Goal: Information Seeking & Learning: Learn about a topic

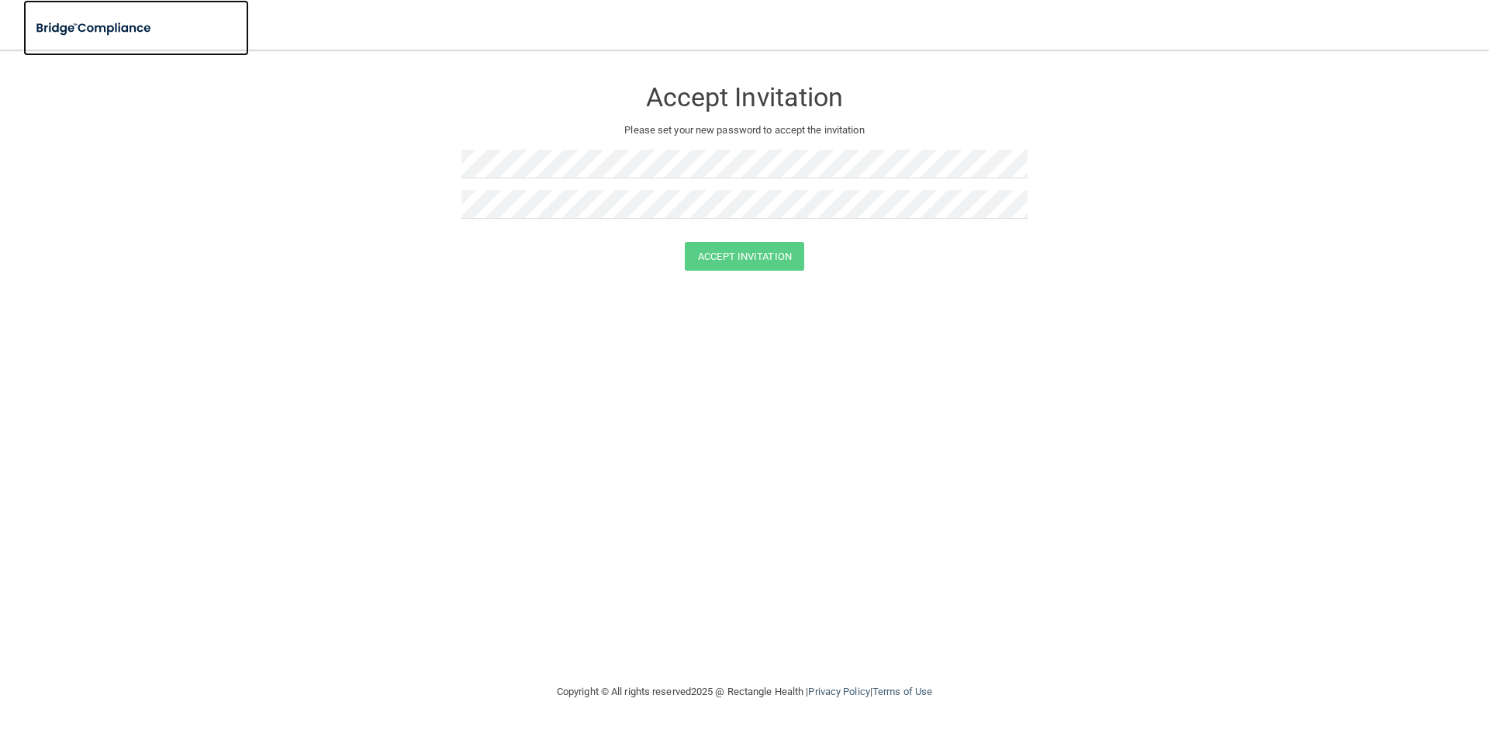
click at [143, 26] on img at bounding box center [94, 28] width 143 height 32
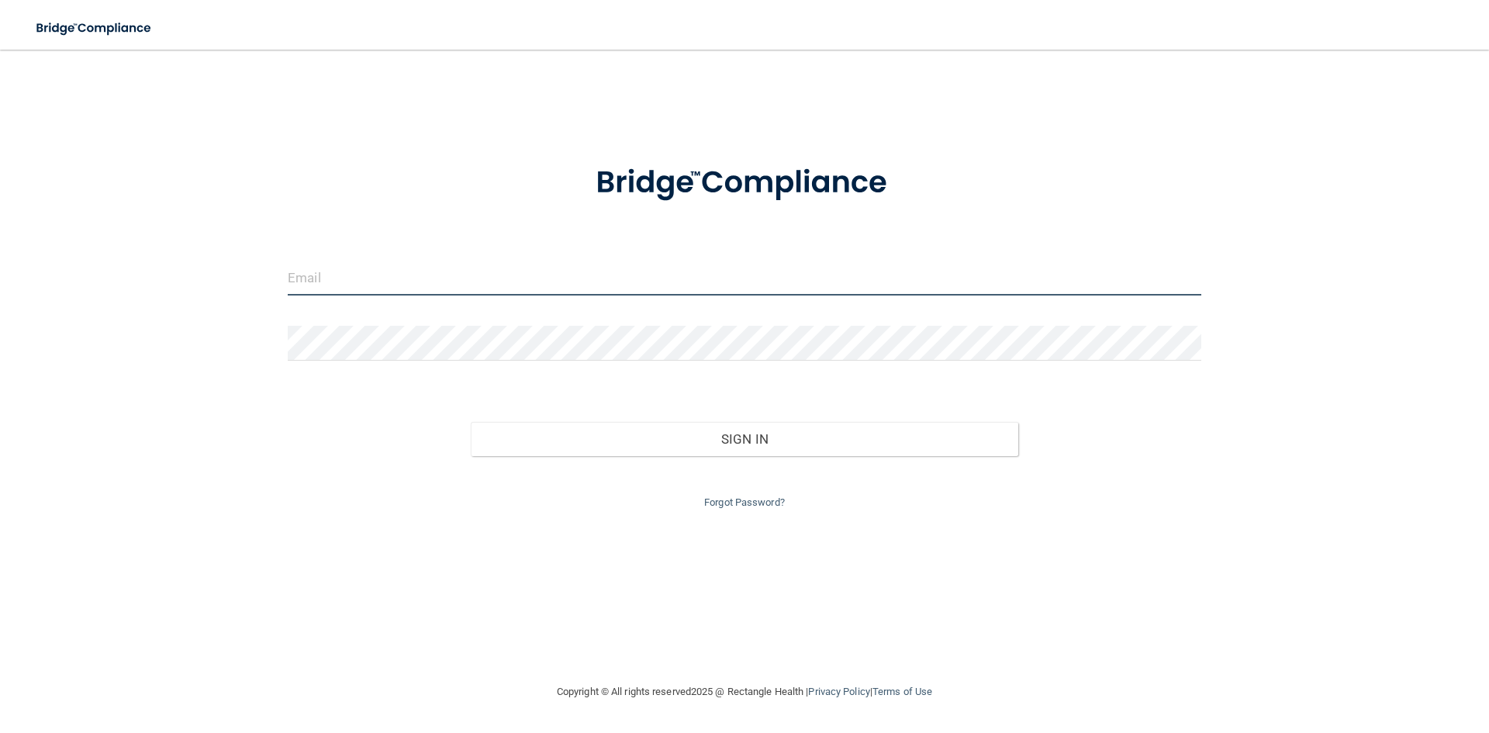
click at [427, 275] on input "email" at bounding box center [744, 278] width 913 height 35
type input "[PERSON_NAME][EMAIL_ADDRESS][DOMAIN_NAME]"
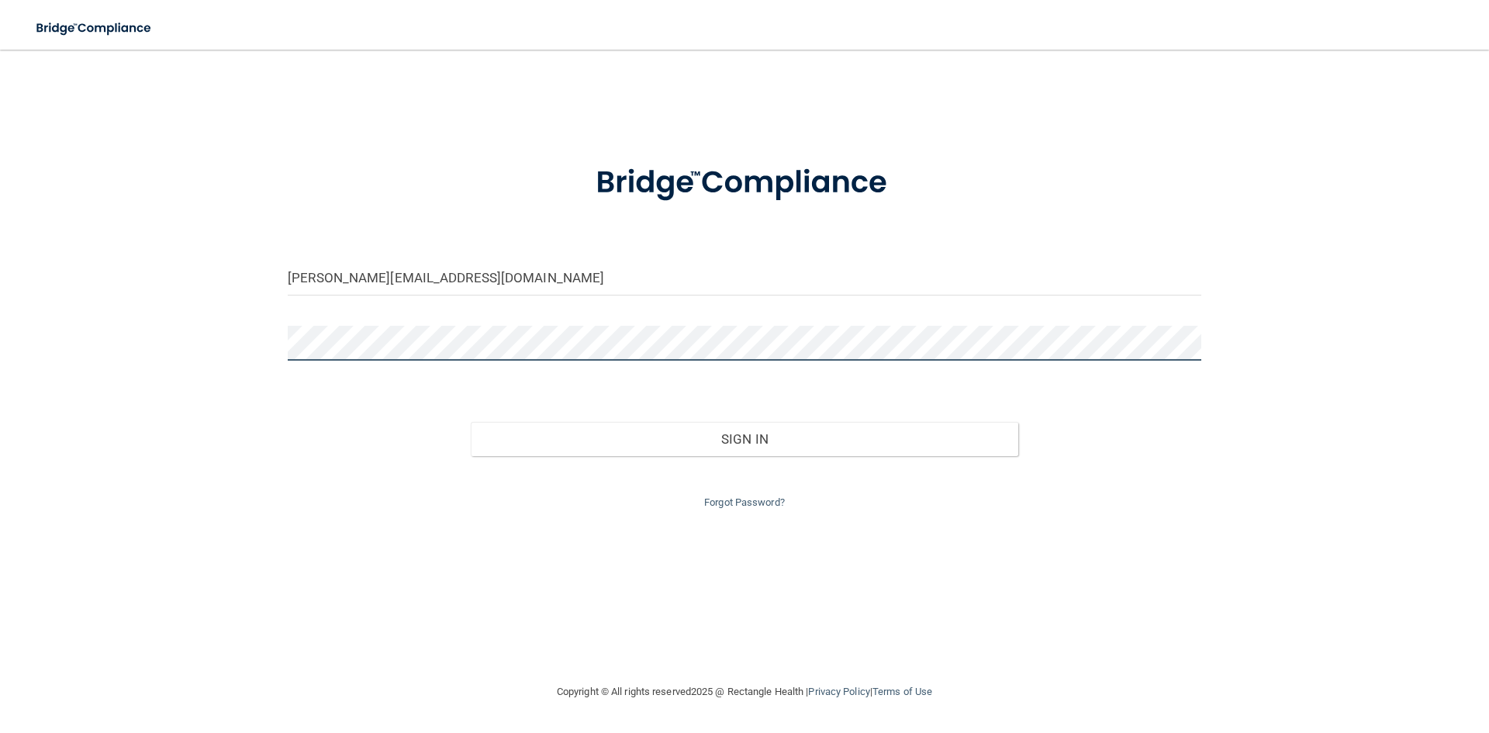
click at [471, 422] on button "Sign In" at bounding box center [745, 439] width 548 height 34
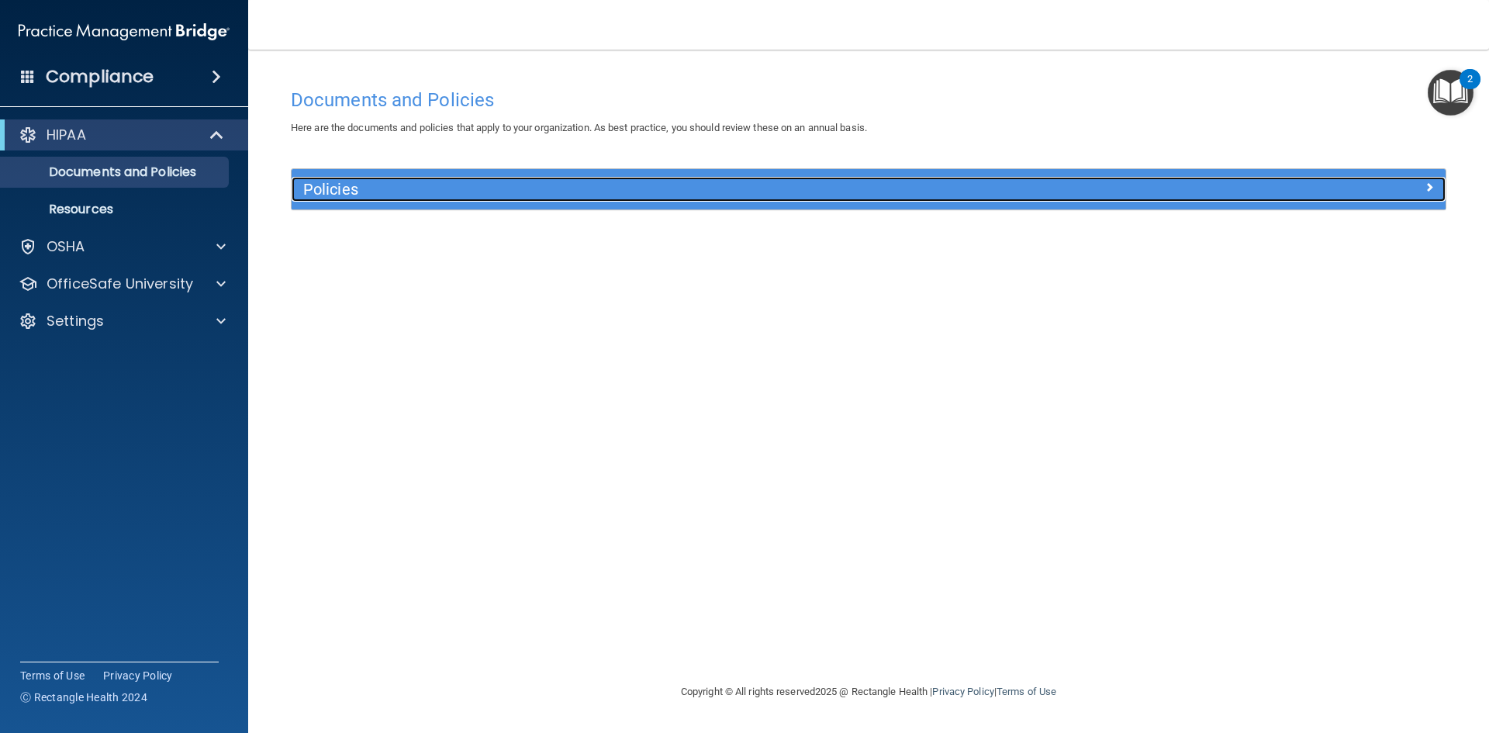
click at [1015, 178] on div "Policies" at bounding box center [724, 189] width 865 height 25
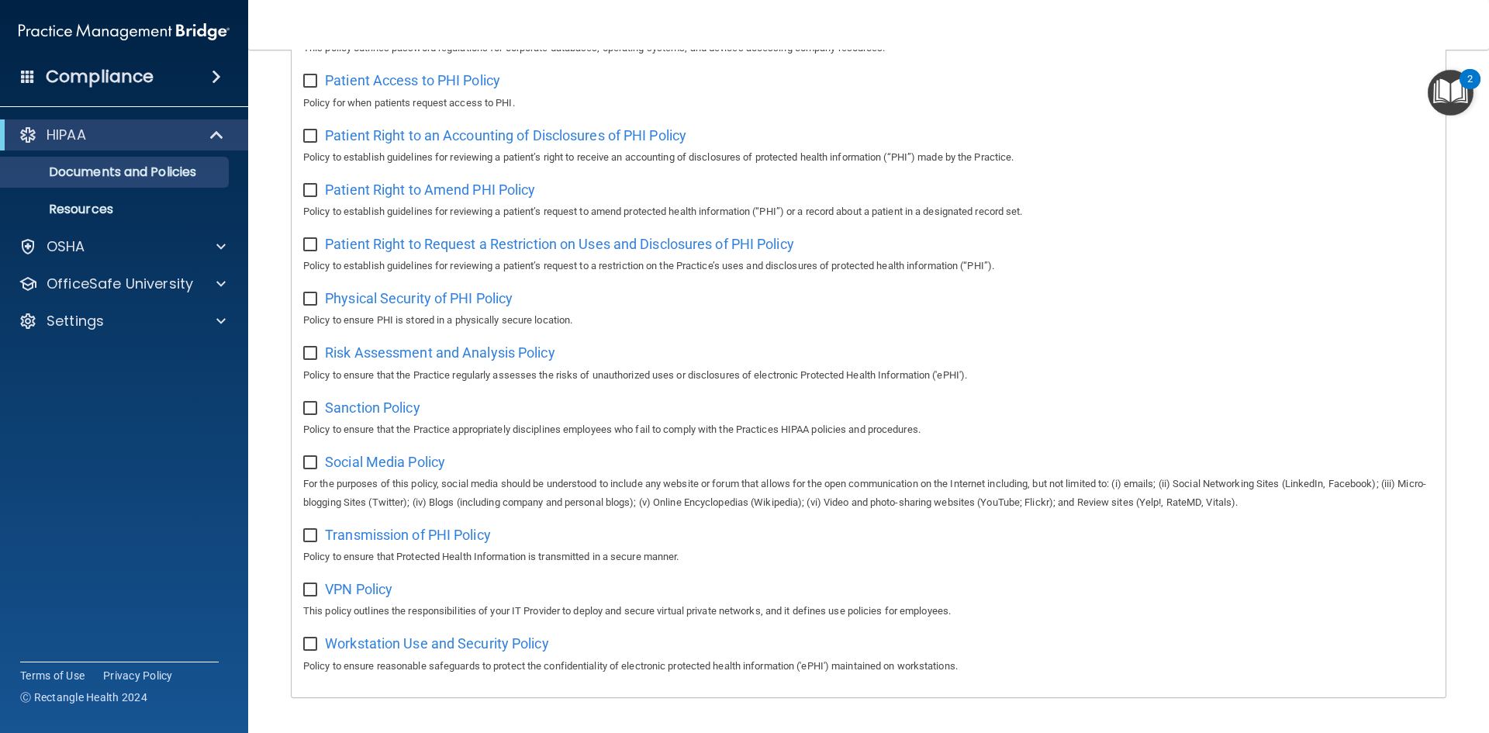
scroll to position [775, 0]
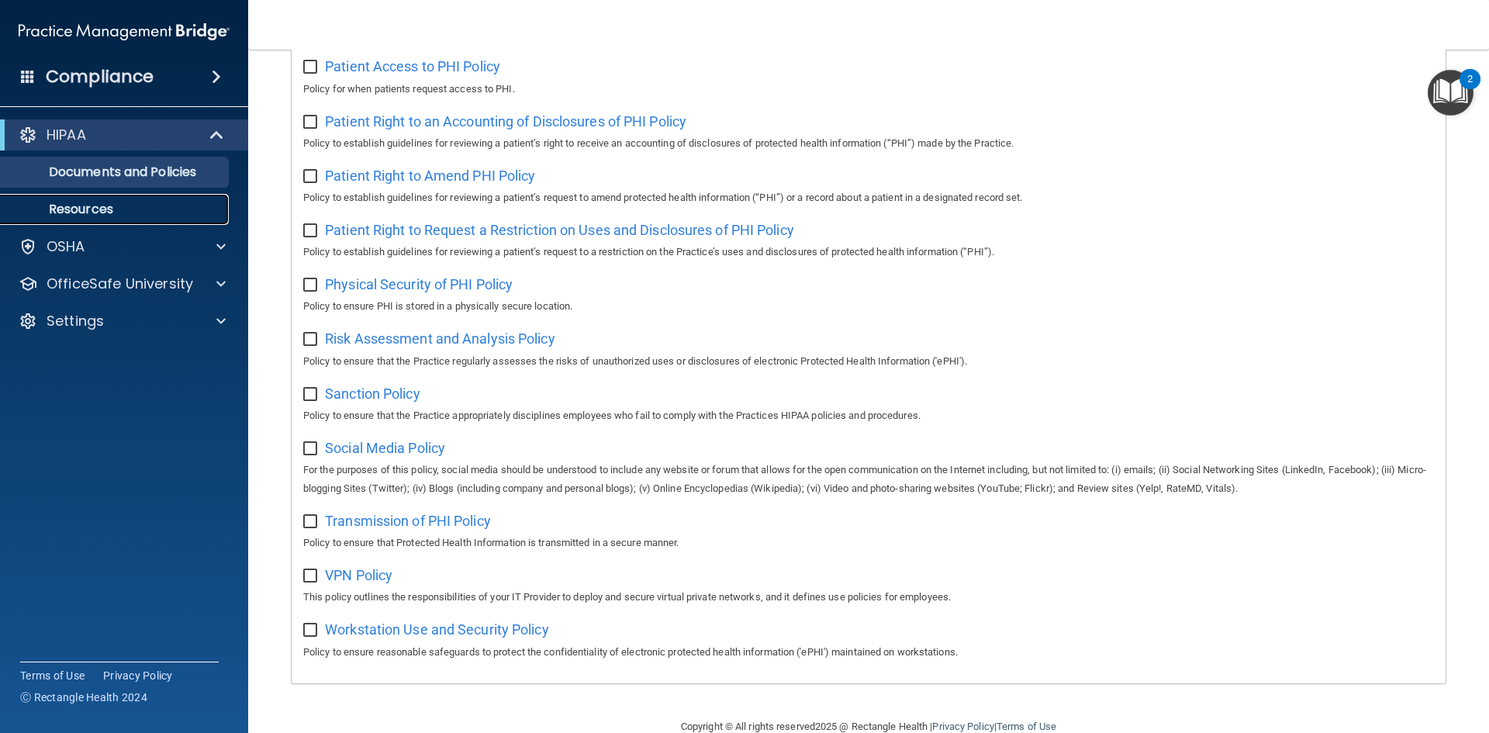
click at [163, 204] on p "Resources" at bounding box center [116, 210] width 212 height 16
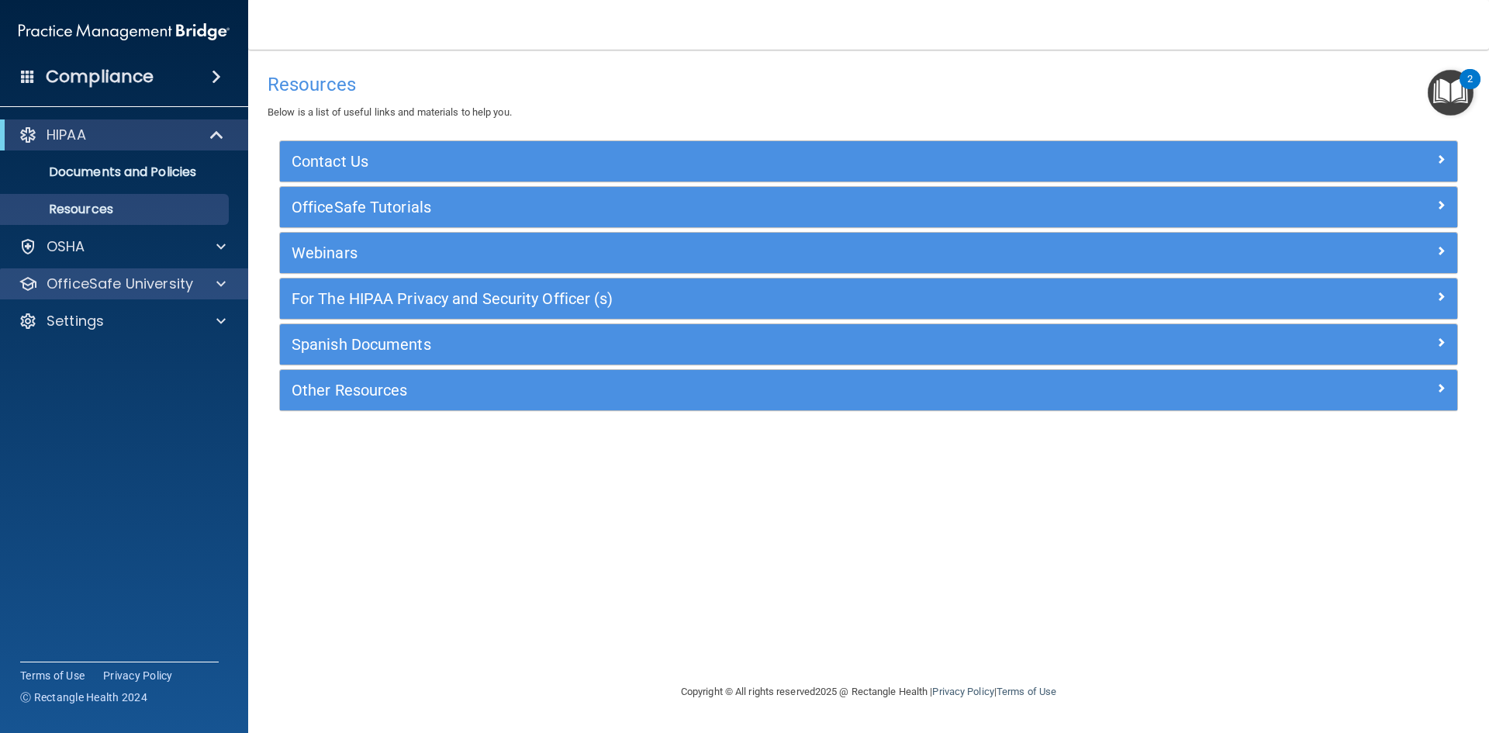
click at [154, 272] on div "OfficeSafe University" at bounding box center [124, 283] width 249 height 31
click at [186, 279] on p "OfficeSafe University" at bounding box center [120, 283] width 147 height 19
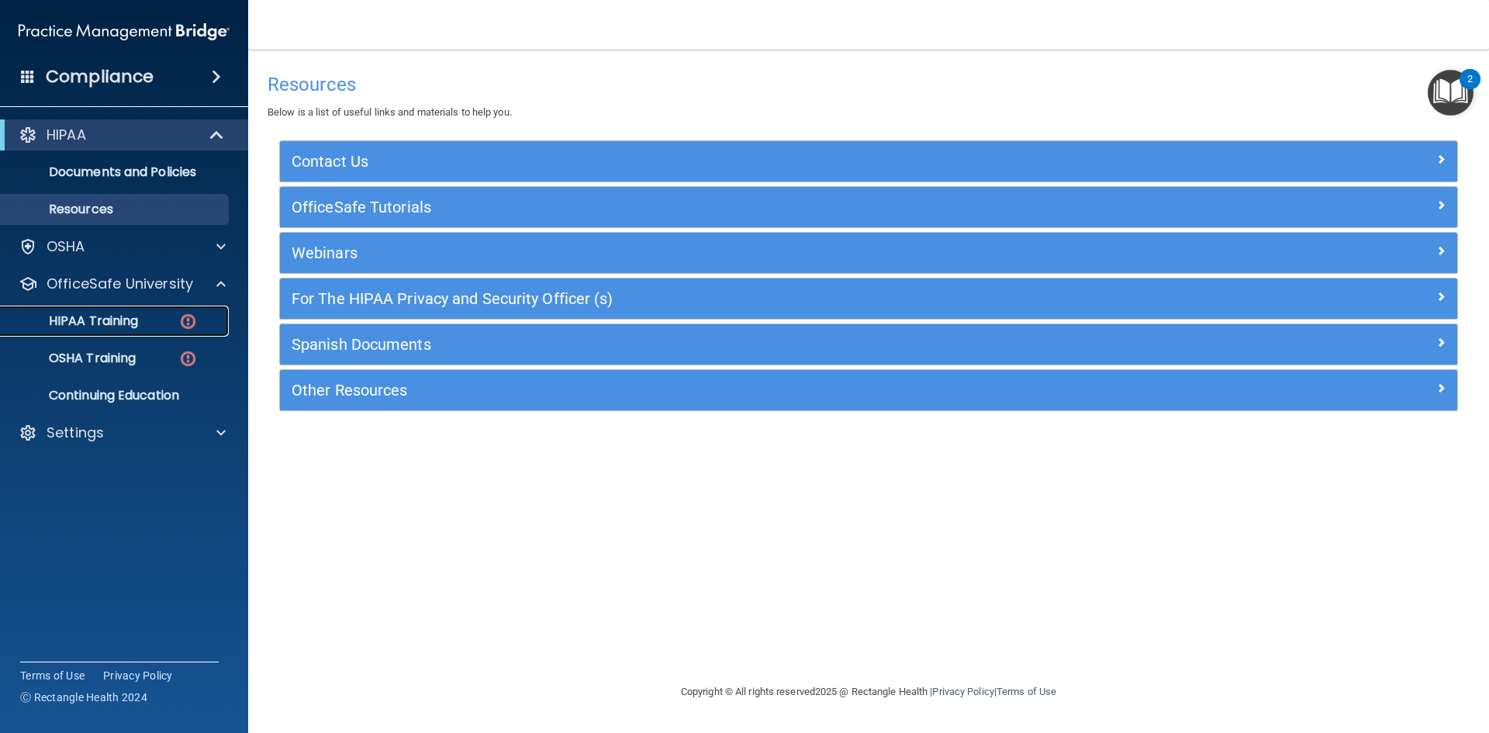
click at [191, 325] on img at bounding box center [187, 321] width 19 height 19
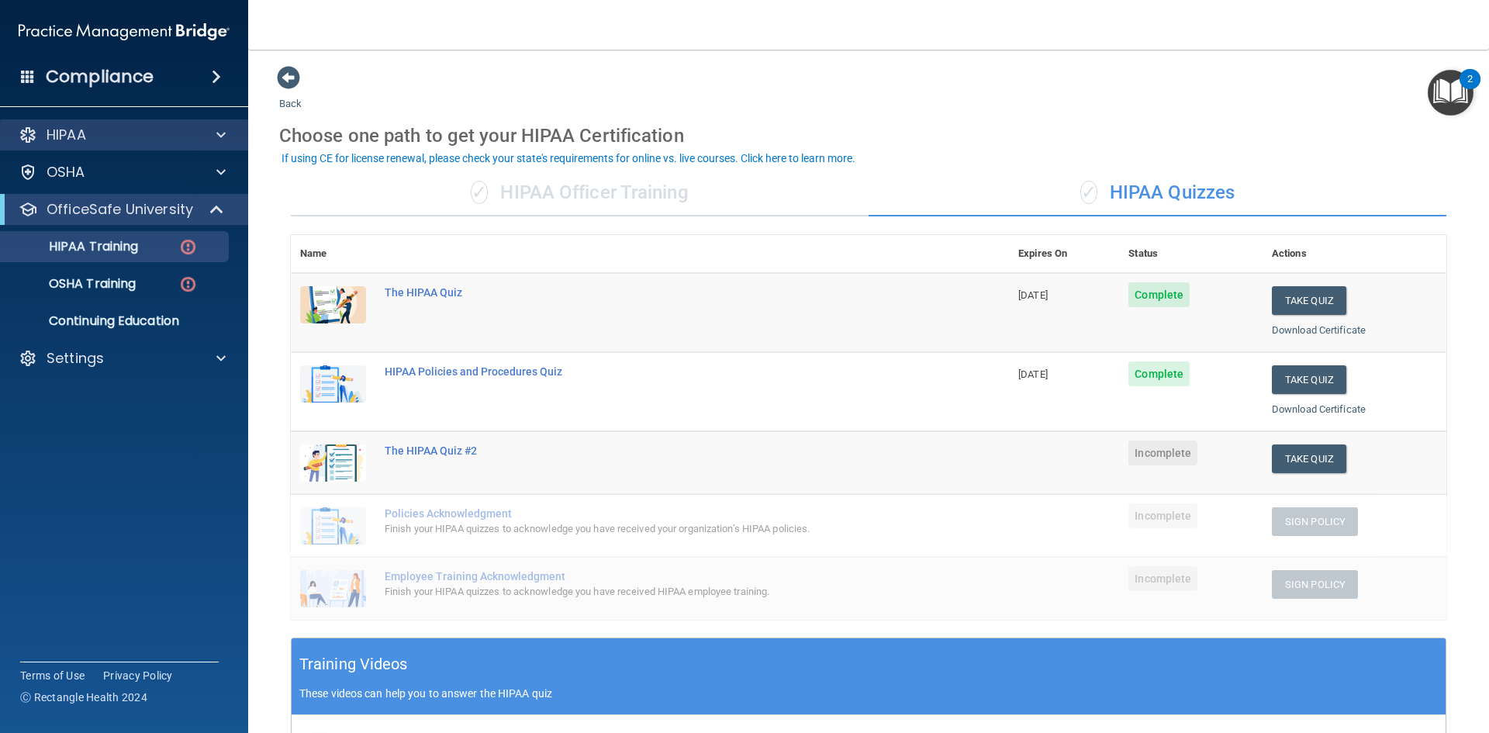
click at [119, 147] on div "HIPAA" at bounding box center [124, 134] width 249 height 31
click at [216, 142] on div at bounding box center [218, 135] width 39 height 19
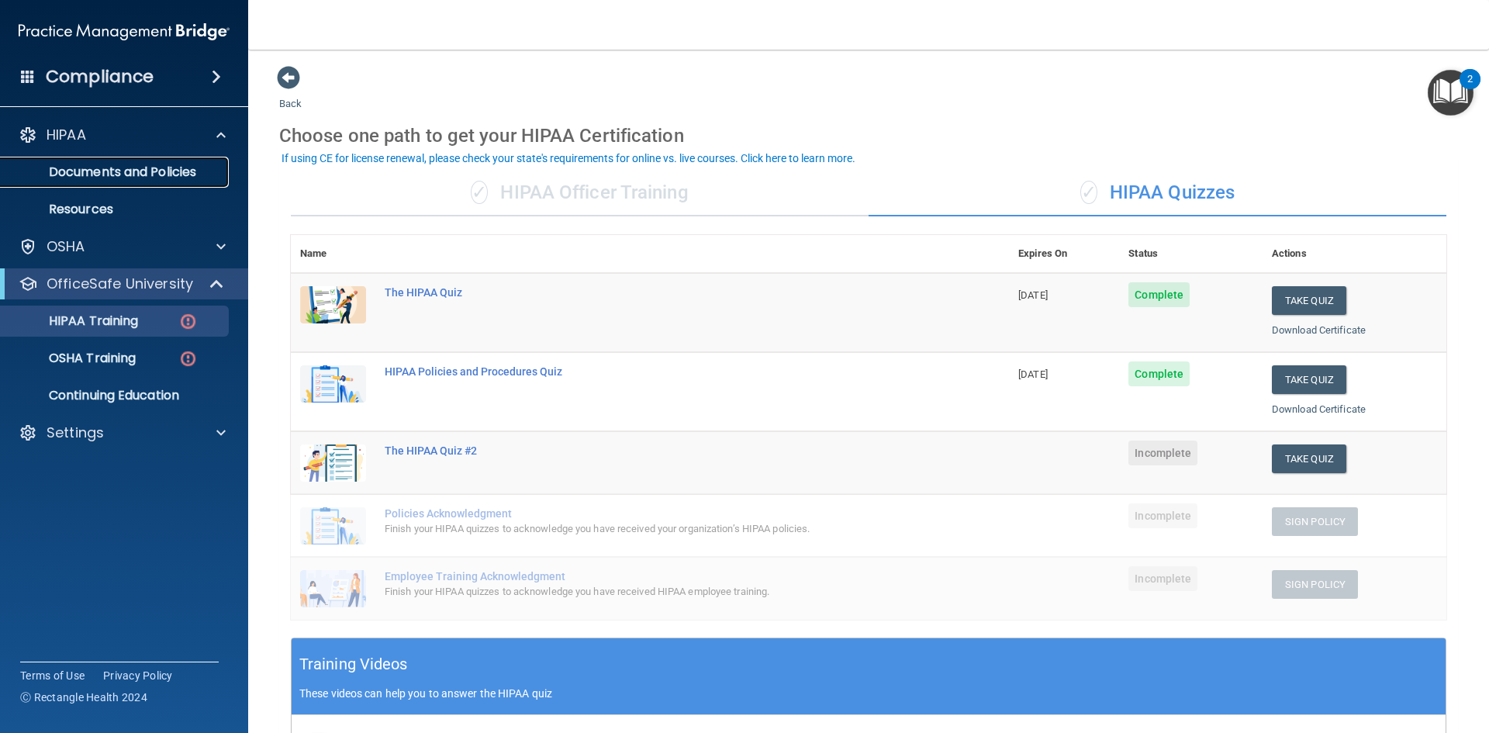
click at [186, 179] on p "Documents and Policies" at bounding box center [116, 172] width 212 height 16
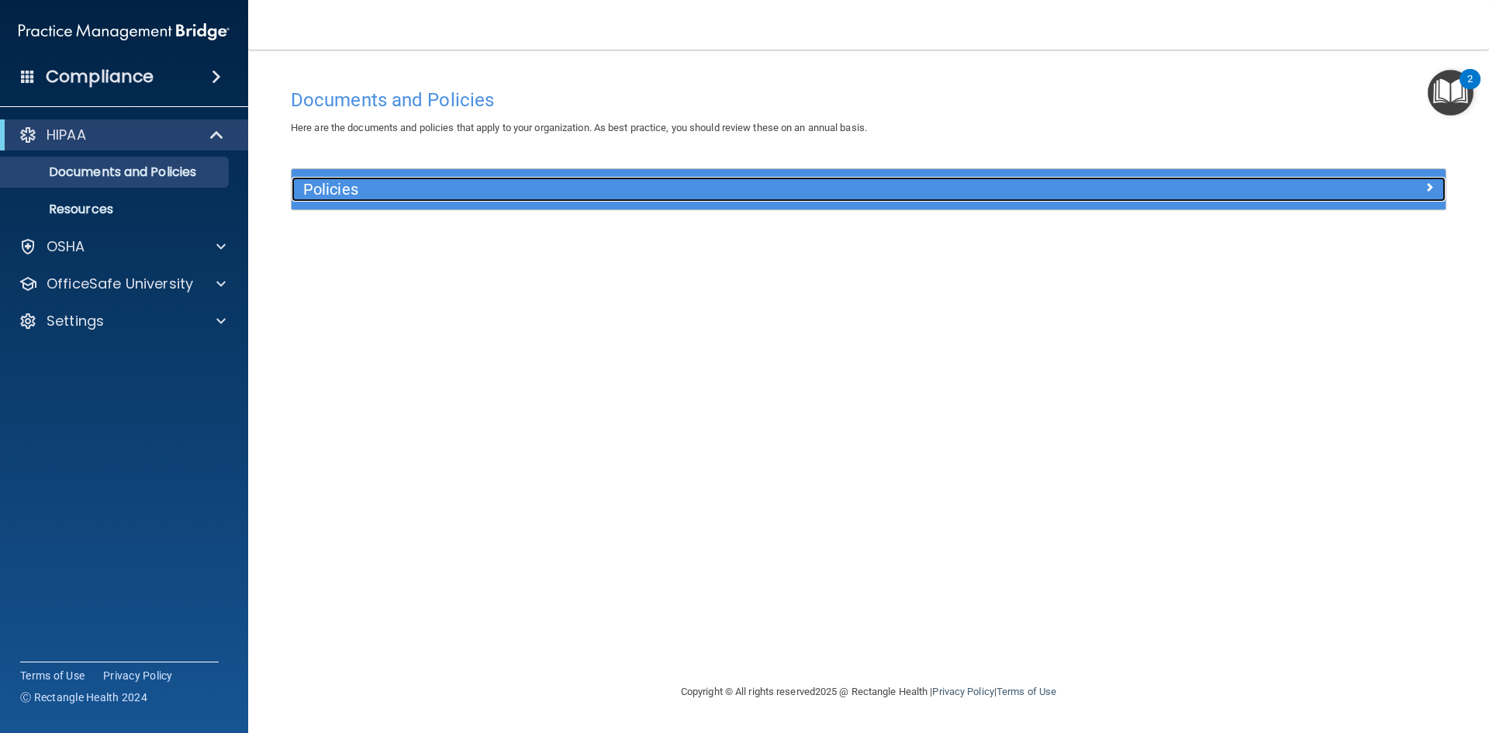
click at [654, 198] on div "Policies" at bounding box center [724, 189] width 865 height 25
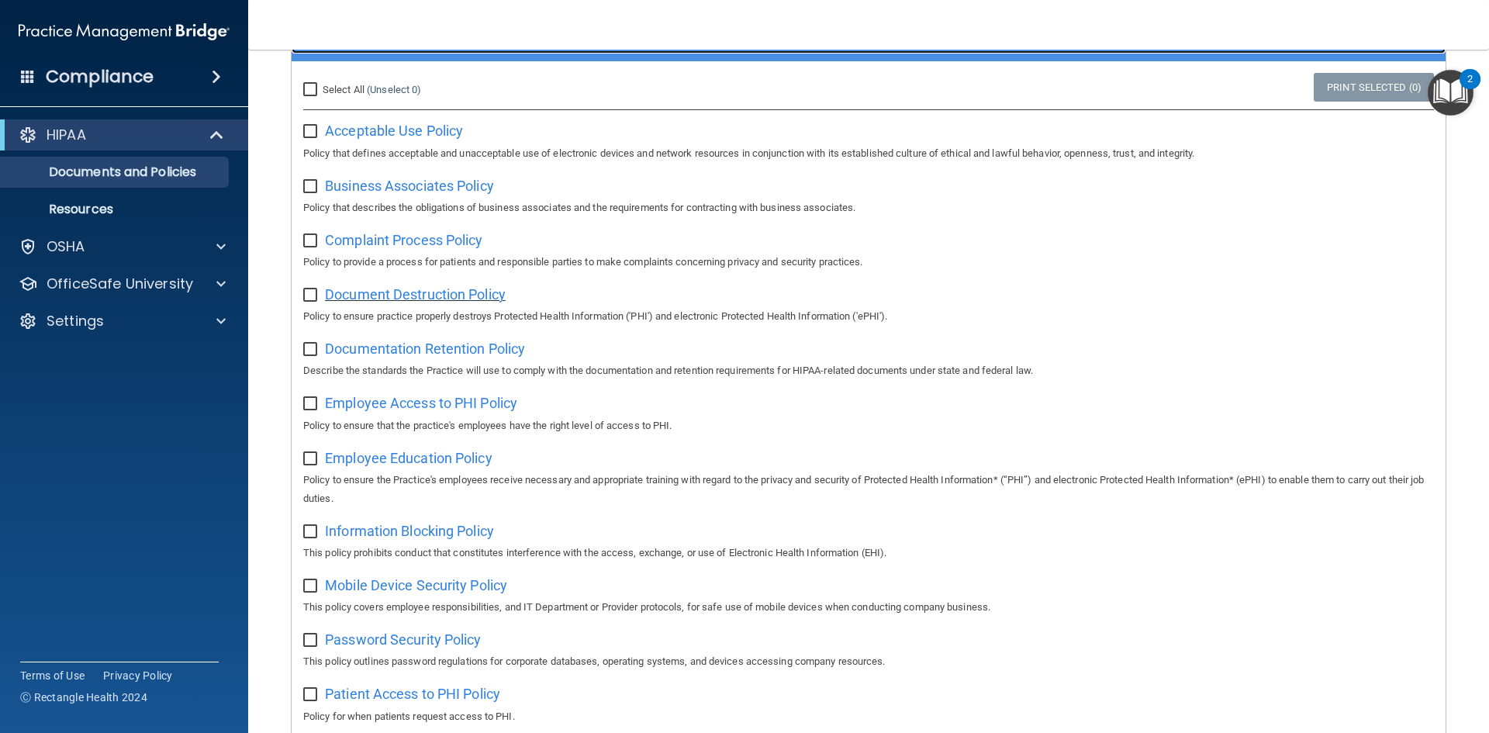
scroll to position [155, 0]
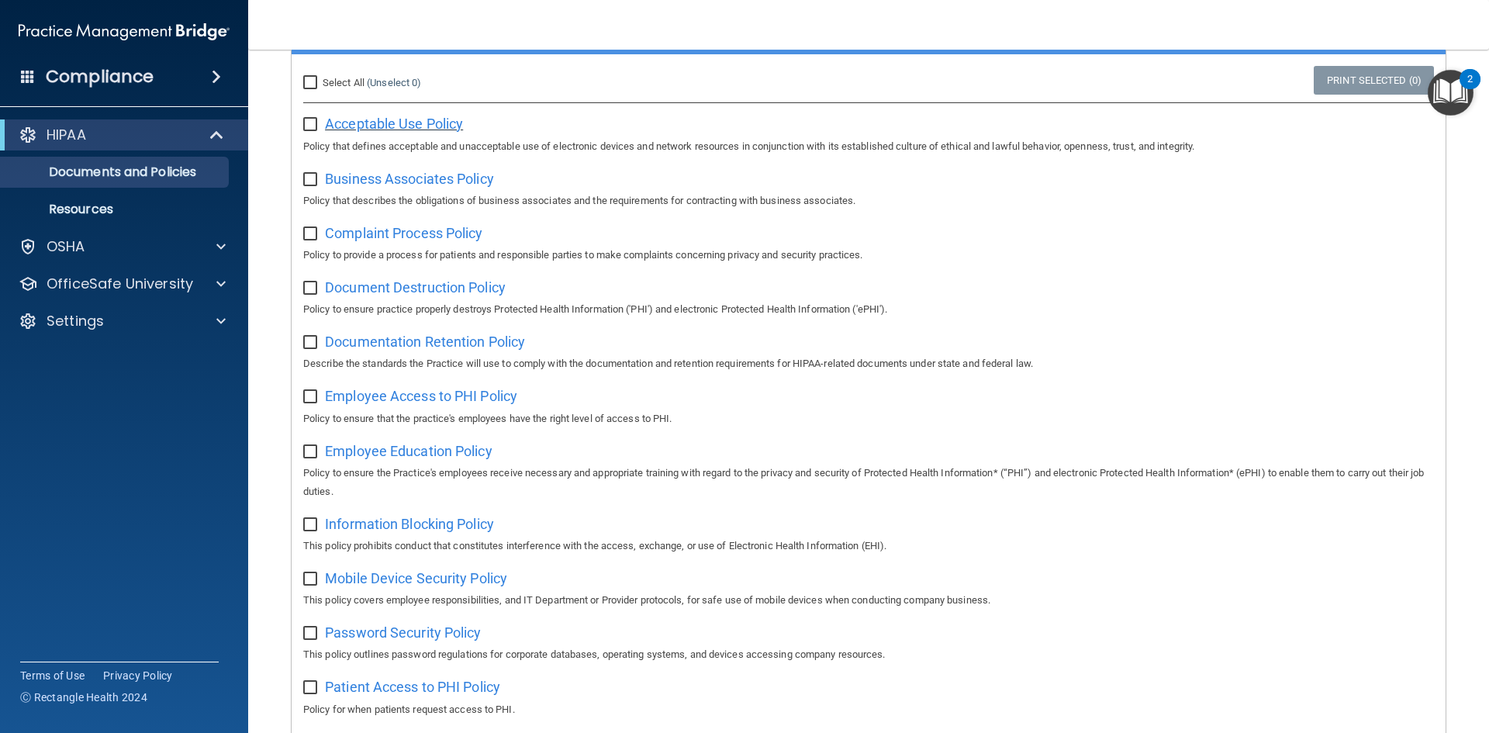
click at [385, 125] on span "Acceptable Use Policy" at bounding box center [394, 124] width 138 height 16
click at [200, 288] on div at bounding box center [218, 283] width 39 height 19
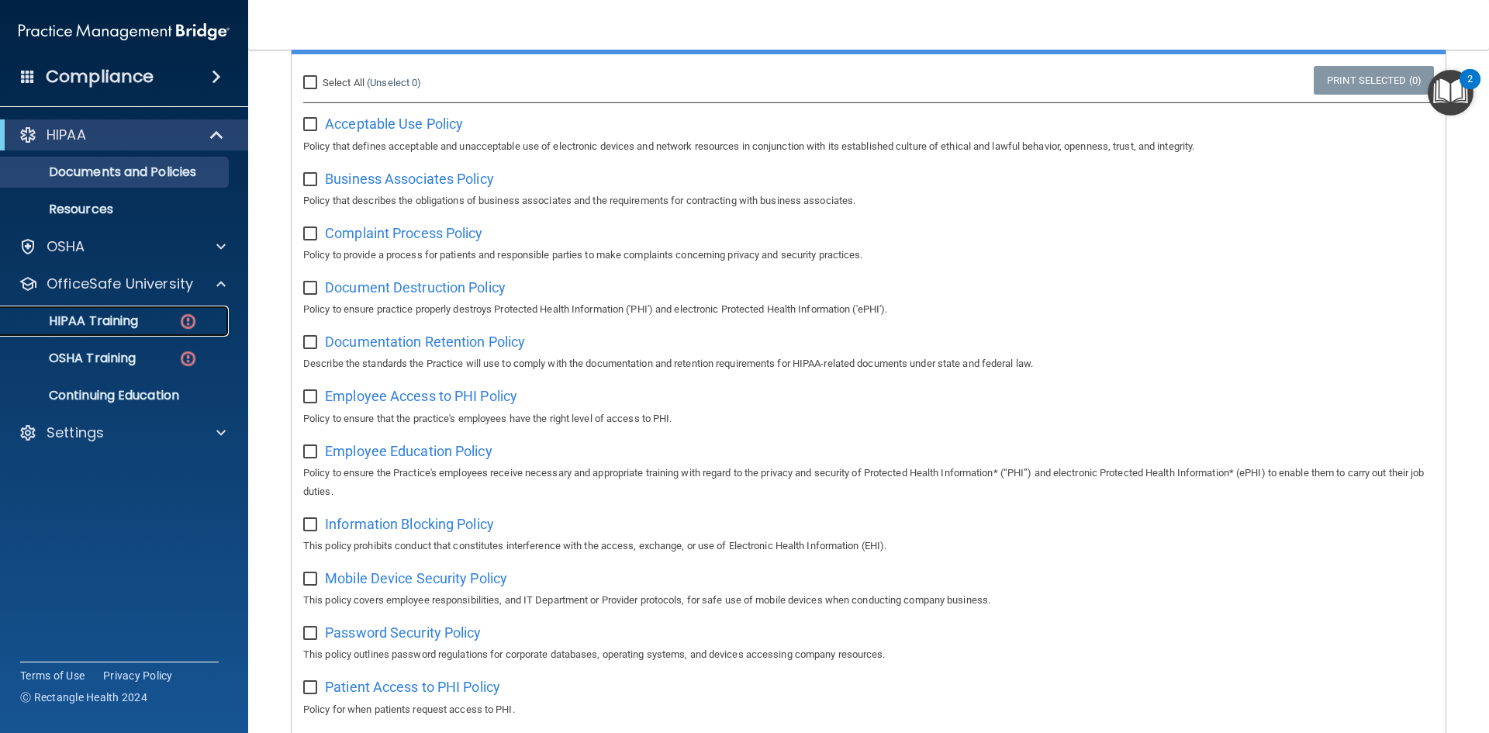
click at [185, 323] on img at bounding box center [187, 321] width 19 height 19
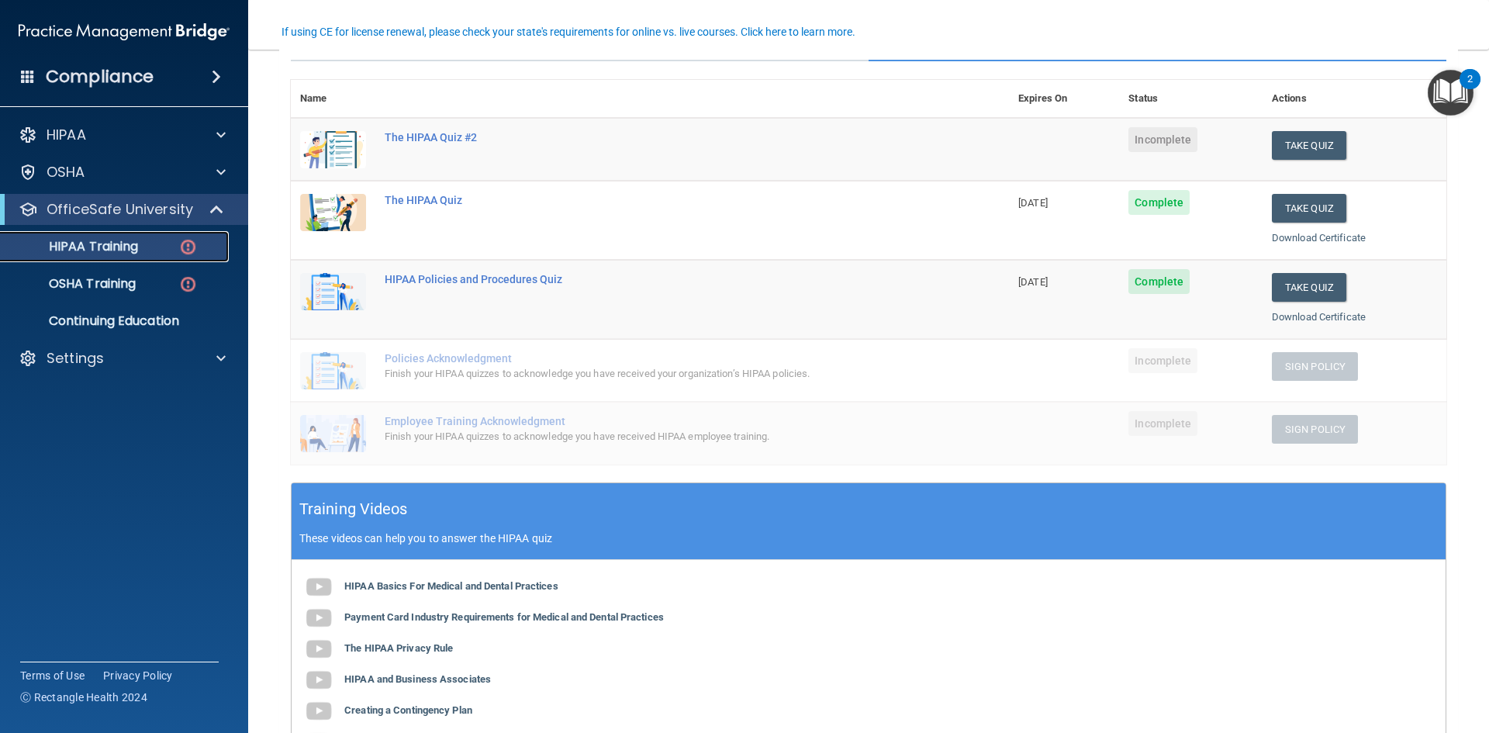
scroll to position [78, 0]
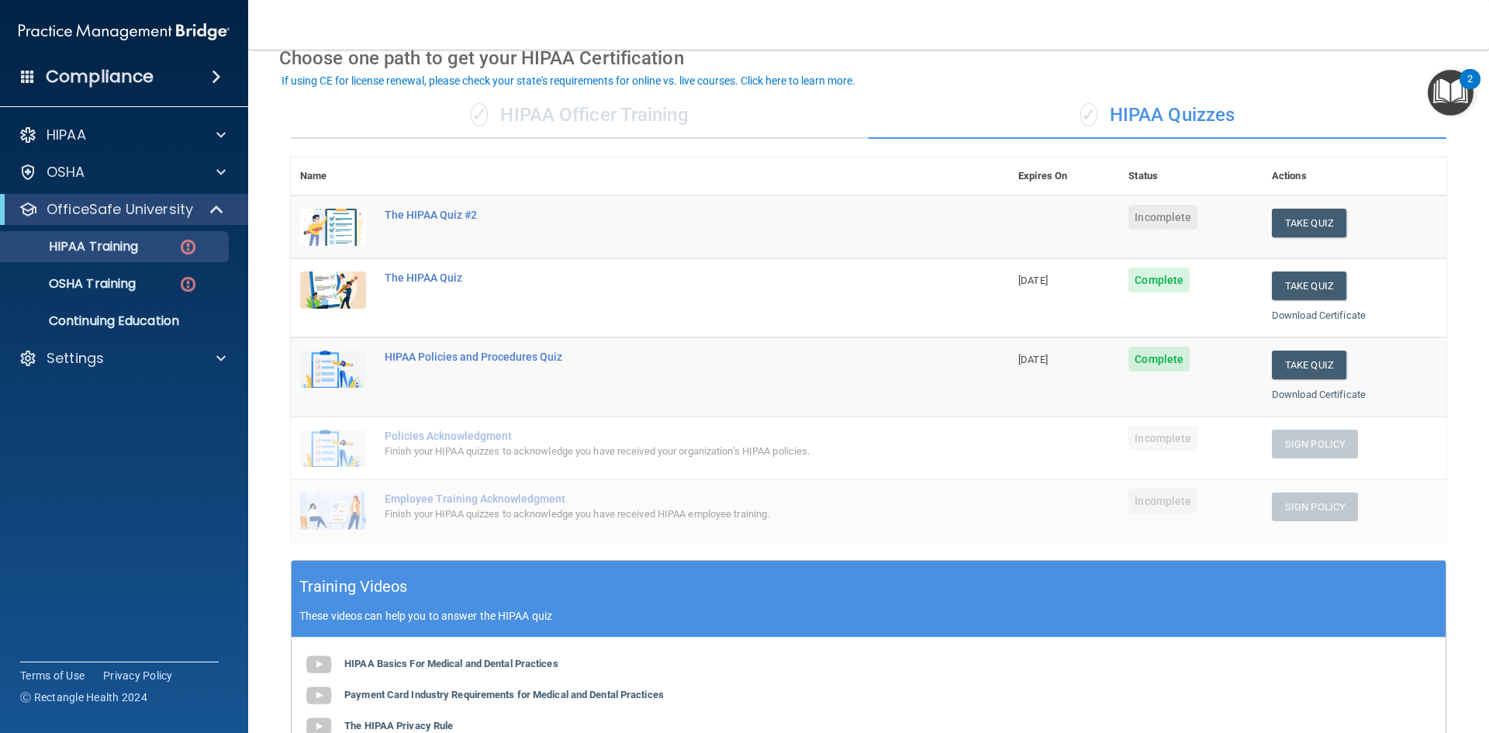
click at [1441, 73] on img "Open Resource Center, 2 new notifications" at bounding box center [1450, 93] width 46 height 46
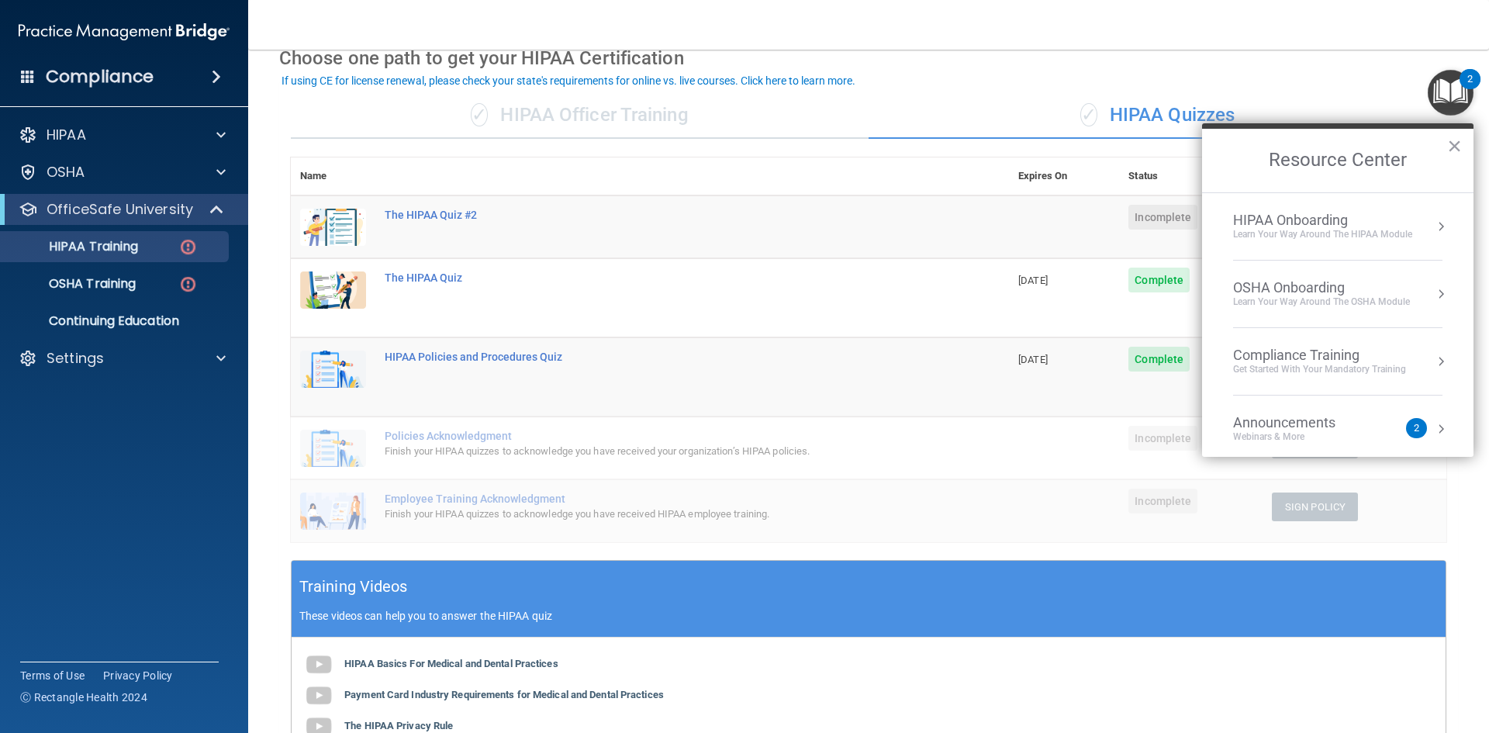
click at [1306, 233] on div "Learn Your Way around the HIPAA module" at bounding box center [1322, 234] width 179 height 13
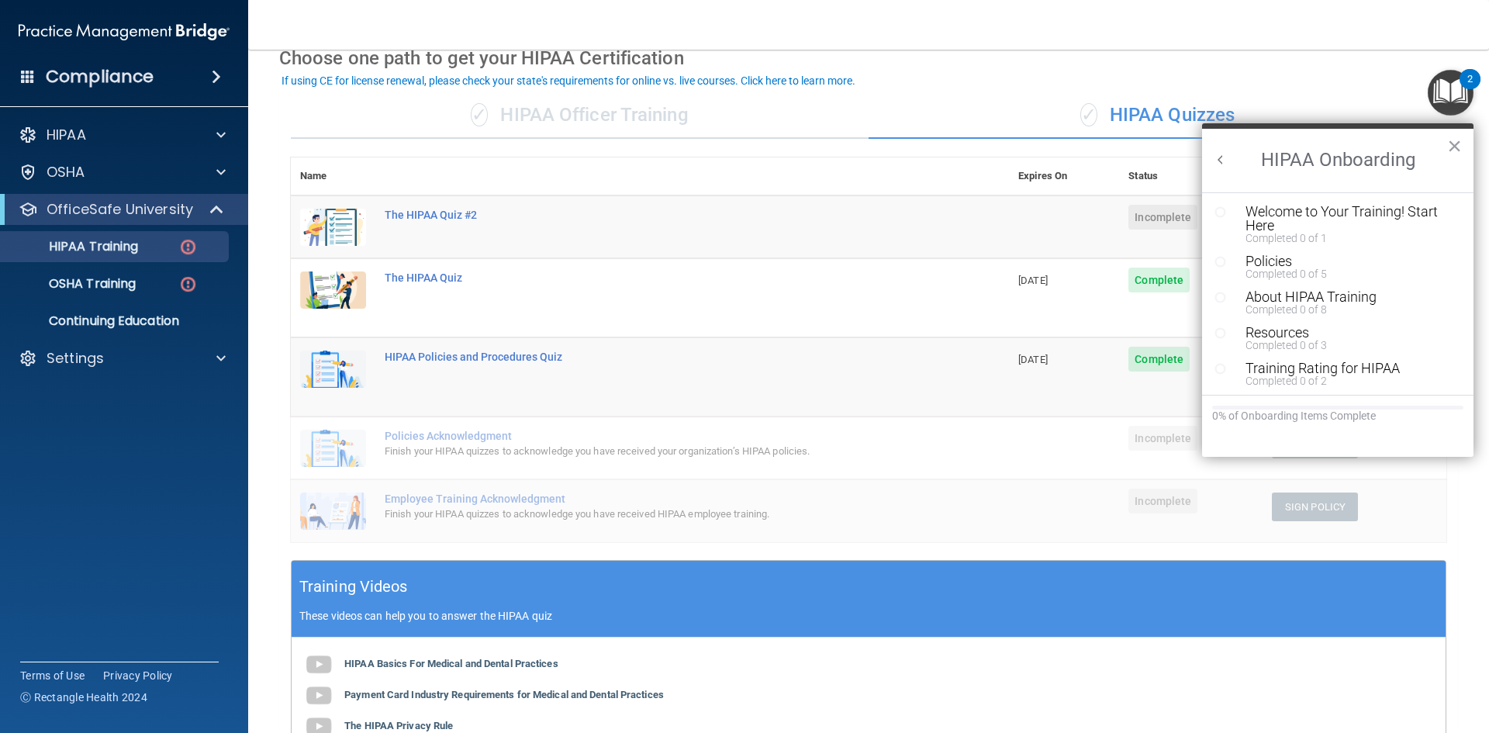
scroll to position [0, 0]
click at [1287, 213] on div "Welcome to Your Training! Start Here" at bounding box center [1343, 219] width 196 height 28
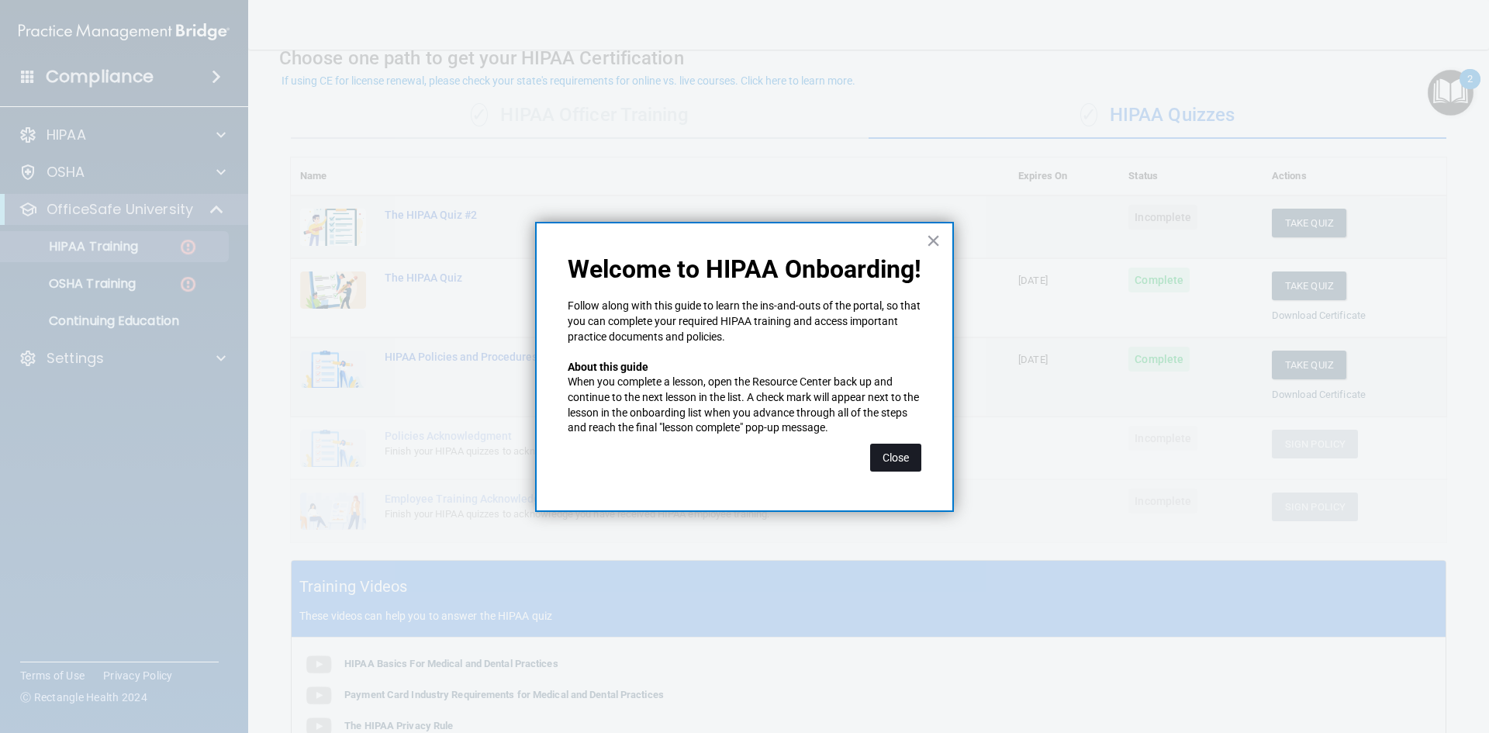
click at [877, 459] on button "Close" at bounding box center [895, 457] width 51 height 28
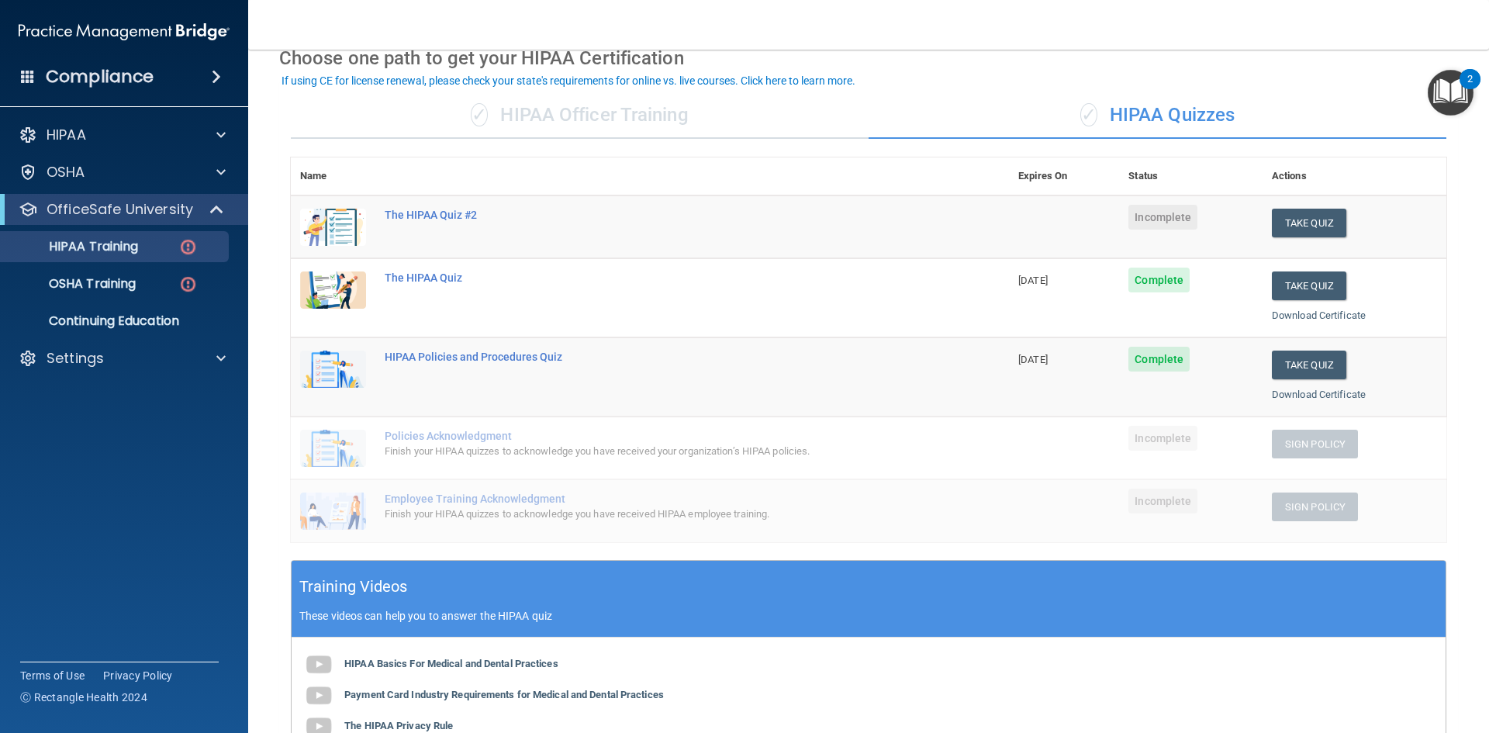
click at [1458, 102] on img "Open Resource Center, 2 new notifications" at bounding box center [1450, 93] width 46 height 46
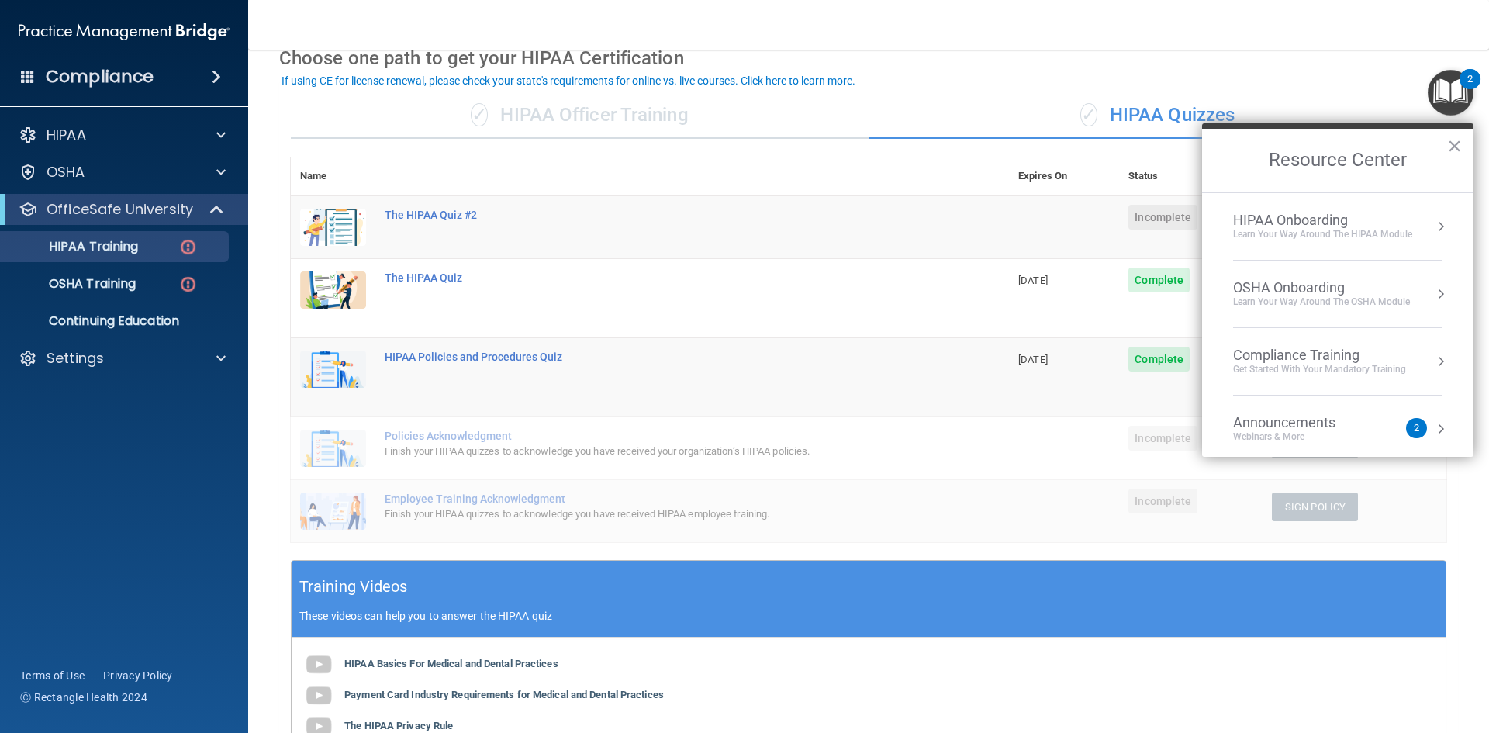
click at [1289, 233] on div "Learn Your Way around the HIPAA module" at bounding box center [1322, 234] width 179 height 13
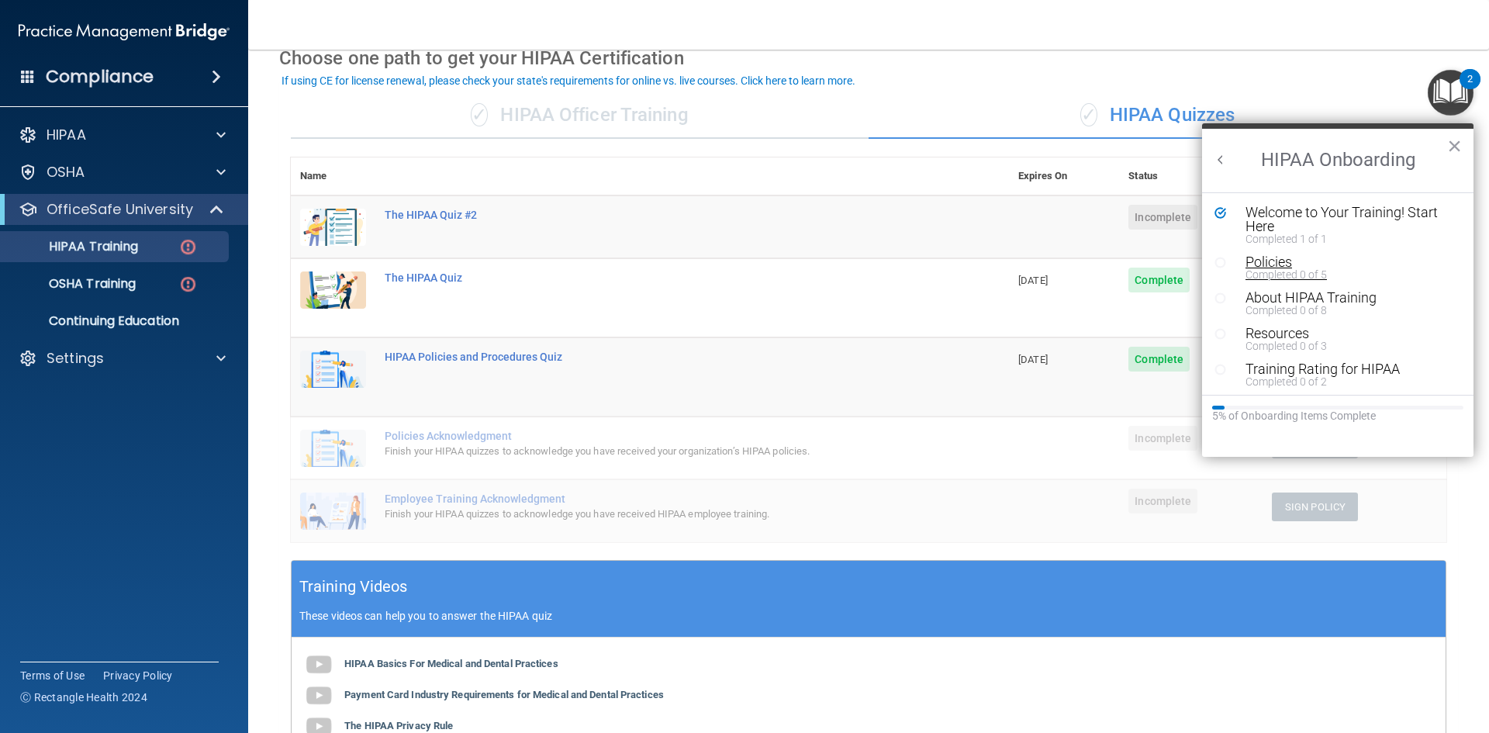
click at [1282, 256] on div "Policies" at bounding box center [1343, 262] width 196 height 14
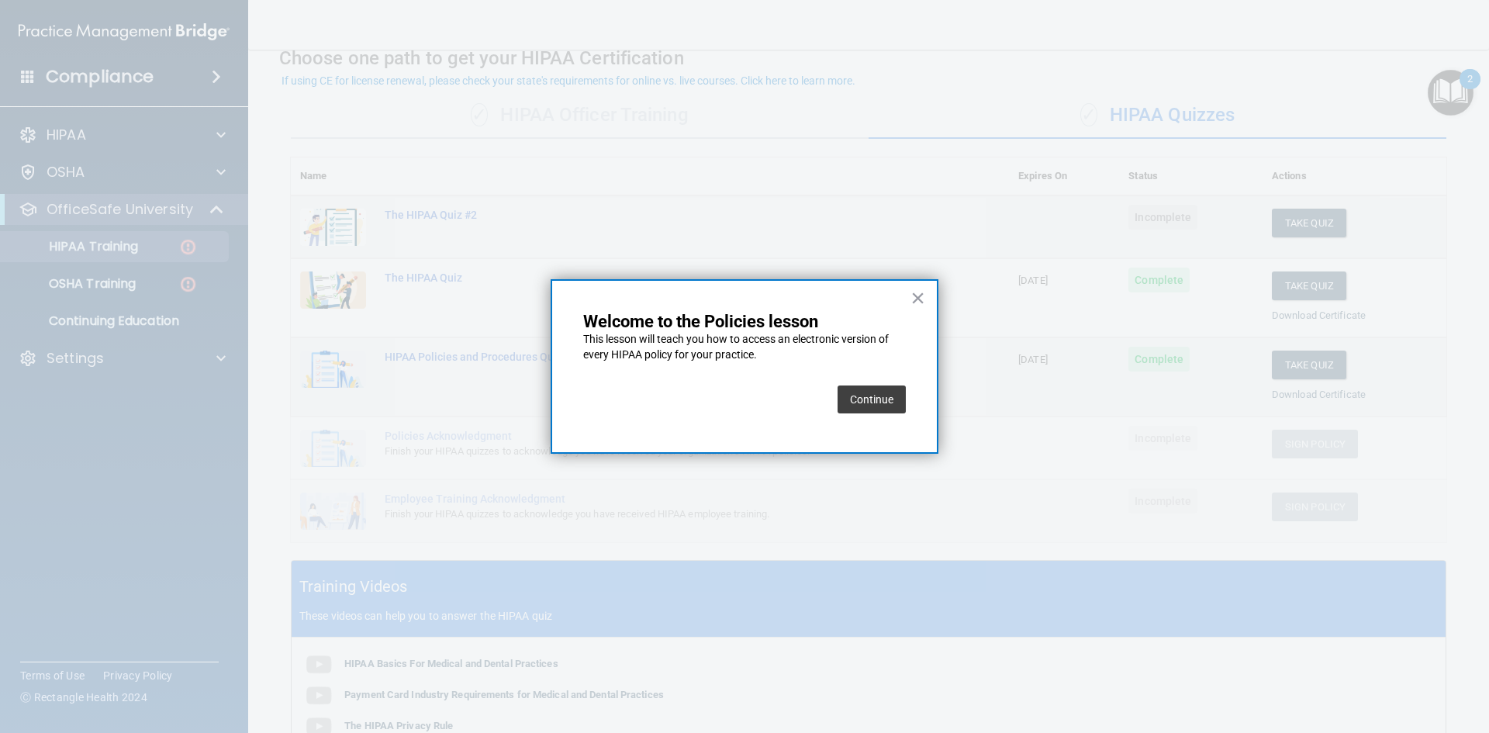
click at [852, 387] on button "Continue" at bounding box center [871, 399] width 68 height 28
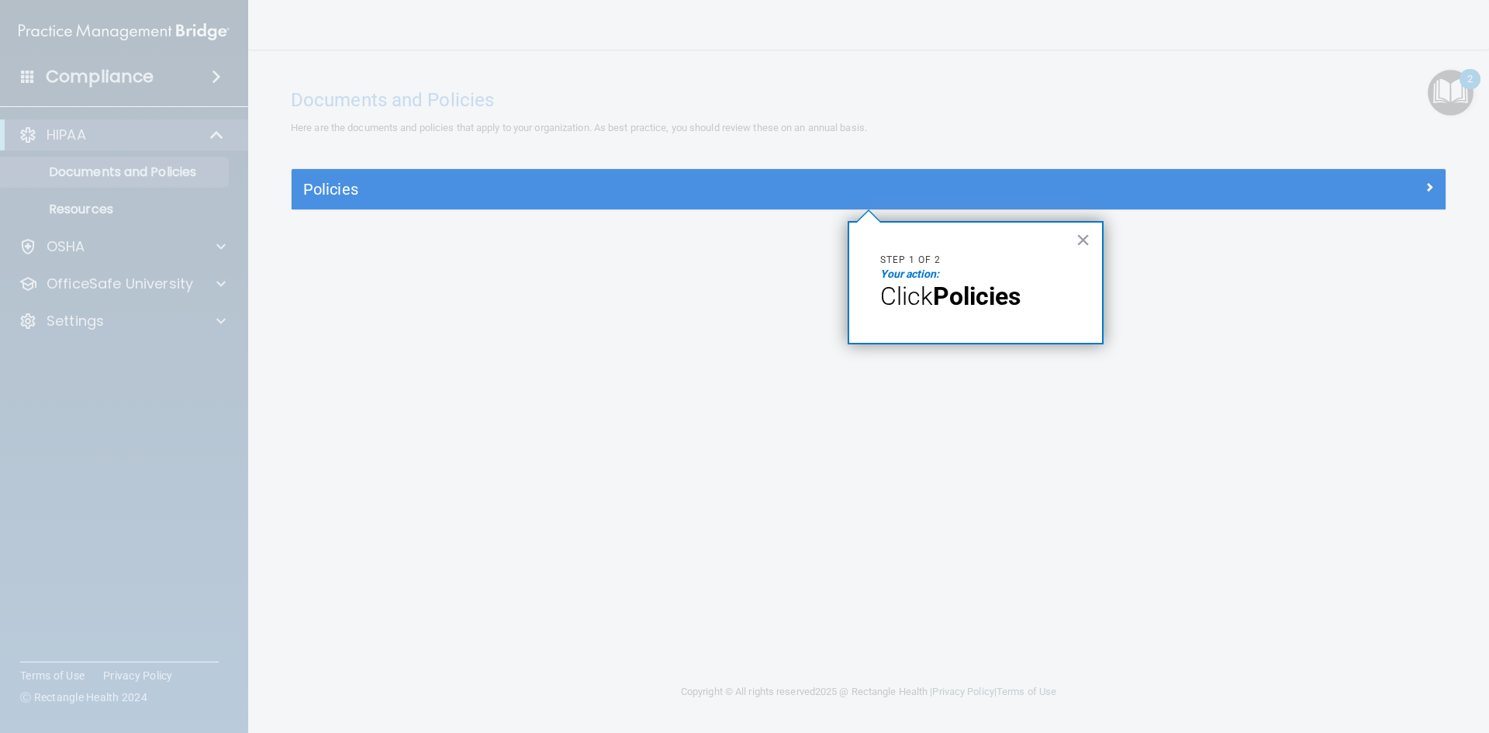
click at [951, 296] on strong "Policies" at bounding box center [977, 295] width 88 height 29
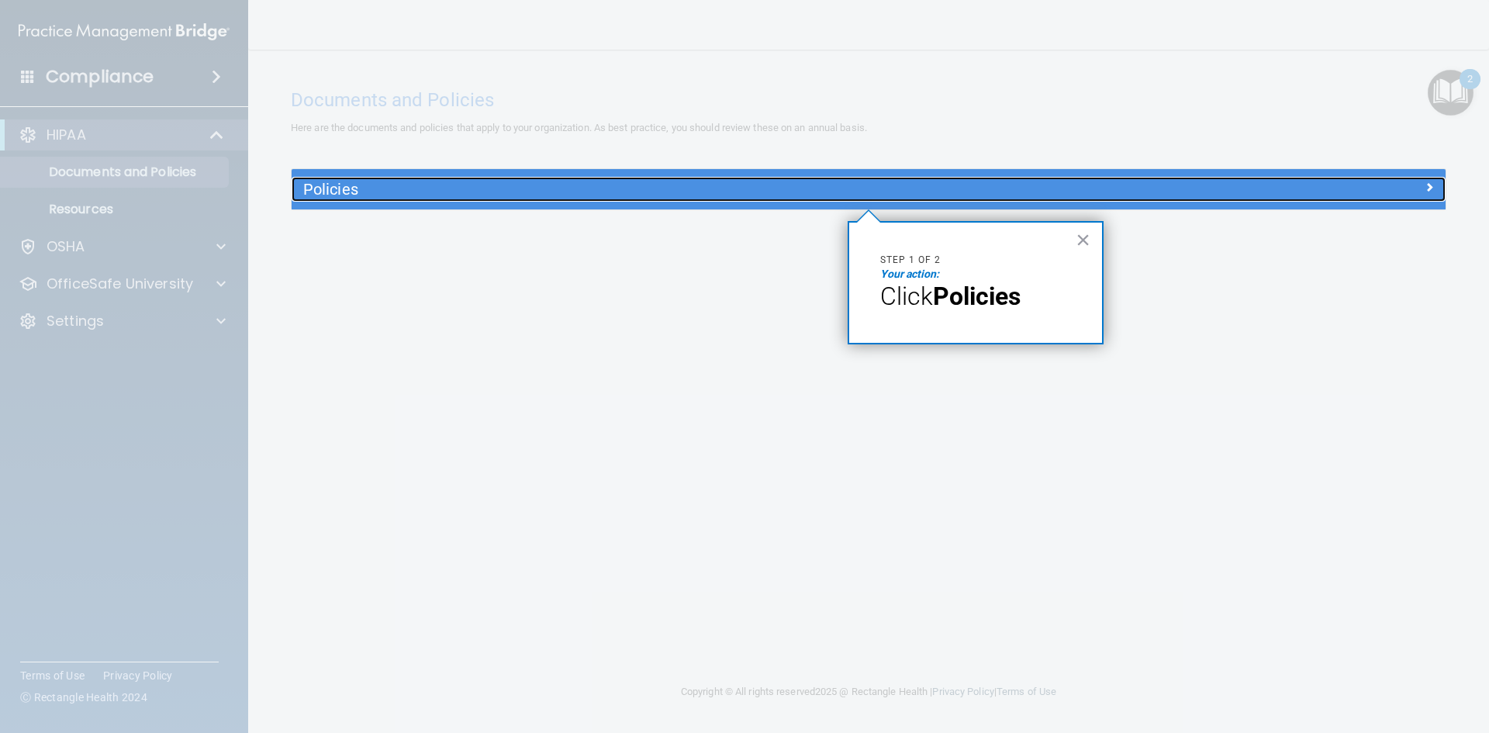
click at [426, 194] on h5 "Policies" at bounding box center [724, 189] width 842 height 17
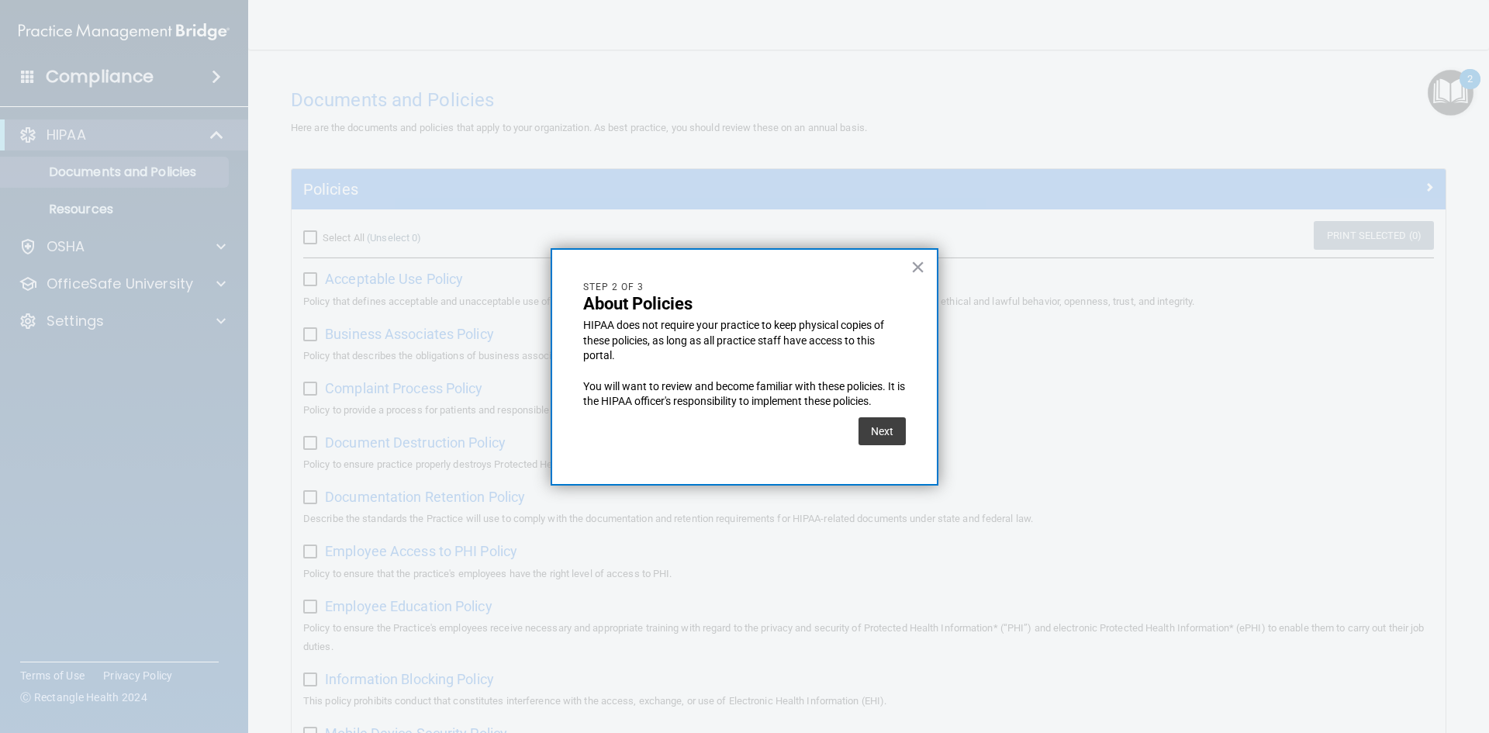
click at [859, 416] on div "Next" at bounding box center [881, 430] width 47 height 43
click at [865, 430] on button "Next" at bounding box center [881, 431] width 47 height 28
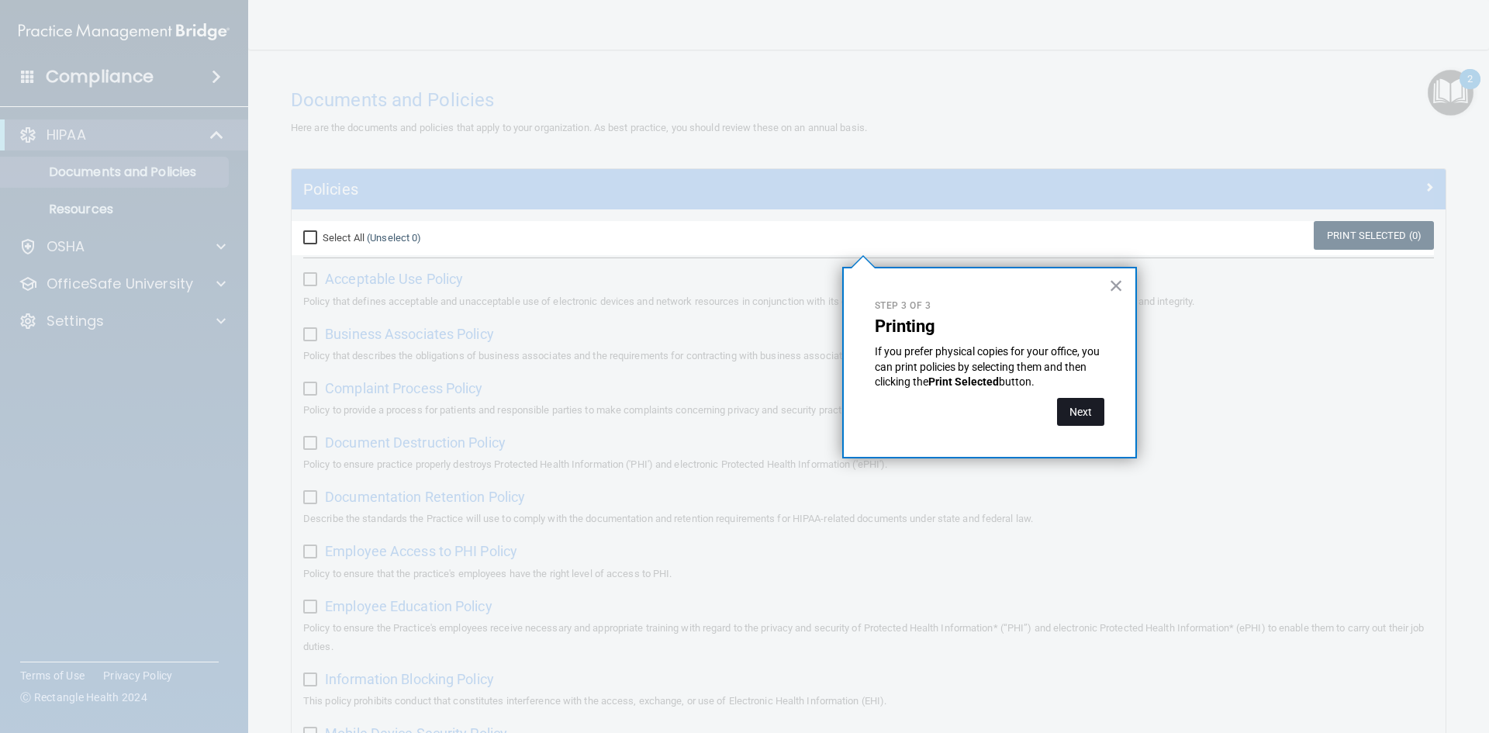
click at [1090, 415] on button "Next" at bounding box center [1080, 412] width 47 height 28
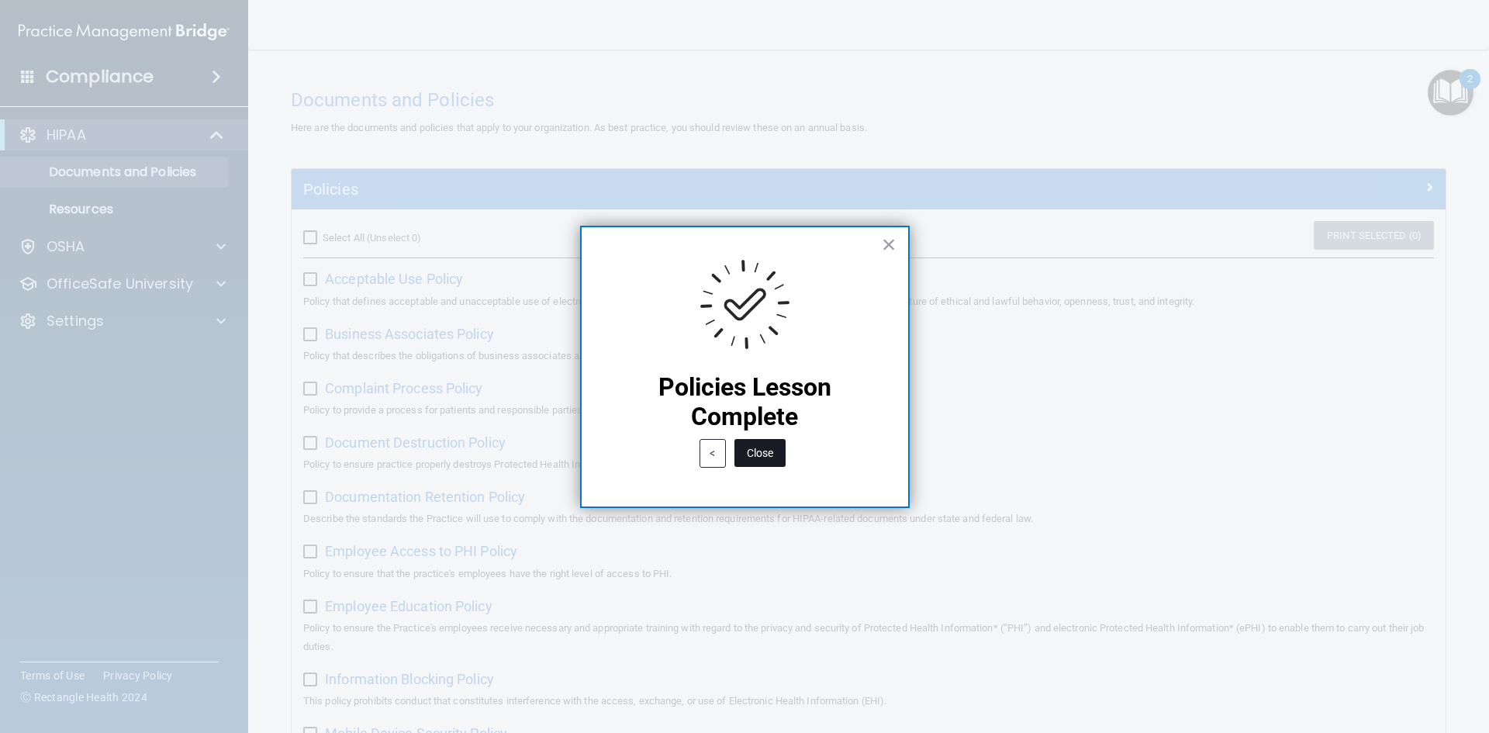
click at [761, 446] on button "Close" at bounding box center [759, 453] width 51 height 28
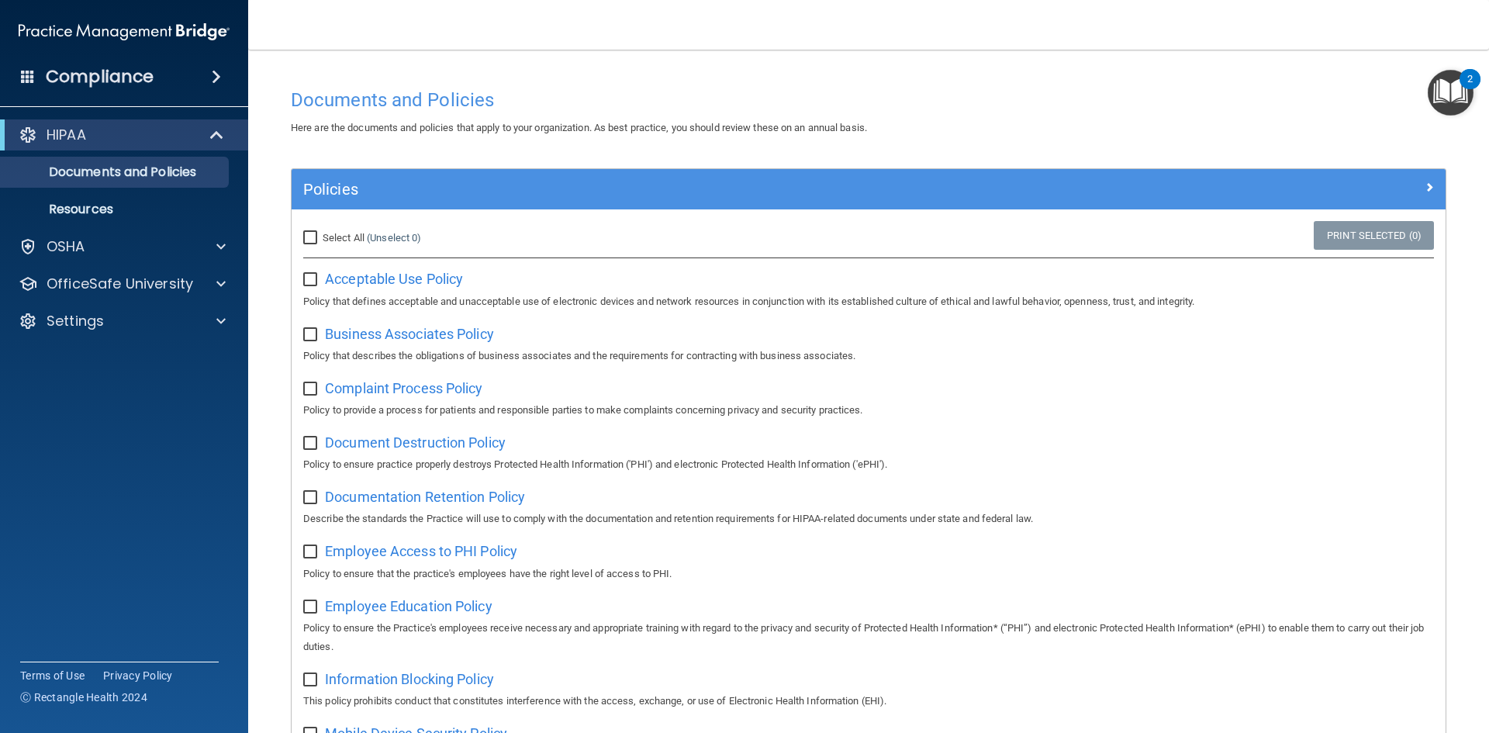
click at [1432, 99] on img "Open Resource Center, 2 new notifications" at bounding box center [1450, 93] width 46 height 46
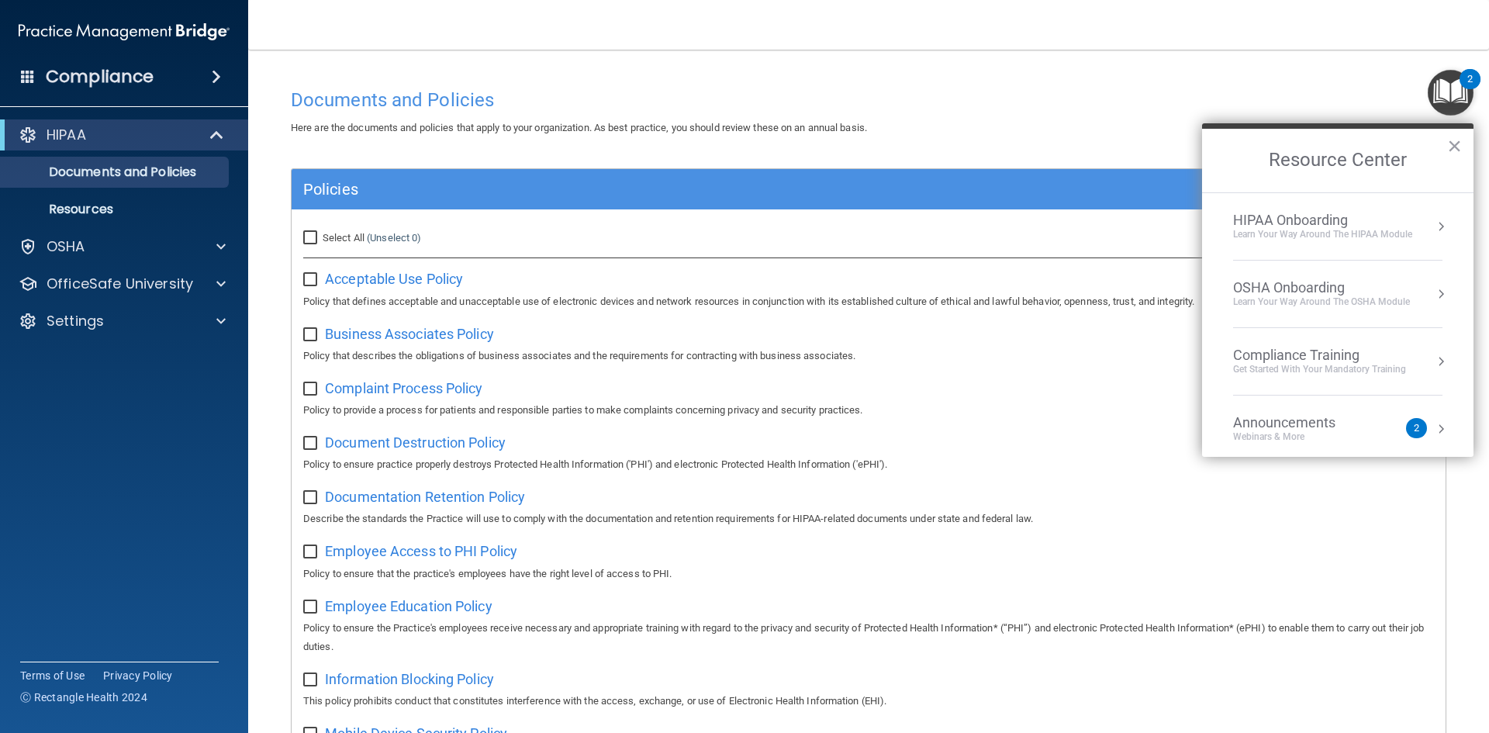
click at [1325, 218] on div "HIPAA Onboarding" at bounding box center [1322, 220] width 179 height 17
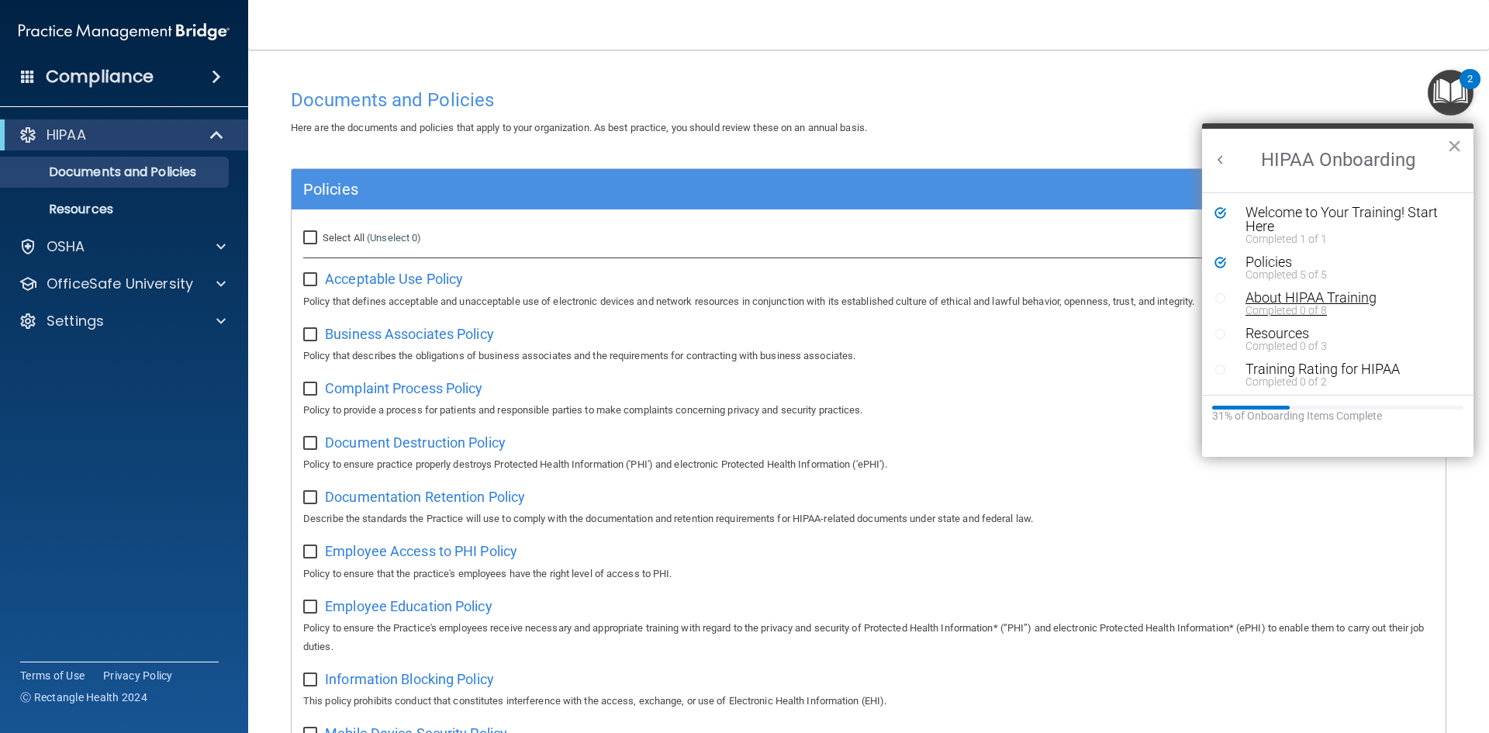
click at [1286, 305] on div "Completed 0 of 8" at bounding box center [1343, 310] width 196 height 11
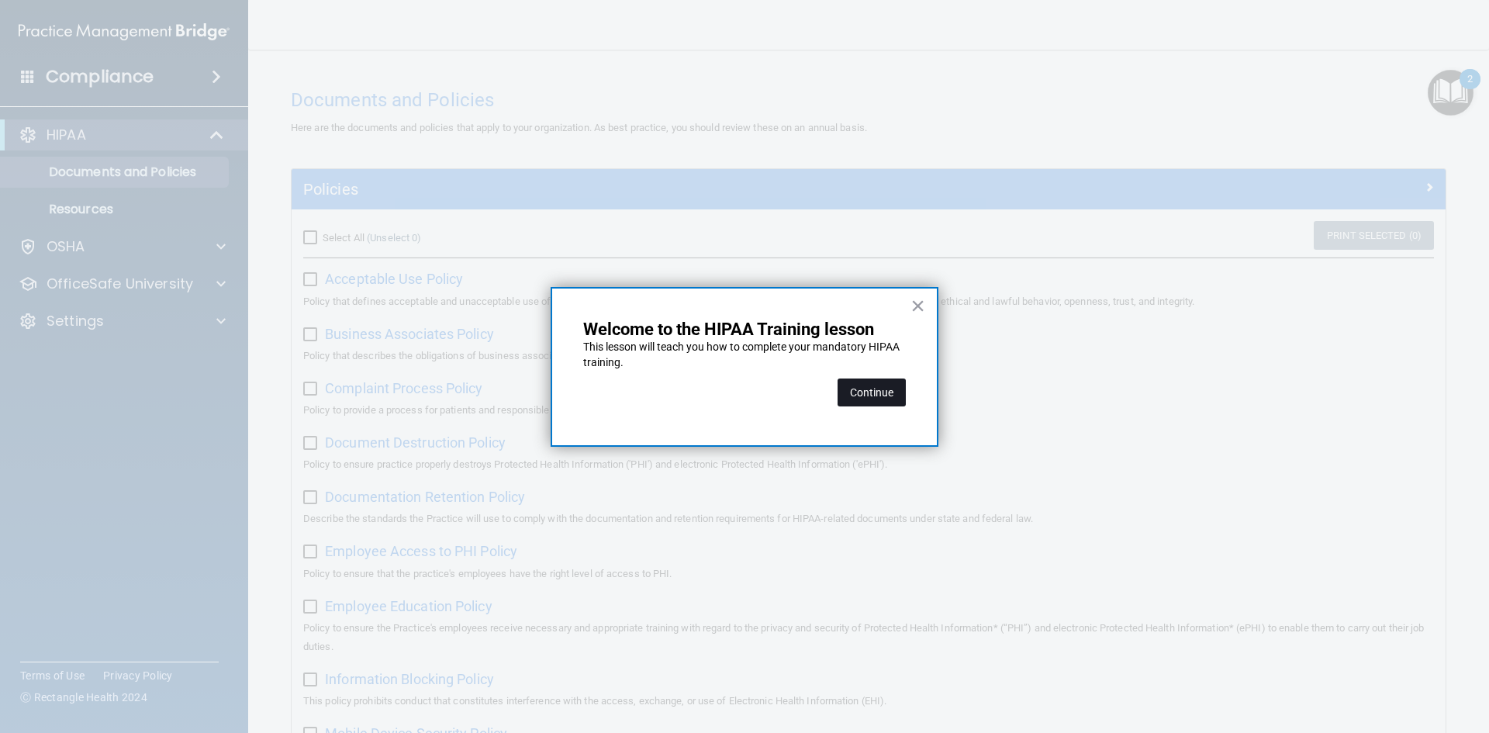
click at [882, 383] on button "Continue" at bounding box center [871, 392] width 68 height 28
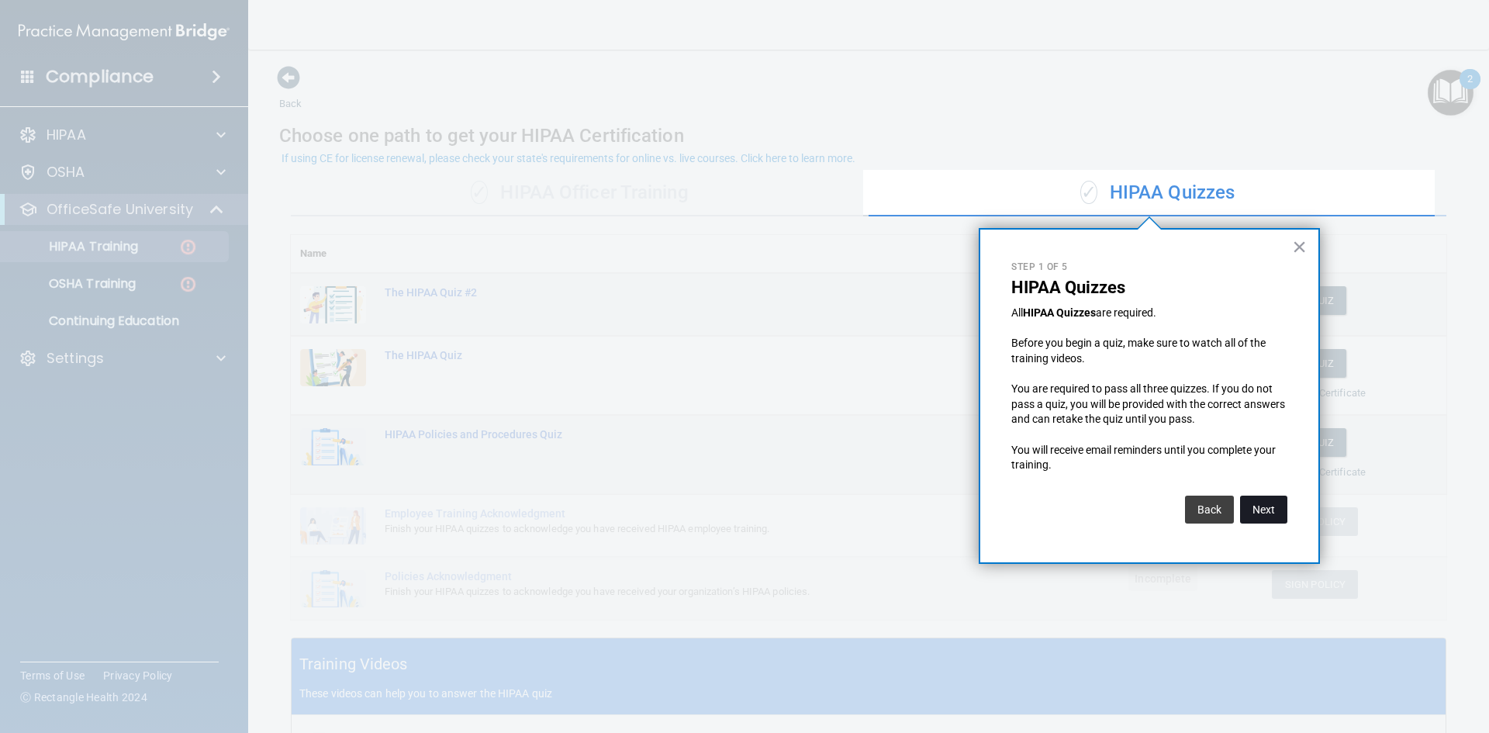
click at [1282, 503] on button "Next" at bounding box center [1263, 509] width 47 height 28
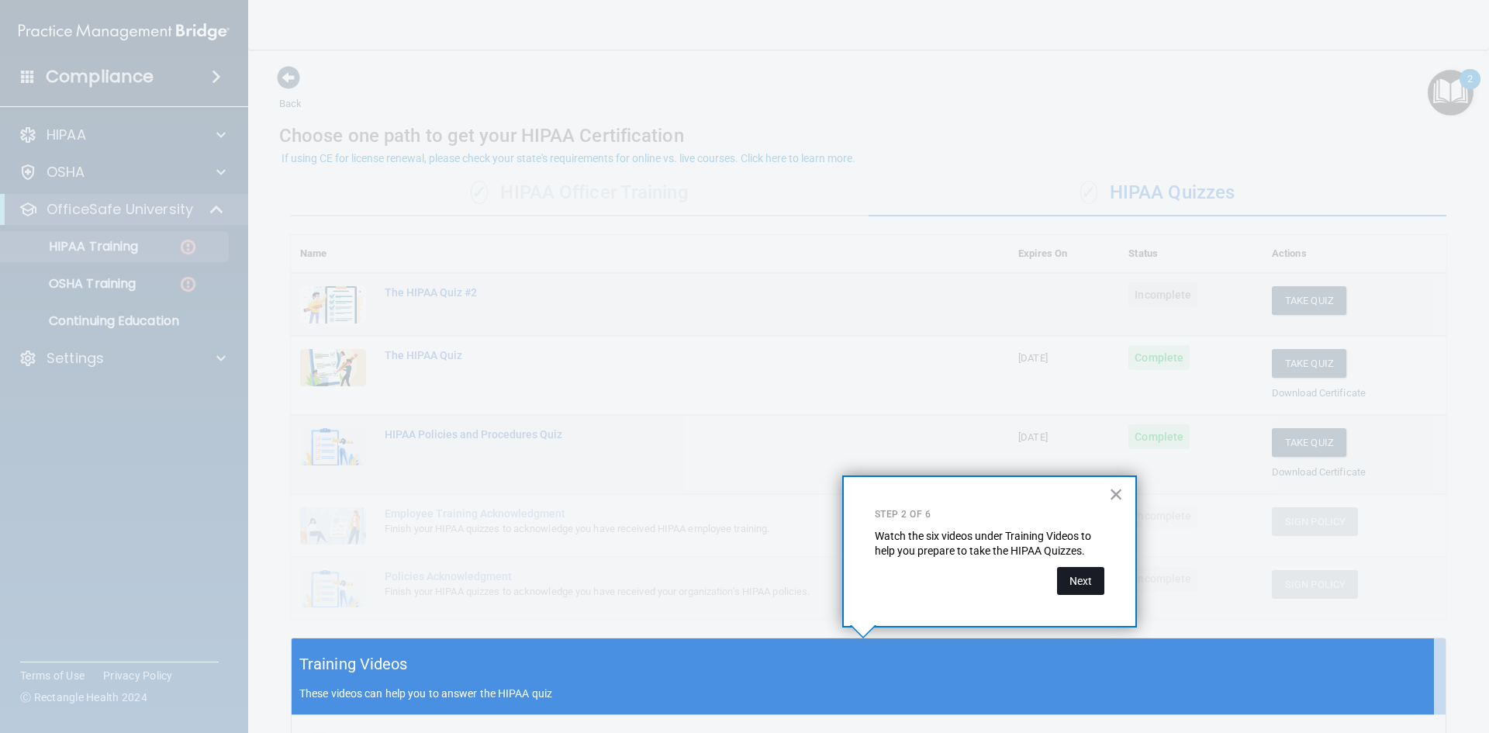
click at [1066, 591] on button "Next" at bounding box center [1080, 581] width 47 height 28
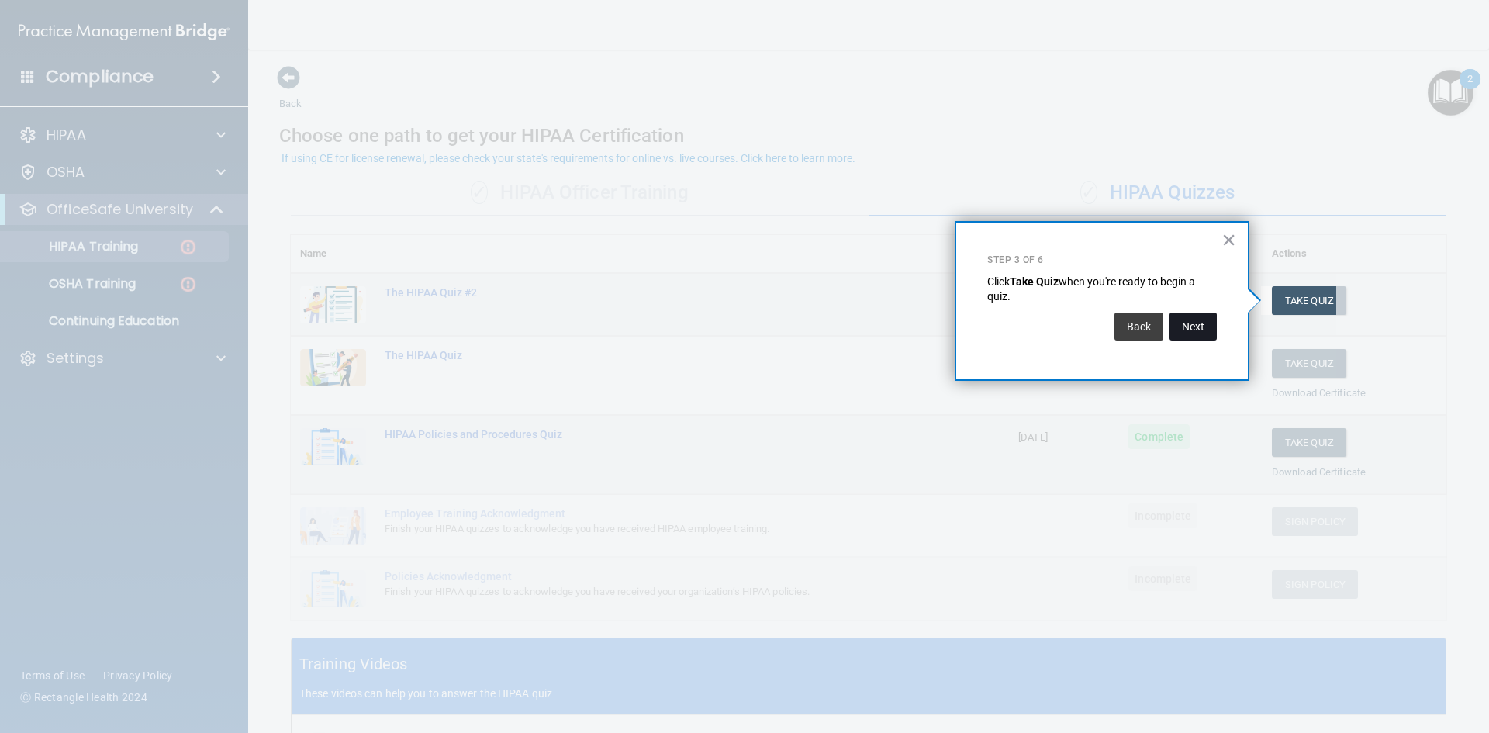
click at [1186, 312] on button "Next" at bounding box center [1192, 326] width 47 height 28
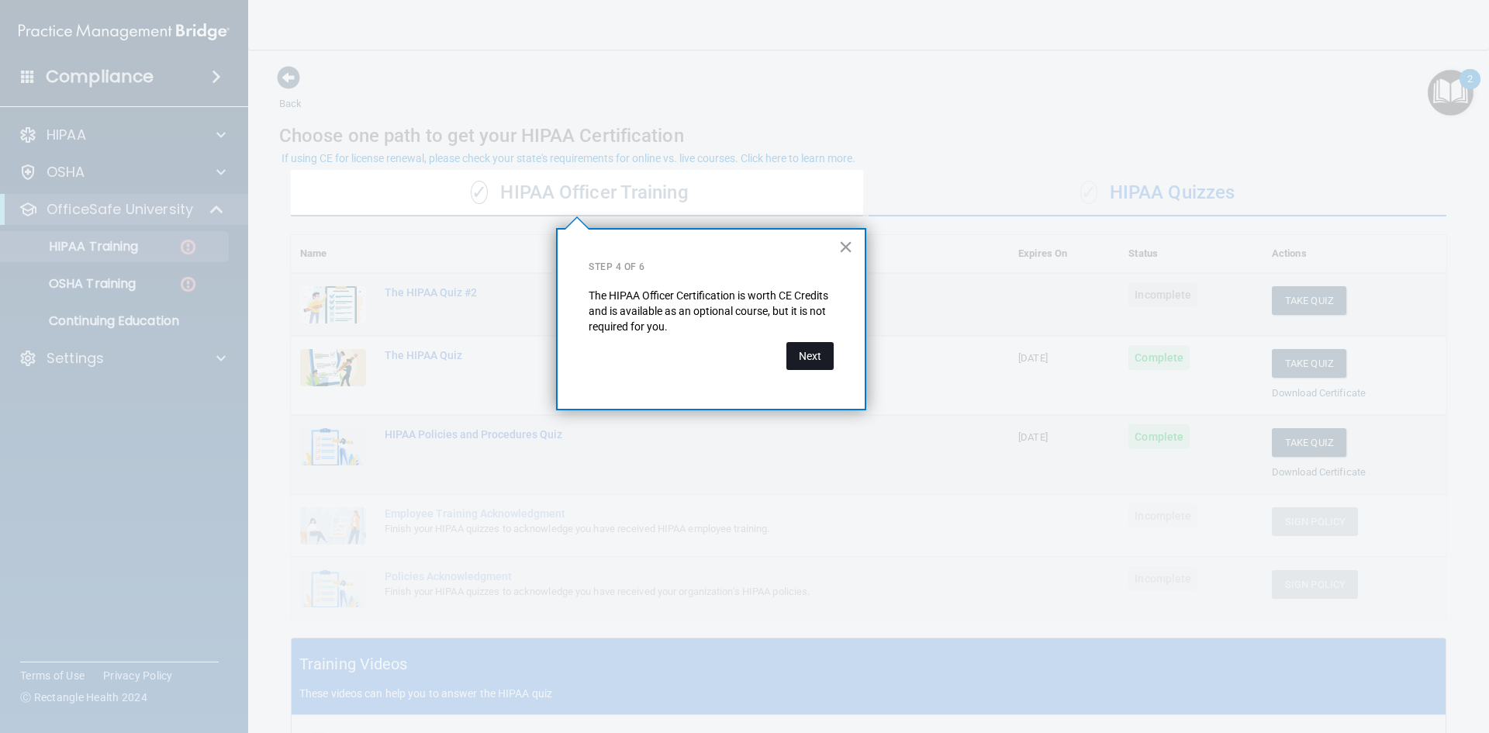
click at [823, 354] on button "Next" at bounding box center [809, 356] width 47 height 28
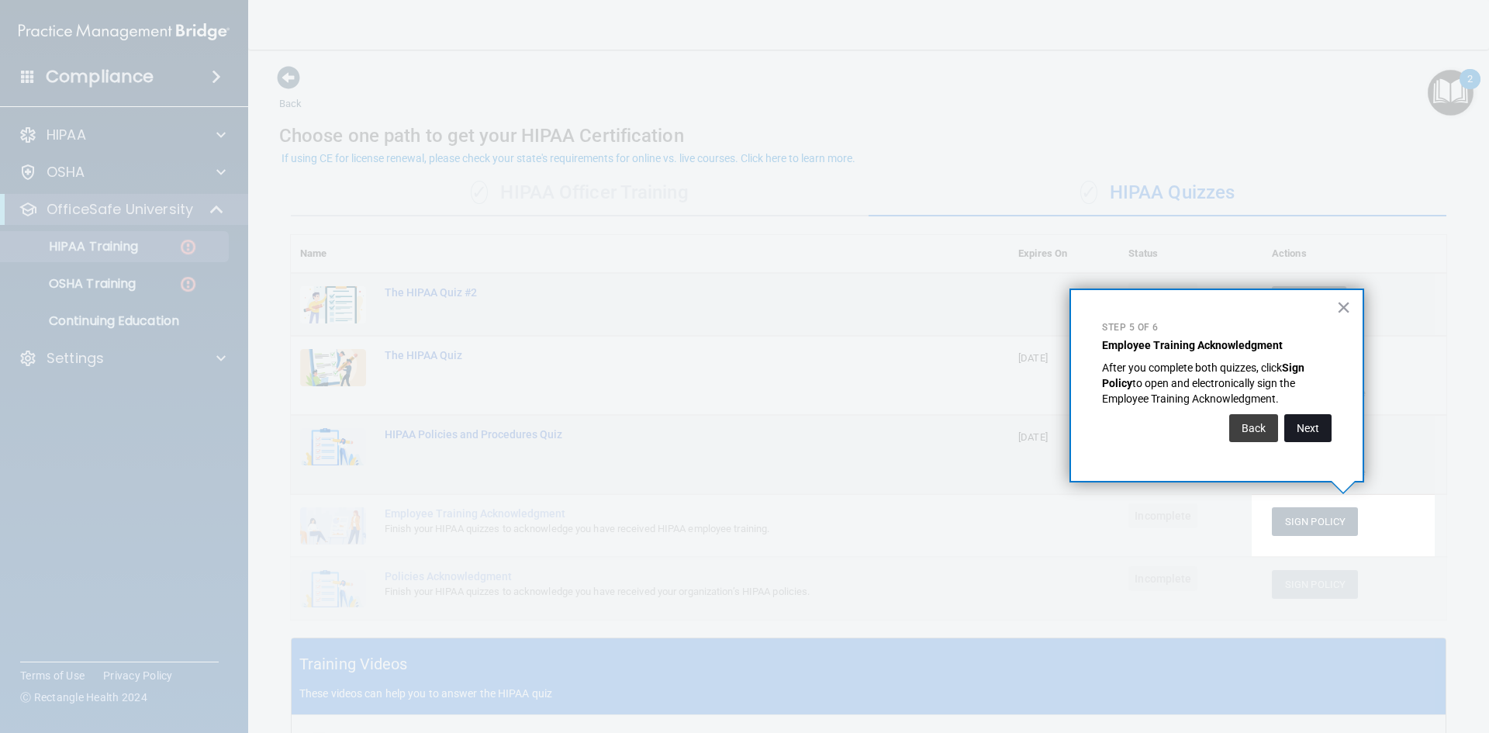
click at [1303, 423] on button "Next" at bounding box center [1307, 428] width 47 height 28
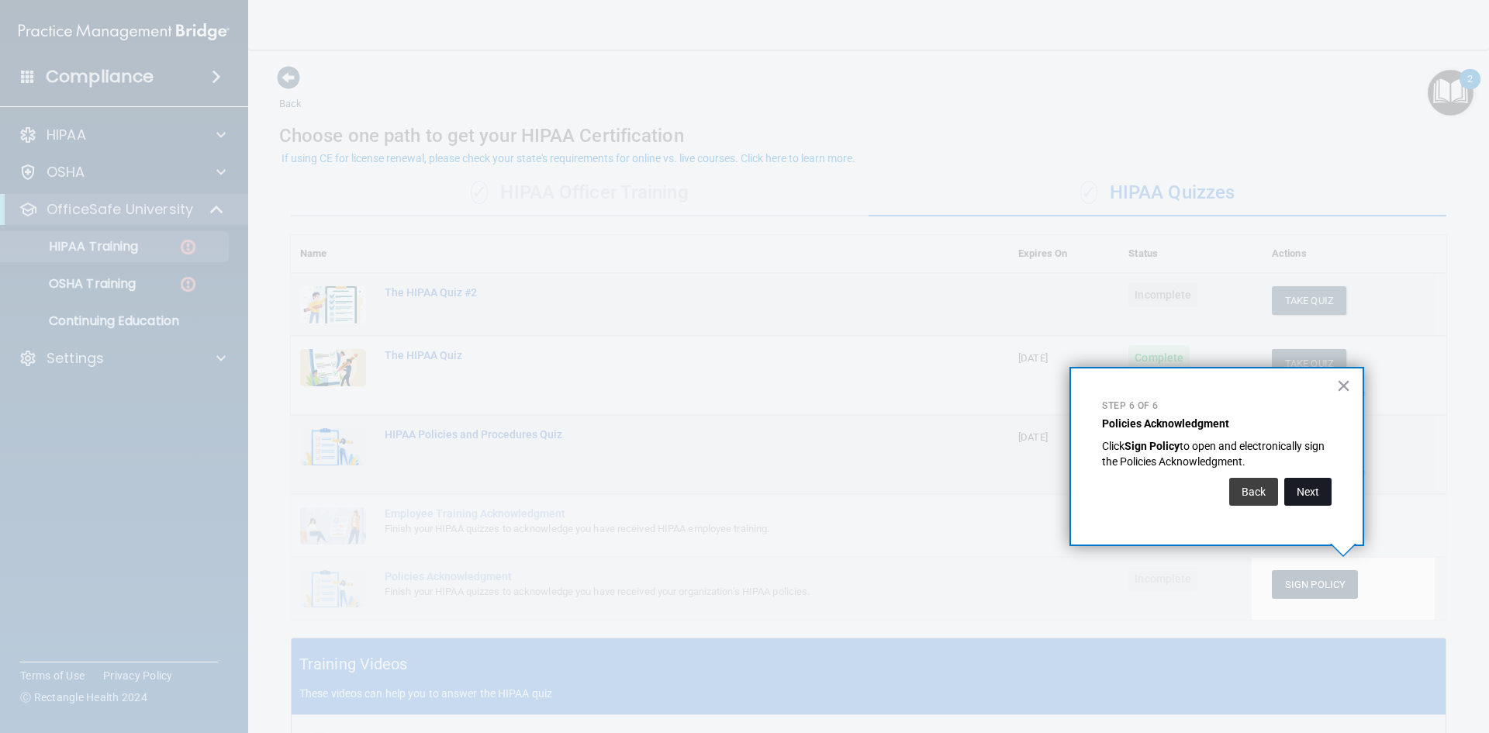
click at [1294, 492] on button "Next" at bounding box center [1307, 492] width 47 height 28
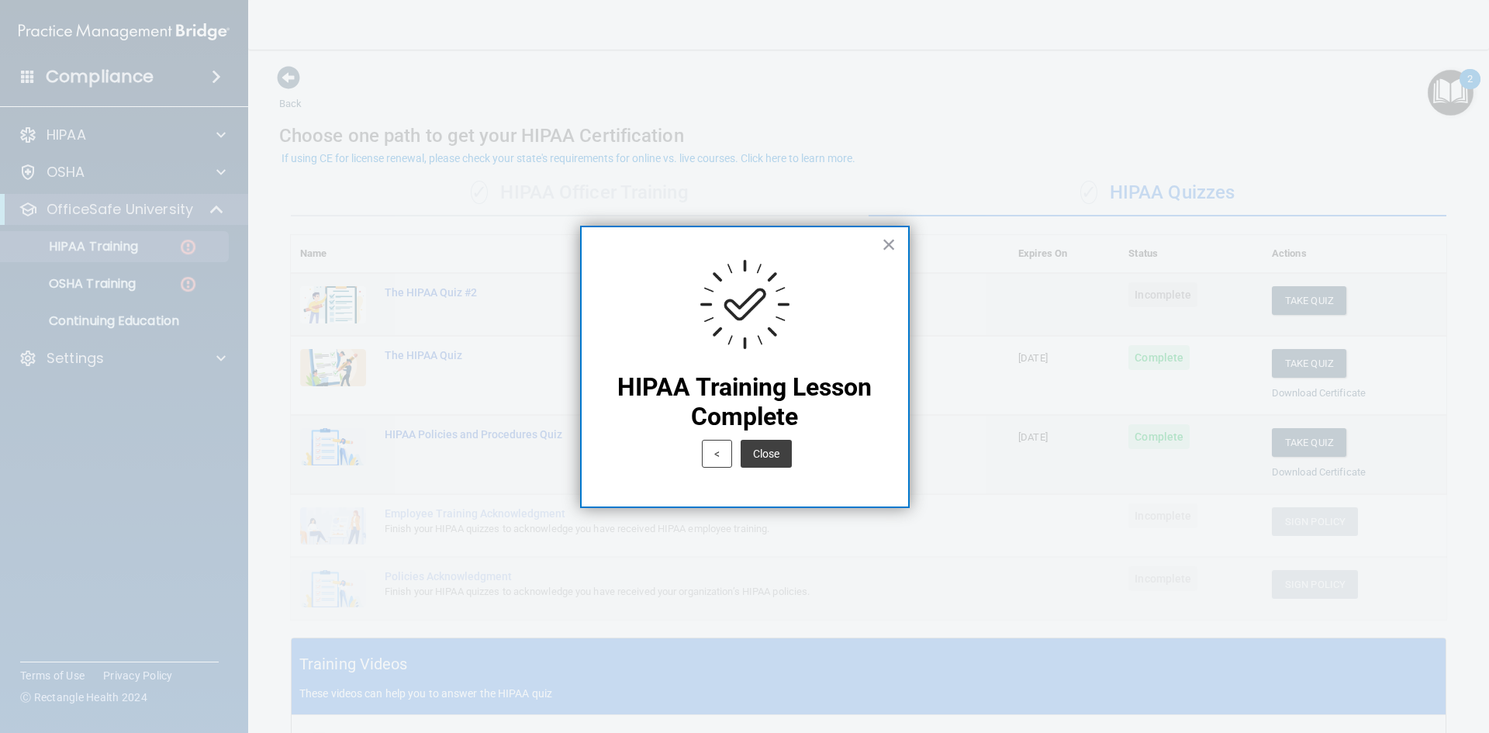
click at [761, 444] on button "Close" at bounding box center [765, 454] width 51 height 28
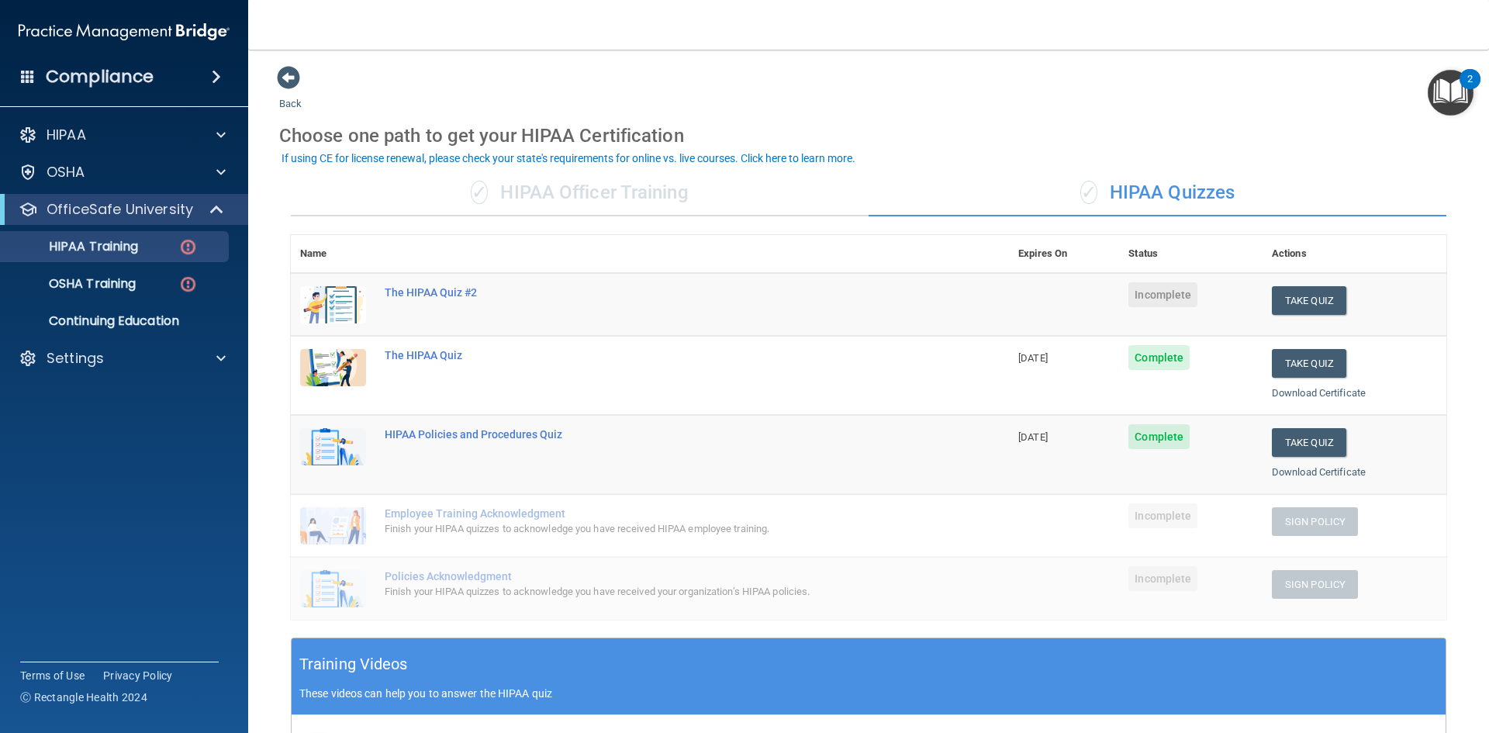
click at [1458, 89] on button "2" at bounding box center [1450, 93] width 46 height 46
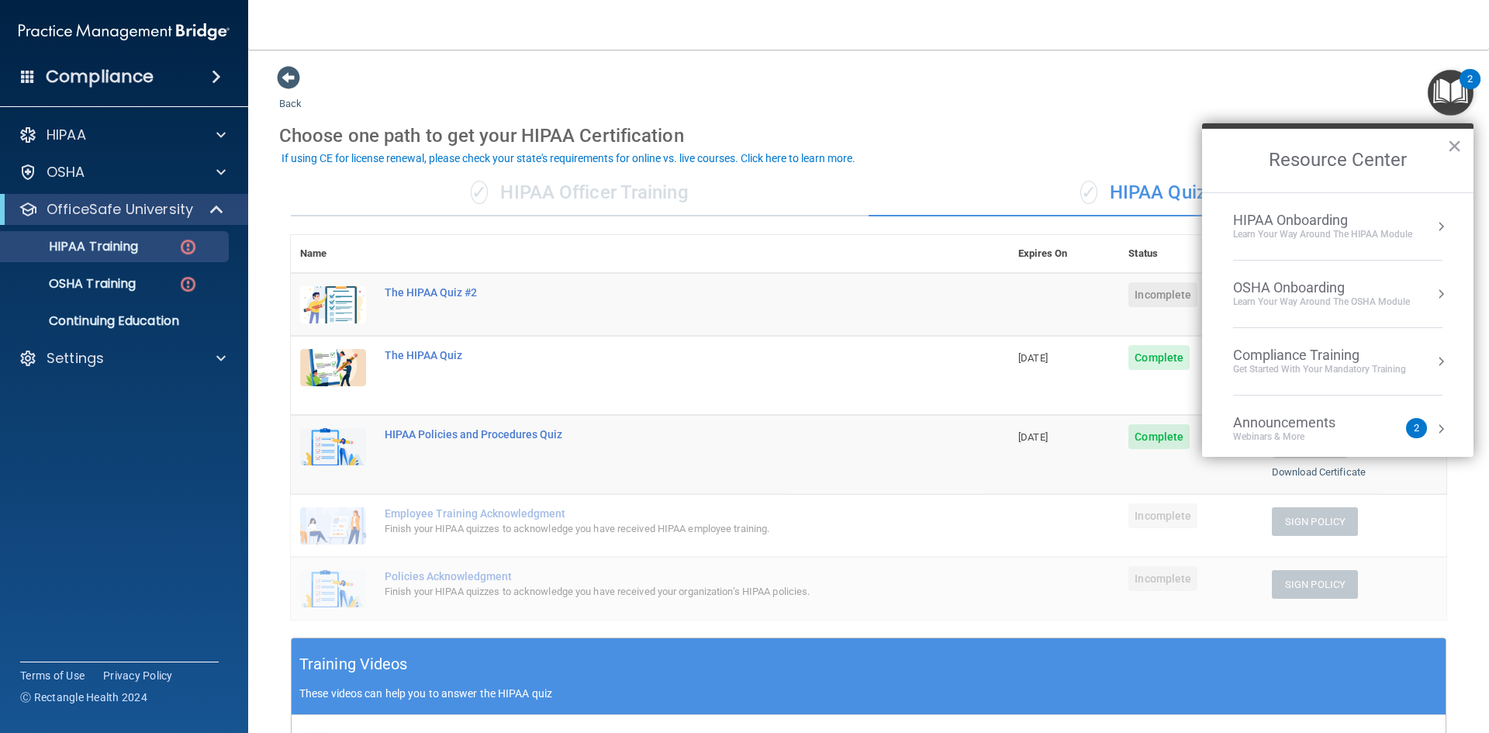
click at [1337, 223] on div "HIPAA Onboarding" at bounding box center [1322, 220] width 179 height 17
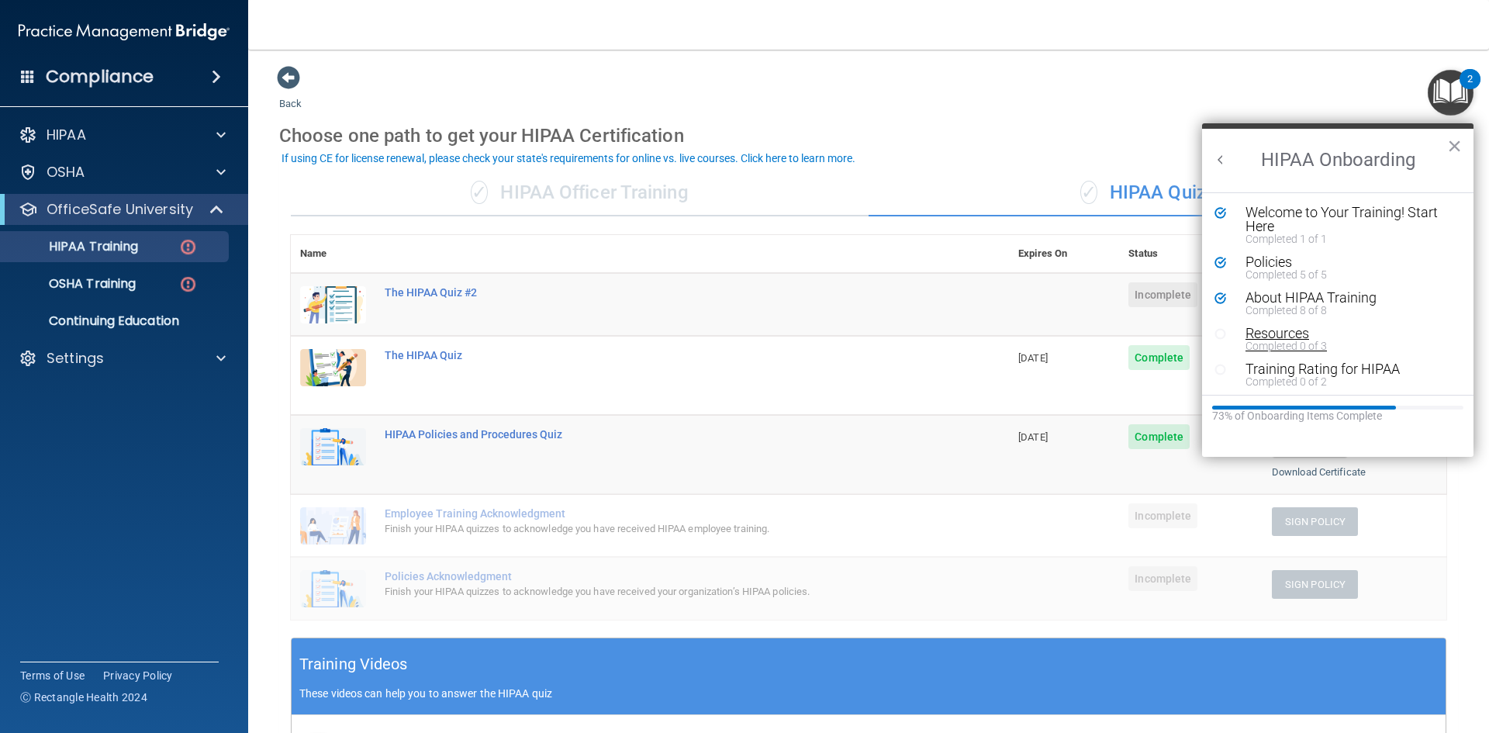
scroll to position [3, 0]
click at [1297, 332] on div "Resources" at bounding box center [1343, 330] width 196 height 14
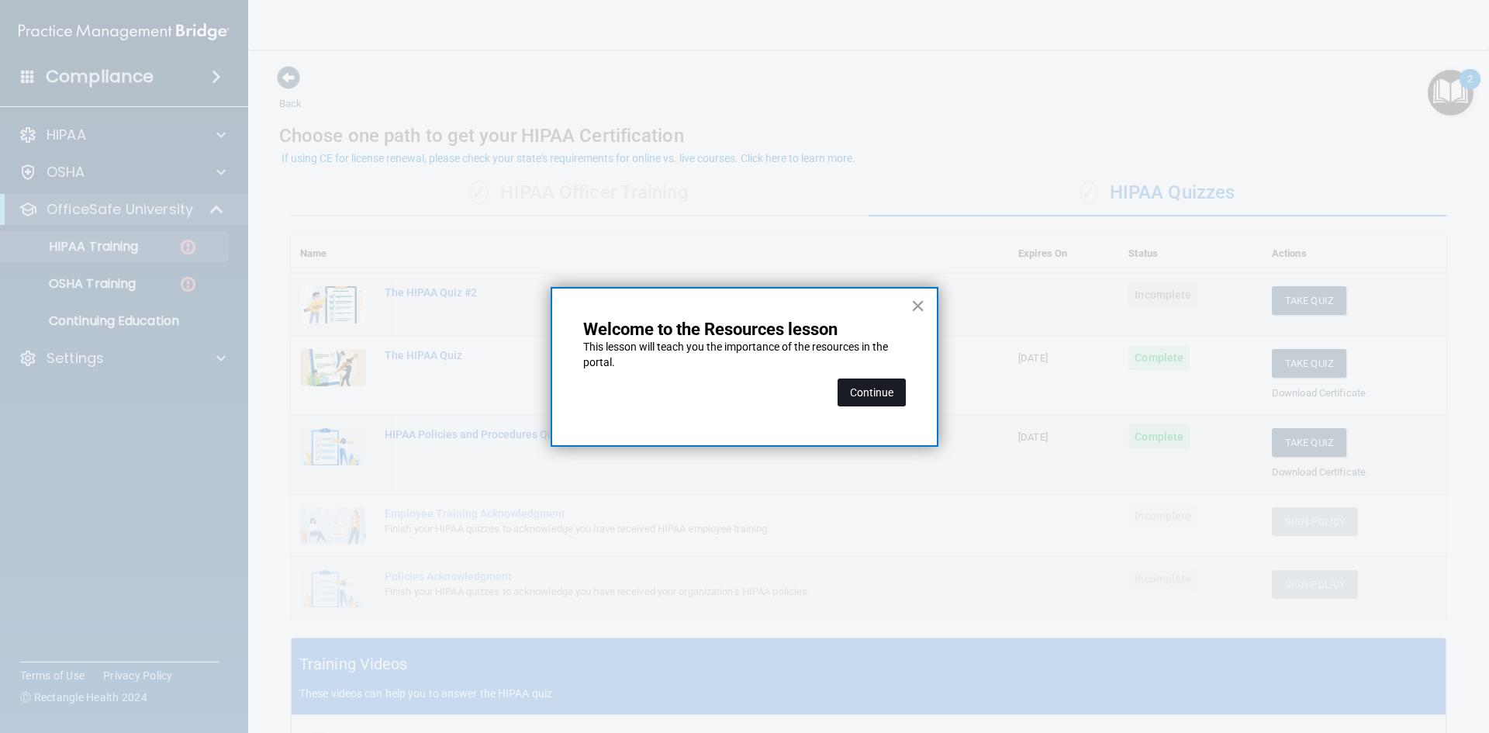
click at [884, 396] on button "Continue" at bounding box center [871, 392] width 68 height 28
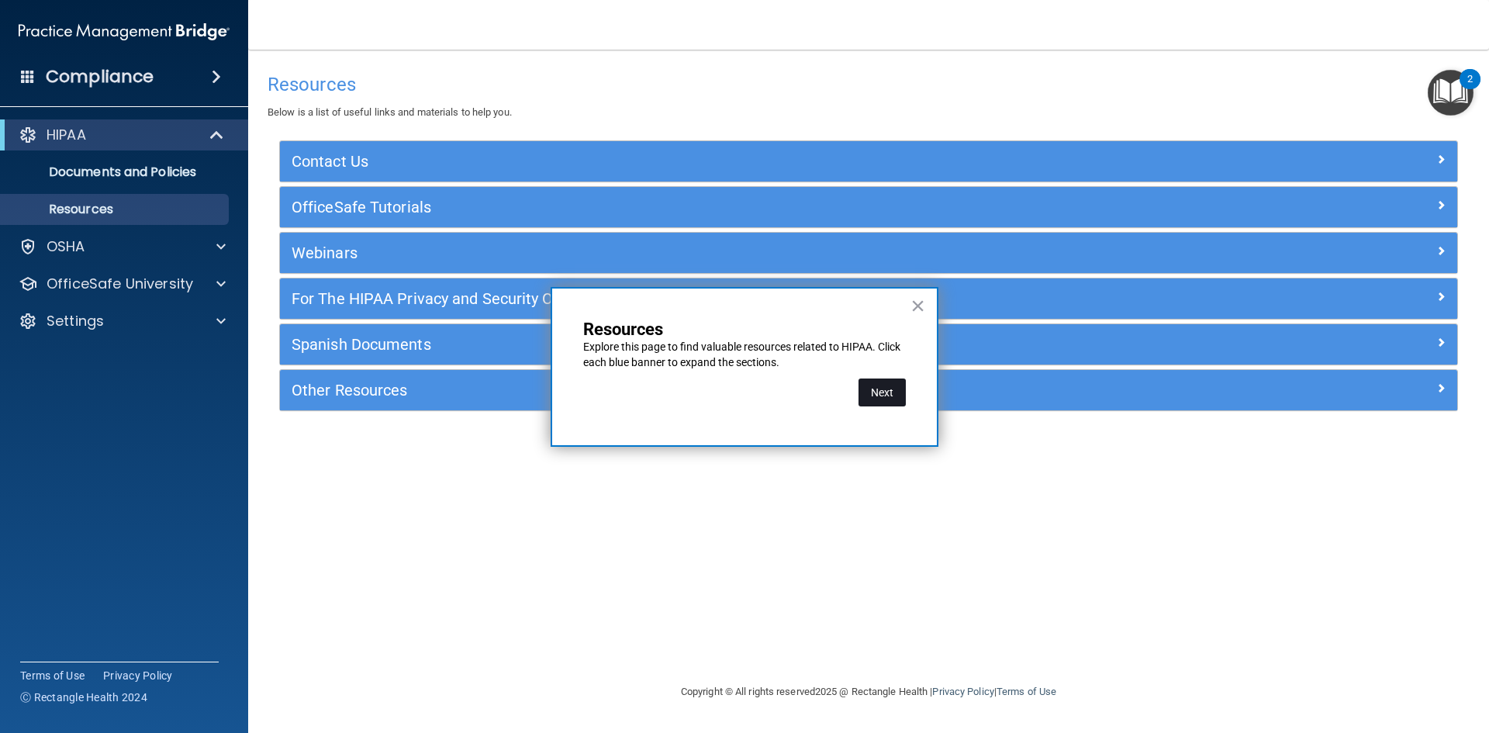
click at [896, 396] on button "Next" at bounding box center [881, 392] width 47 height 28
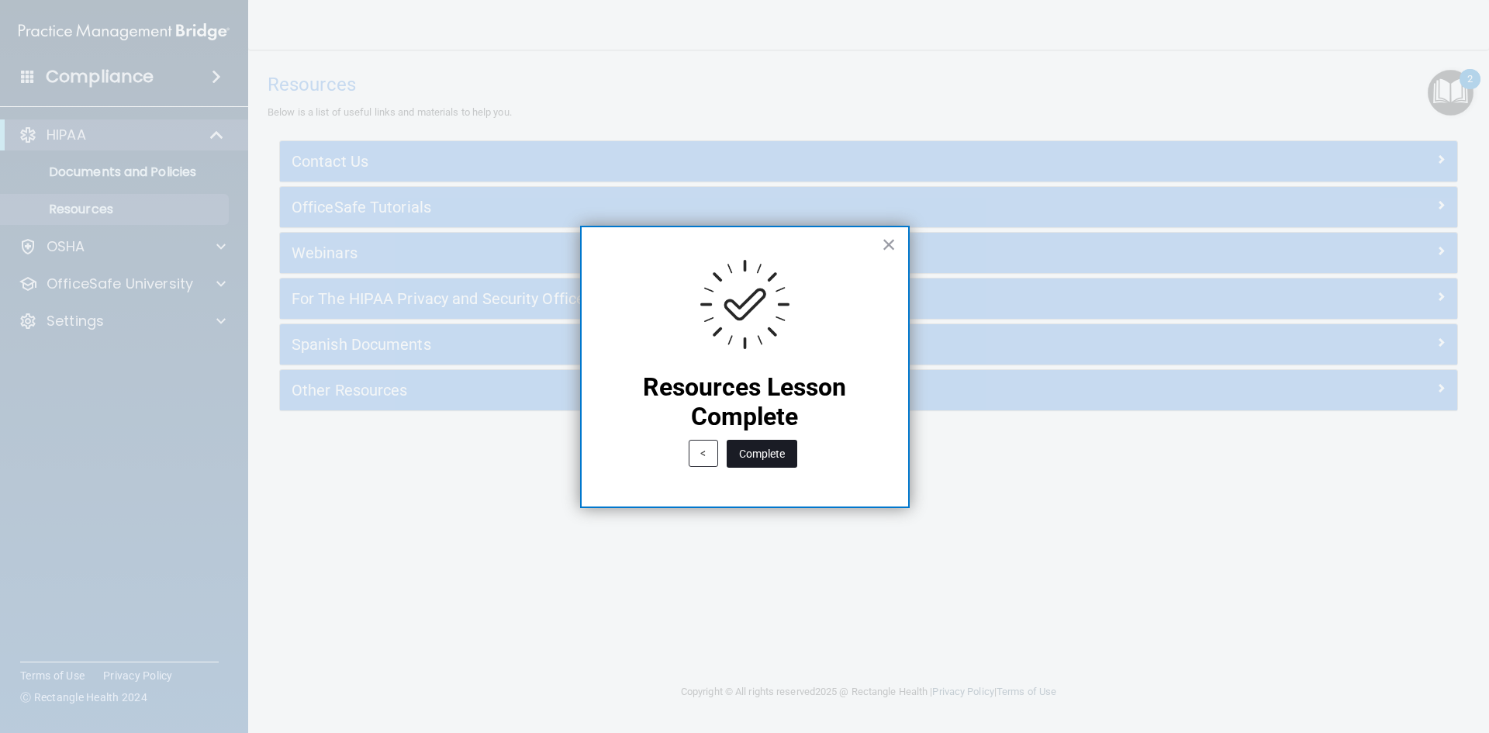
click at [770, 452] on button "Complete" at bounding box center [761, 454] width 71 height 28
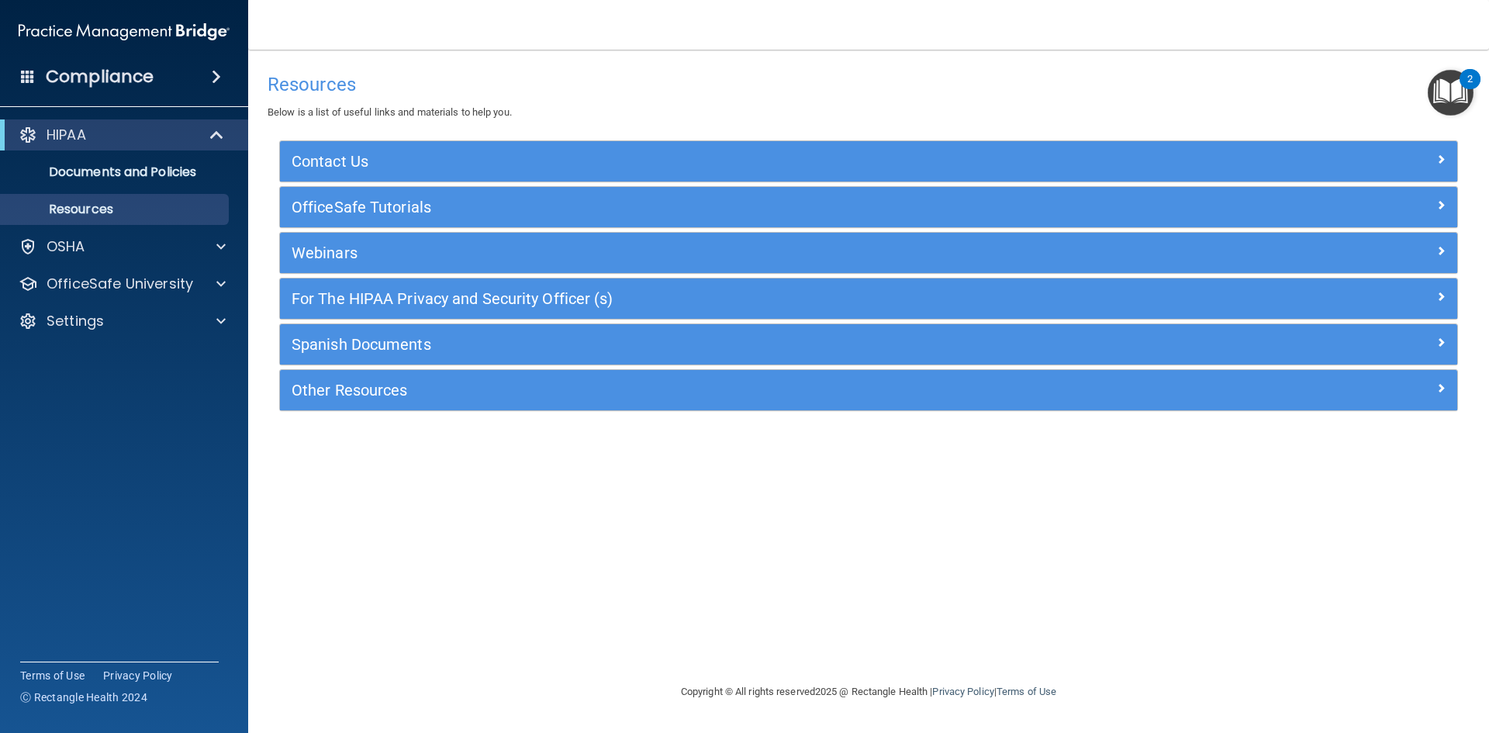
click at [1458, 74] on img "Open Resource Center, 2 new notifications" at bounding box center [1450, 93] width 46 height 46
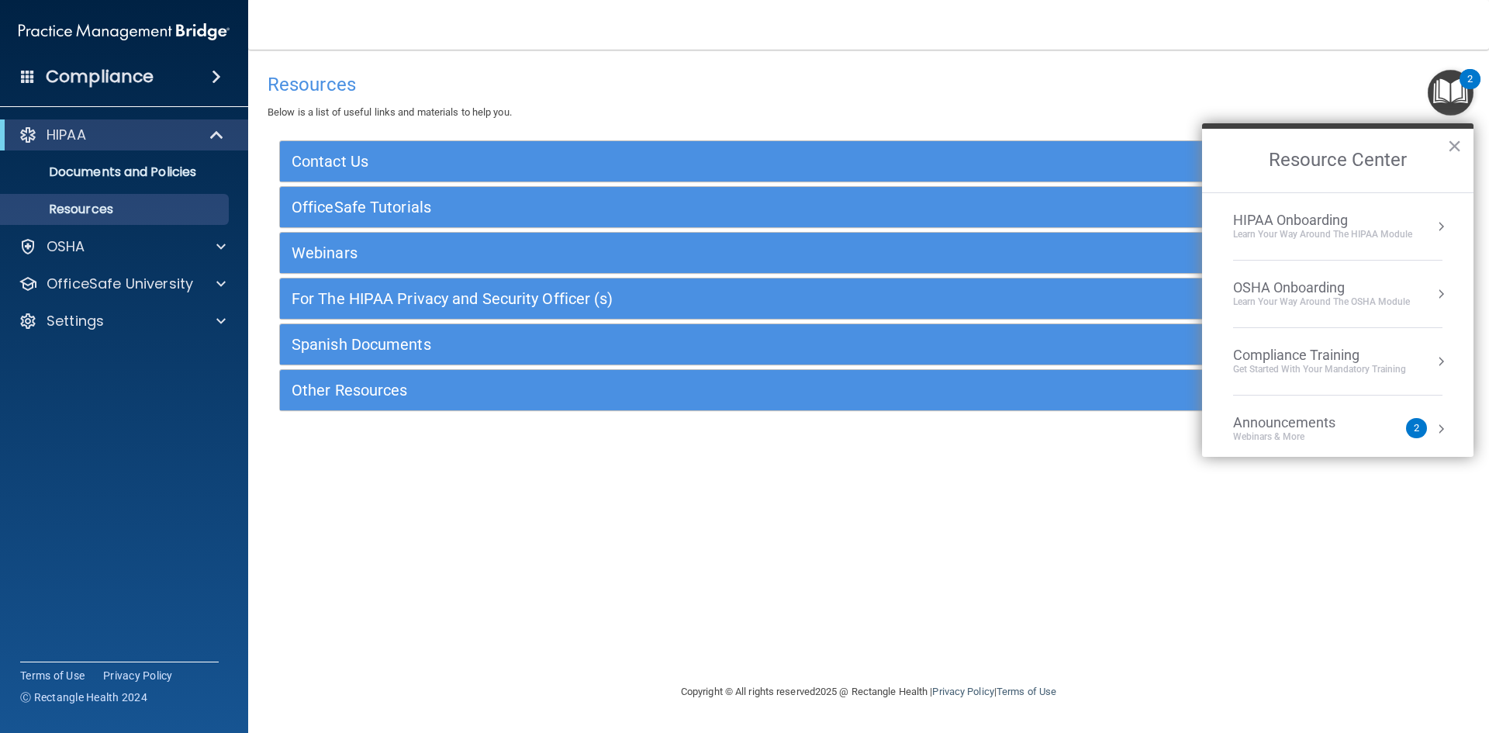
click at [1325, 233] on div "Learn Your Way around the HIPAA module" at bounding box center [1322, 234] width 179 height 13
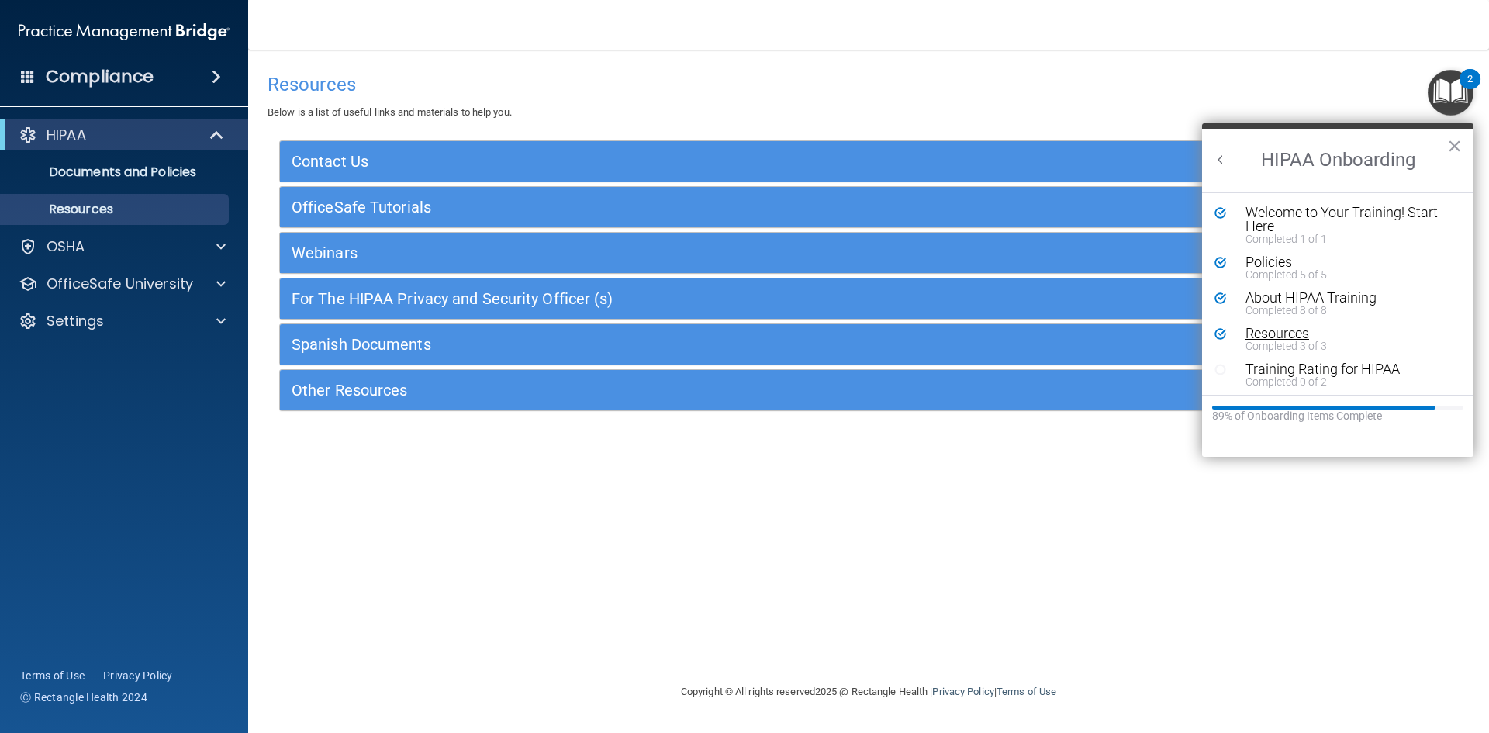
scroll to position [3, 0]
click at [1258, 369] on div "Training Rating for HIPAA" at bounding box center [1343, 366] width 196 height 14
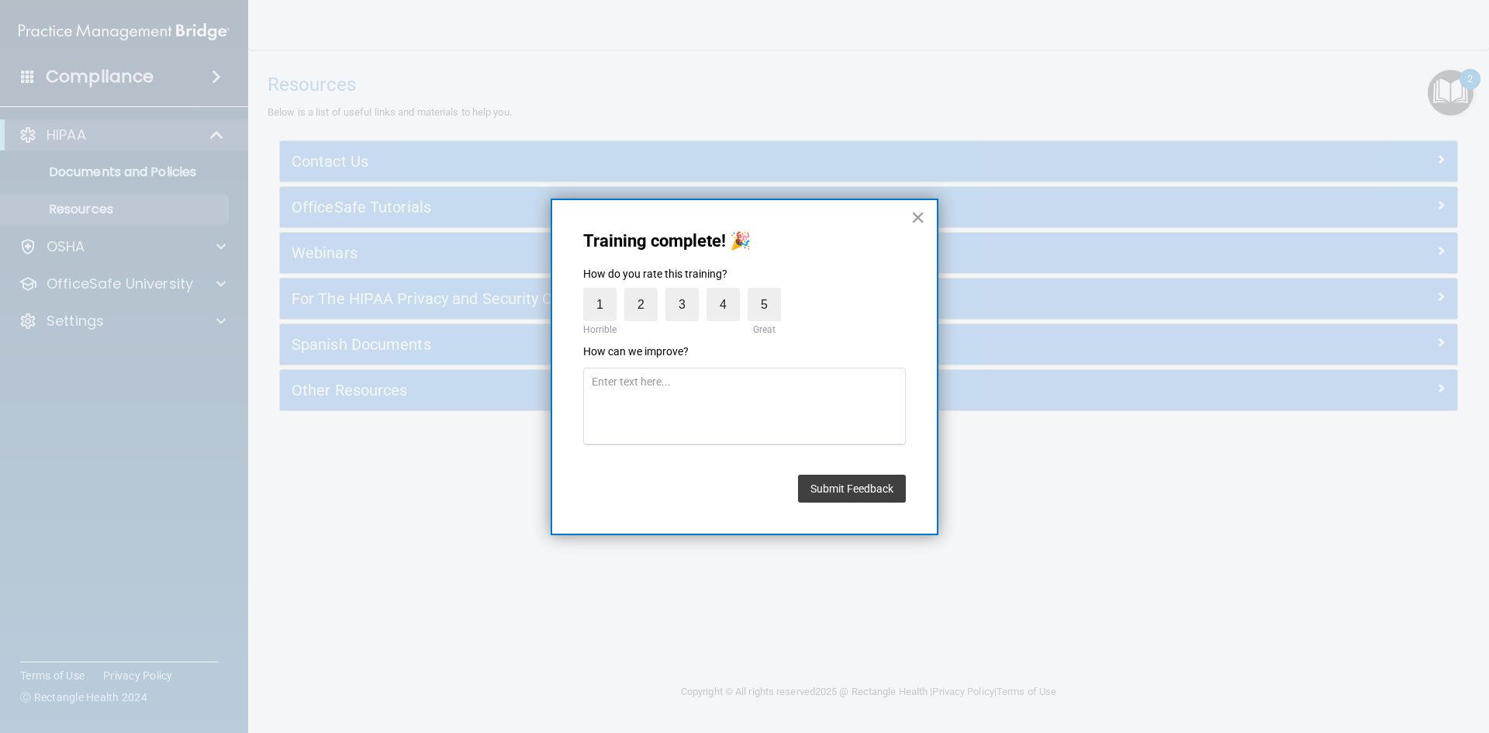
click at [927, 219] on div "Training complete! 🎉 How do you rate this training? 1 Horrible 2 3 4 5 Great Ho…" at bounding box center [744, 366] width 388 height 337
click at [763, 305] on label "5" at bounding box center [763, 304] width 33 height 33
click at [728, 292] on input "5" at bounding box center [728, 292] width 0 height 0
click at [854, 490] on button "Submit Feedback" at bounding box center [852, 488] width 108 height 28
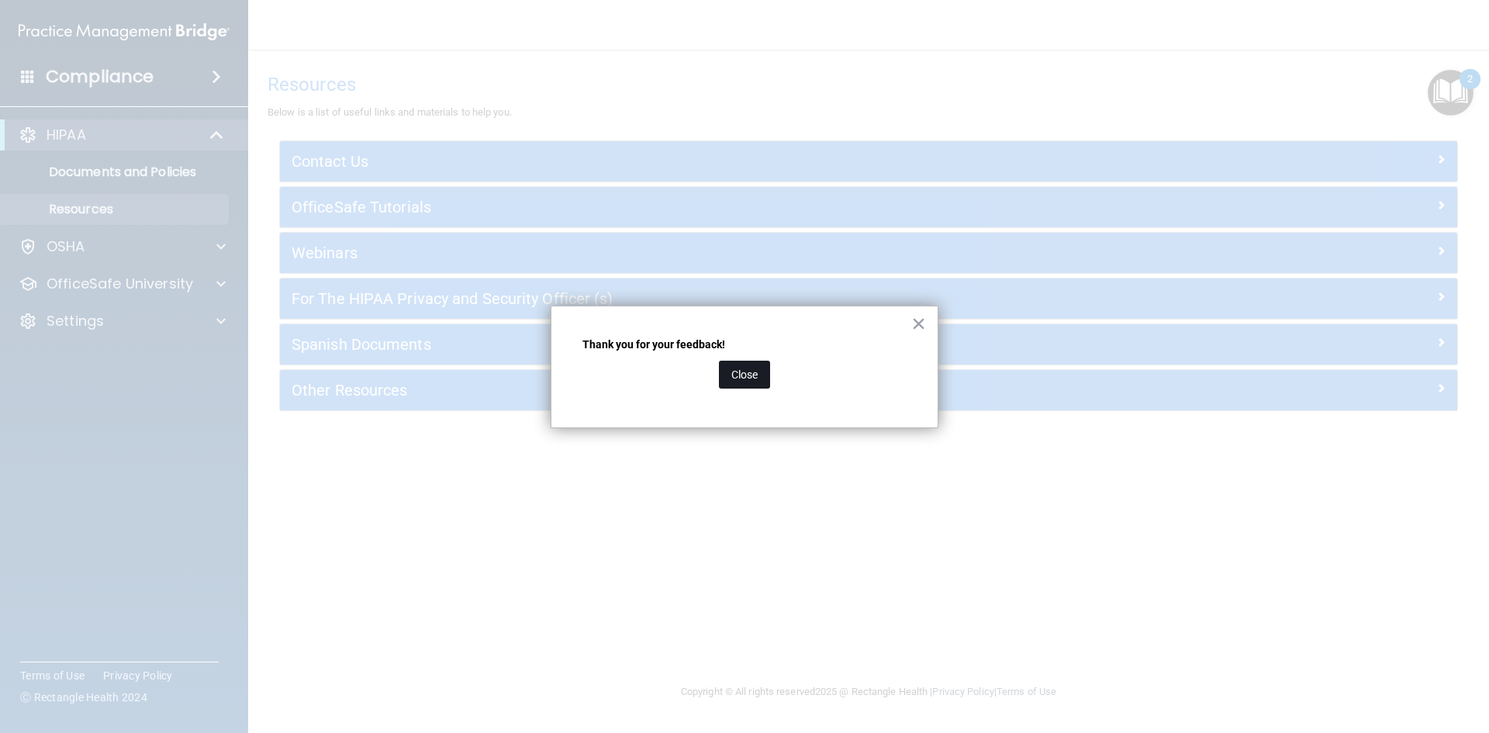
click at [762, 375] on button "Close" at bounding box center [744, 375] width 51 height 28
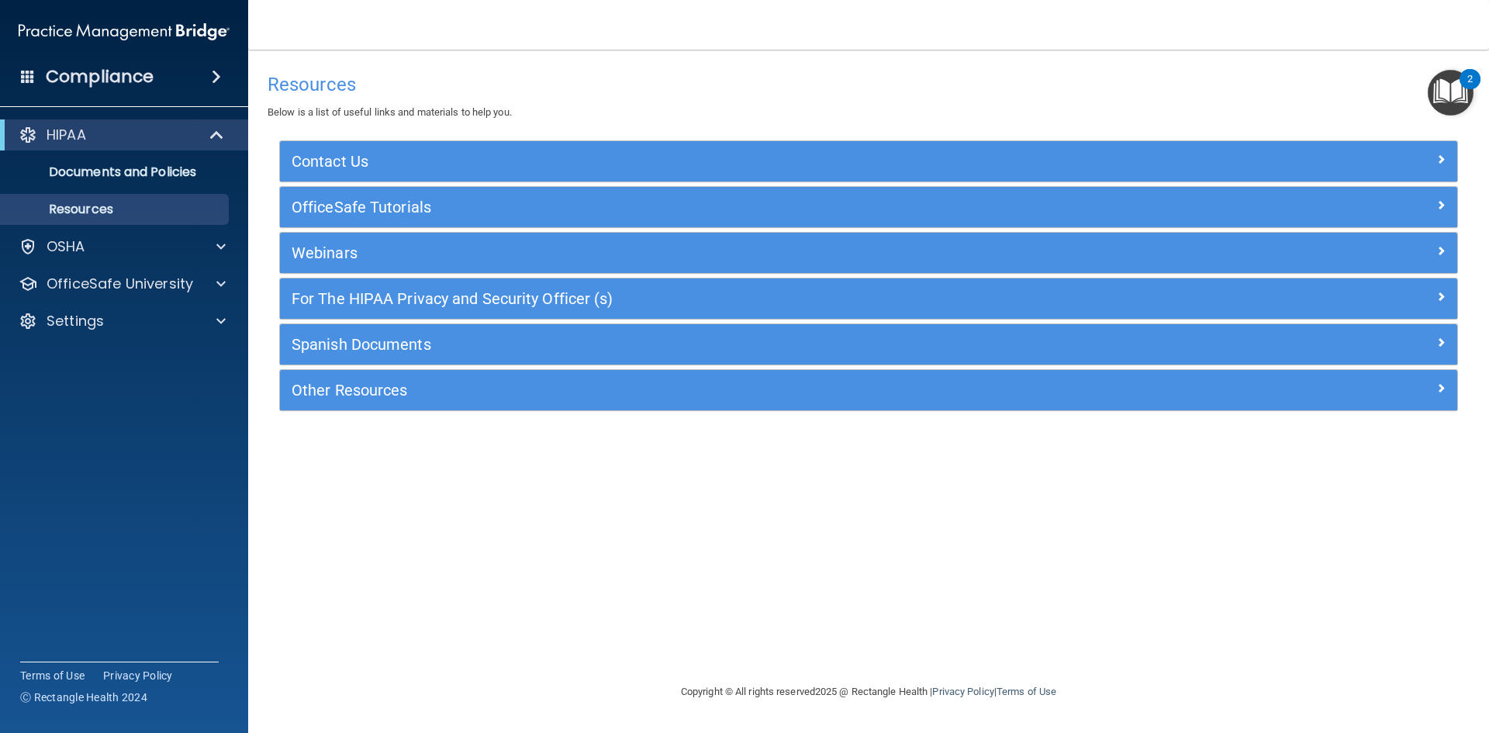
click at [1441, 88] on img "Open Resource Center, 2 new notifications" at bounding box center [1450, 93] width 46 height 46
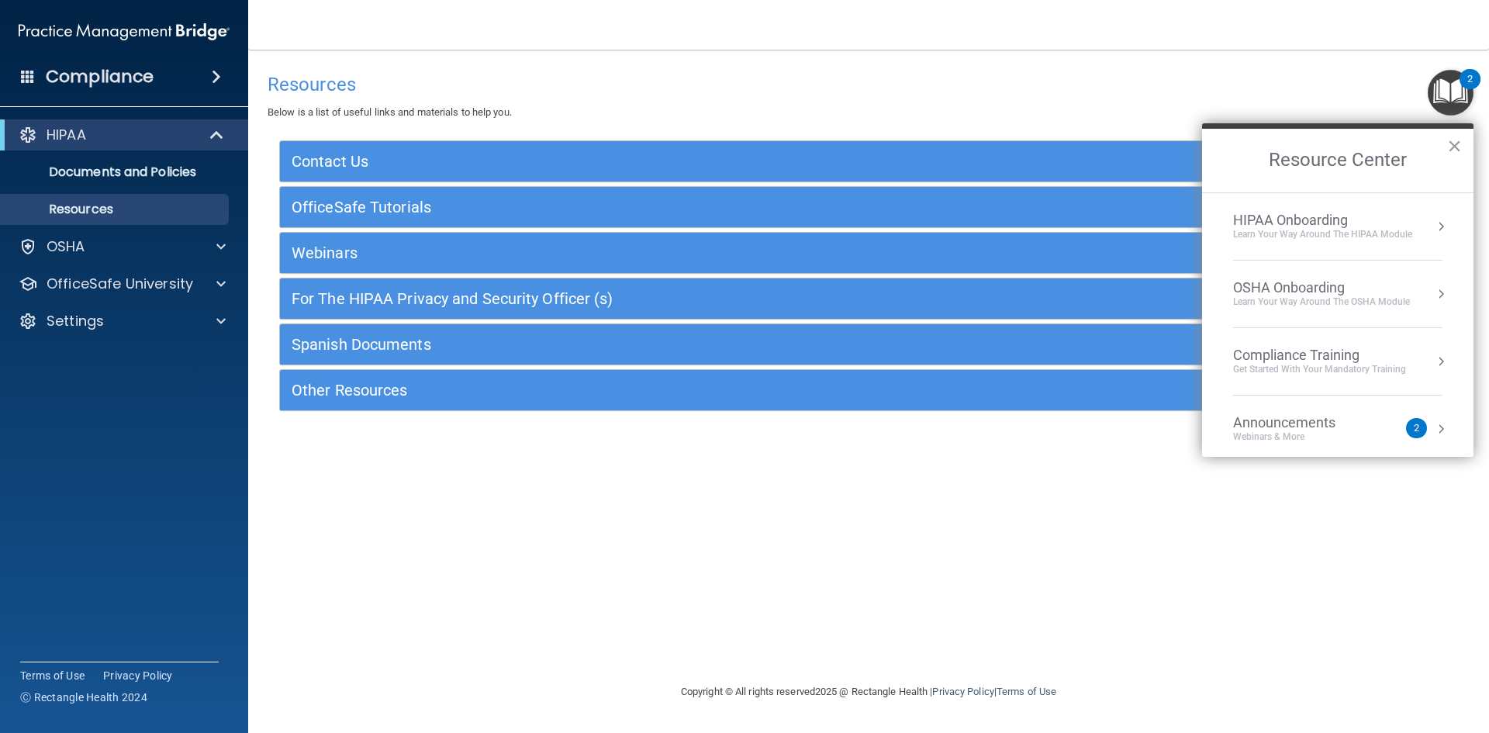
click at [1312, 219] on div "HIPAA Onboarding" at bounding box center [1322, 220] width 179 height 17
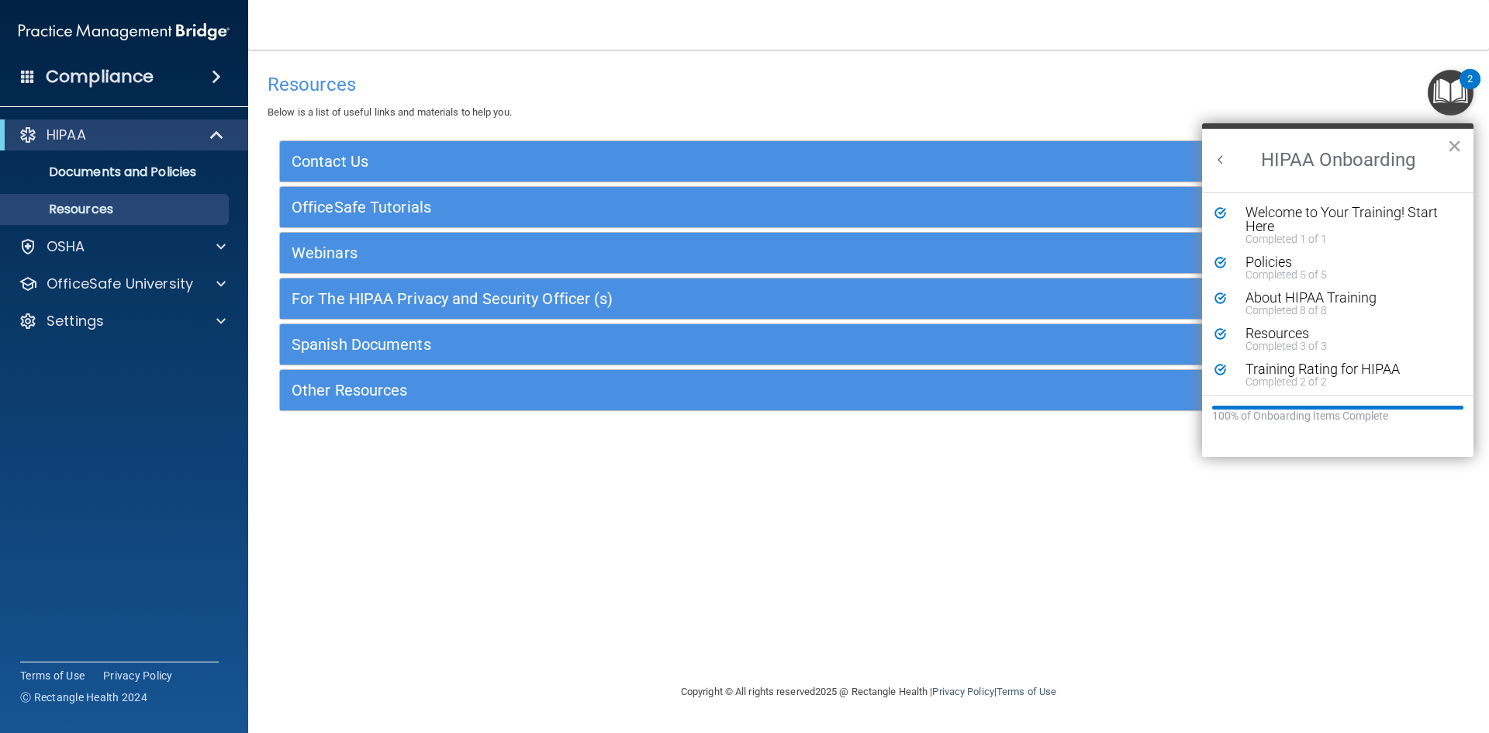
scroll to position [0, 0]
click at [539, 571] on div "Resources Below is a list of useful links and materials to help you. Contact Us…" at bounding box center [868, 366] width 1178 height 602
click at [709, 78] on h4 "Resources" at bounding box center [868, 84] width 1202 height 20
click at [1457, 153] on button "×" at bounding box center [1454, 145] width 15 height 25
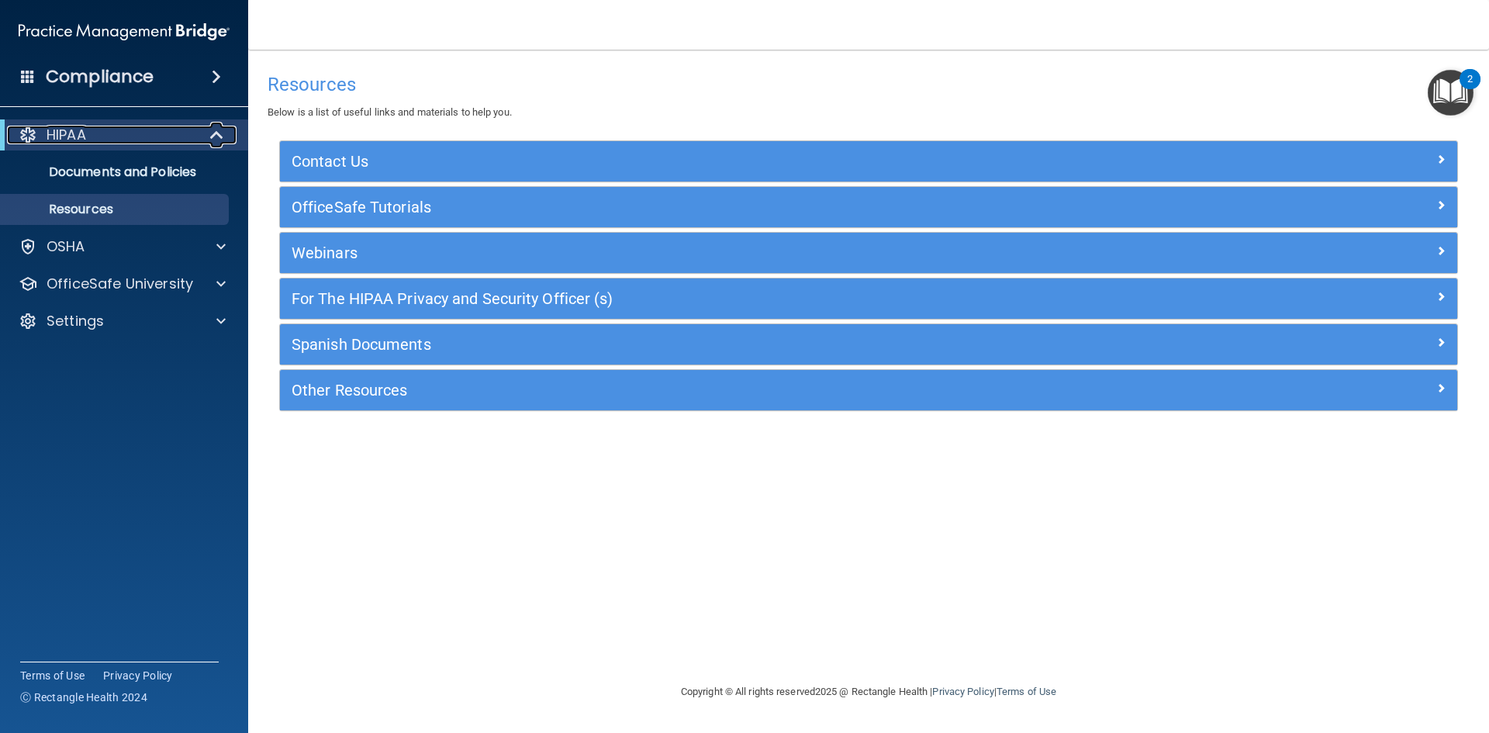
click at [124, 126] on div "HIPAA" at bounding box center [103, 135] width 192 height 19
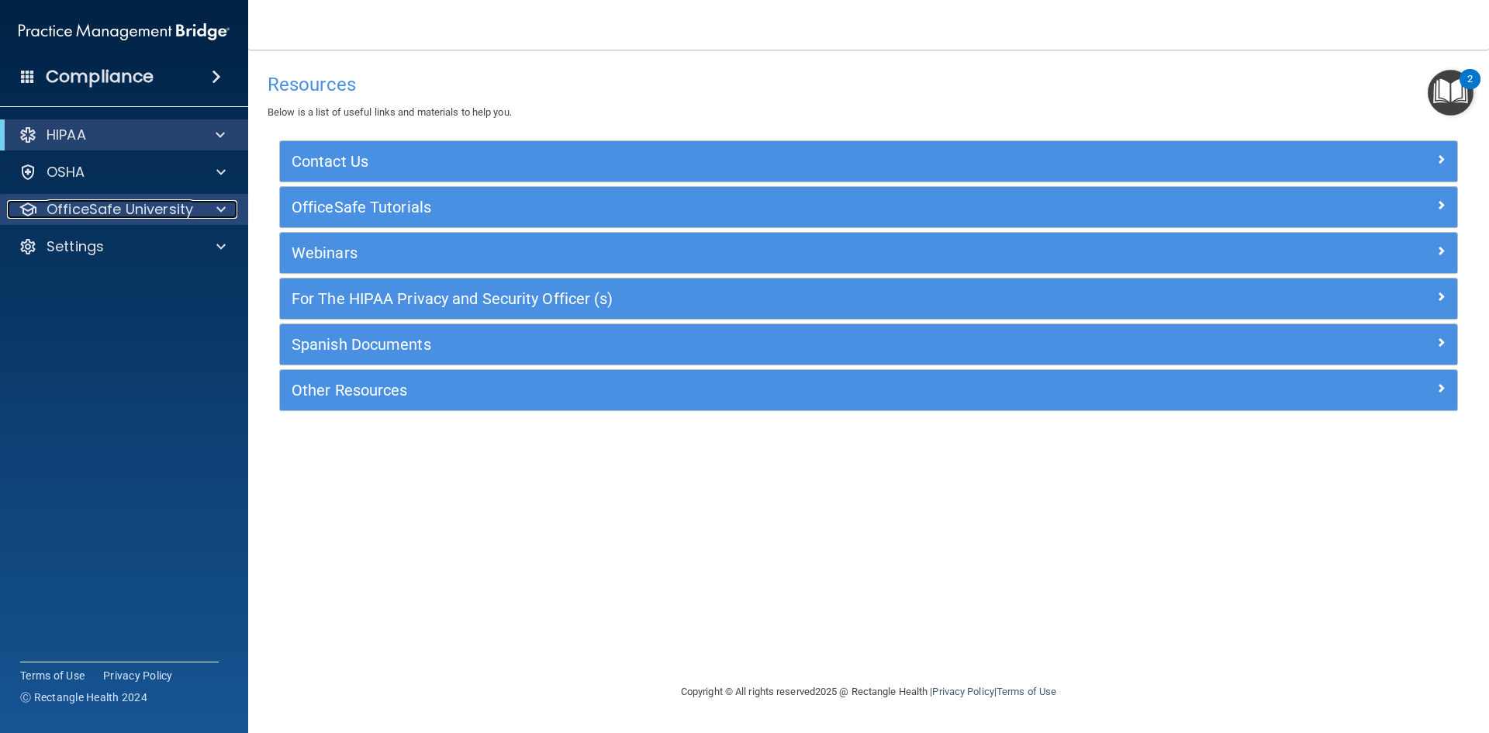
click at [193, 215] on div "OfficeSafe University" at bounding box center [103, 209] width 192 height 19
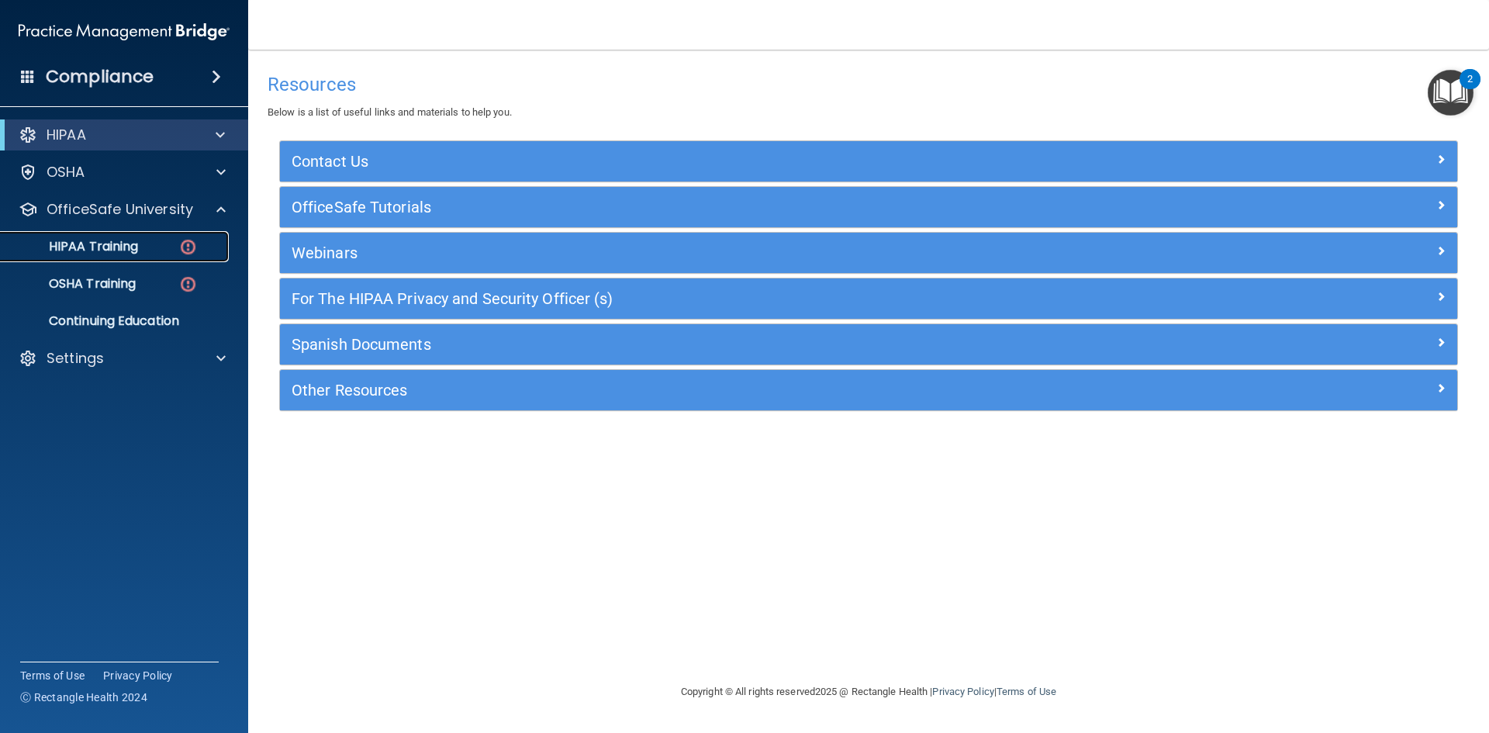
click at [185, 245] on img at bounding box center [187, 246] width 19 height 19
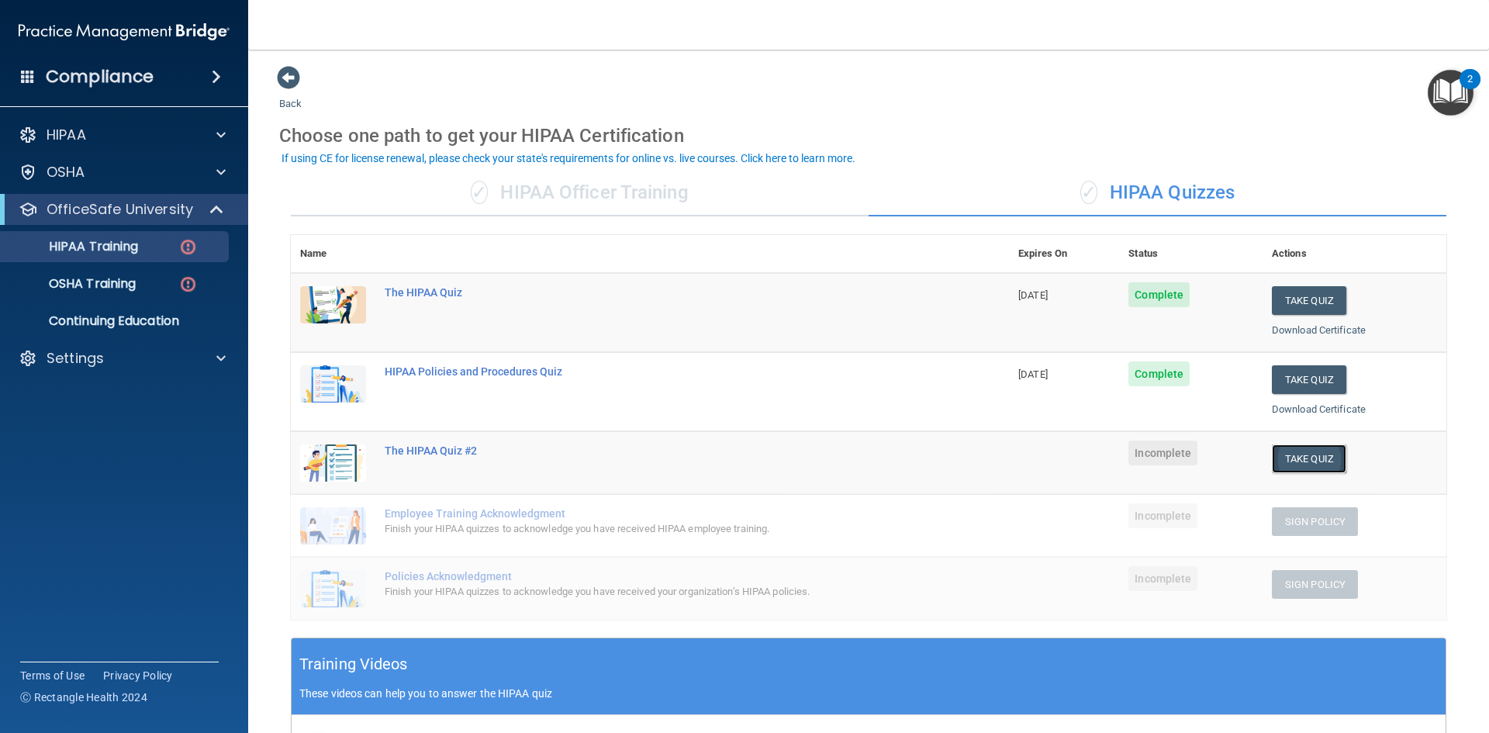
click at [1292, 453] on button "Take Quiz" at bounding box center [1309, 458] width 74 height 29
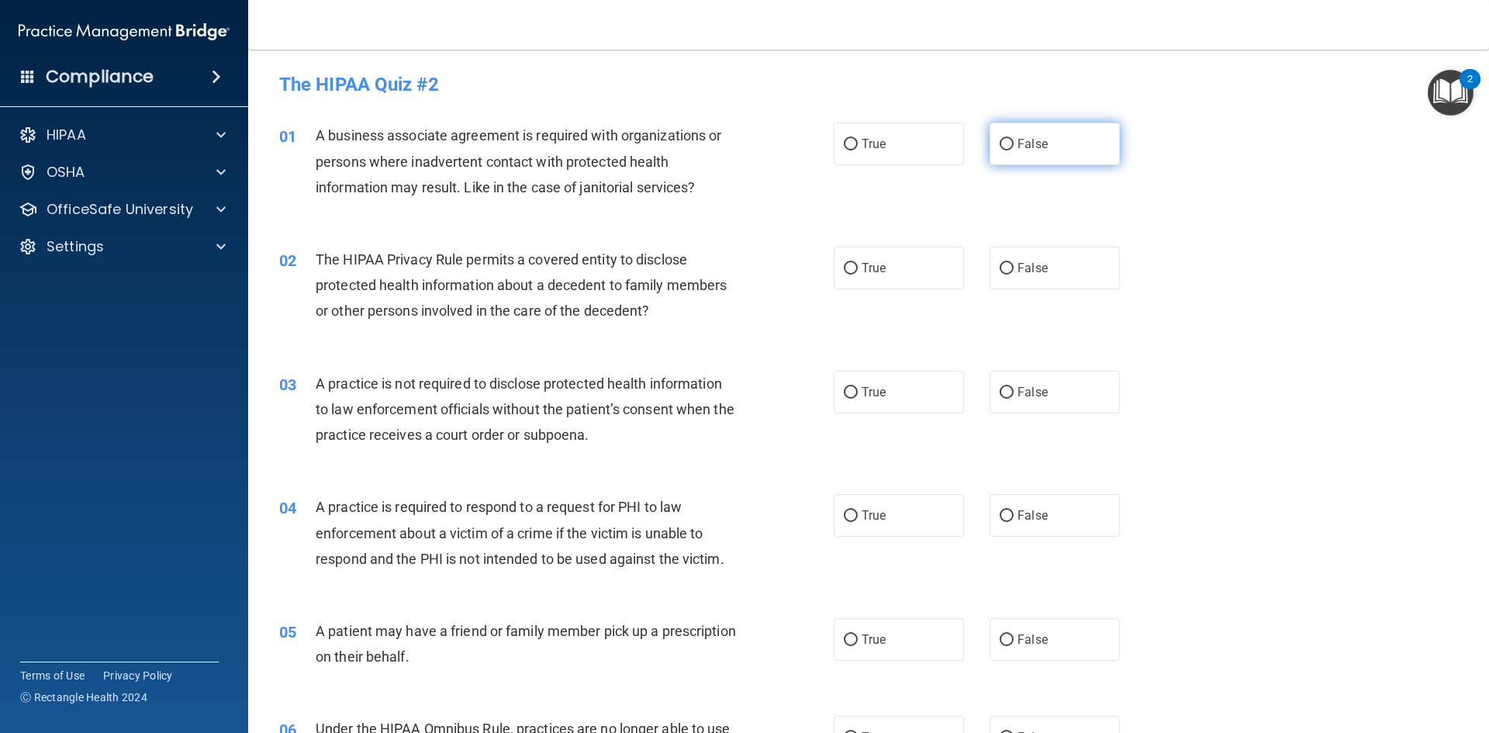
drag, startPoint x: 1045, startPoint y: 153, endPoint x: 1055, endPoint y: 148, distance: 11.1
click at [1054, 153] on label "False" at bounding box center [1054, 144] width 130 height 43
click at [1013, 150] on input "False" at bounding box center [1006, 145] width 14 height 12
radio input "true"
click at [899, 260] on label "True" at bounding box center [898, 268] width 130 height 43
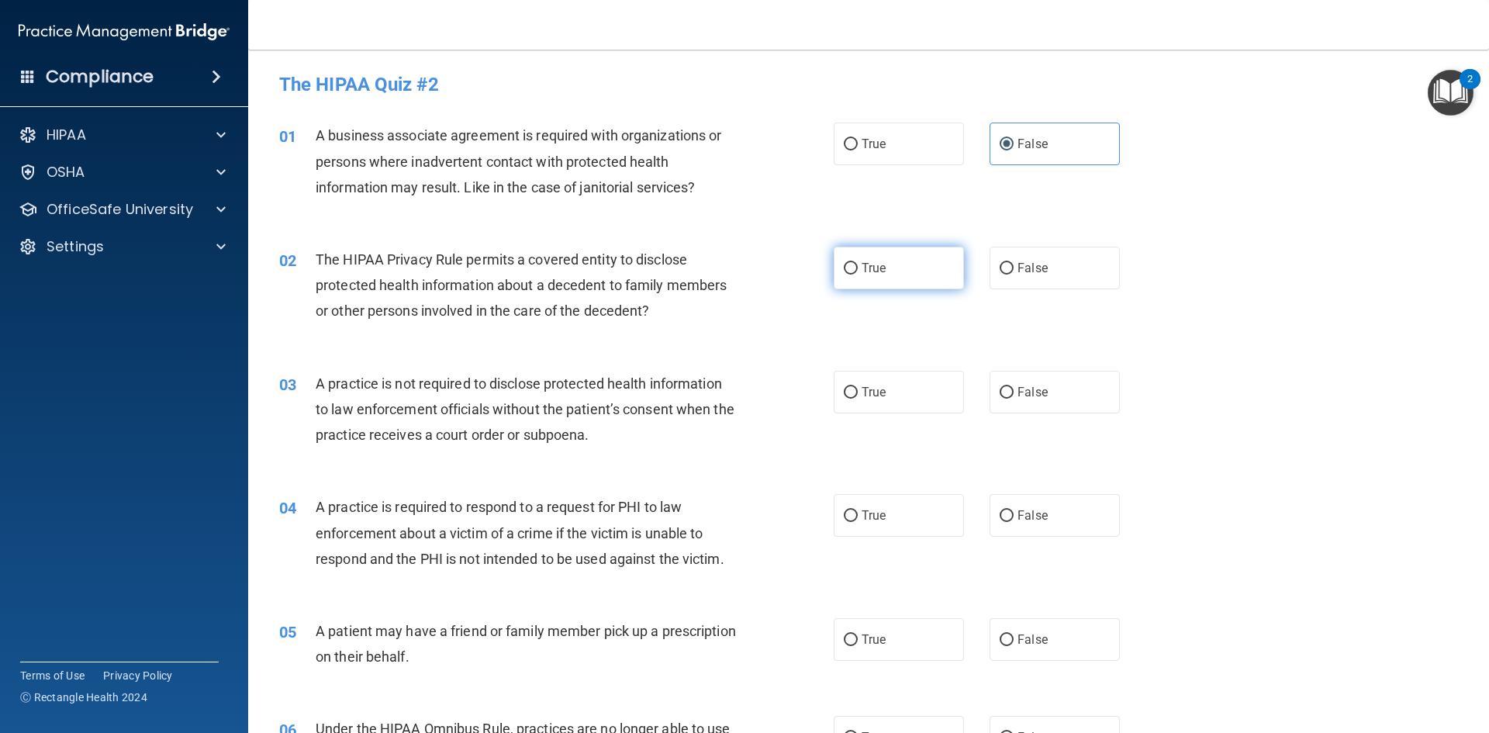
click at [858, 263] on input "True" at bounding box center [851, 269] width 14 height 12
radio input "true"
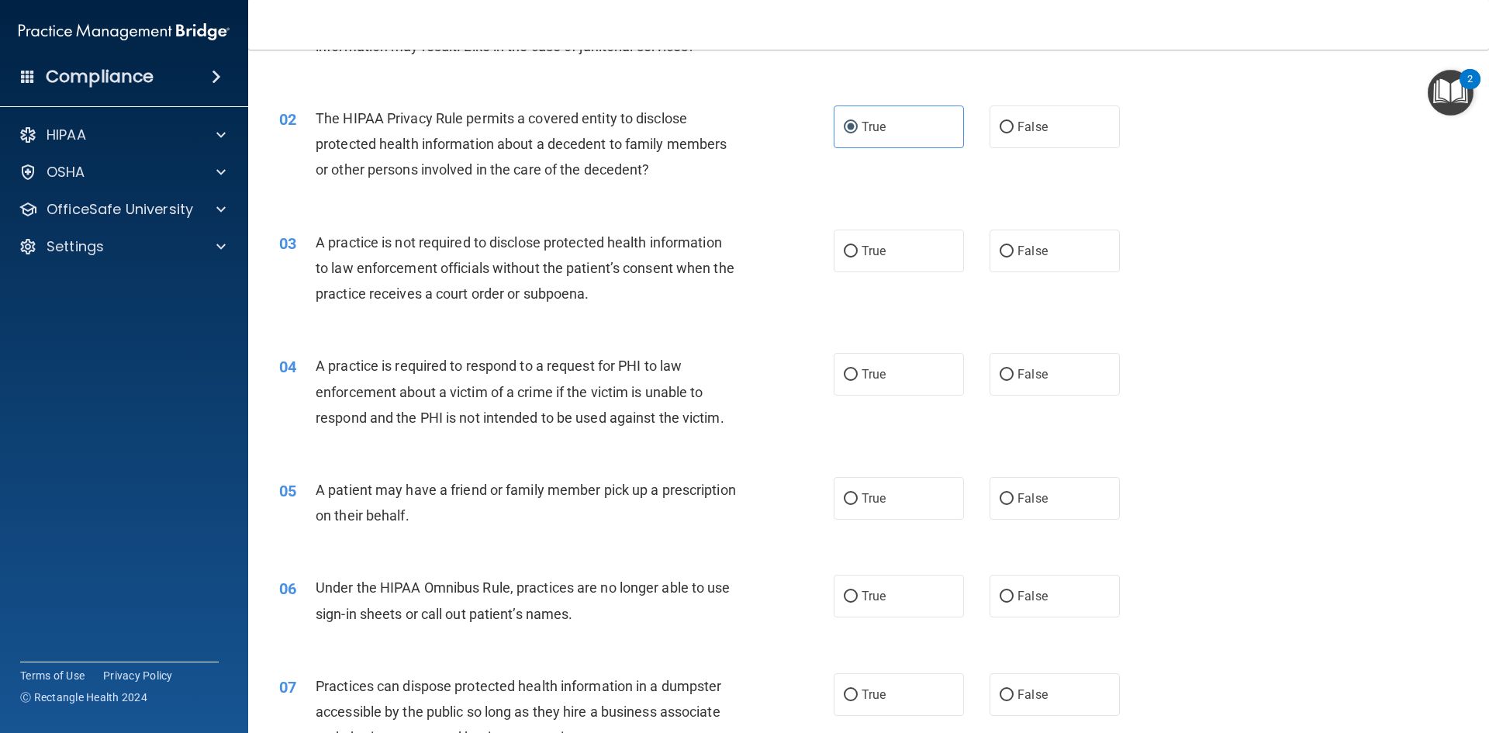
scroll to position [155, 0]
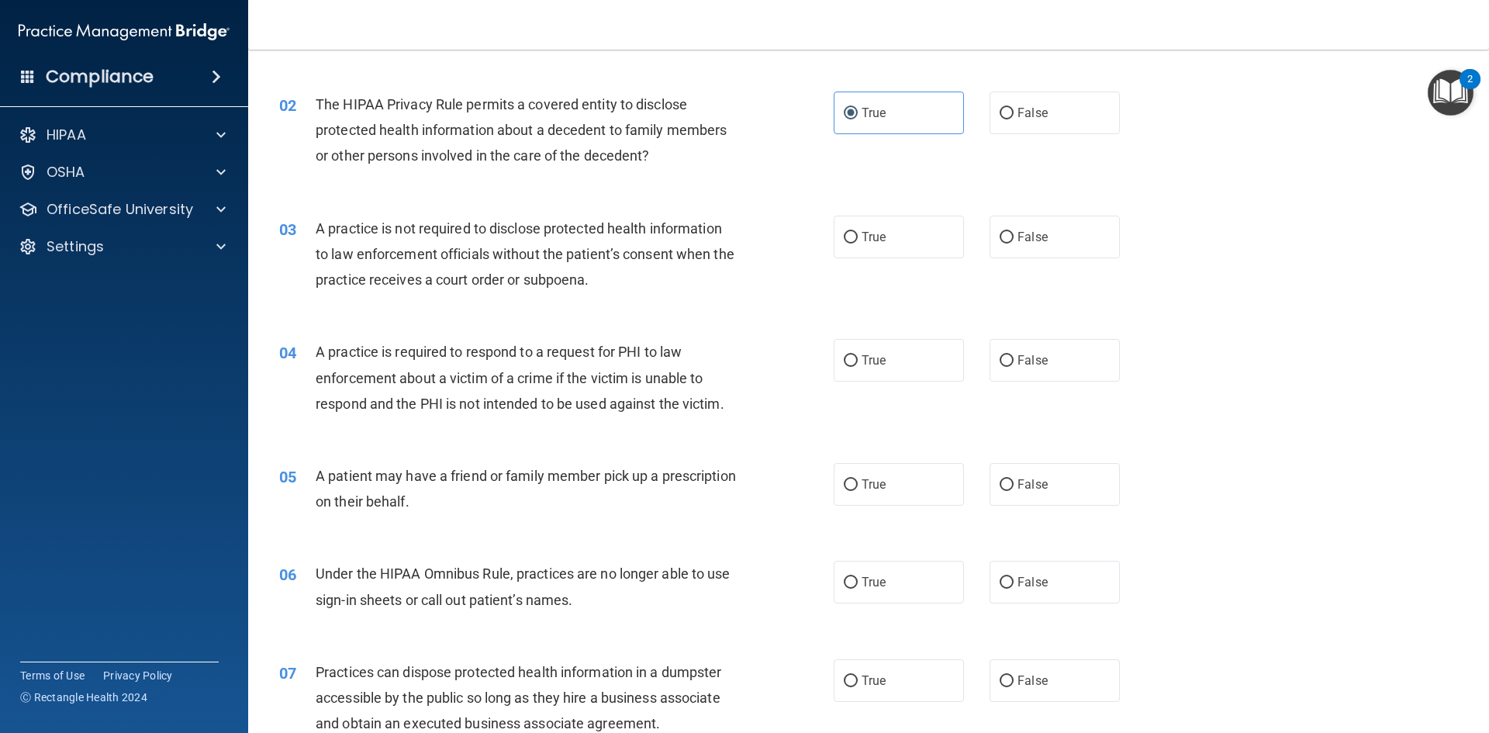
click at [932, 258] on div "03 A practice is not required to disclose protected health information to law e…" at bounding box center [868, 258] width 1202 height 124
click at [923, 243] on label "True" at bounding box center [898, 237] width 130 height 43
click at [858, 243] on input "True" at bounding box center [851, 238] width 14 height 12
radio input "true"
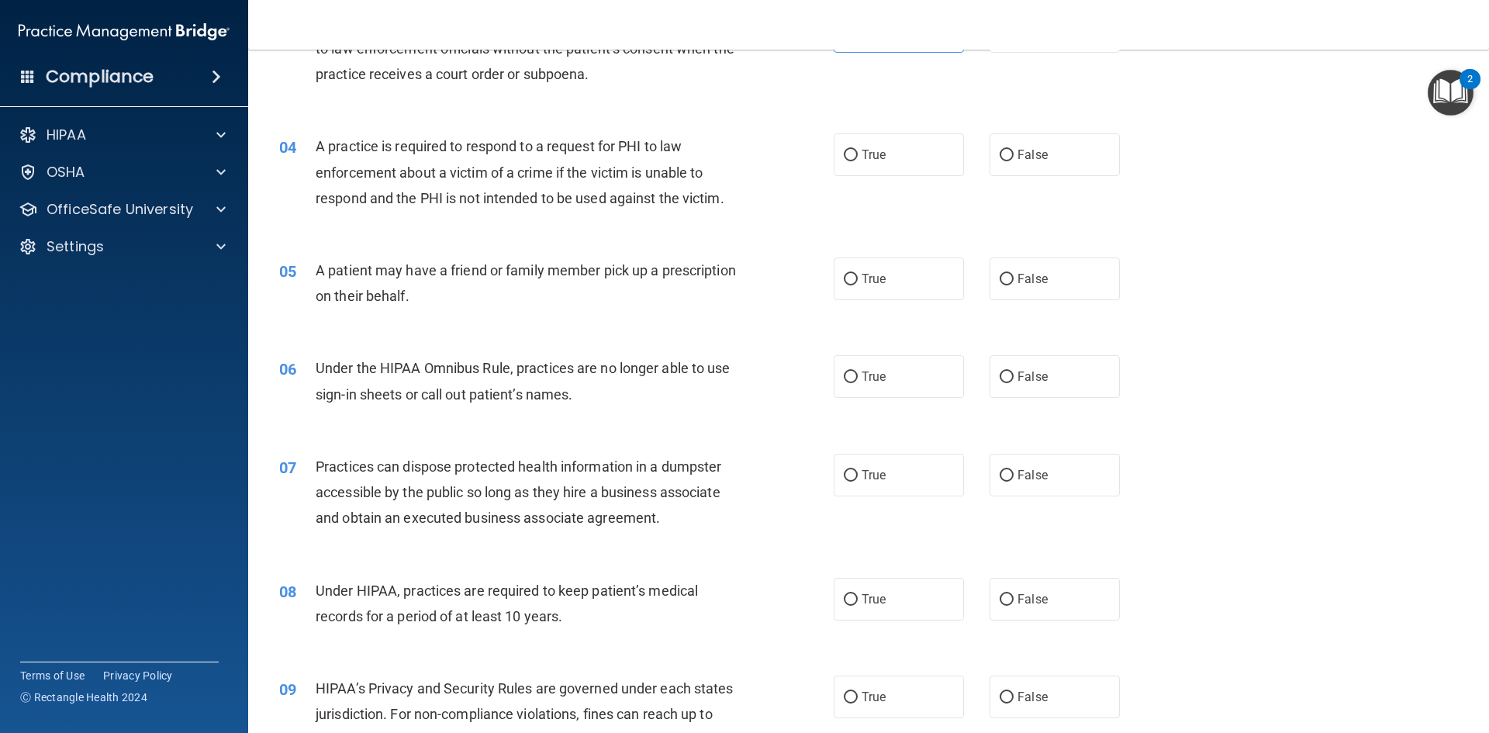
scroll to position [388, 0]
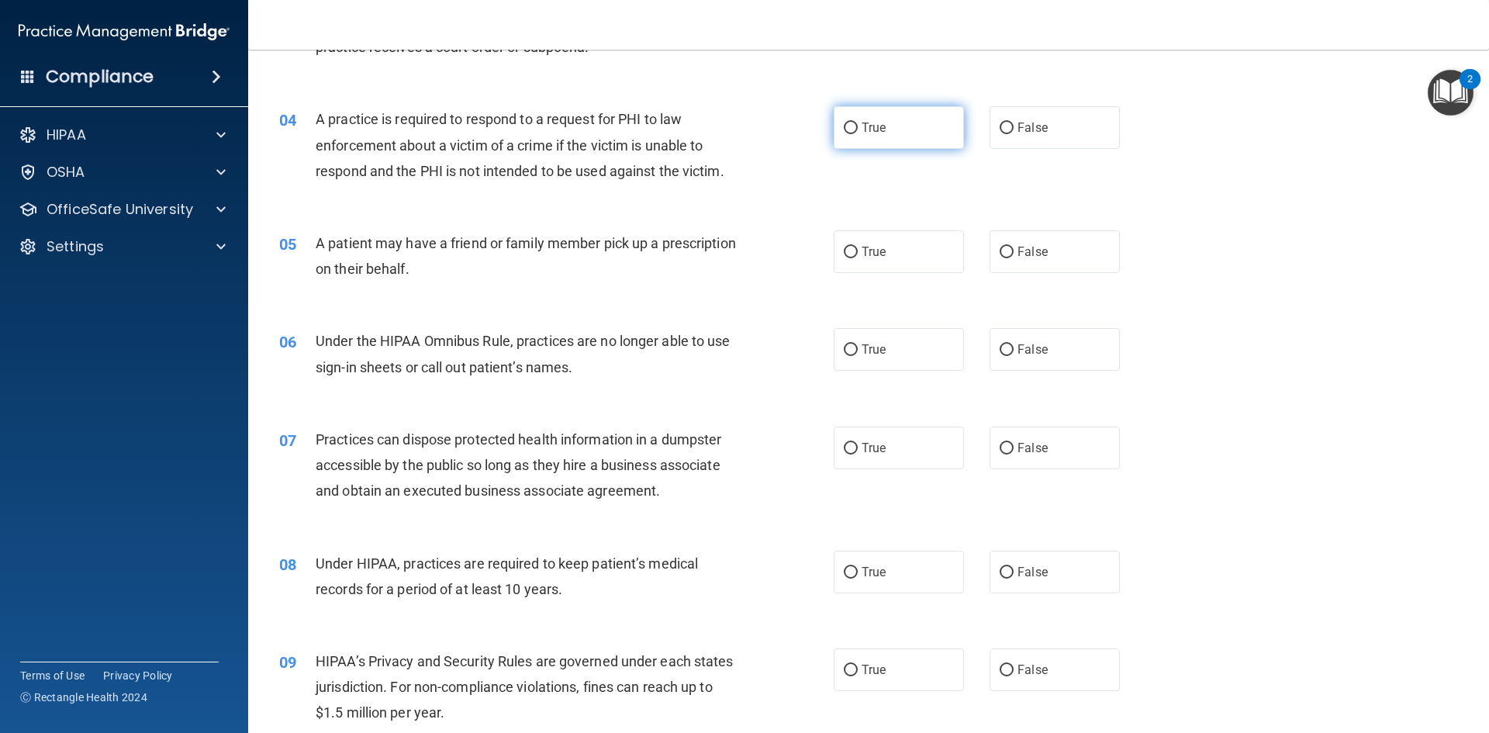
click at [867, 134] on span "True" at bounding box center [873, 127] width 24 height 15
click at [858, 134] on input "True" at bounding box center [851, 129] width 14 height 12
radio input "true"
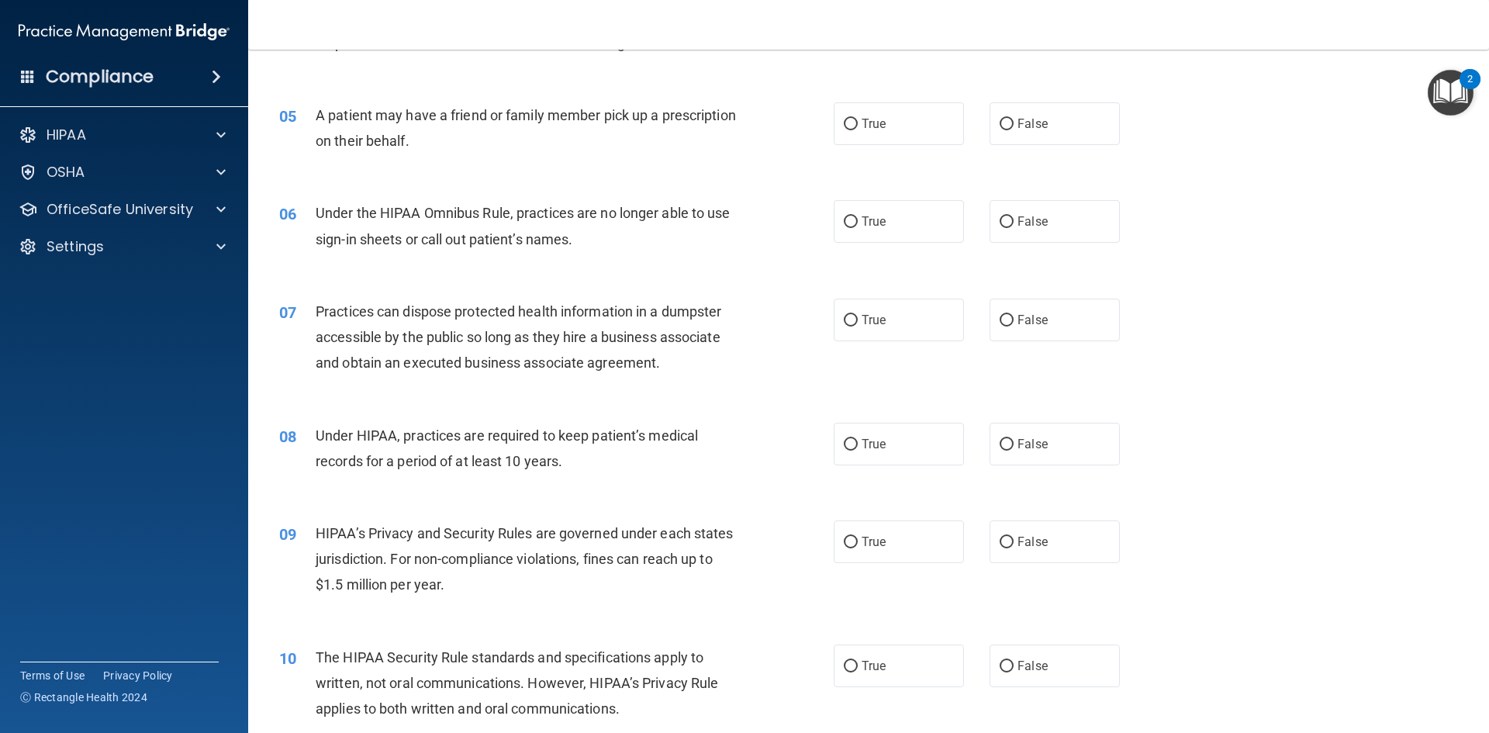
scroll to position [543, 0]
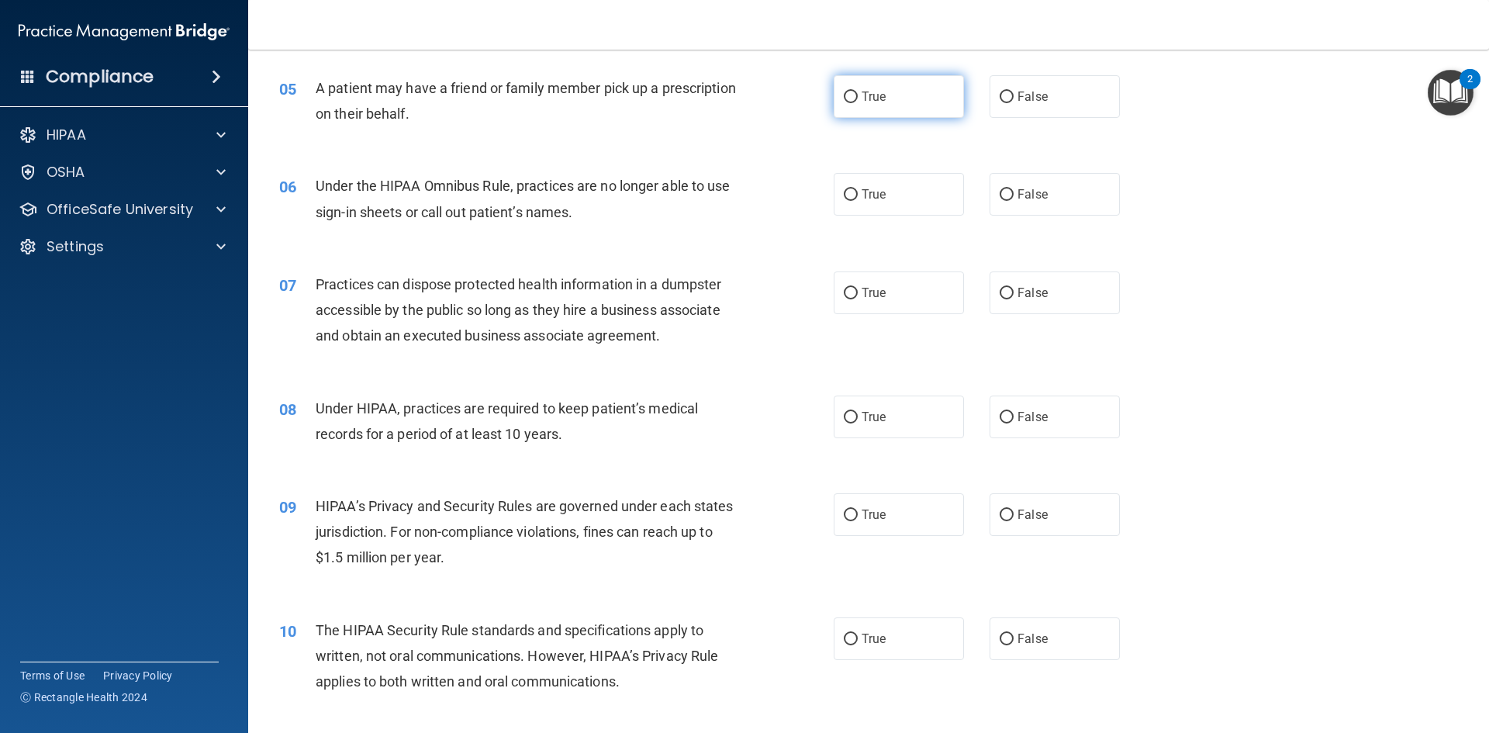
click at [886, 88] on label "True" at bounding box center [898, 96] width 130 height 43
click at [858, 91] on input "True" at bounding box center [851, 97] width 14 height 12
radio input "true"
click at [989, 189] on label "False" at bounding box center [1054, 194] width 130 height 43
click at [999, 189] on input "False" at bounding box center [1006, 195] width 14 height 12
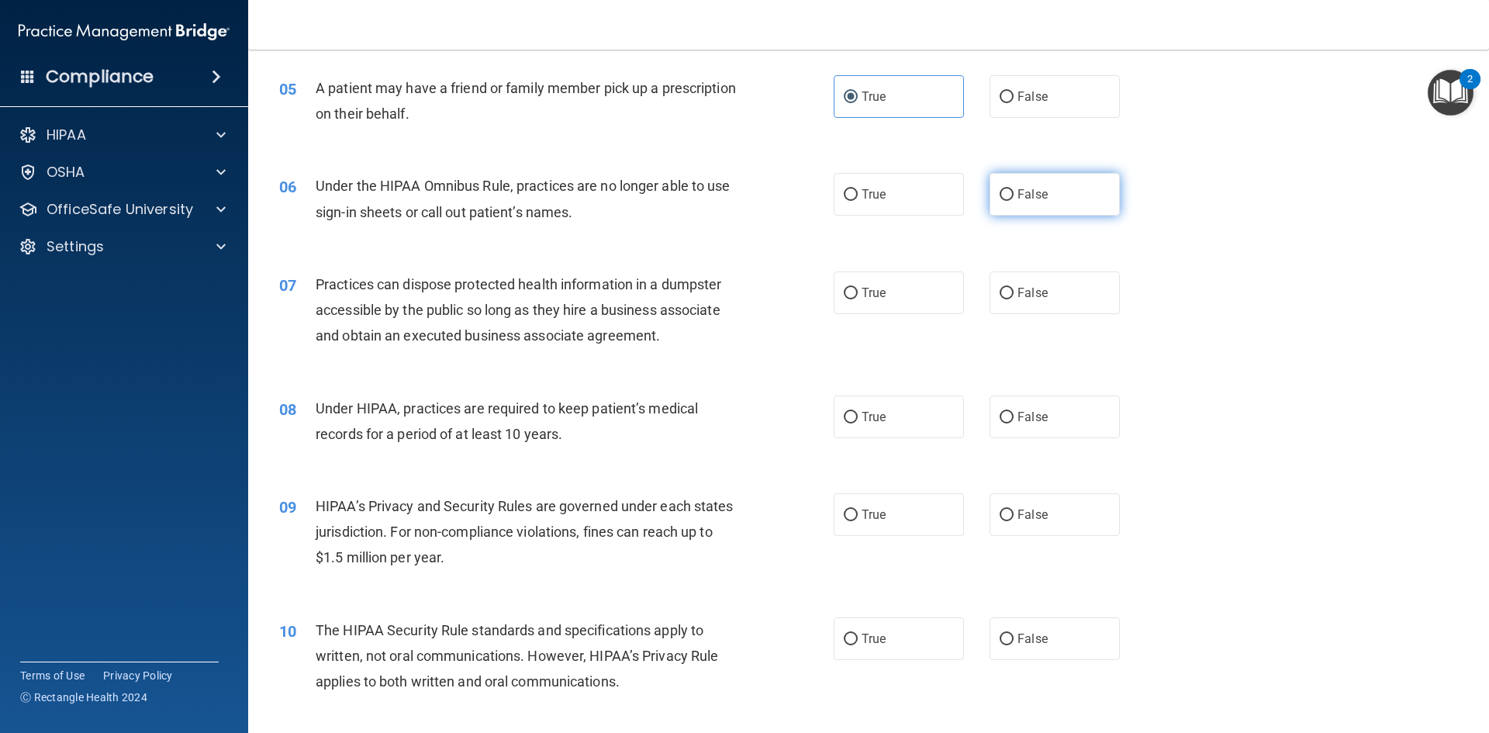
radio input "true"
click at [1045, 295] on label "False" at bounding box center [1054, 292] width 130 height 43
click at [1013, 295] on input "False" at bounding box center [1006, 294] width 14 height 12
radio input "true"
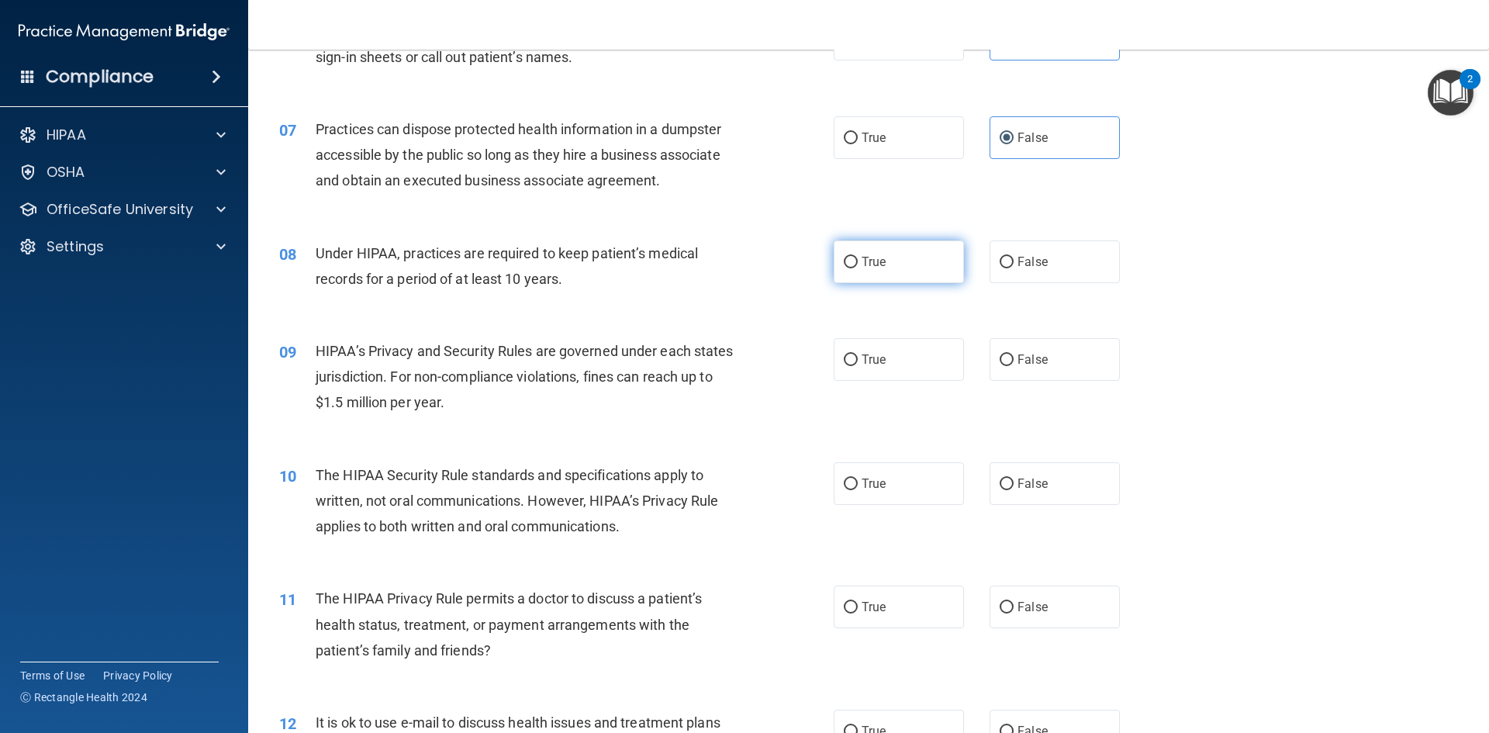
scroll to position [775, 0]
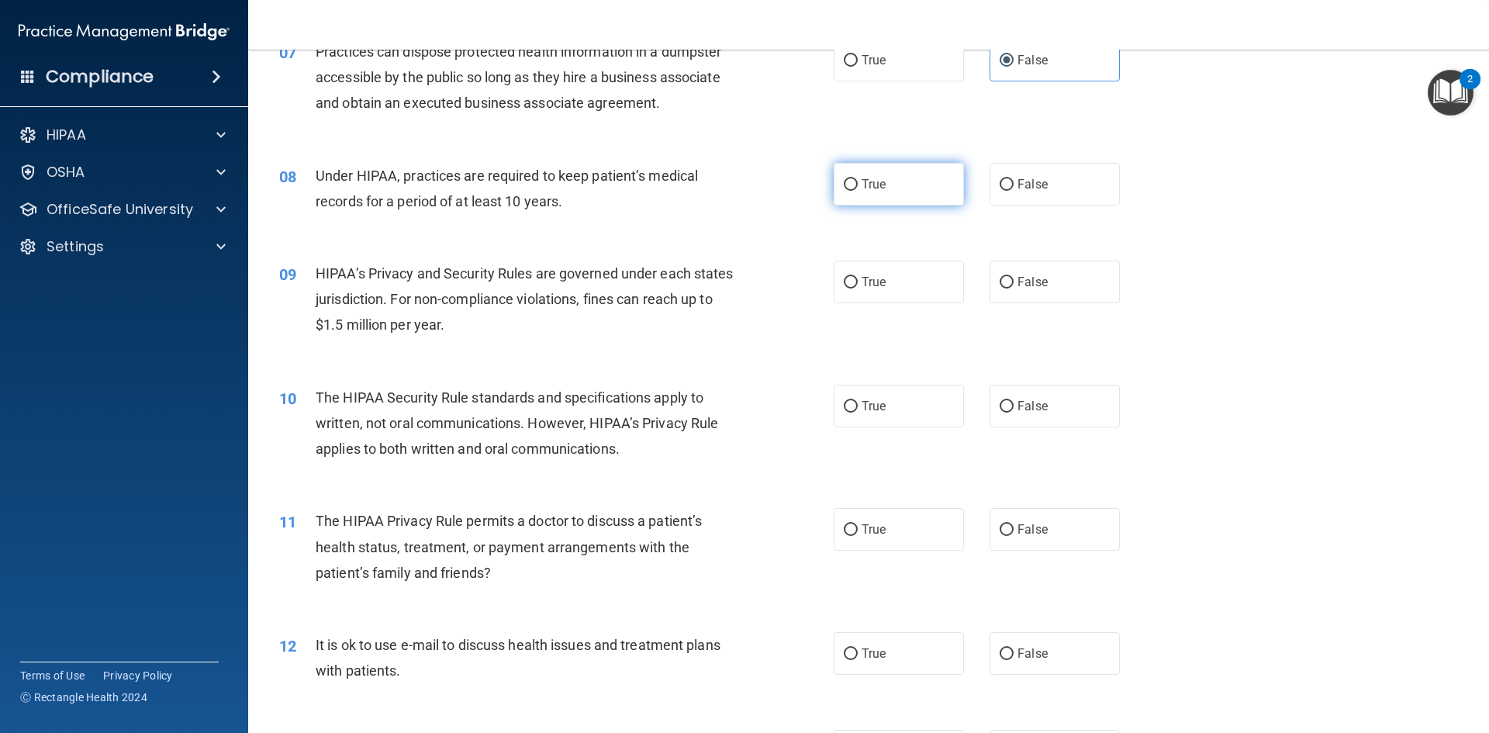
click at [867, 172] on label "True" at bounding box center [898, 184] width 130 height 43
click at [858, 179] on input "True" at bounding box center [851, 185] width 14 height 12
radio input "true"
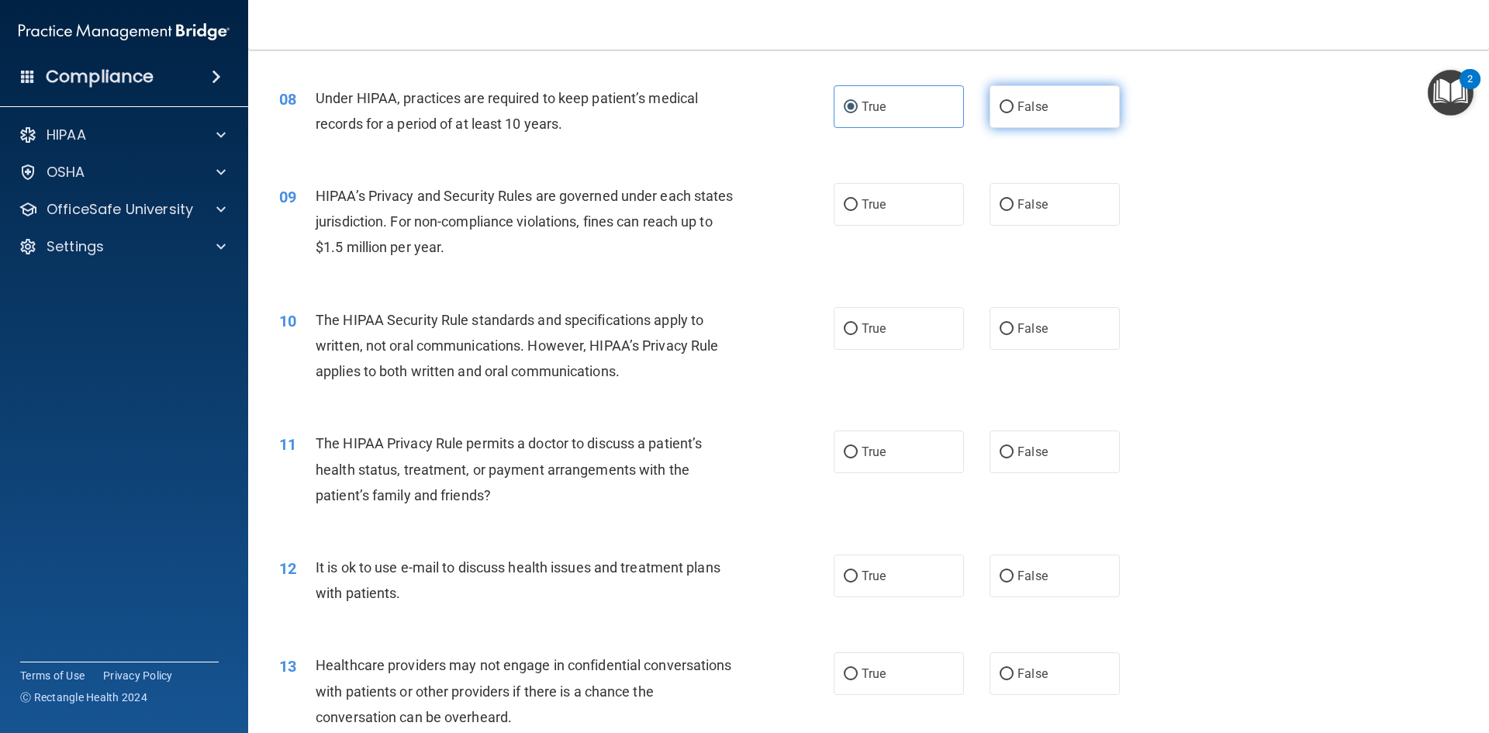
click at [1041, 98] on label "False" at bounding box center [1054, 106] width 130 height 43
click at [1013, 102] on input "False" at bounding box center [1006, 108] width 14 height 12
radio input "true"
radio input "false"
click at [915, 206] on label "True" at bounding box center [898, 204] width 130 height 43
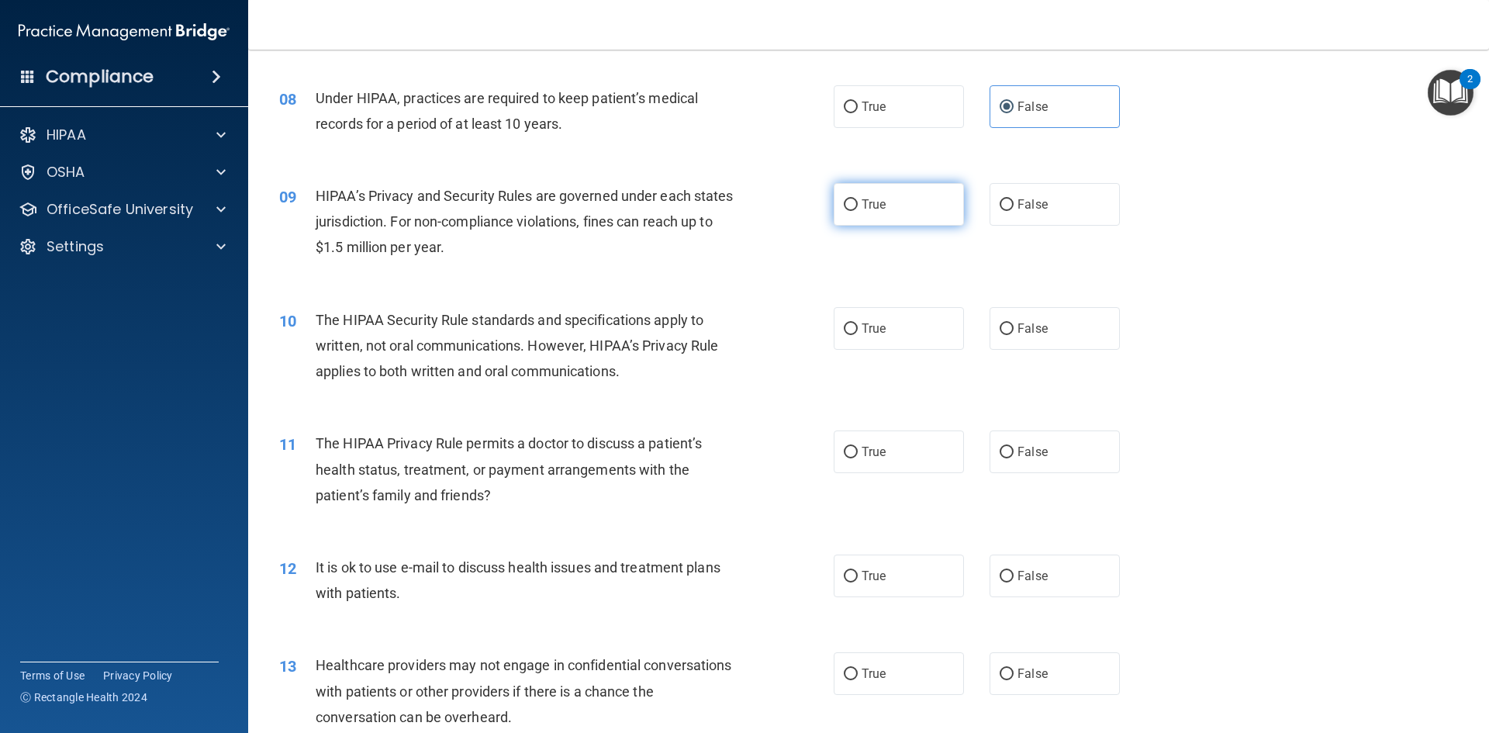
click at [858, 206] on input "True" at bounding box center [851, 205] width 14 height 12
radio input "true"
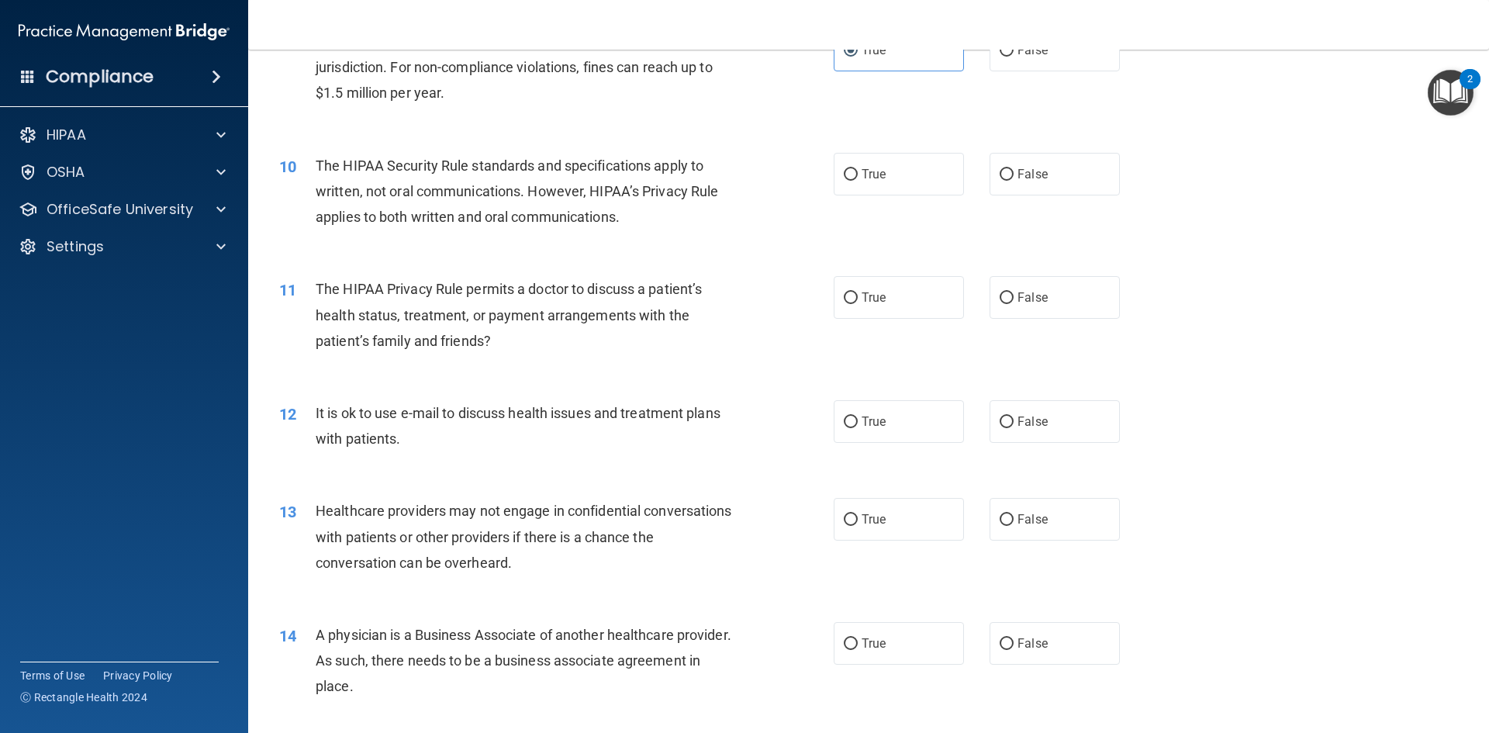
scroll to position [1008, 0]
click at [874, 170] on span "True" at bounding box center [873, 173] width 24 height 15
click at [858, 170] on input "True" at bounding box center [851, 174] width 14 height 12
radio input "true"
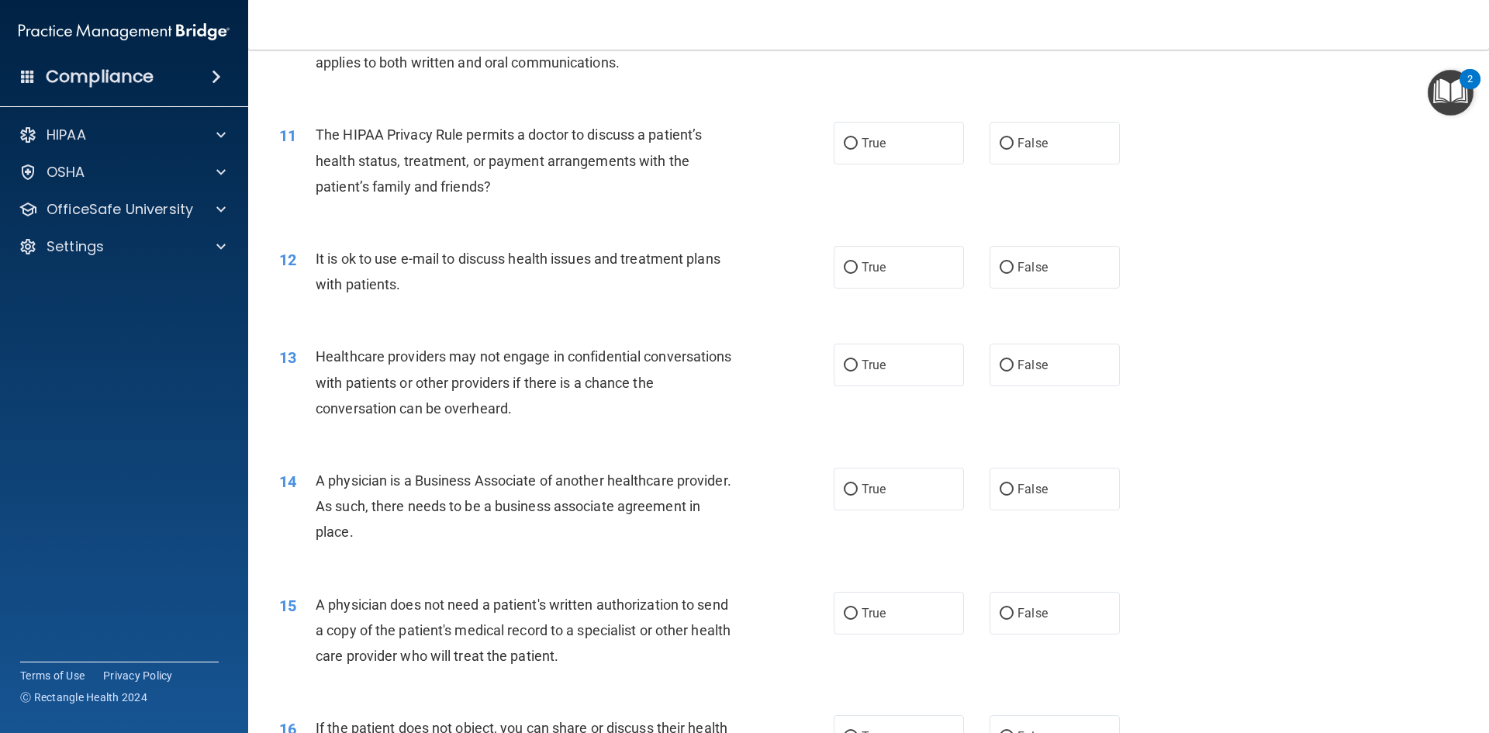
scroll to position [1163, 0]
click at [867, 147] on span "True" at bounding box center [873, 141] width 24 height 15
click at [858, 147] on input "True" at bounding box center [851, 142] width 14 height 12
radio input "true"
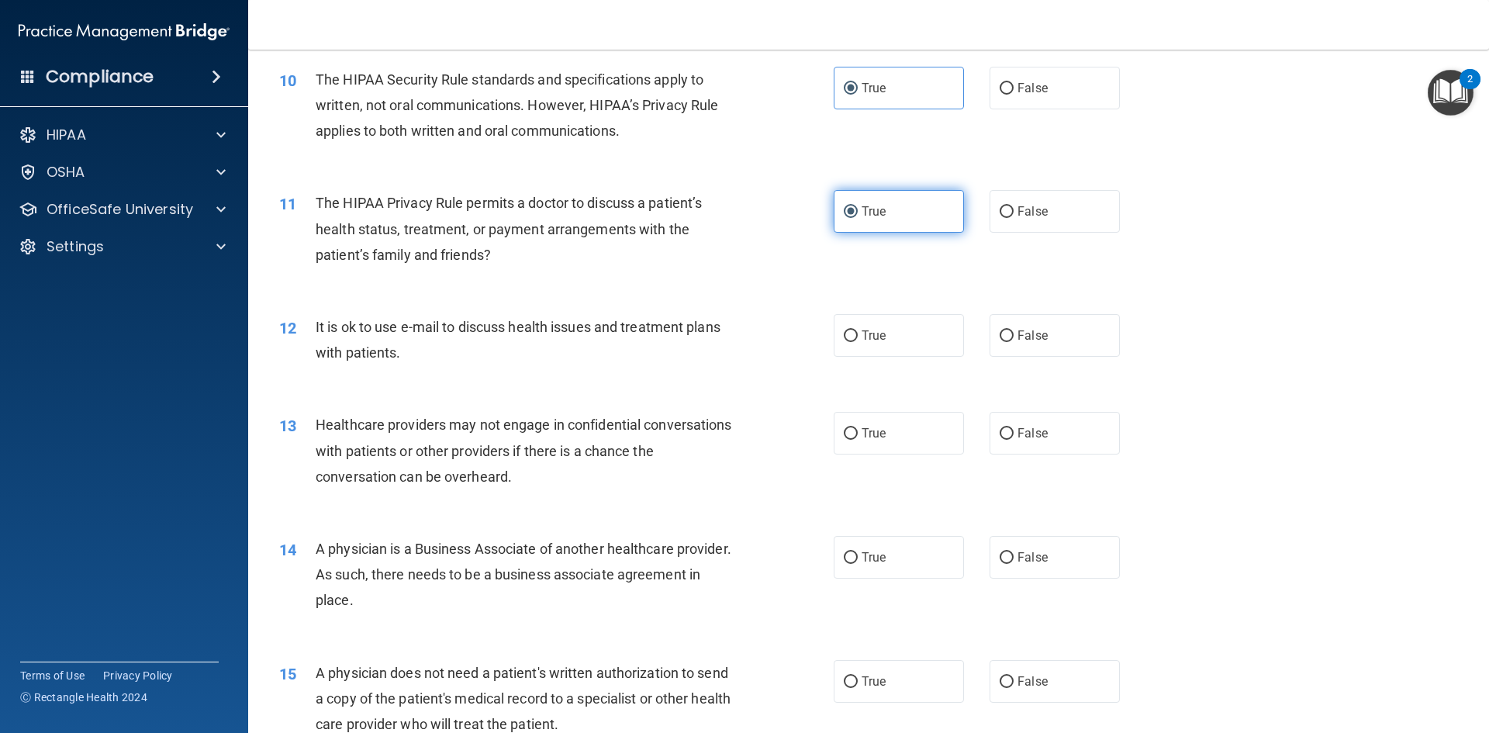
scroll to position [1085, 0]
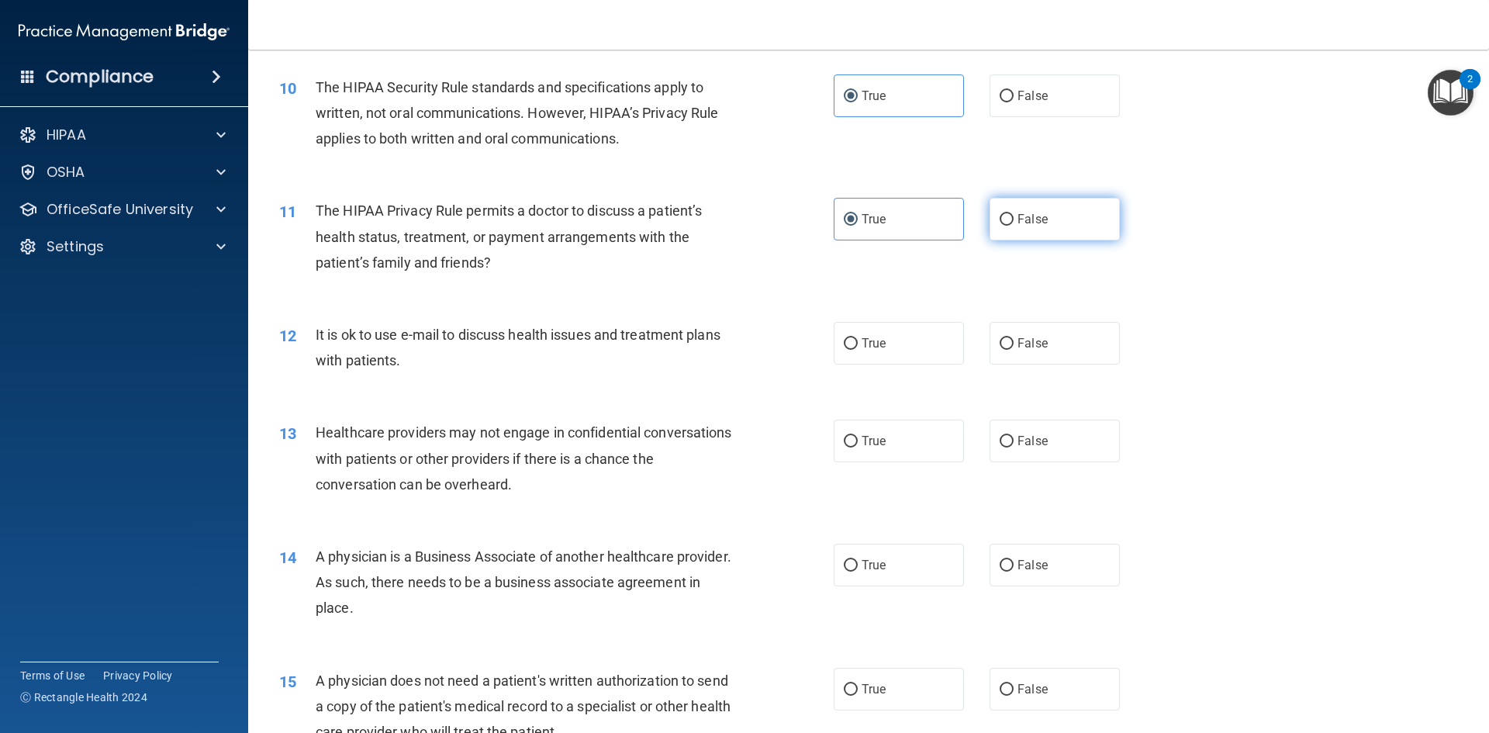
click at [1009, 219] on label "False" at bounding box center [1054, 219] width 130 height 43
click at [1009, 219] on input "False" at bounding box center [1006, 220] width 14 height 12
radio input "true"
radio input "false"
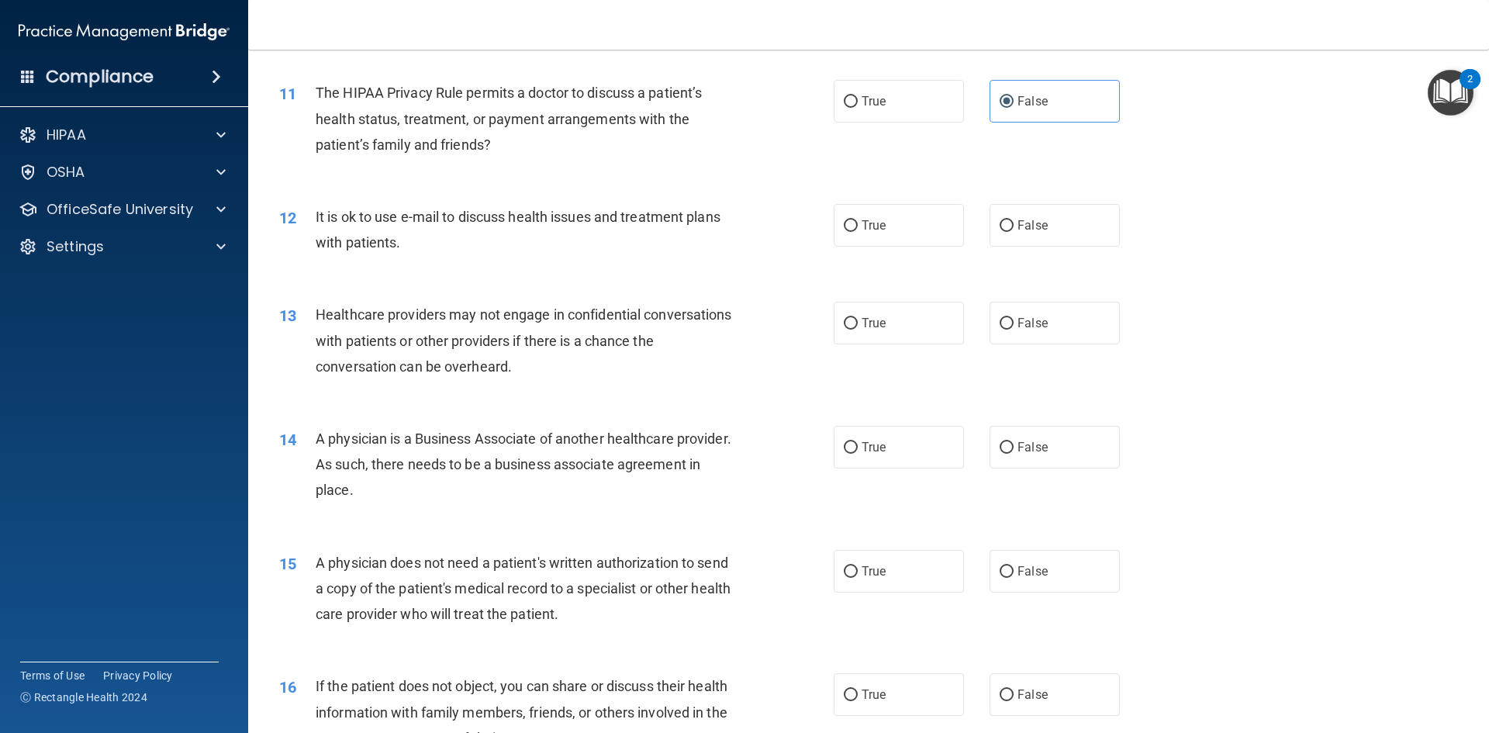
scroll to position [1241, 0]
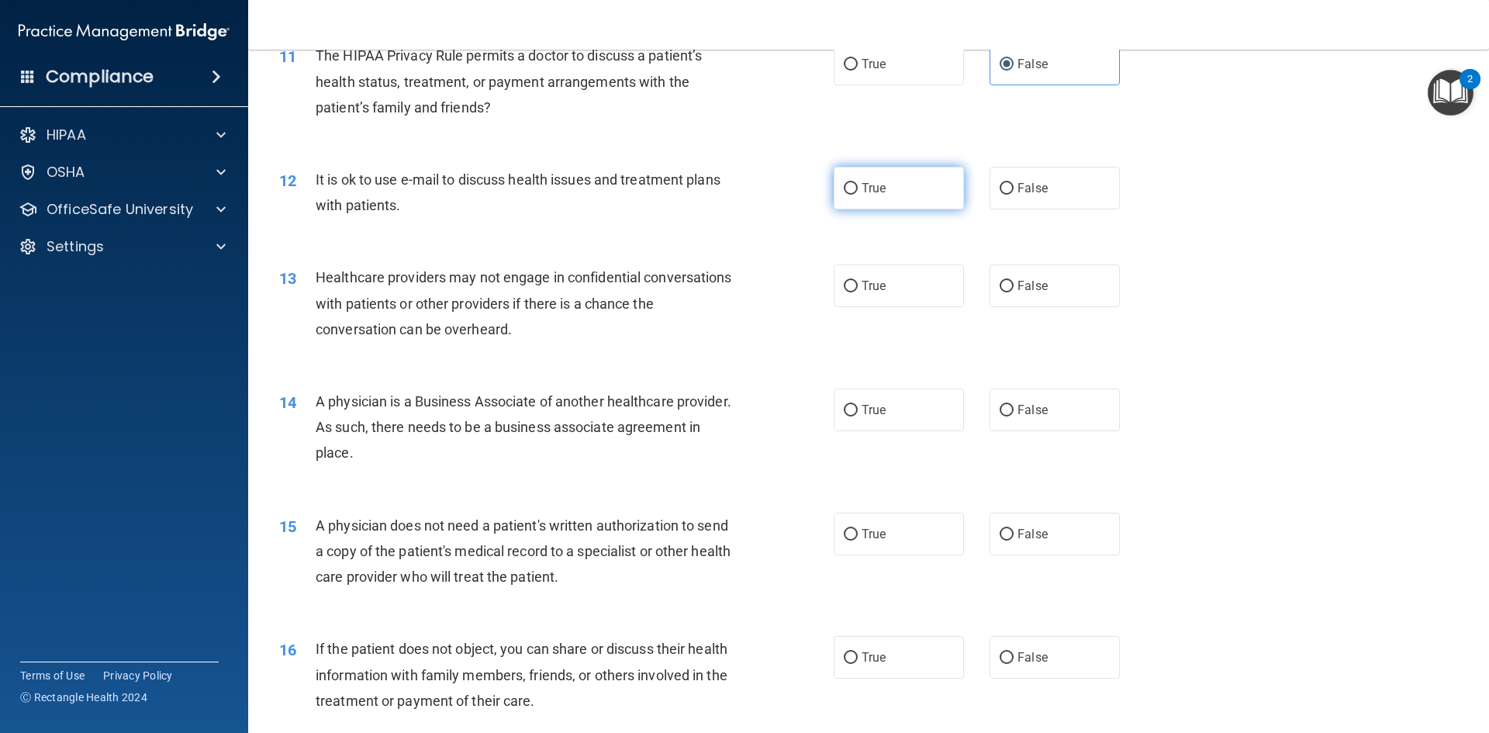
click at [901, 179] on label "True" at bounding box center [898, 188] width 130 height 43
click at [858, 183] on input "True" at bounding box center [851, 189] width 14 height 12
radio input "true"
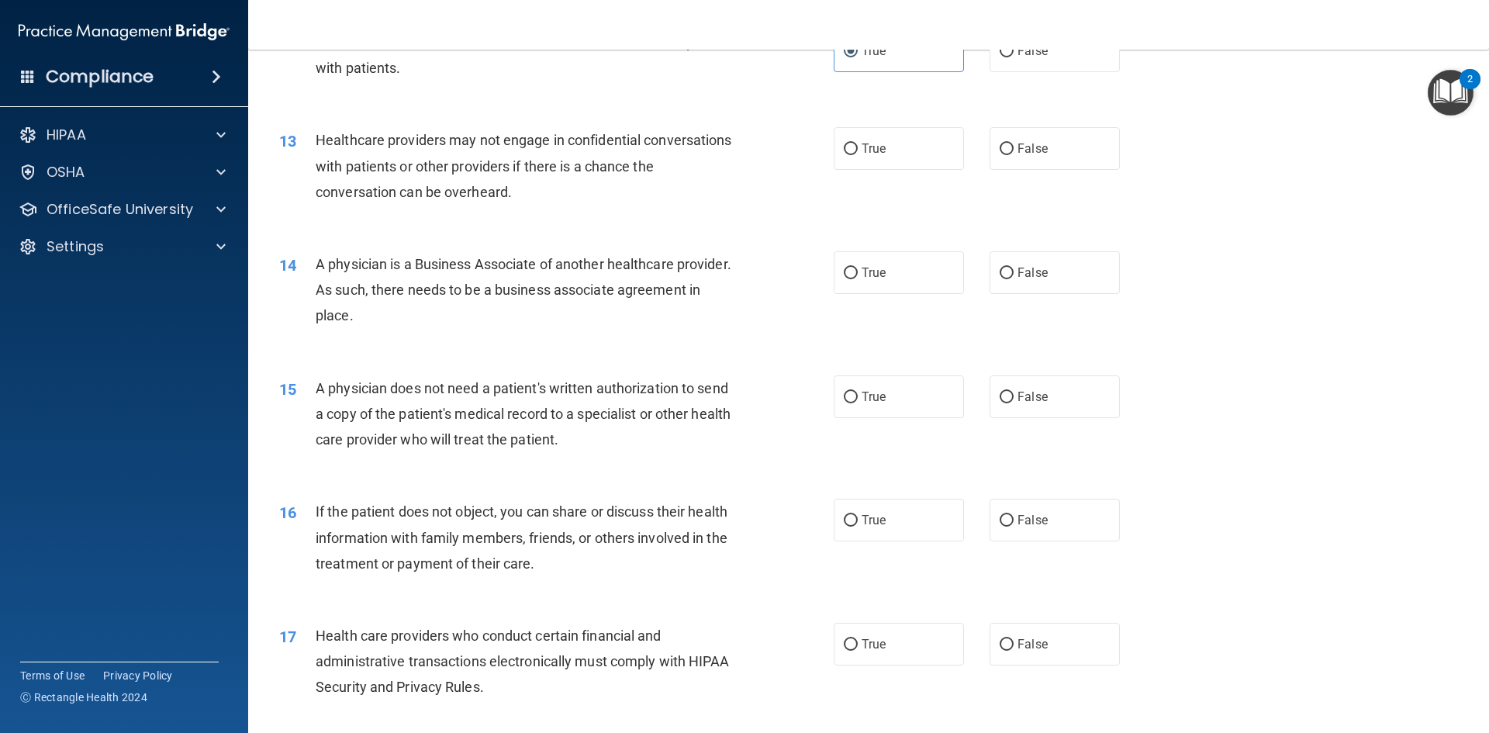
scroll to position [1396, 0]
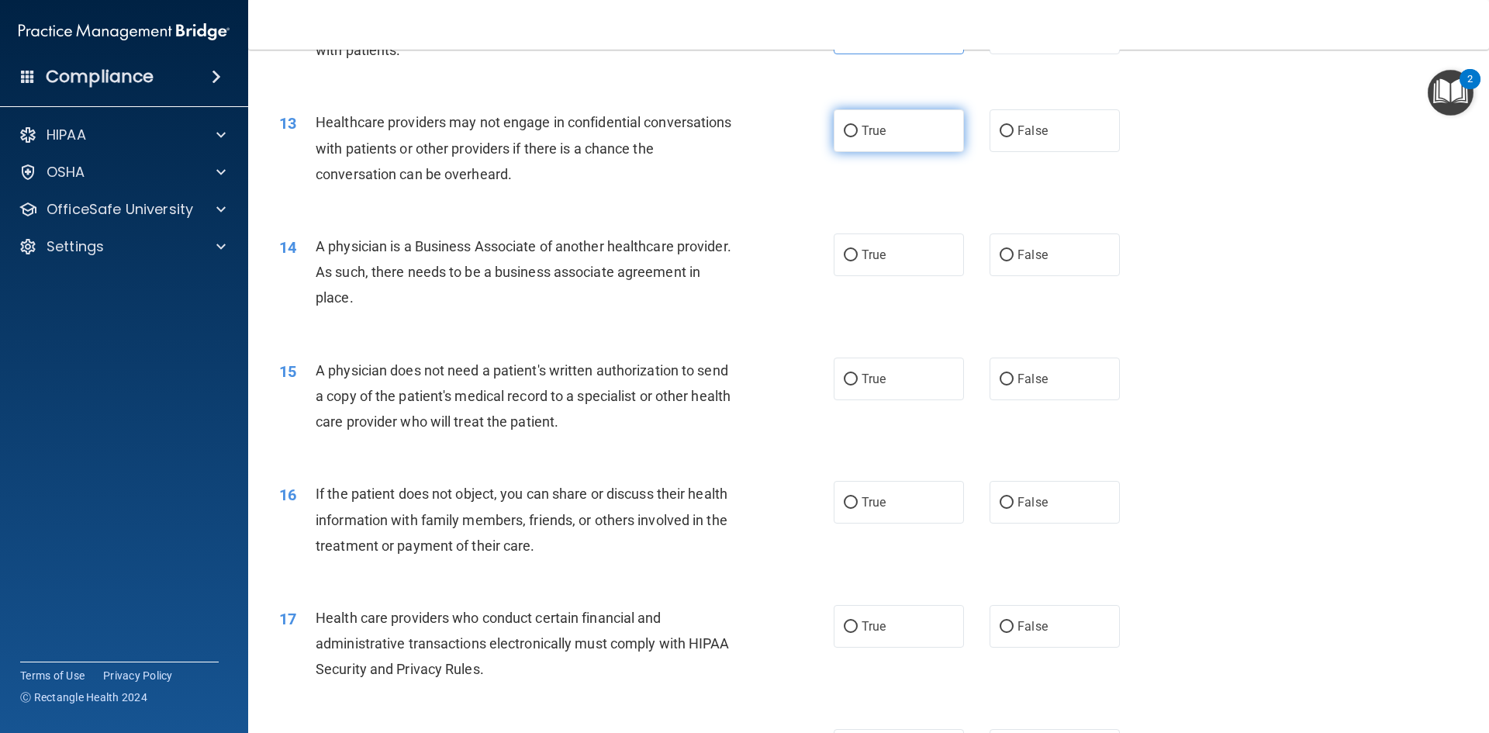
click at [900, 119] on label "True" at bounding box center [898, 130] width 130 height 43
click at [858, 126] on input "True" at bounding box center [851, 132] width 14 height 12
radio input "true"
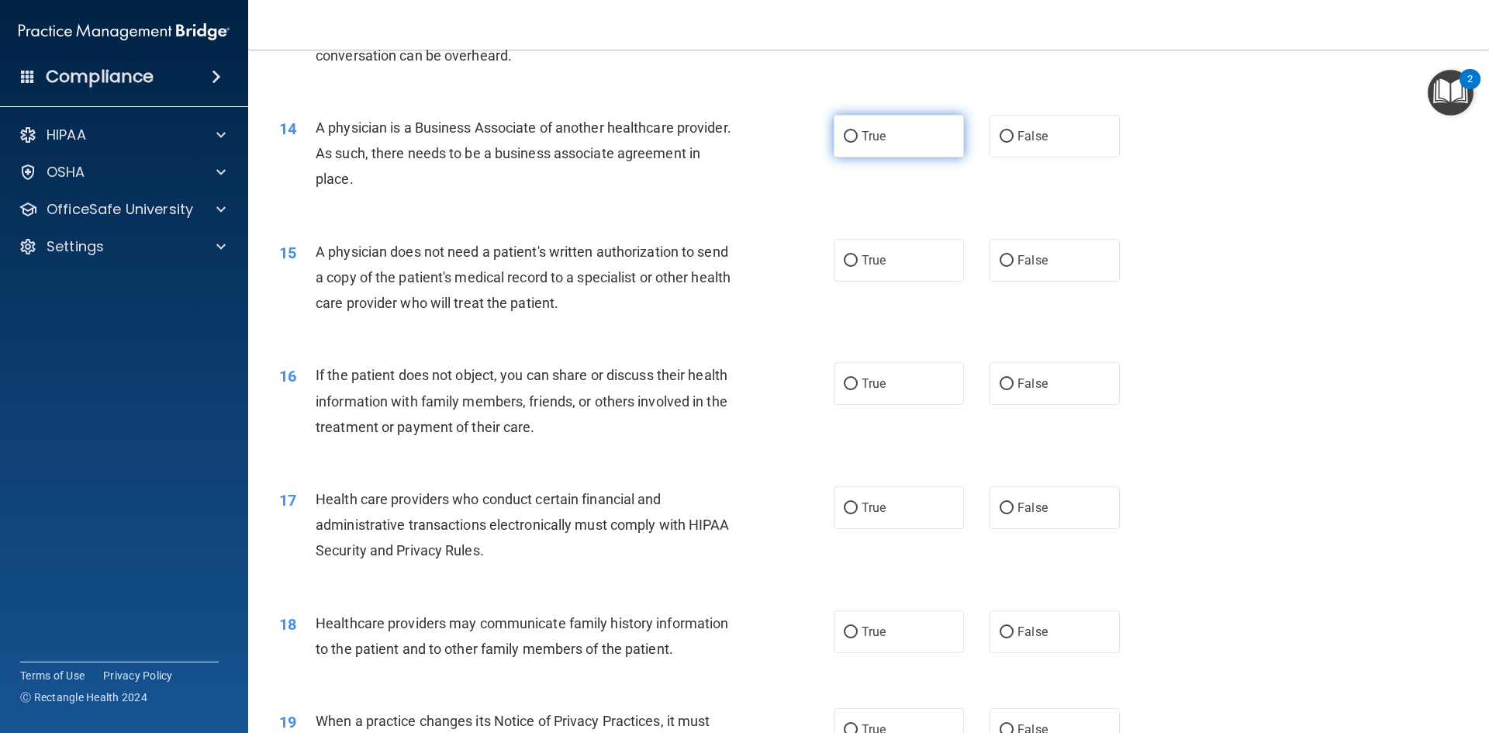
scroll to position [1551, 0]
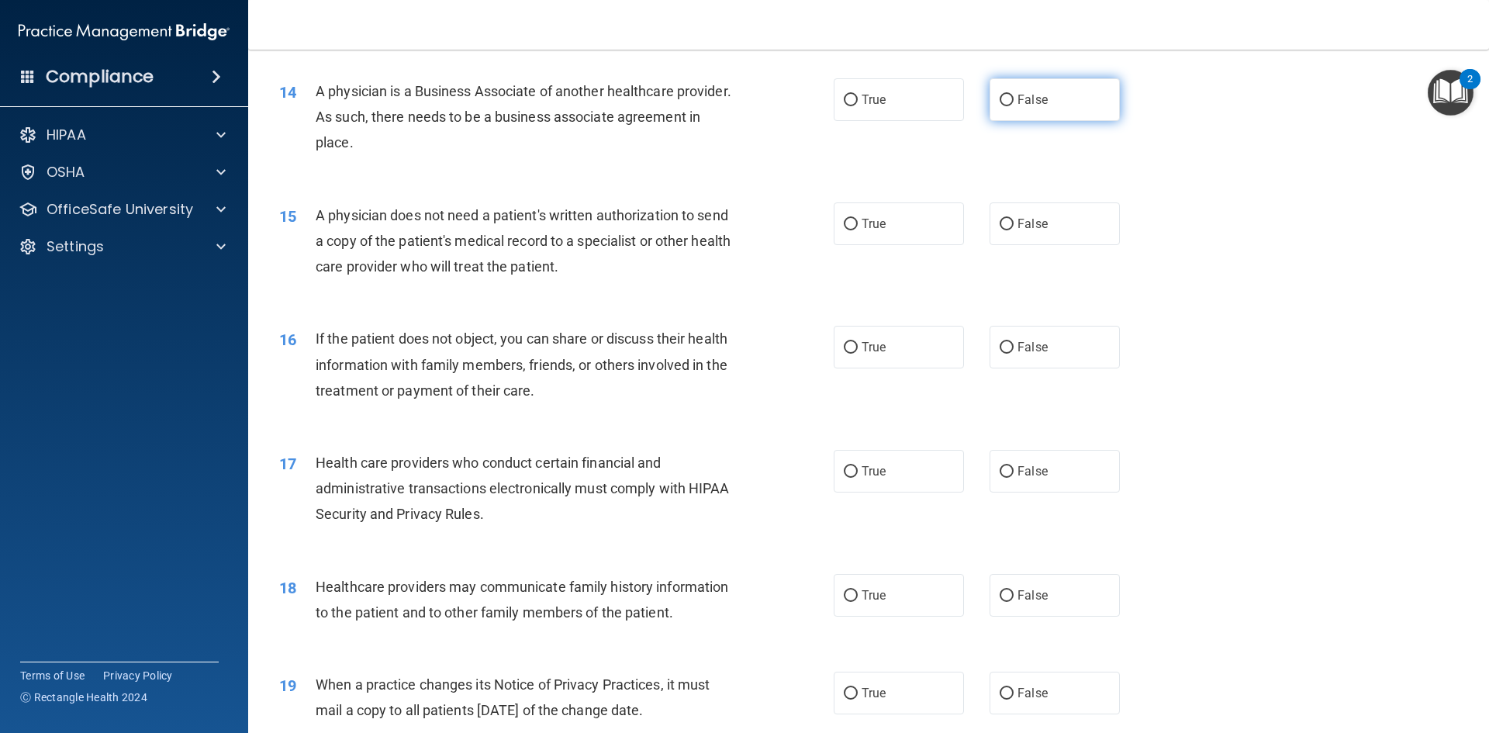
click at [992, 112] on label "False" at bounding box center [1054, 99] width 130 height 43
click at [999, 106] on input "False" at bounding box center [1006, 101] width 14 height 12
radio input "true"
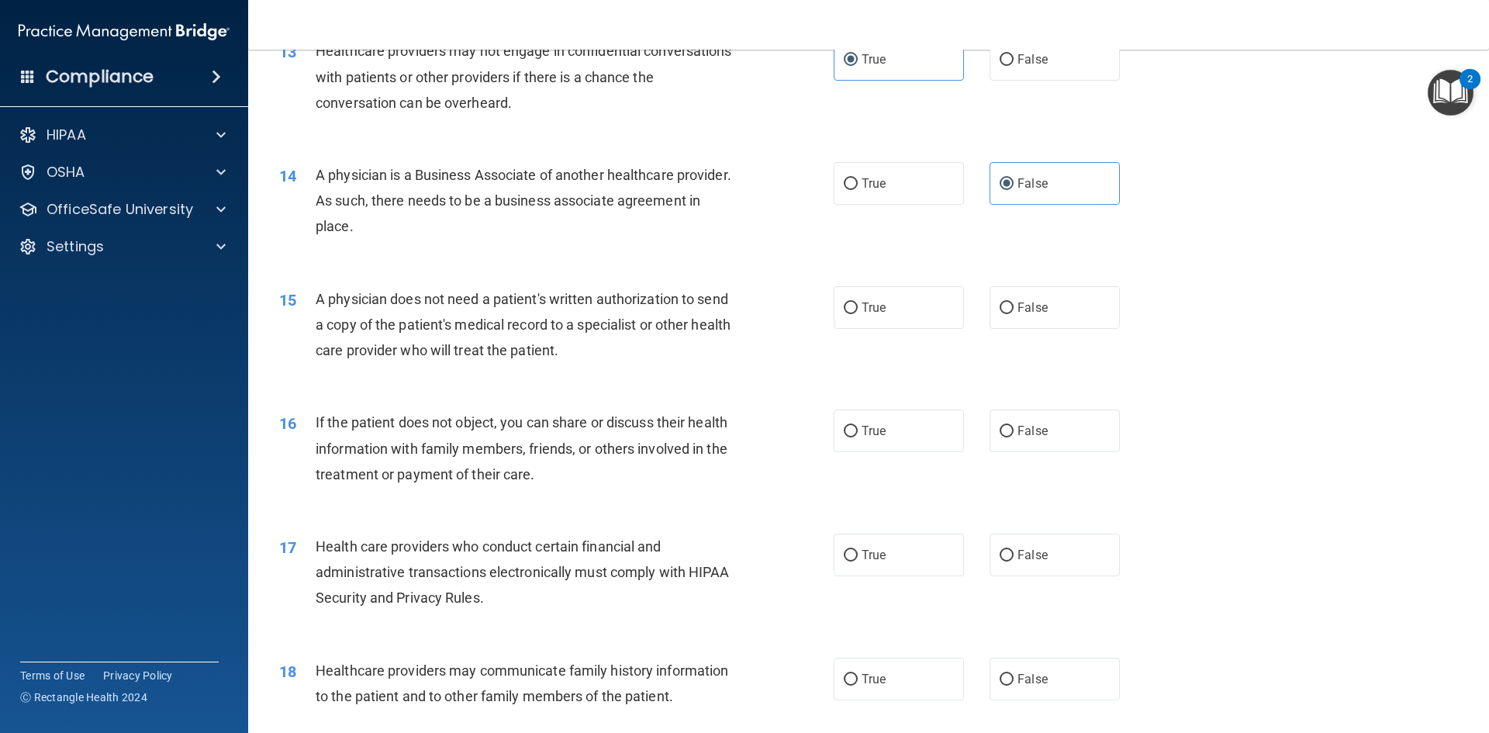
scroll to position [1473, 0]
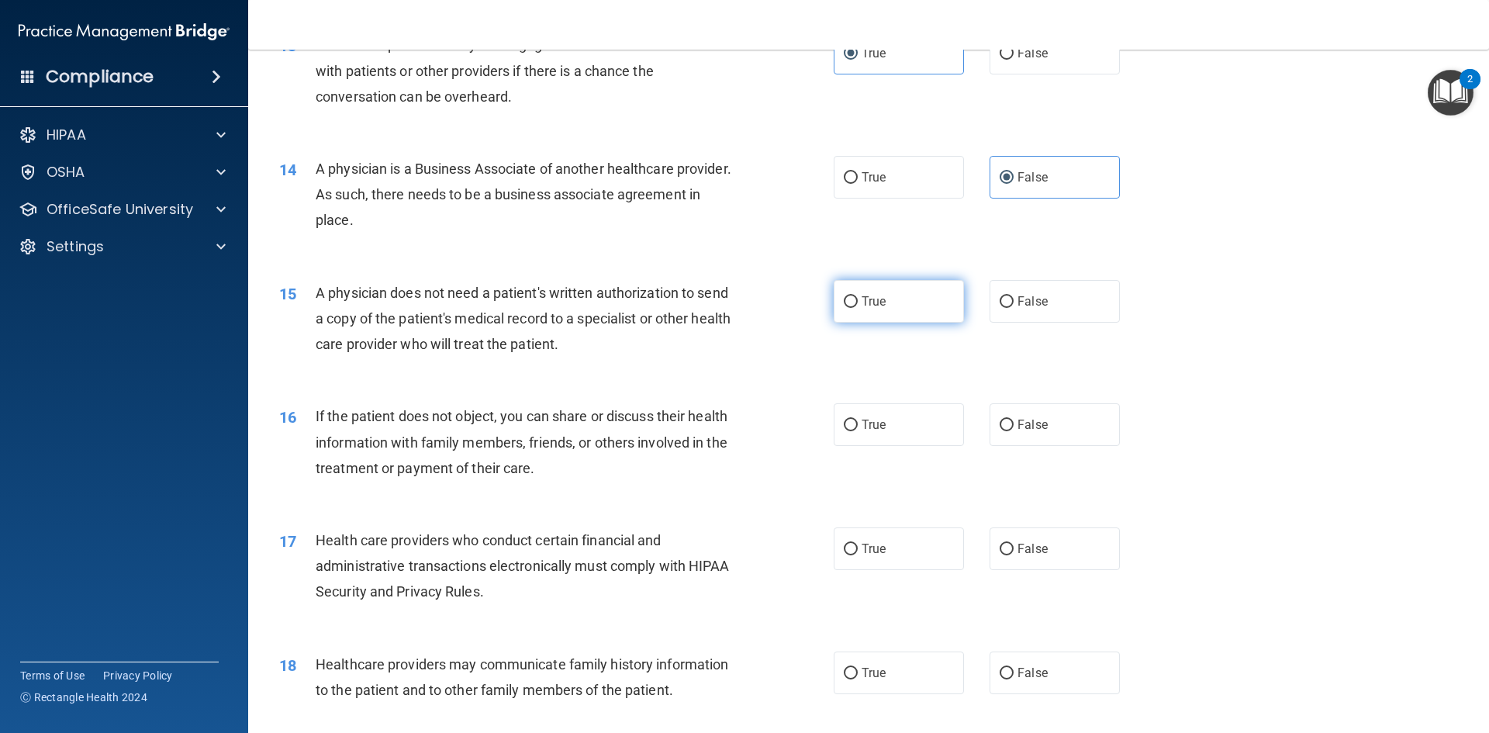
click at [854, 308] on label "True" at bounding box center [898, 301] width 130 height 43
click at [854, 308] on input "True" at bounding box center [851, 302] width 14 height 12
radio input "true"
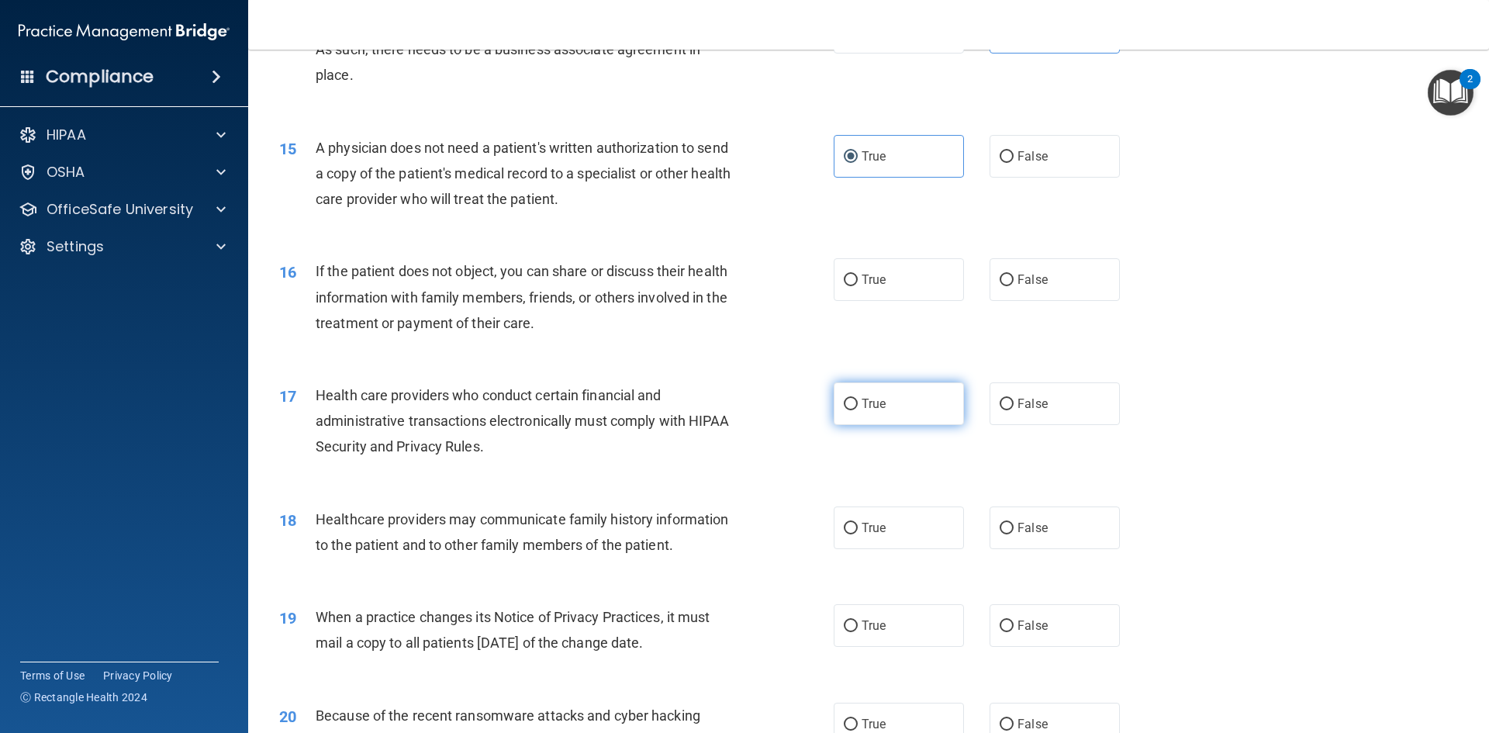
scroll to position [1628, 0]
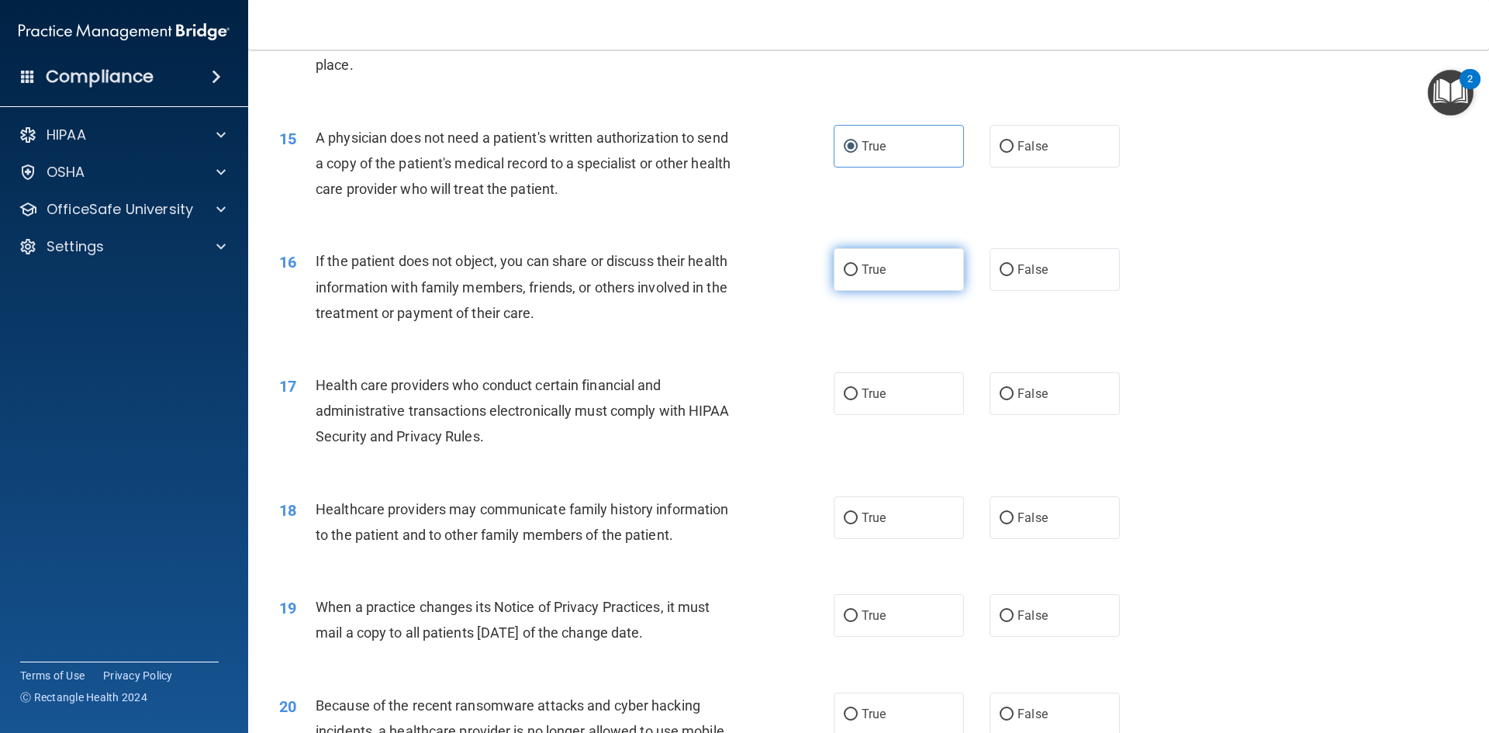
click at [867, 278] on label "True" at bounding box center [898, 269] width 130 height 43
click at [858, 276] on input "True" at bounding box center [851, 270] width 14 height 12
radio input "true"
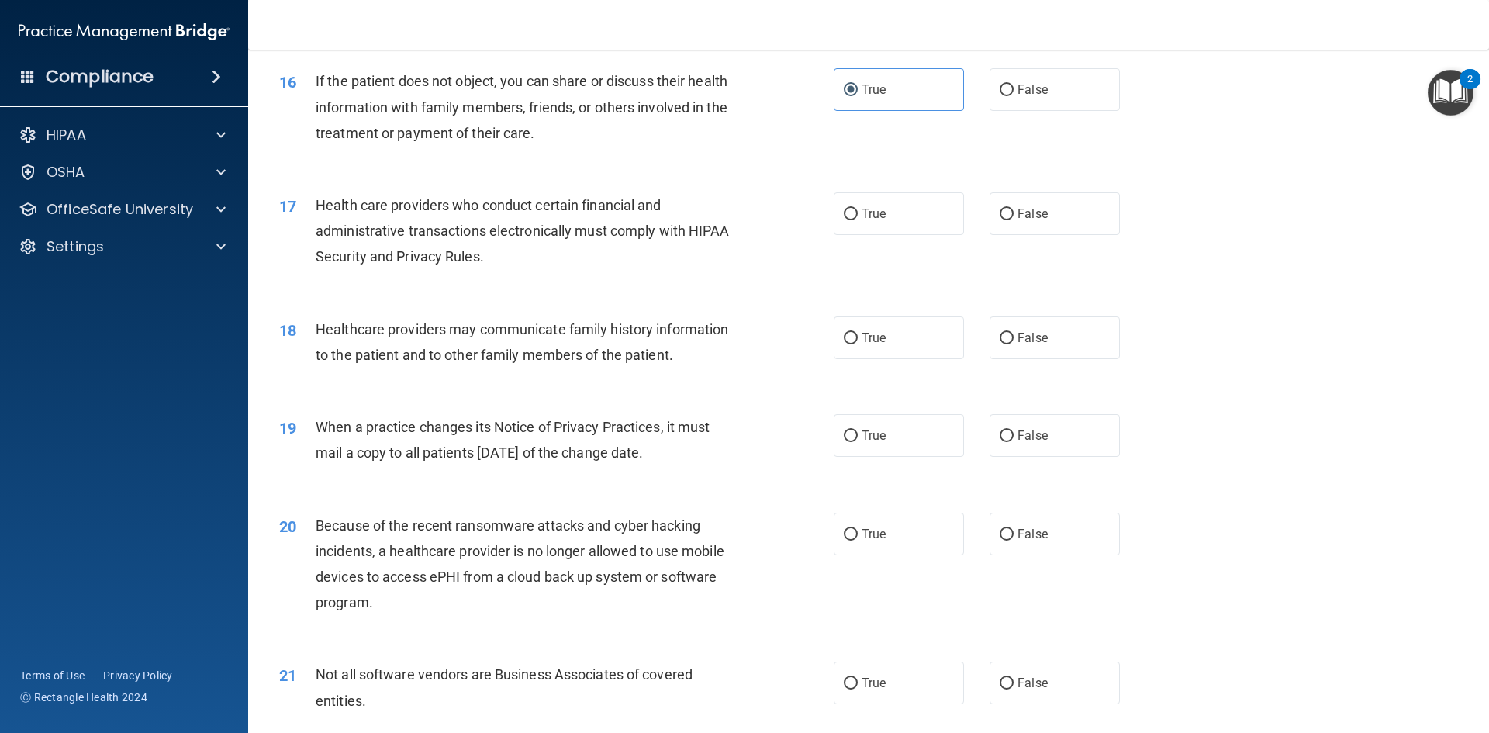
scroll to position [1861, 0]
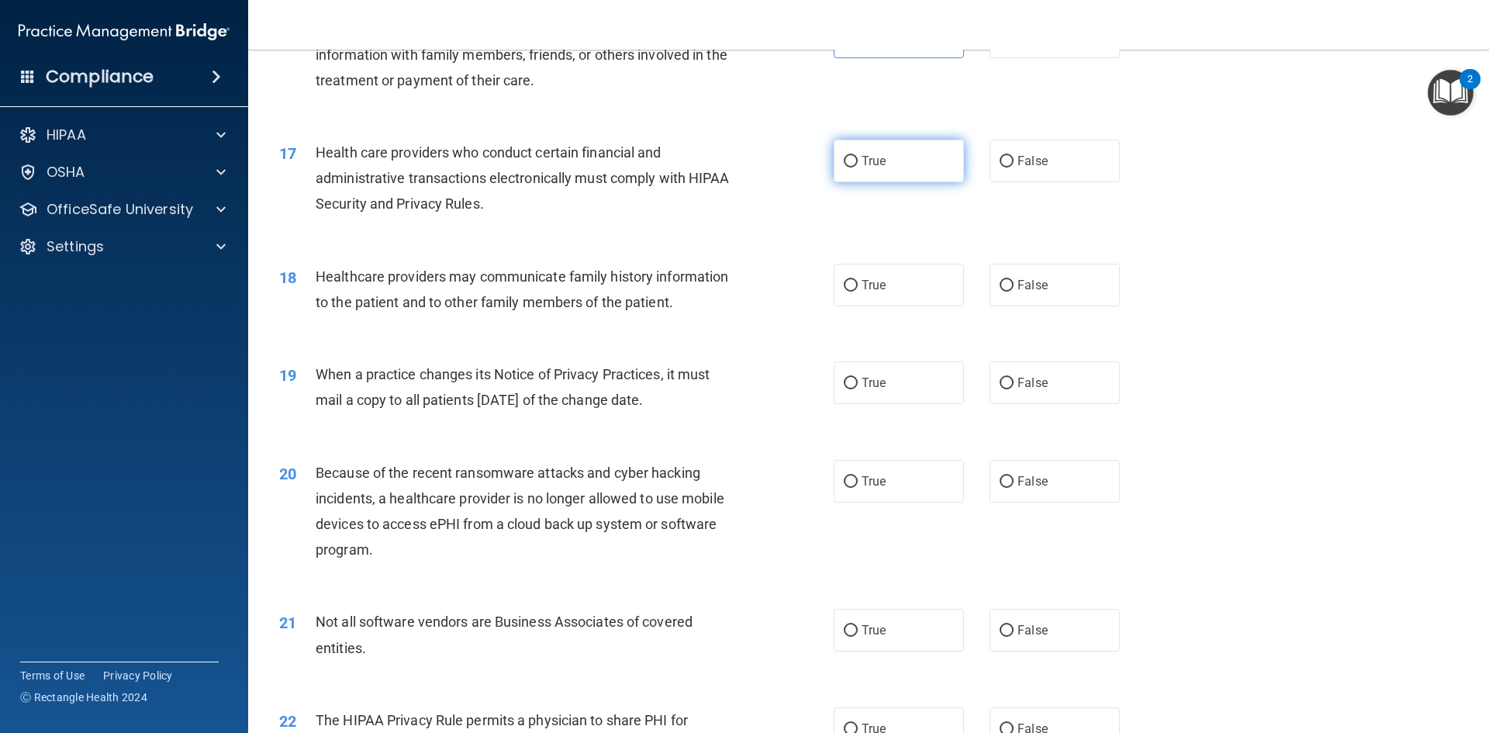
click at [847, 171] on label "True" at bounding box center [898, 161] width 130 height 43
click at [847, 167] on input "True" at bounding box center [851, 162] width 14 height 12
radio input "true"
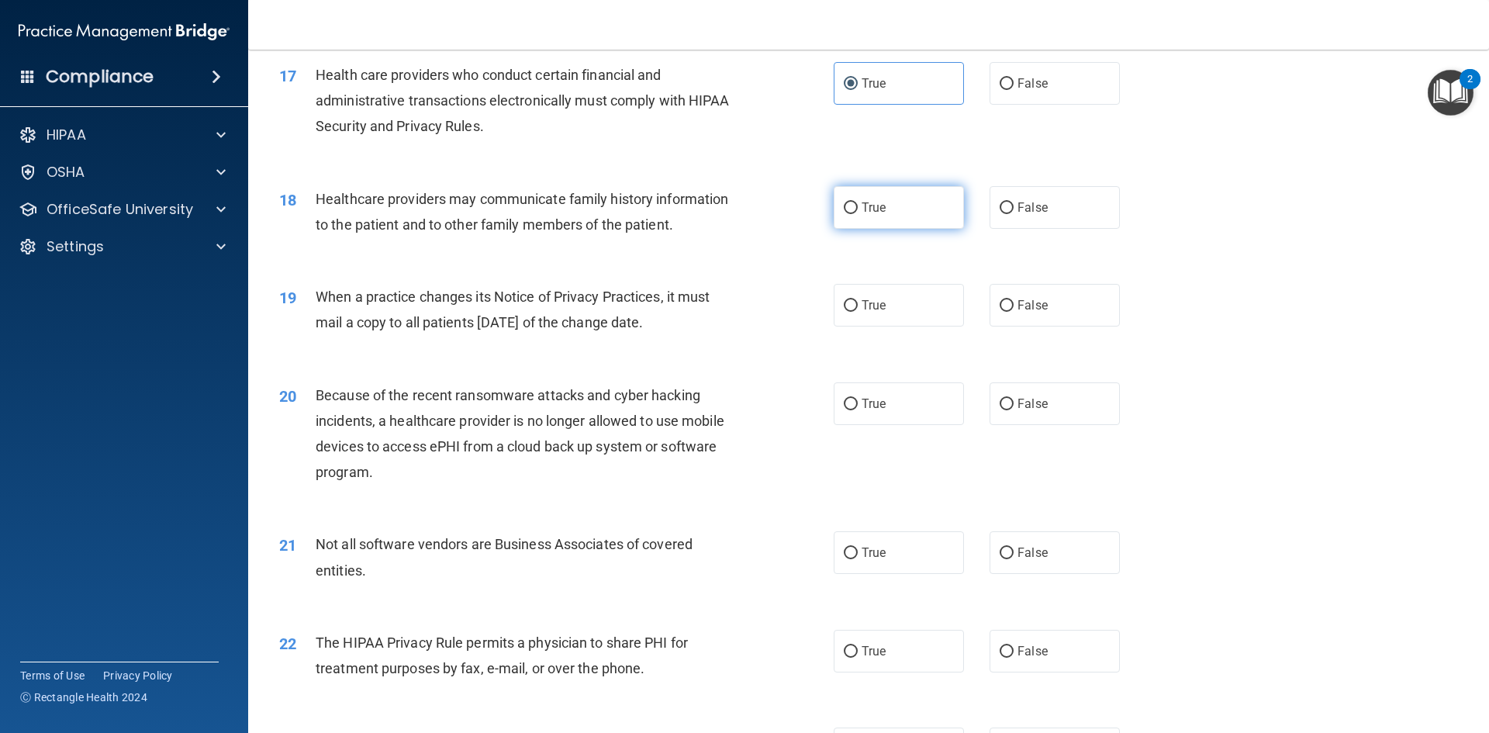
click at [883, 214] on label "True" at bounding box center [898, 207] width 130 height 43
click at [858, 214] on input "True" at bounding box center [851, 208] width 14 height 12
radio input "true"
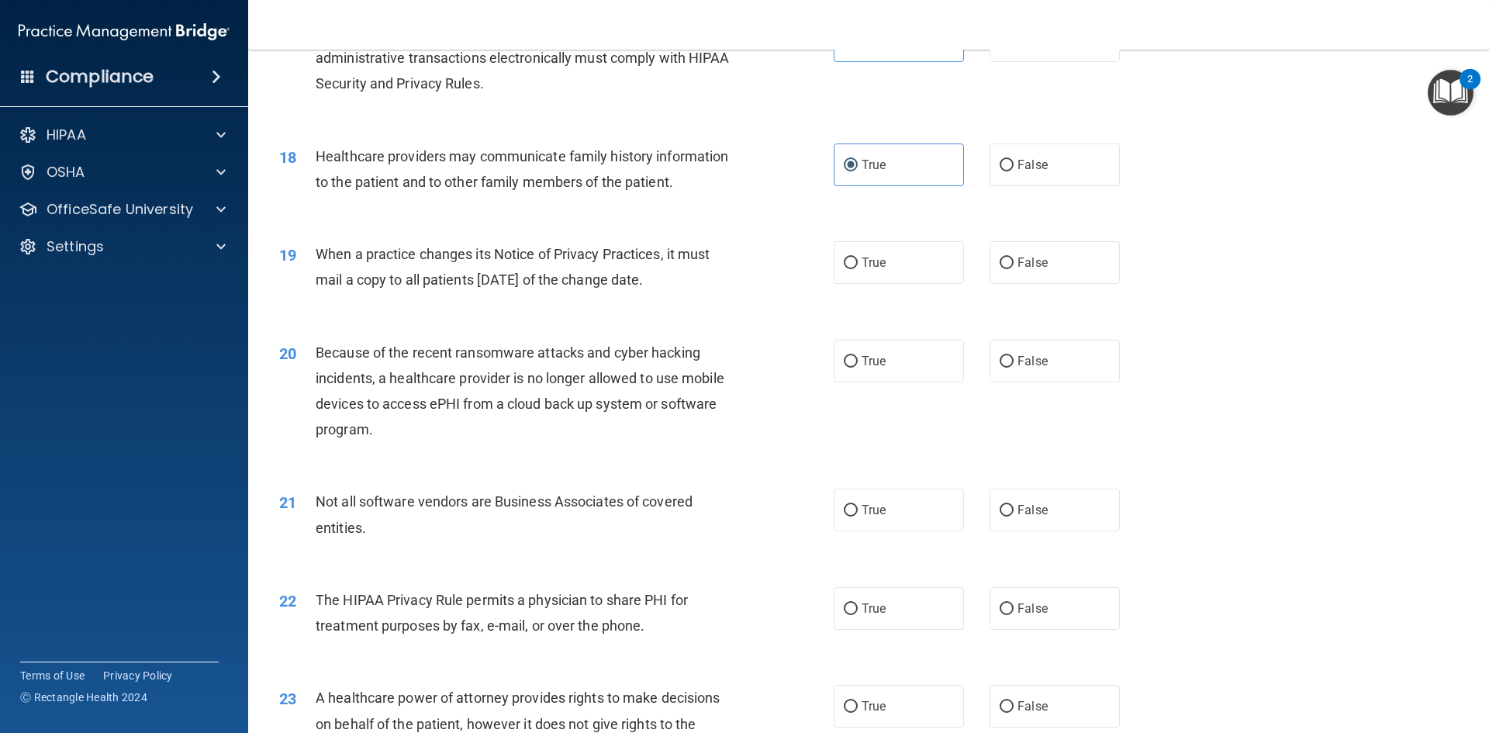
scroll to position [2016, 0]
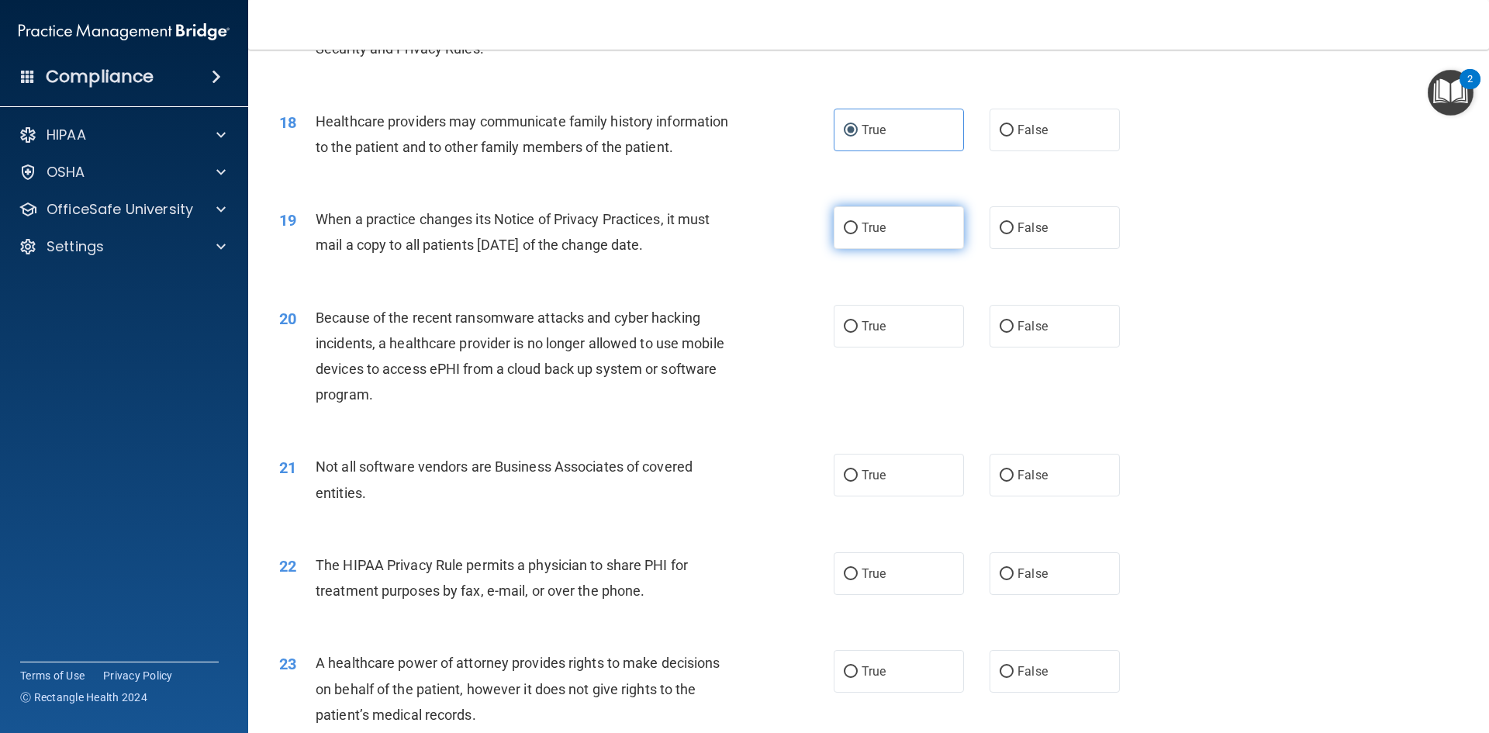
click at [879, 243] on label "True" at bounding box center [898, 227] width 130 height 43
click at [858, 234] on input "True" at bounding box center [851, 229] width 14 height 12
radio input "true"
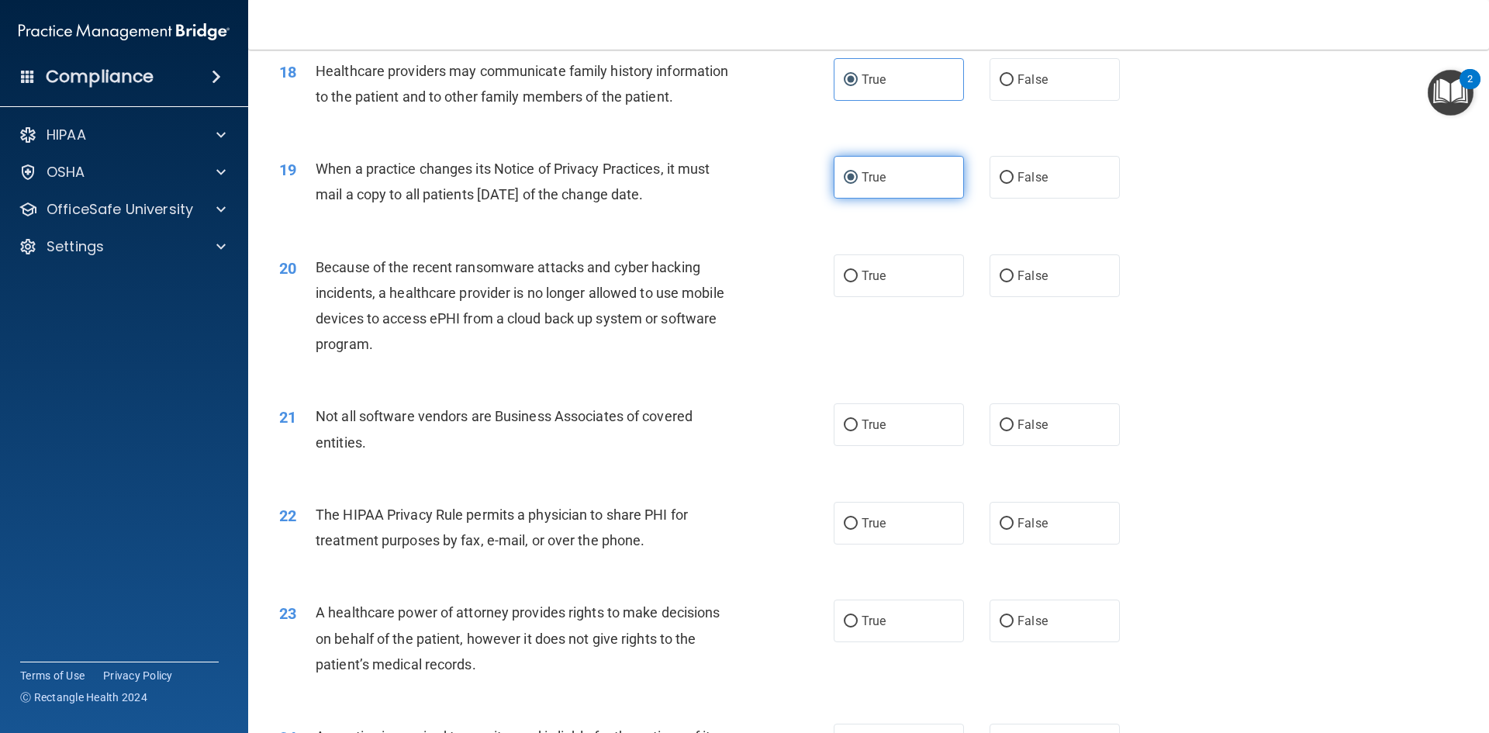
scroll to position [2093, 0]
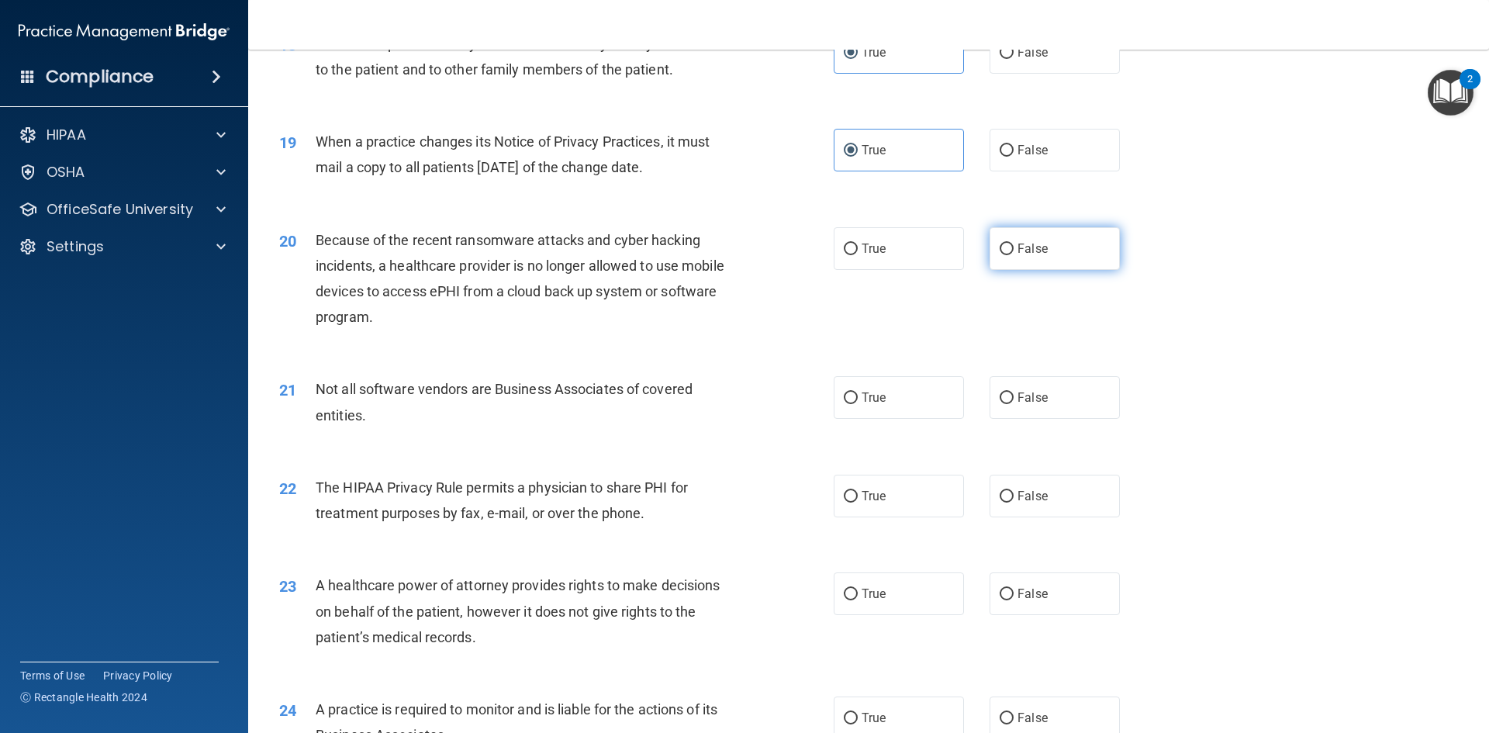
click at [1000, 254] on input "False" at bounding box center [1006, 249] width 14 height 12
radio input "true"
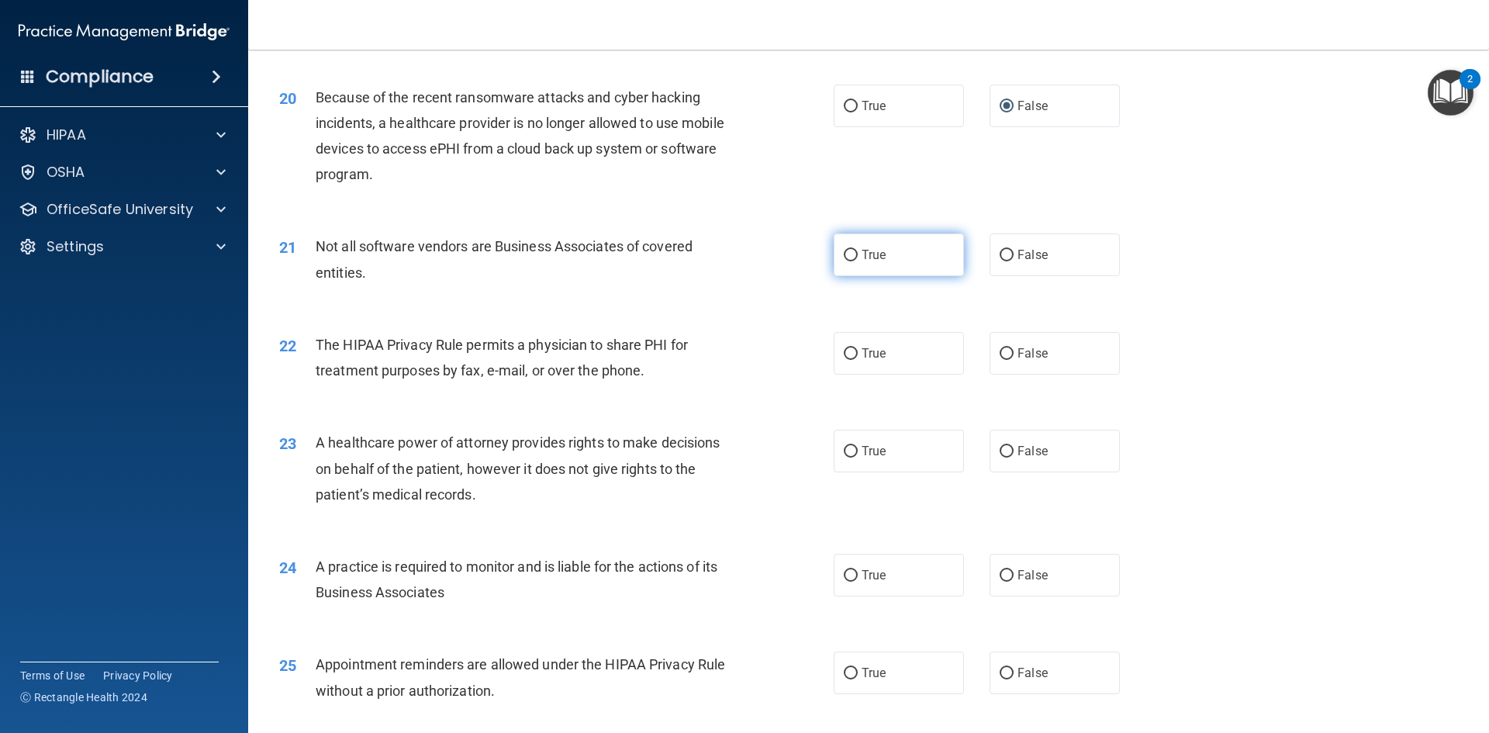
scroll to position [2326, 0]
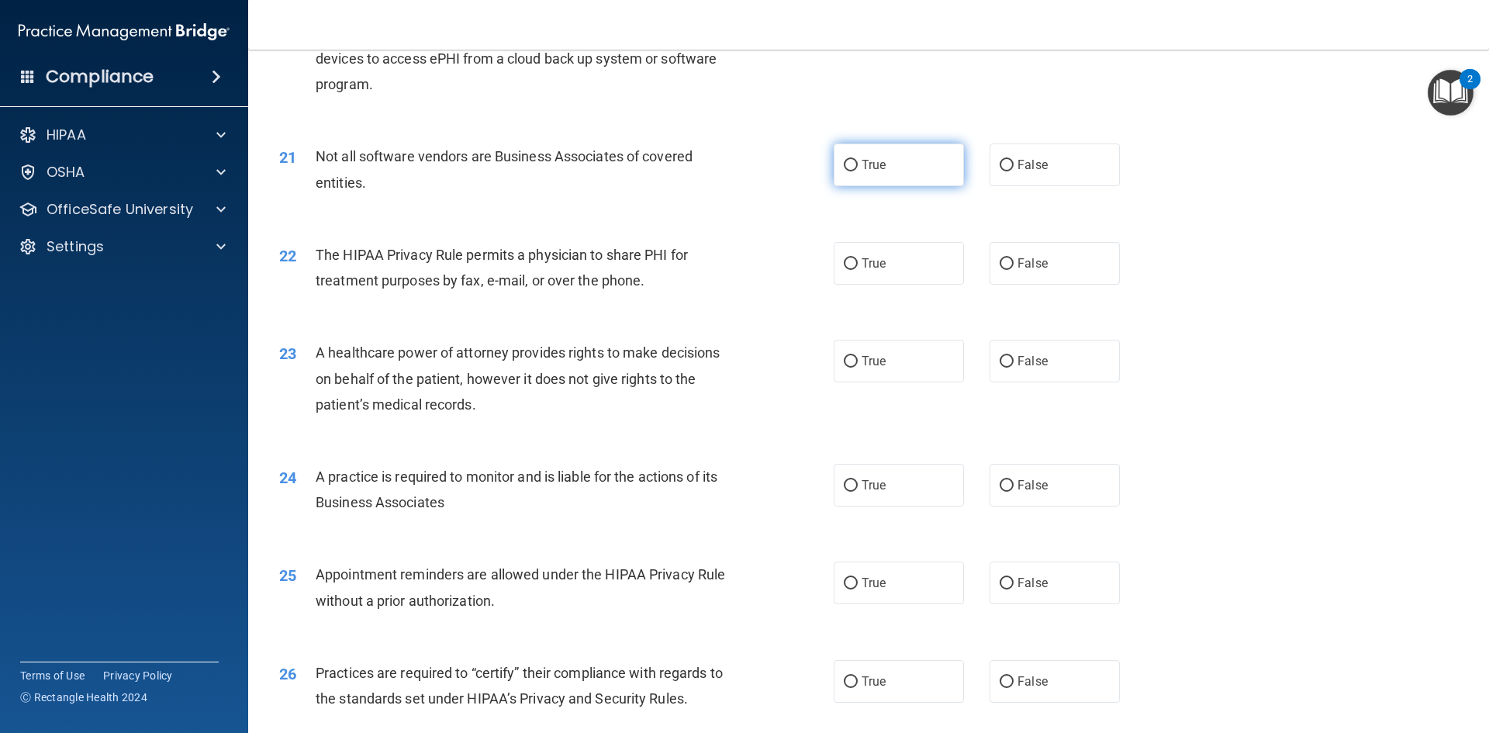
click at [851, 167] on input "True" at bounding box center [851, 166] width 14 height 12
radio input "true"
click at [869, 264] on span "True" at bounding box center [873, 263] width 24 height 15
click at [858, 264] on input "True" at bounding box center [851, 264] width 14 height 12
radio input "true"
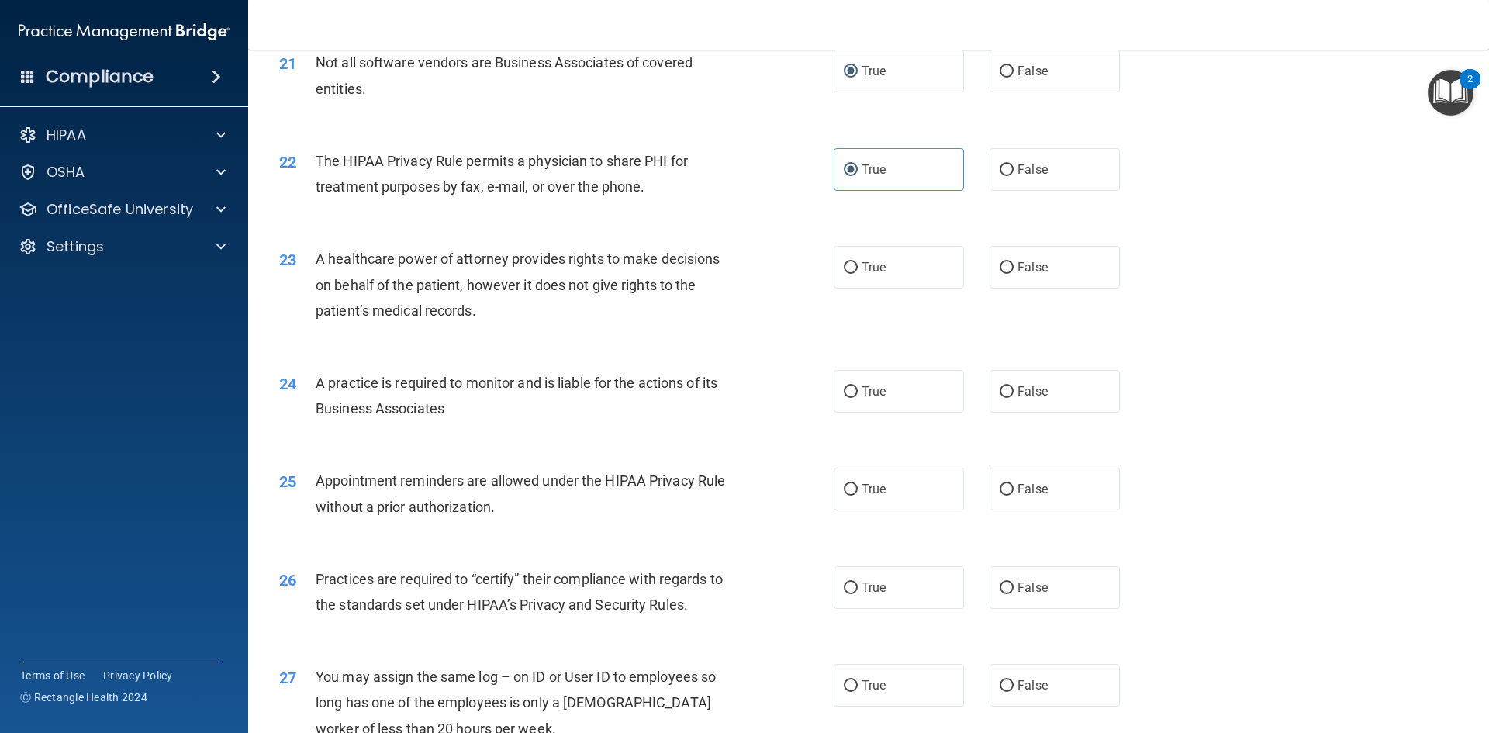
scroll to position [2481, 0]
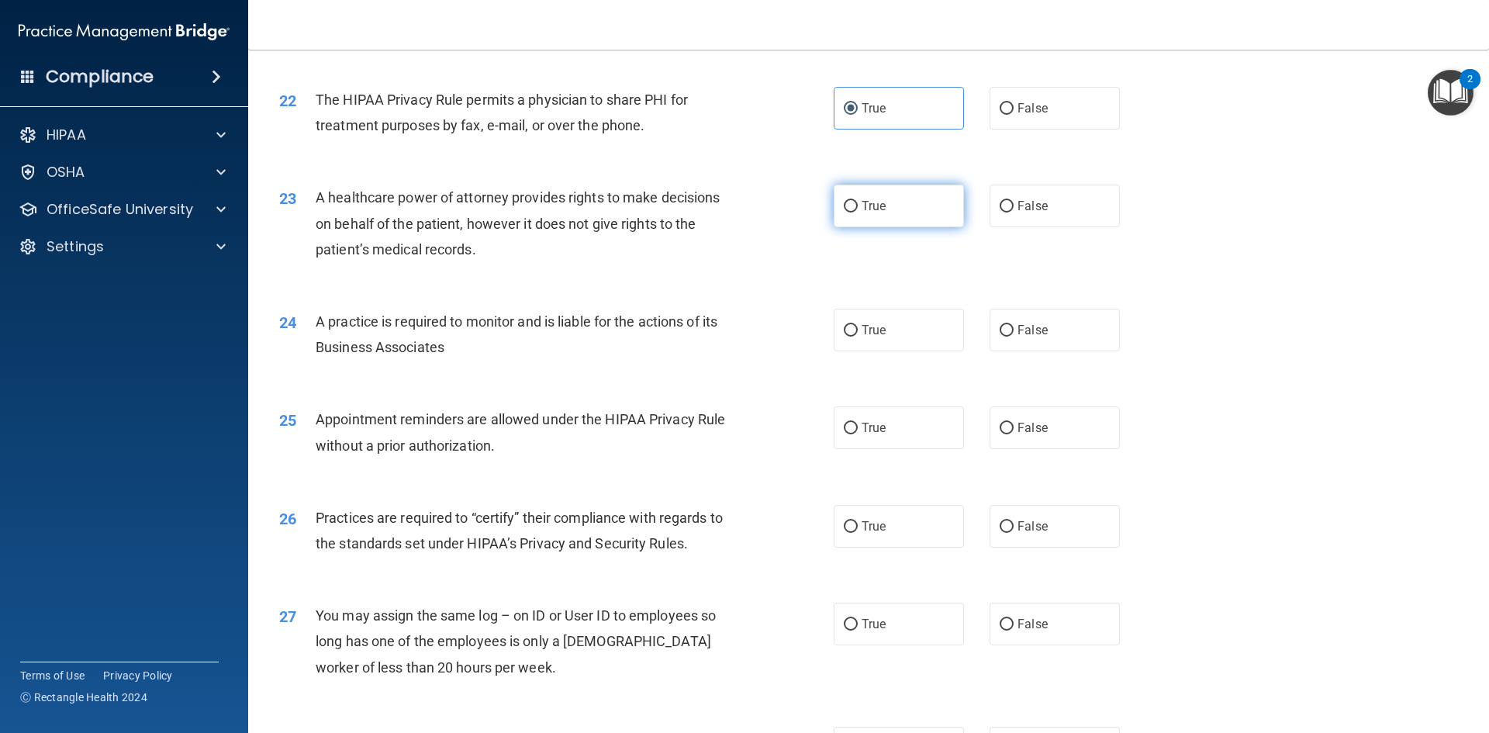
click at [915, 214] on label "True" at bounding box center [898, 206] width 130 height 43
click at [858, 212] on input "True" at bounding box center [851, 207] width 14 height 12
radio input "true"
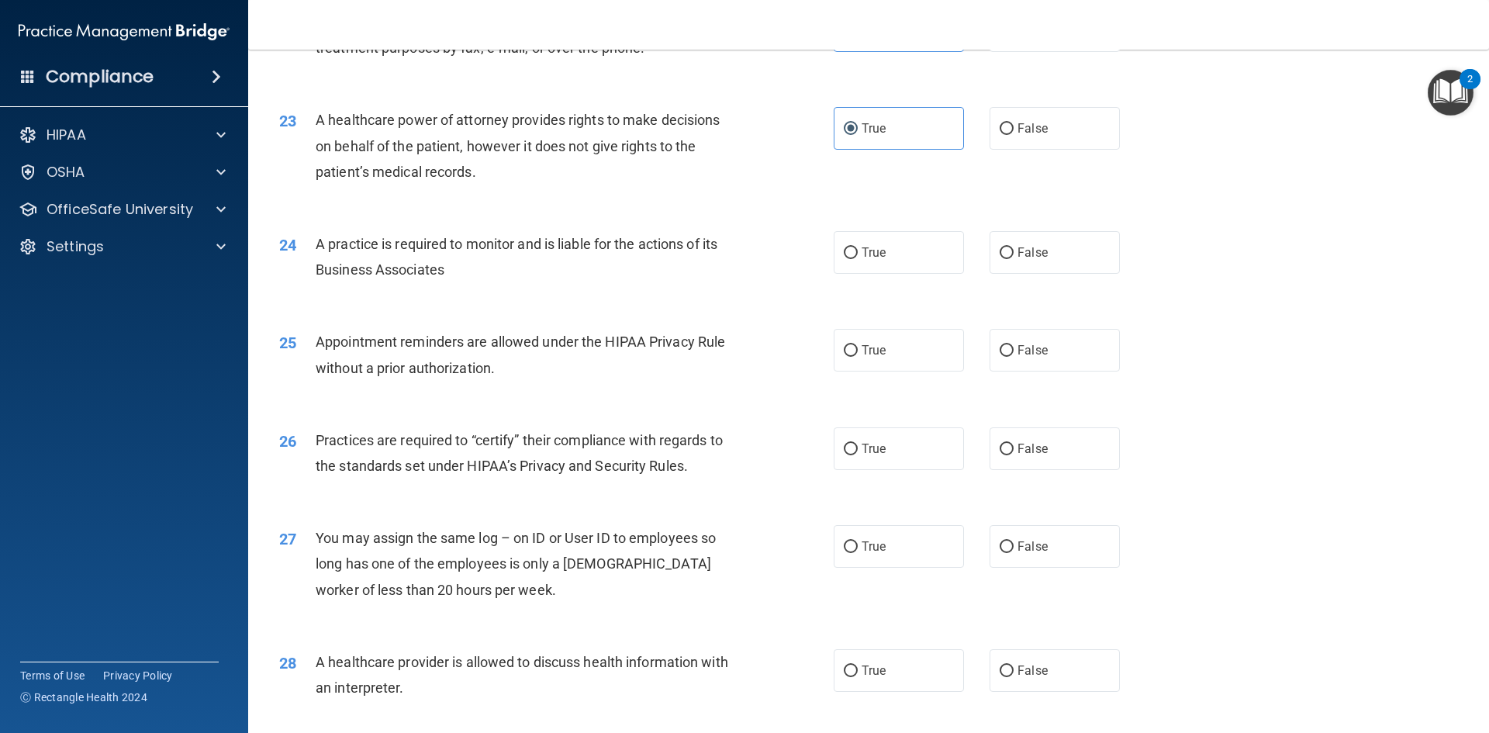
scroll to position [2636, 0]
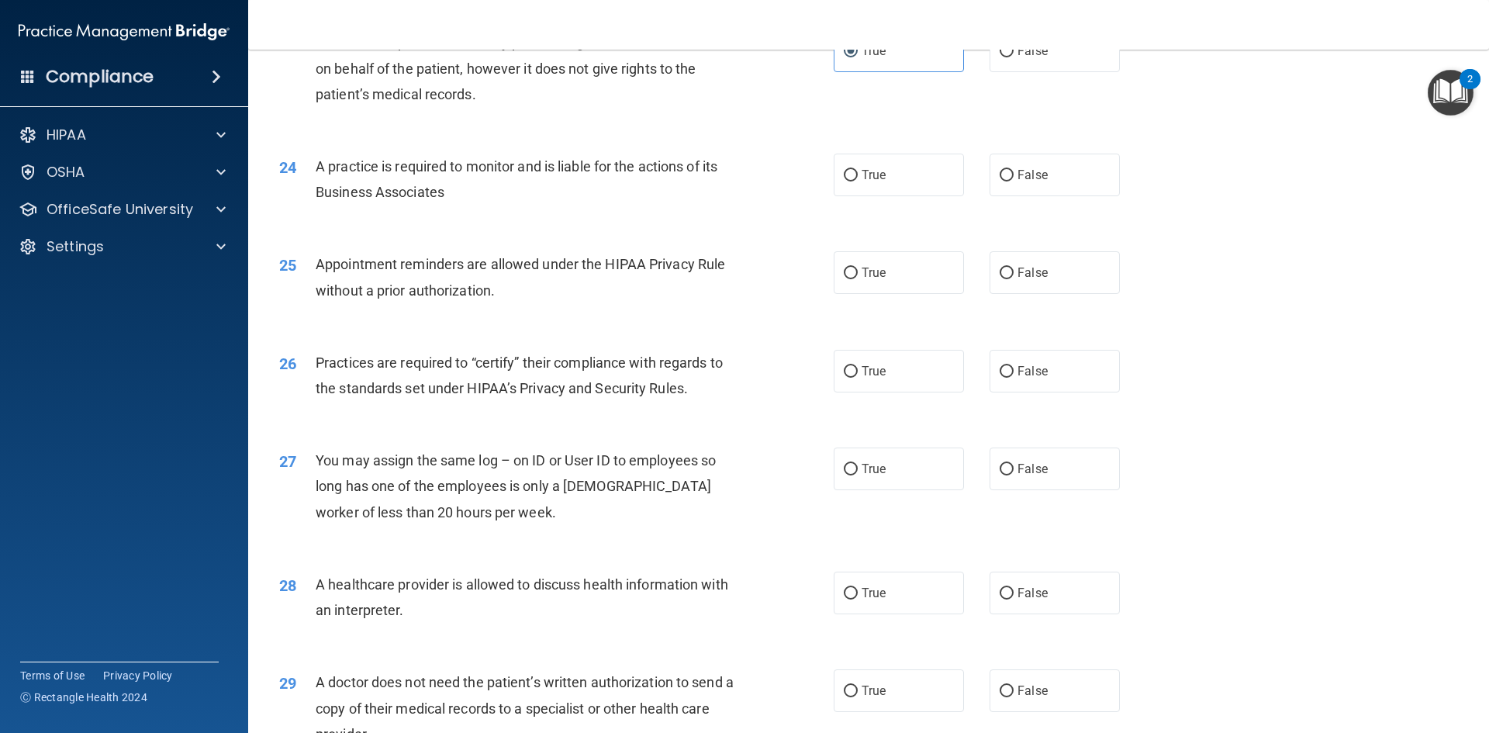
click at [842, 196] on div "24 A practice is required to monitor and is liable for the actions of its Busin…" at bounding box center [556, 183] width 601 height 59
click at [849, 182] on label "True" at bounding box center [898, 175] width 130 height 43
click at [849, 181] on input "True" at bounding box center [851, 176] width 14 height 12
radio input "true"
click at [862, 270] on span "True" at bounding box center [873, 272] width 24 height 15
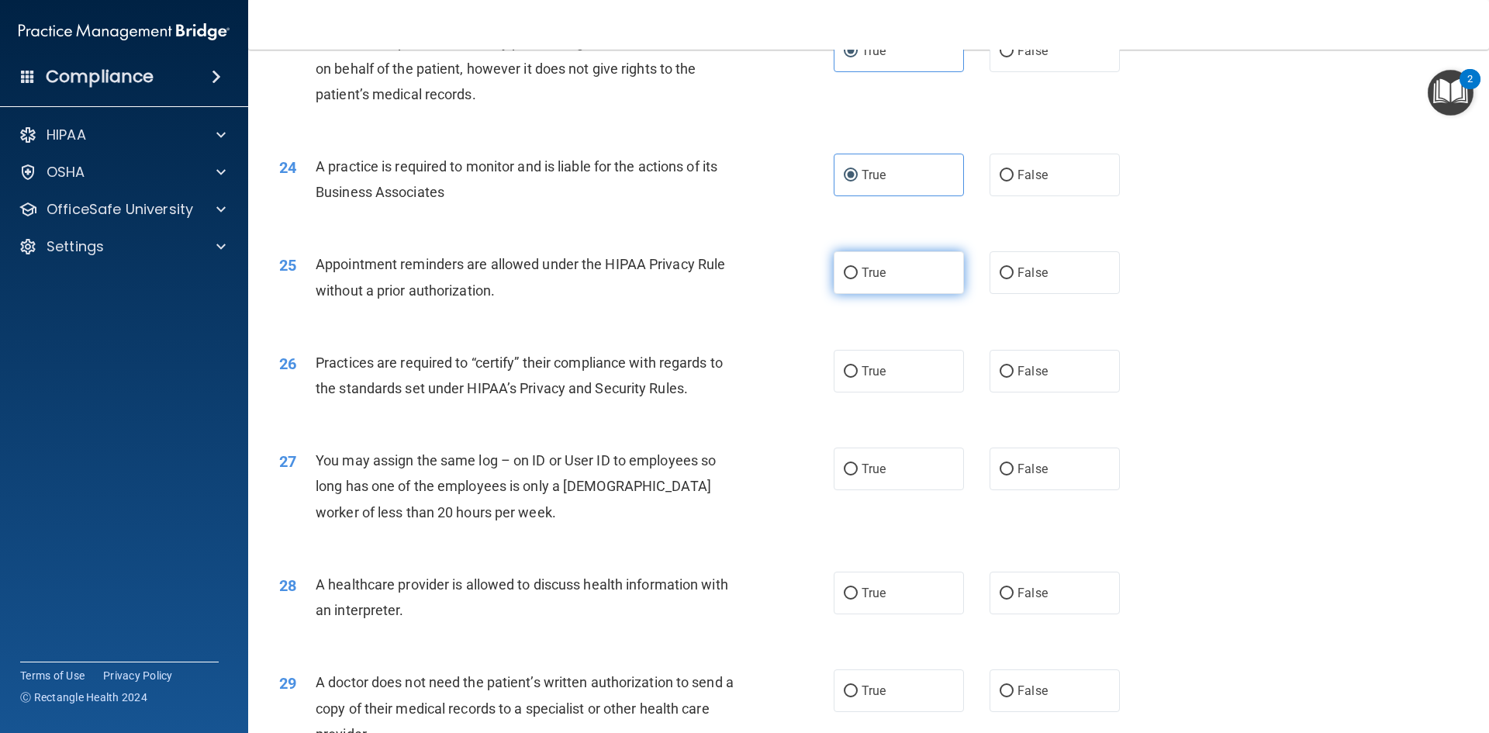
click at [858, 270] on input "True" at bounding box center [851, 273] width 14 height 12
radio input "true"
click at [854, 374] on label "True" at bounding box center [898, 371] width 130 height 43
click at [854, 374] on input "True" at bounding box center [851, 372] width 14 height 12
radio input "true"
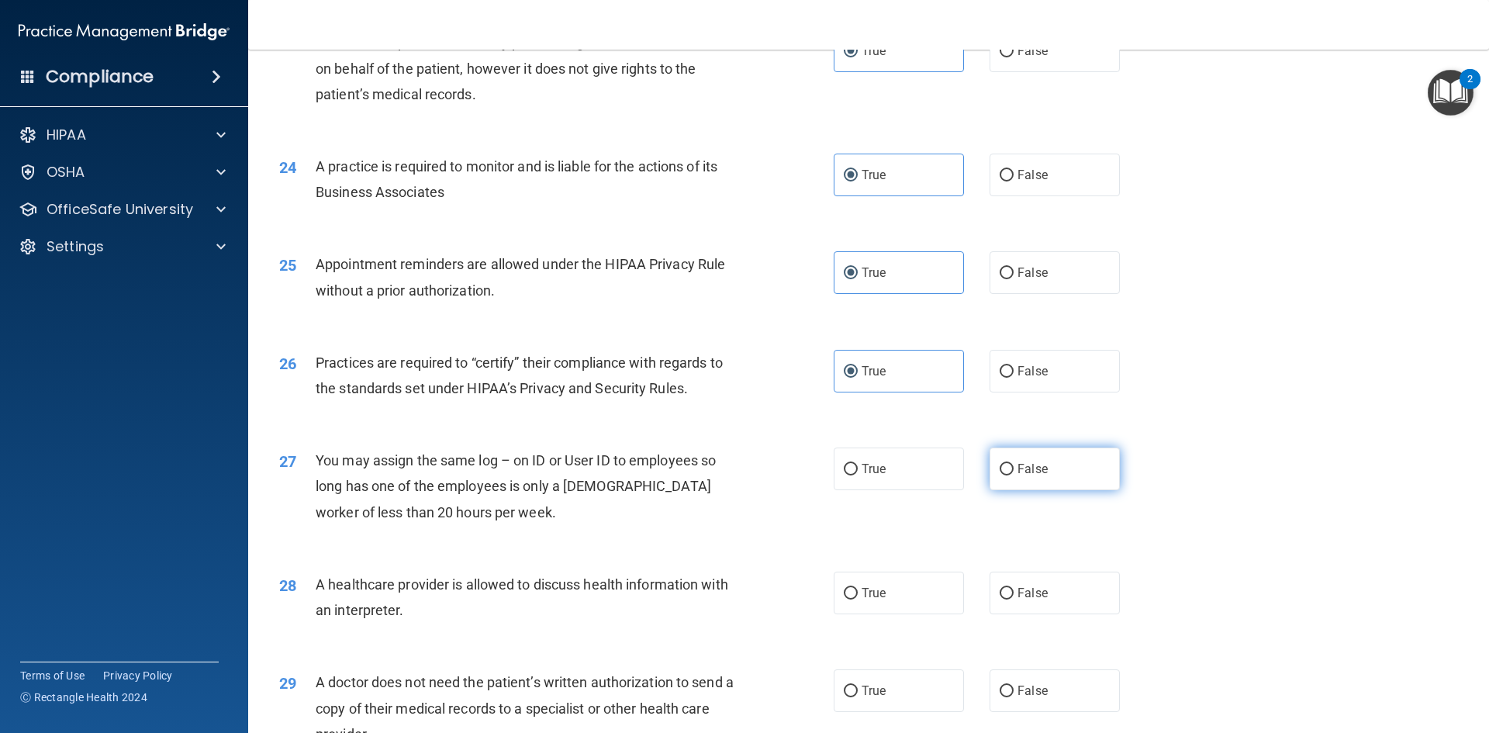
click at [1031, 472] on span "False" at bounding box center [1032, 468] width 30 height 15
click at [1013, 472] on input "False" at bounding box center [1006, 470] width 14 height 12
radio input "true"
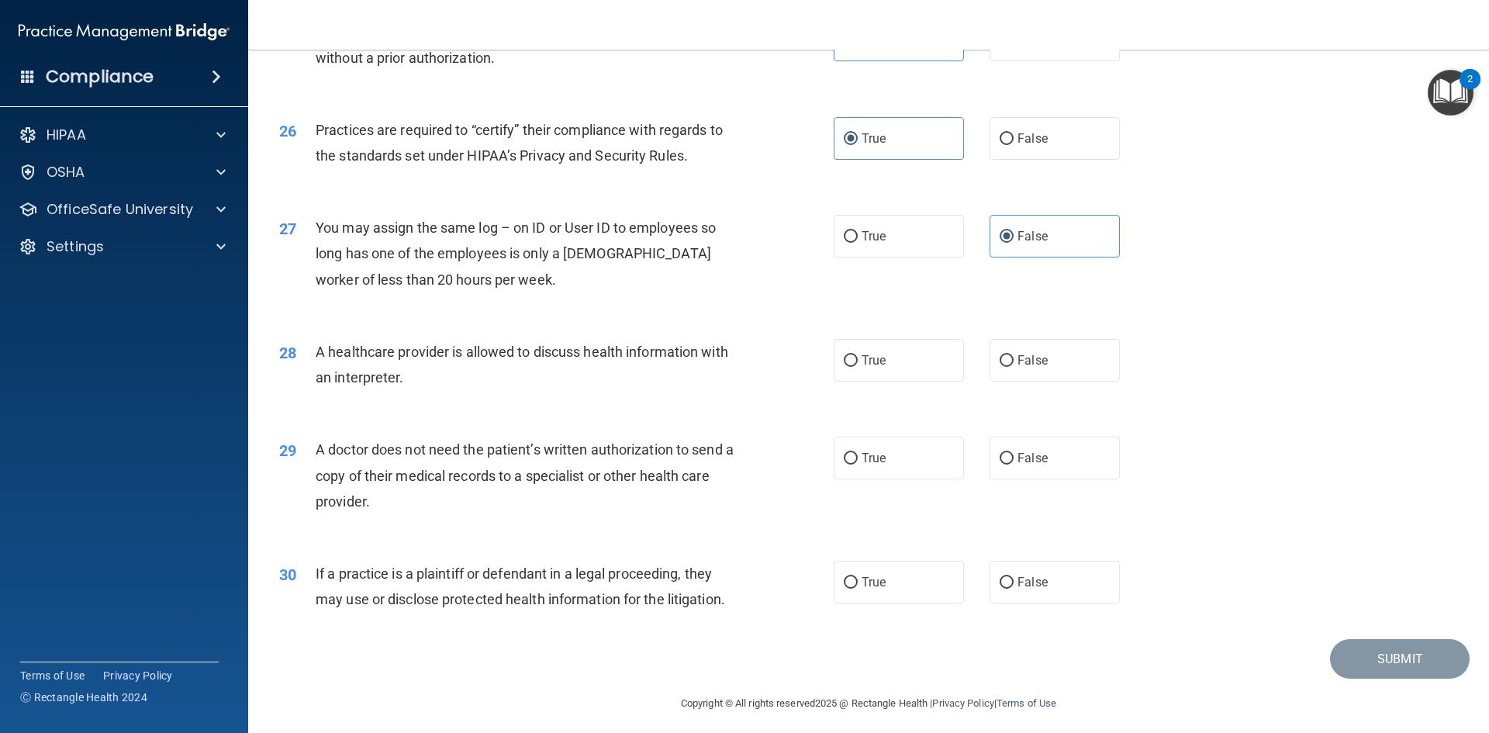
scroll to position [2876, 0]
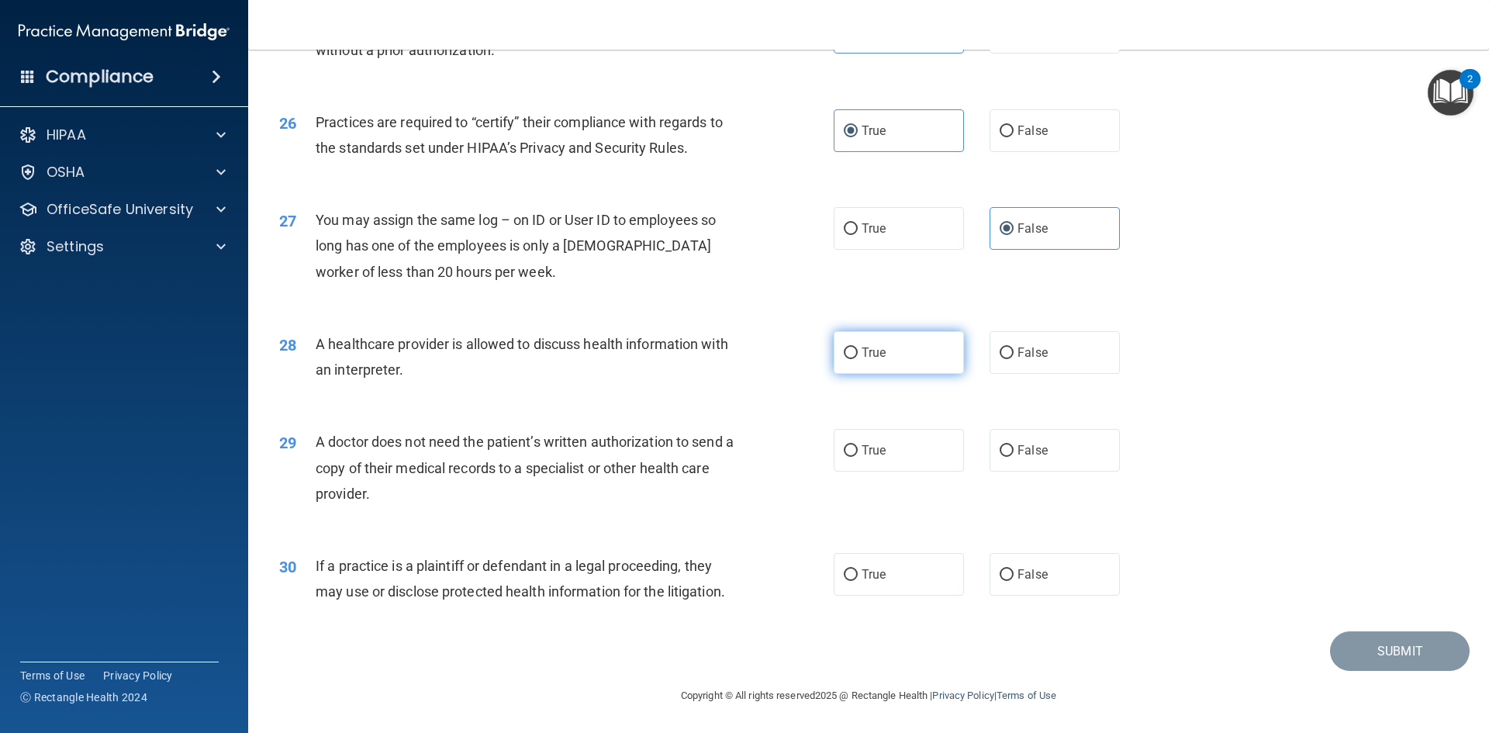
click at [834, 331] on label "True" at bounding box center [898, 352] width 130 height 43
click at [844, 347] on input "True" at bounding box center [851, 353] width 14 height 12
radio input "true"
click at [884, 444] on label "True" at bounding box center [898, 450] width 130 height 43
click at [858, 445] on input "True" at bounding box center [851, 451] width 14 height 12
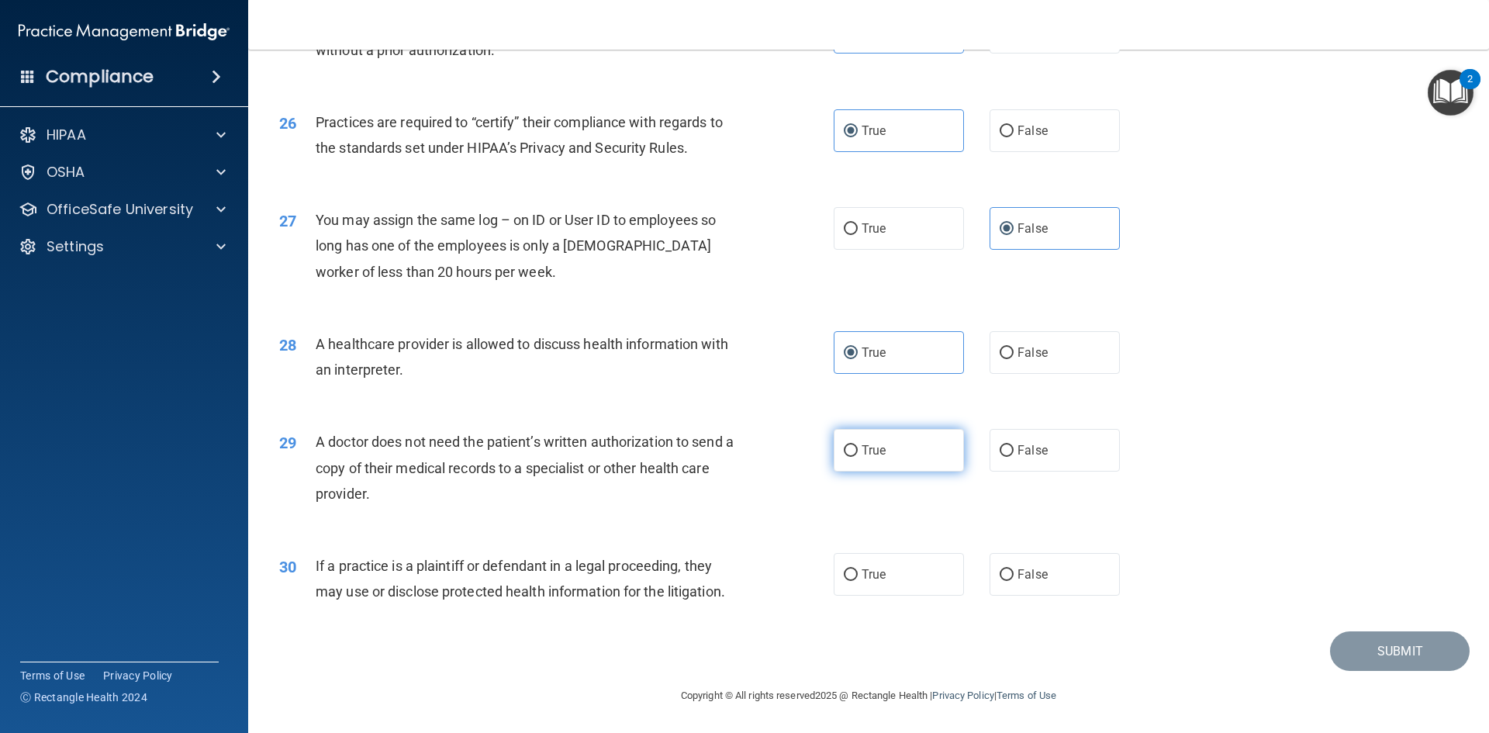
radio input "true"
click at [1046, 568] on label "False" at bounding box center [1054, 574] width 130 height 43
click at [1013, 569] on input "False" at bounding box center [1006, 575] width 14 height 12
radio input "true"
click at [1330, 643] on button "Submit" at bounding box center [1400, 651] width 140 height 40
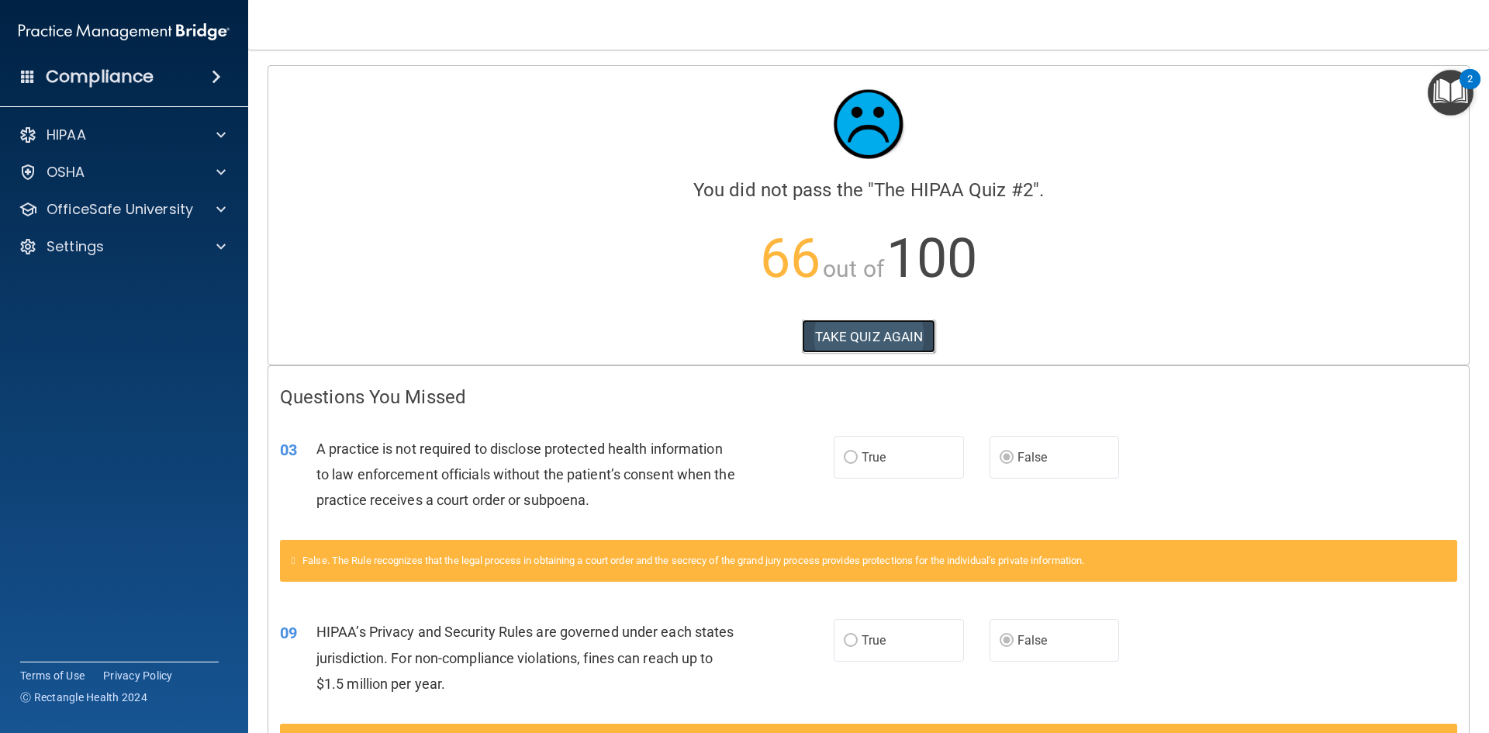
click at [870, 340] on button "TAKE QUIZ AGAIN" at bounding box center [869, 336] width 134 height 34
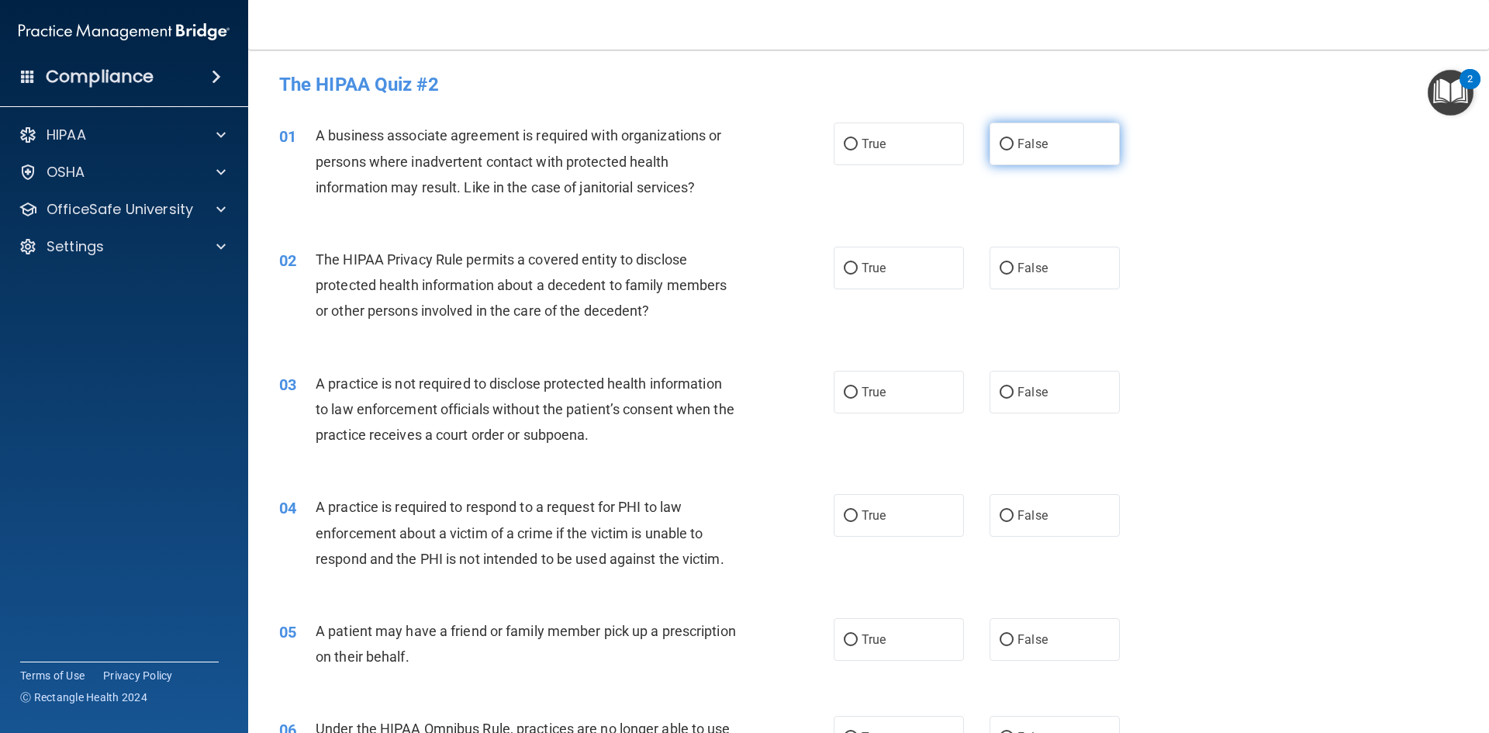
click at [1043, 152] on label "False" at bounding box center [1054, 144] width 130 height 43
click at [1013, 150] on input "False" at bounding box center [1006, 145] width 14 height 12
radio input "true"
click at [844, 266] on input "True" at bounding box center [851, 269] width 14 height 12
radio input "true"
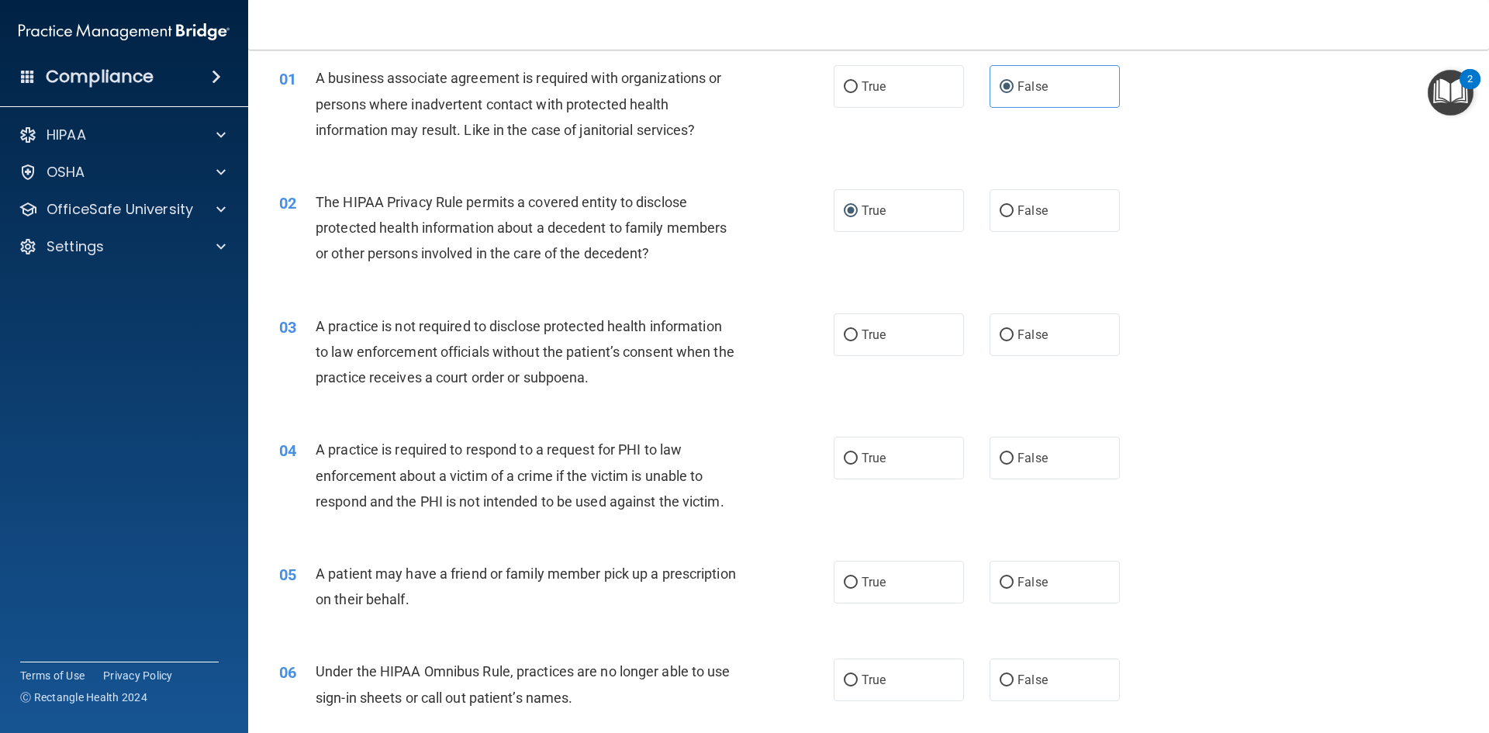
scroll to position [155, 0]
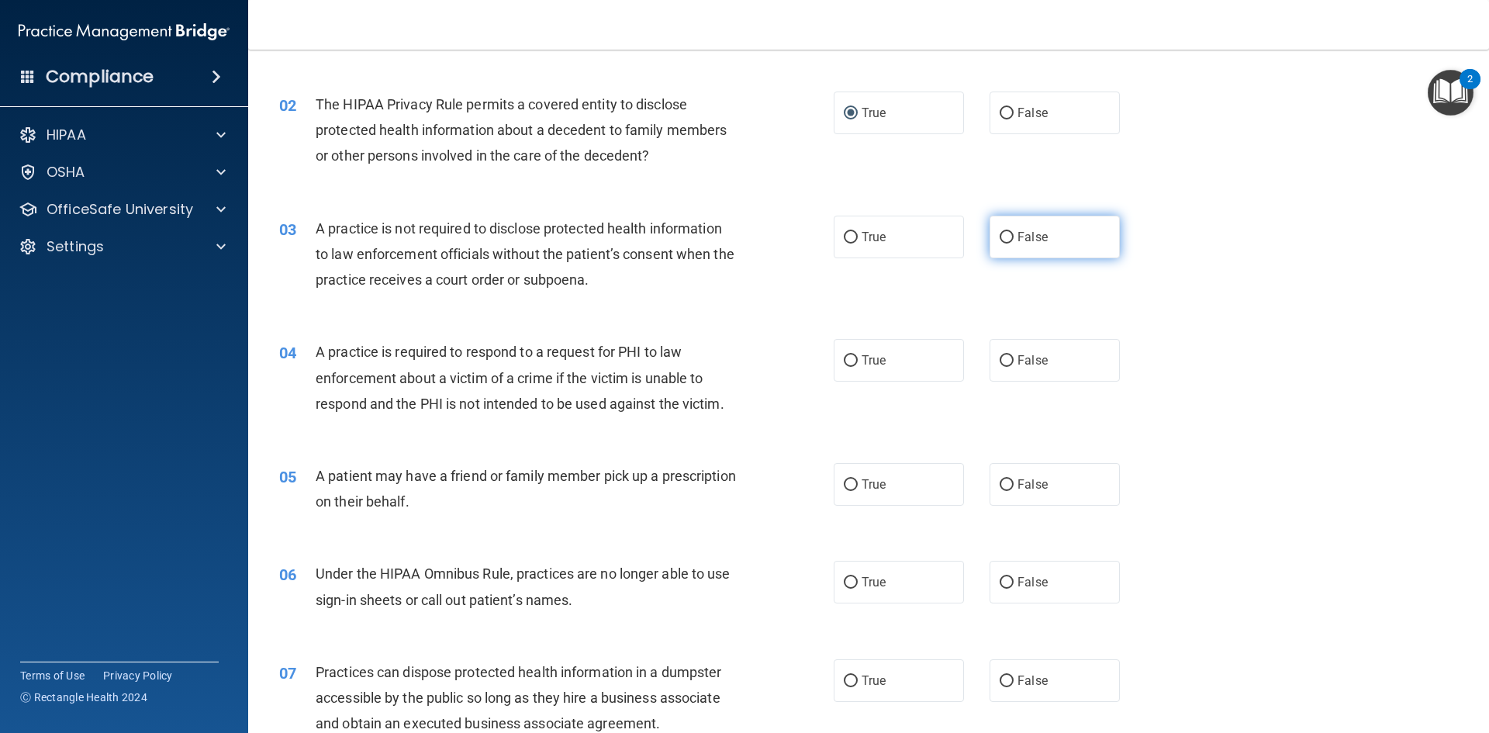
click at [1019, 242] on span "False" at bounding box center [1032, 236] width 30 height 15
click at [1013, 242] on input "False" at bounding box center [1006, 238] width 14 height 12
radio input "true"
click at [860, 348] on label "True" at bounding box center [898, 360] width 130 height 43
click at [858, 355] on input "True" at bounding box center [851, 361] width 14 height 12
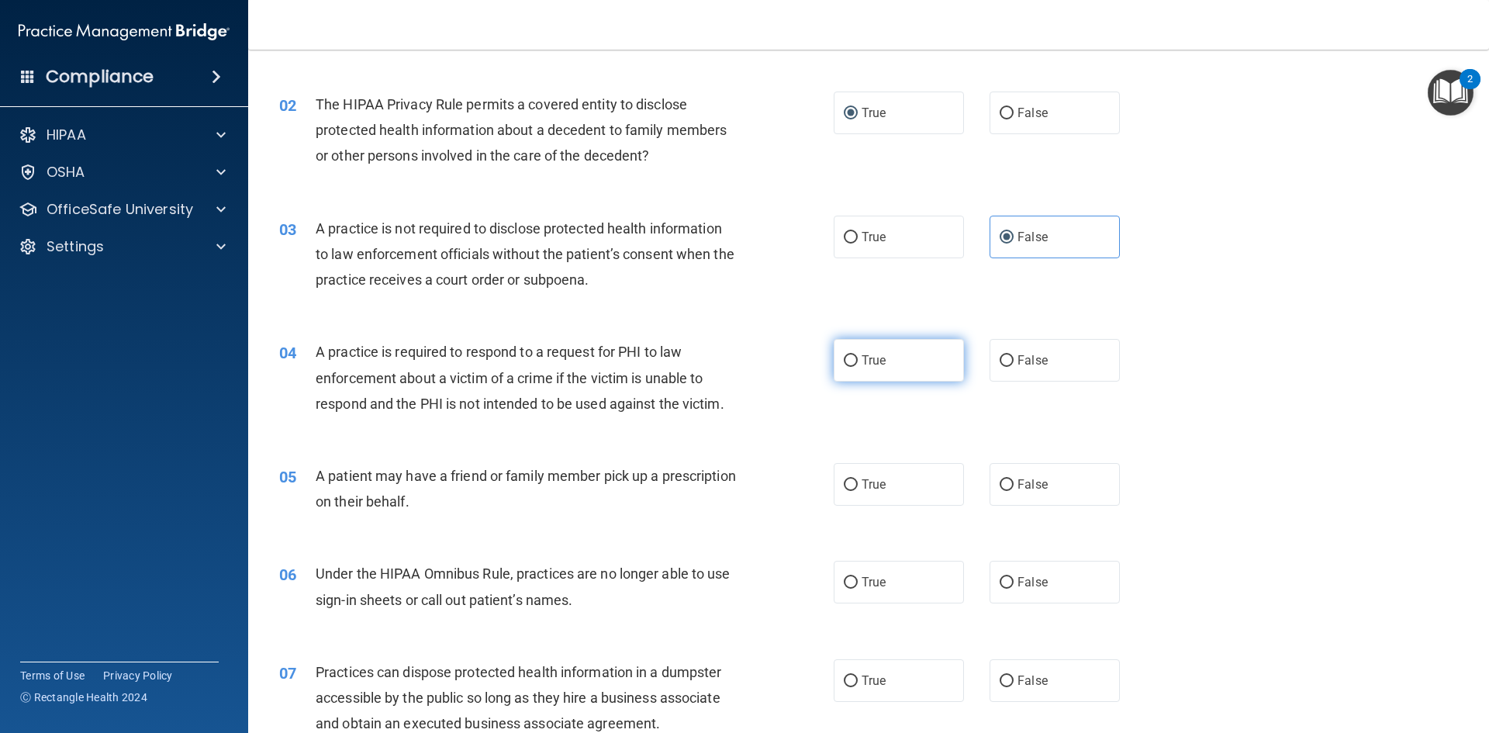
radio input "true"
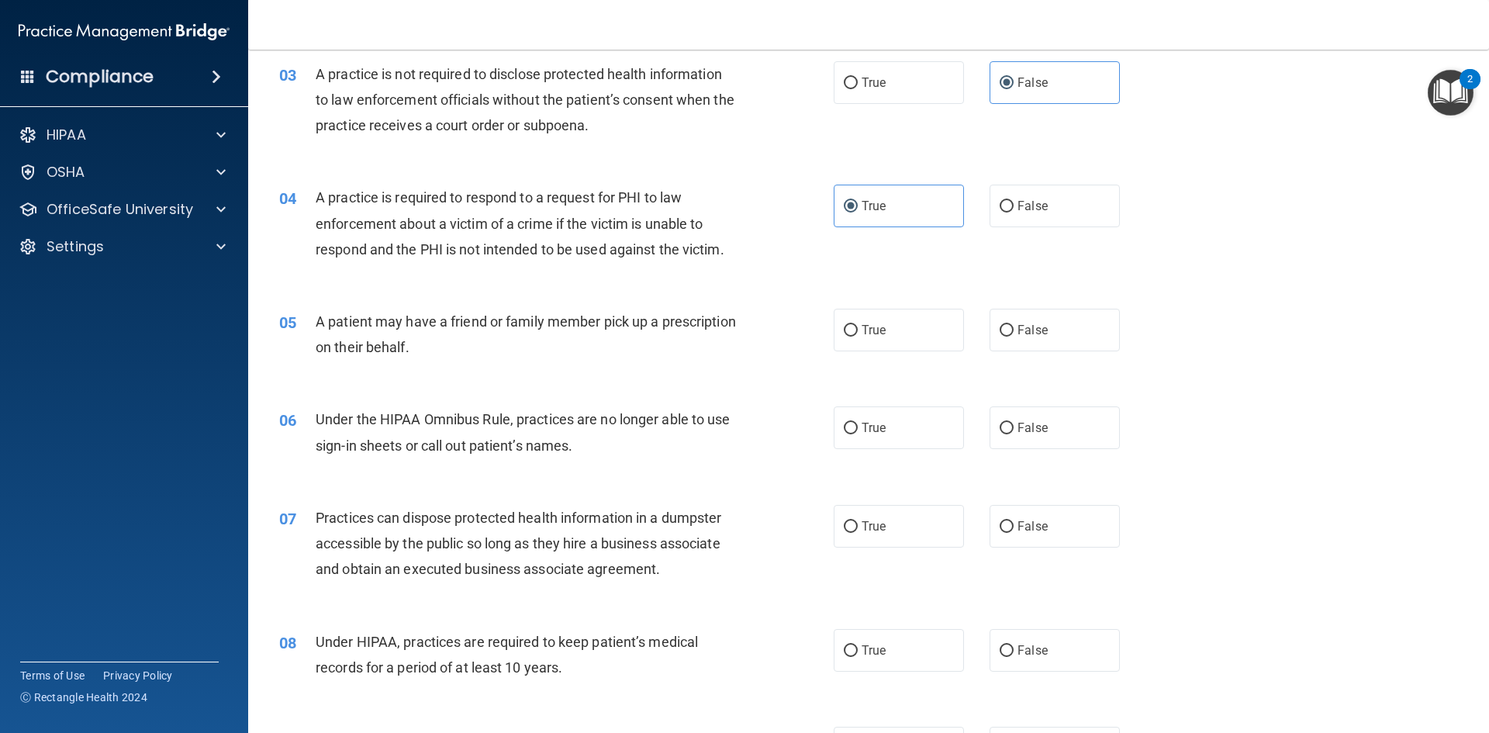
scroll to position [310, 0]
click at [847, 324] on input "True" at bounding box center [851, 330] width 14 height 12
radio input "true"
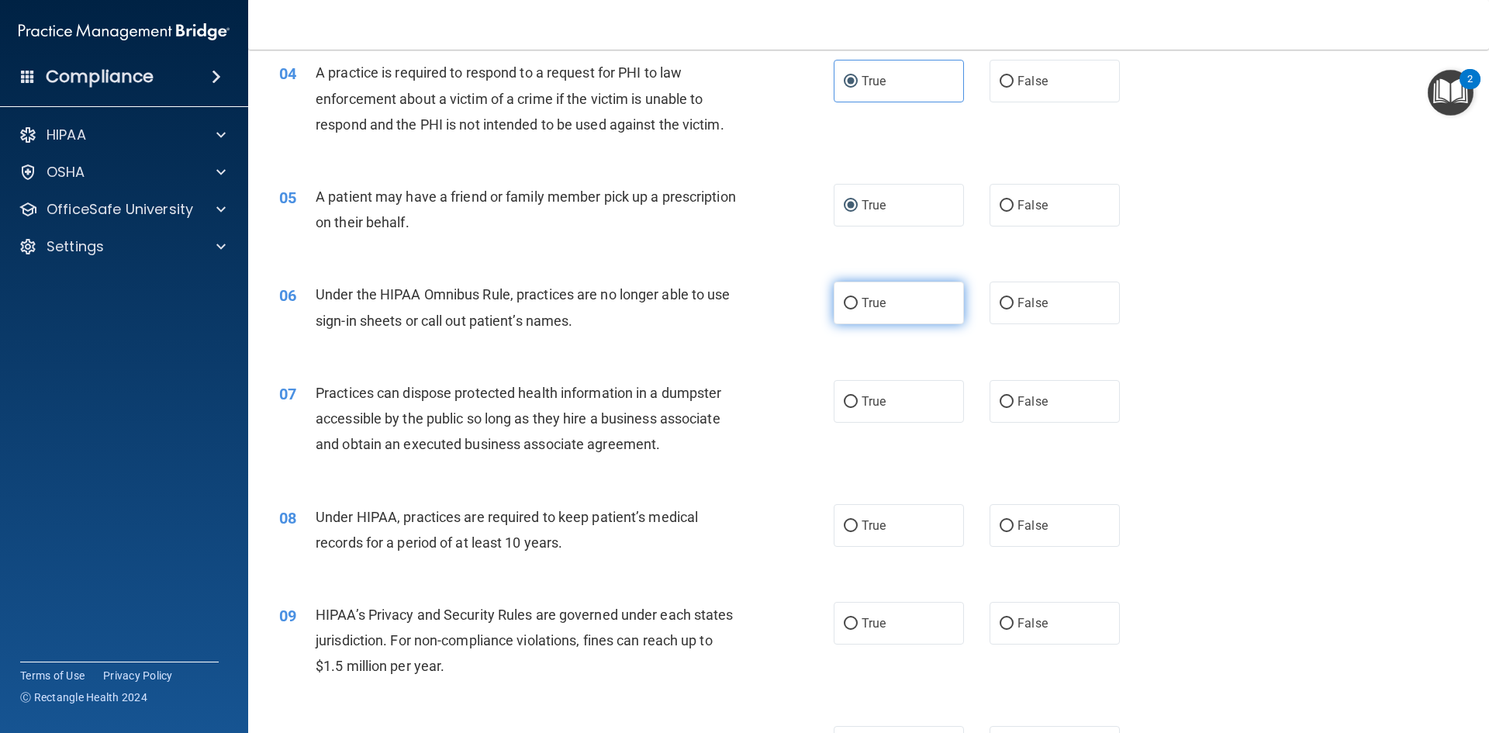
scroll to position [465, 0]
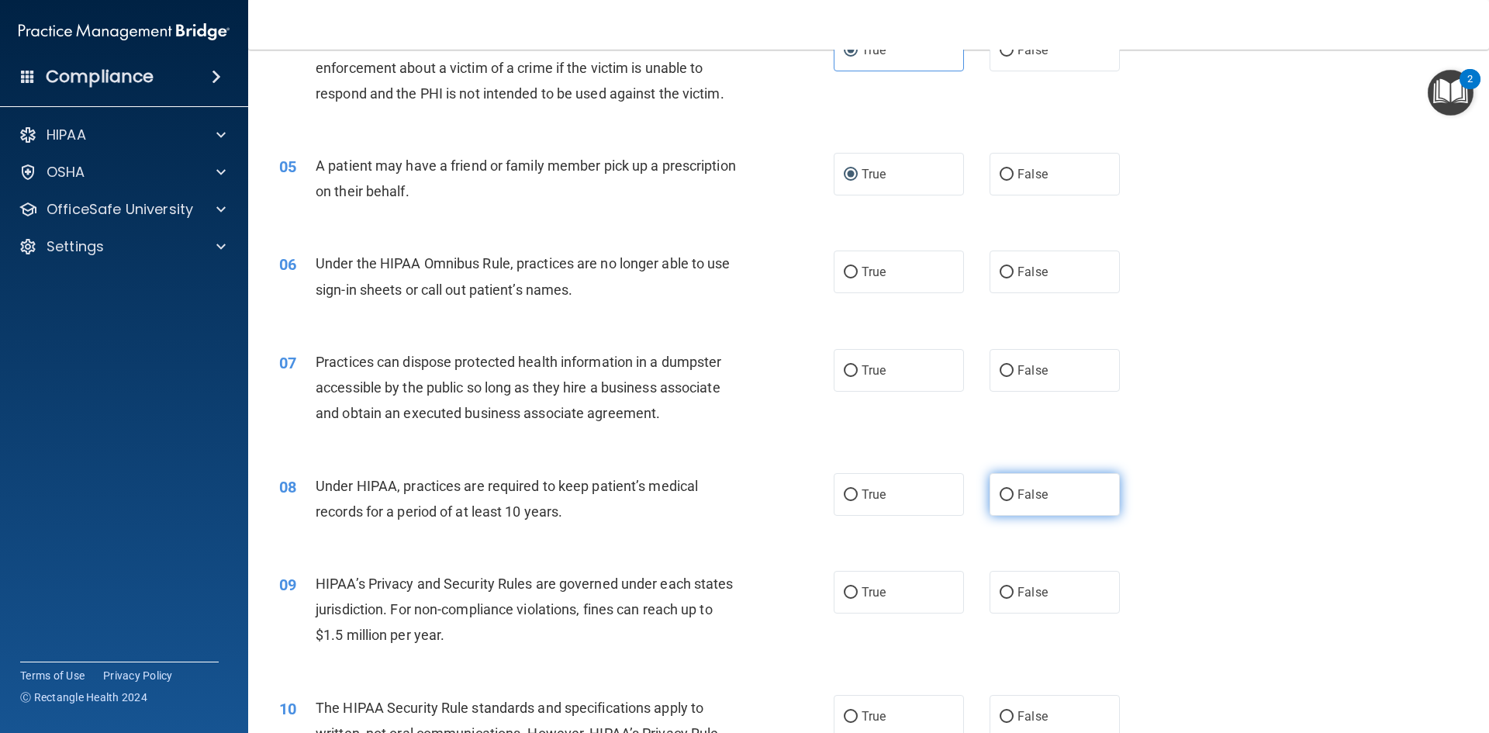
click at [992, 487] on label "False" at bounding box center [1054, 494] width 130 height 43
click at [999, 489] on input "False" at bounding box center [1006, 495] width 14 height 12
radio input "true"
click at [1001, 365] on input "False" at bounding box center [1006, 371] width 14 height 12
radio input "true"
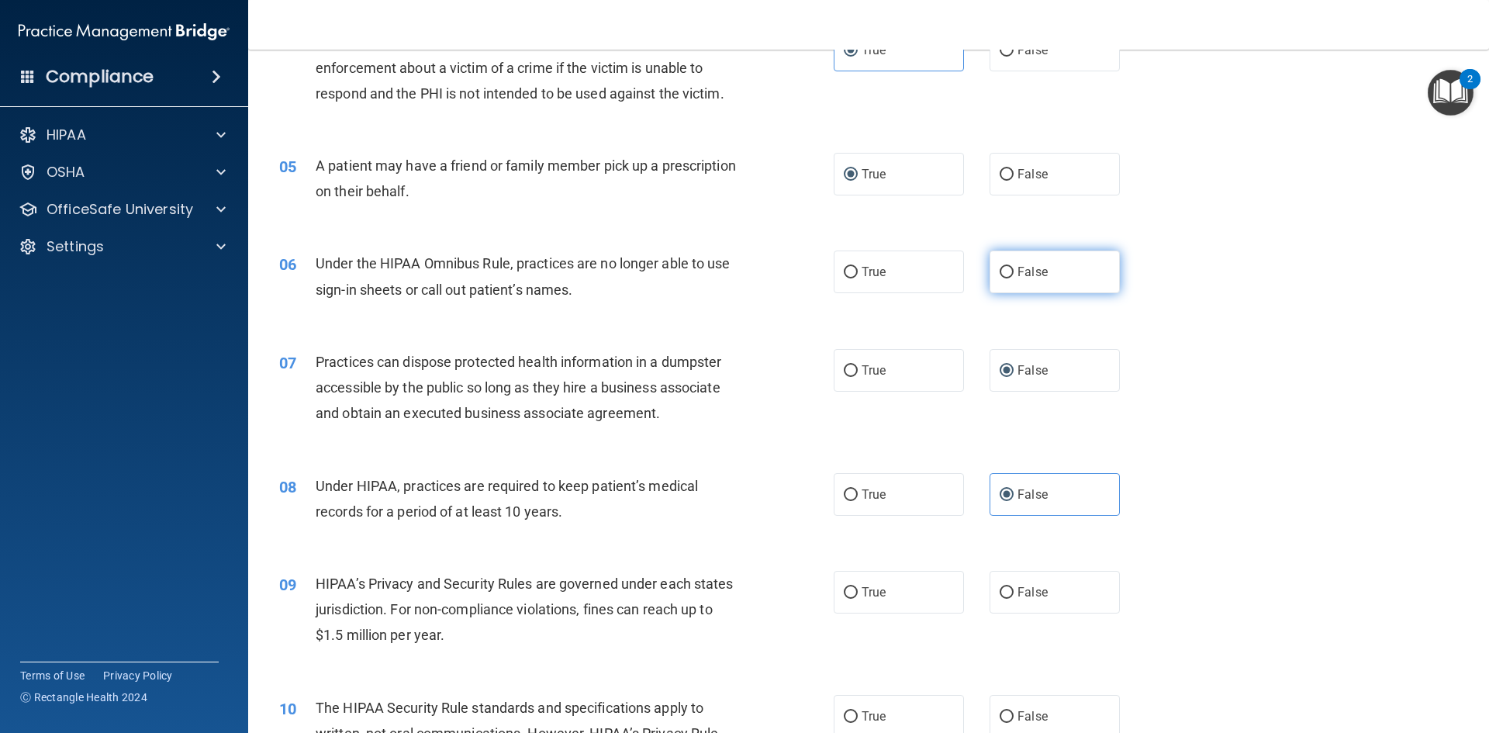
click at [990, 272] on label "False" at bounding box center [1054, 271] width 130 height 43
click at [999, 272] on input "False" at bounding box center [1006, 273] width 14 height 12
radio input "true"
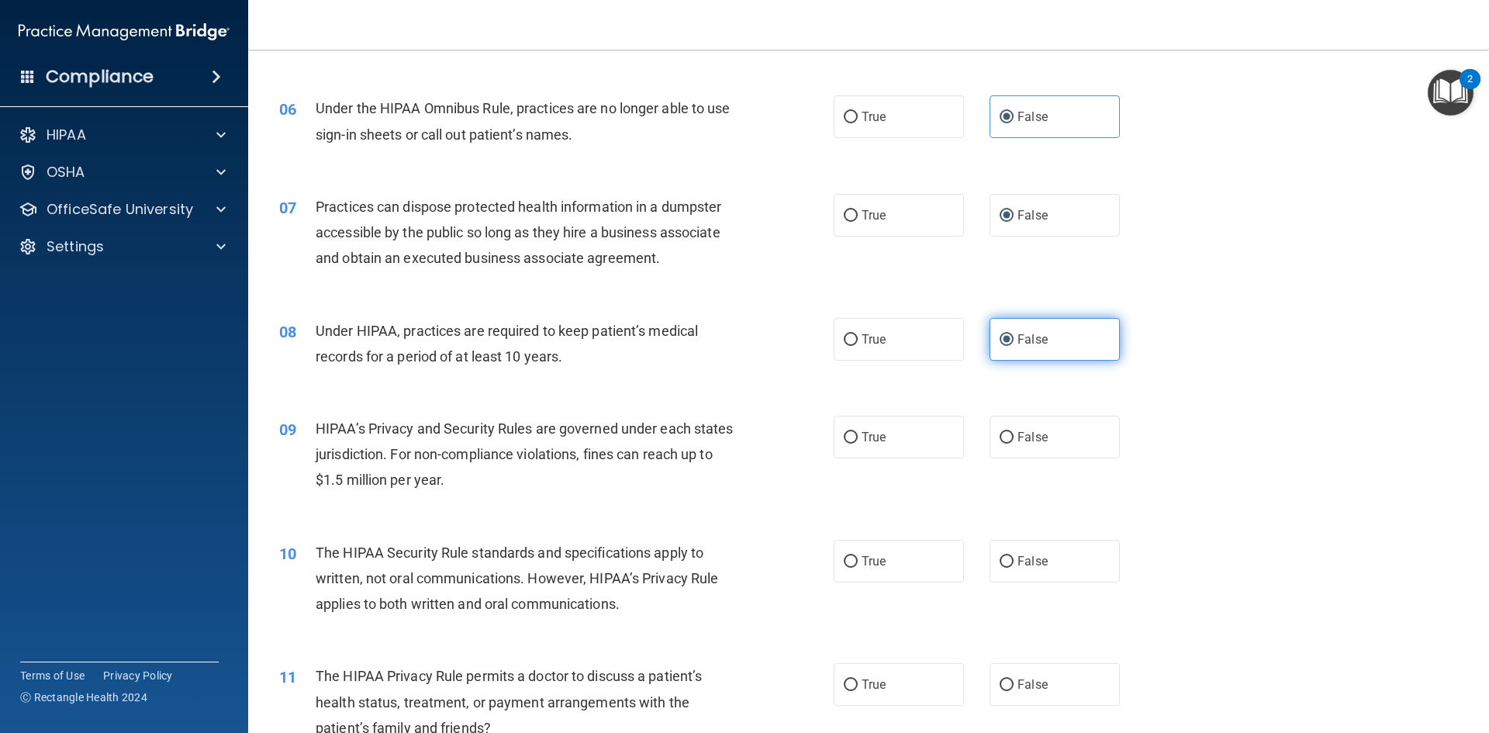
scroll to position [775, 0]
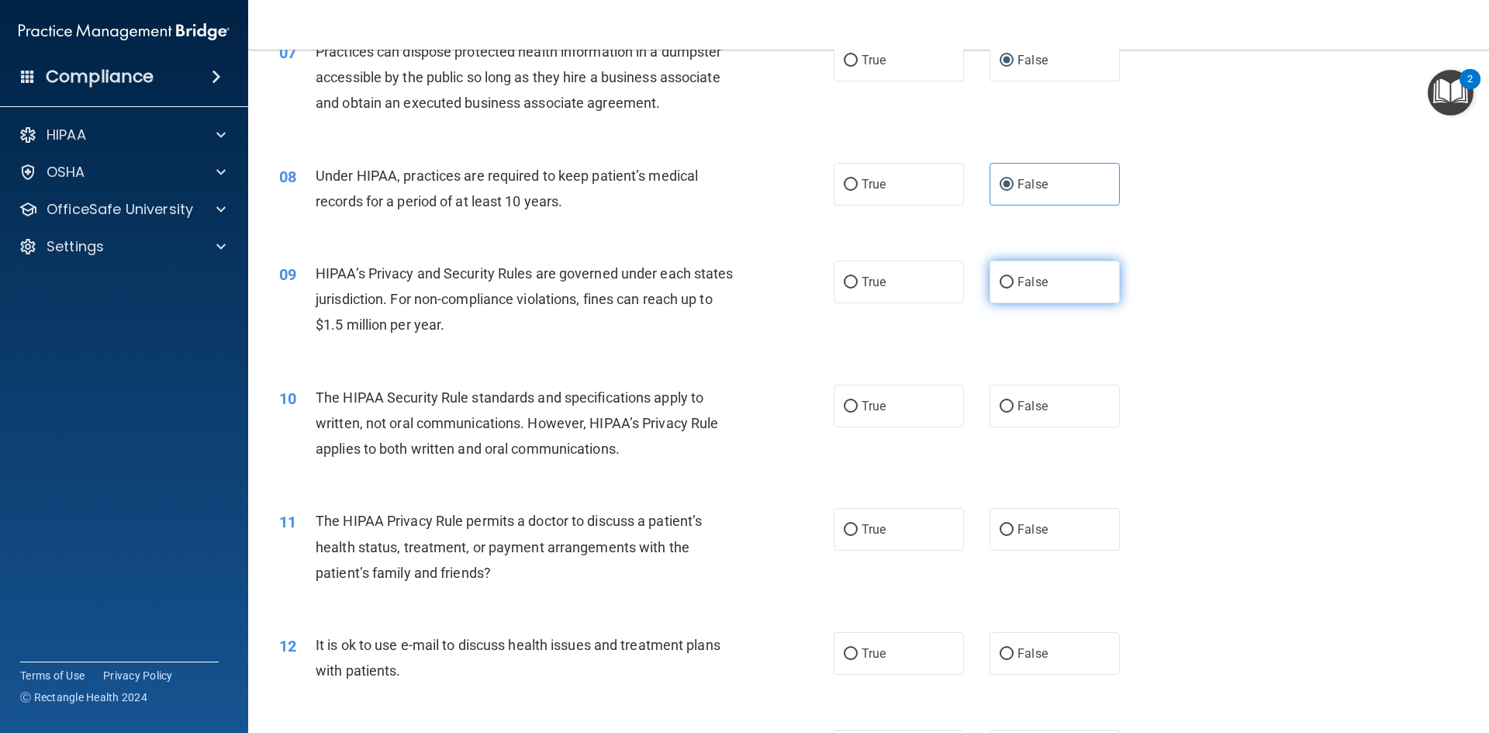
click at [1009, 290] on label "False" at bounding box center [1054, 282] width 130 height 43
click at [1009, 288] on input "False" at bounding box center [1006, 283] width 14 height 12
radio input "true"
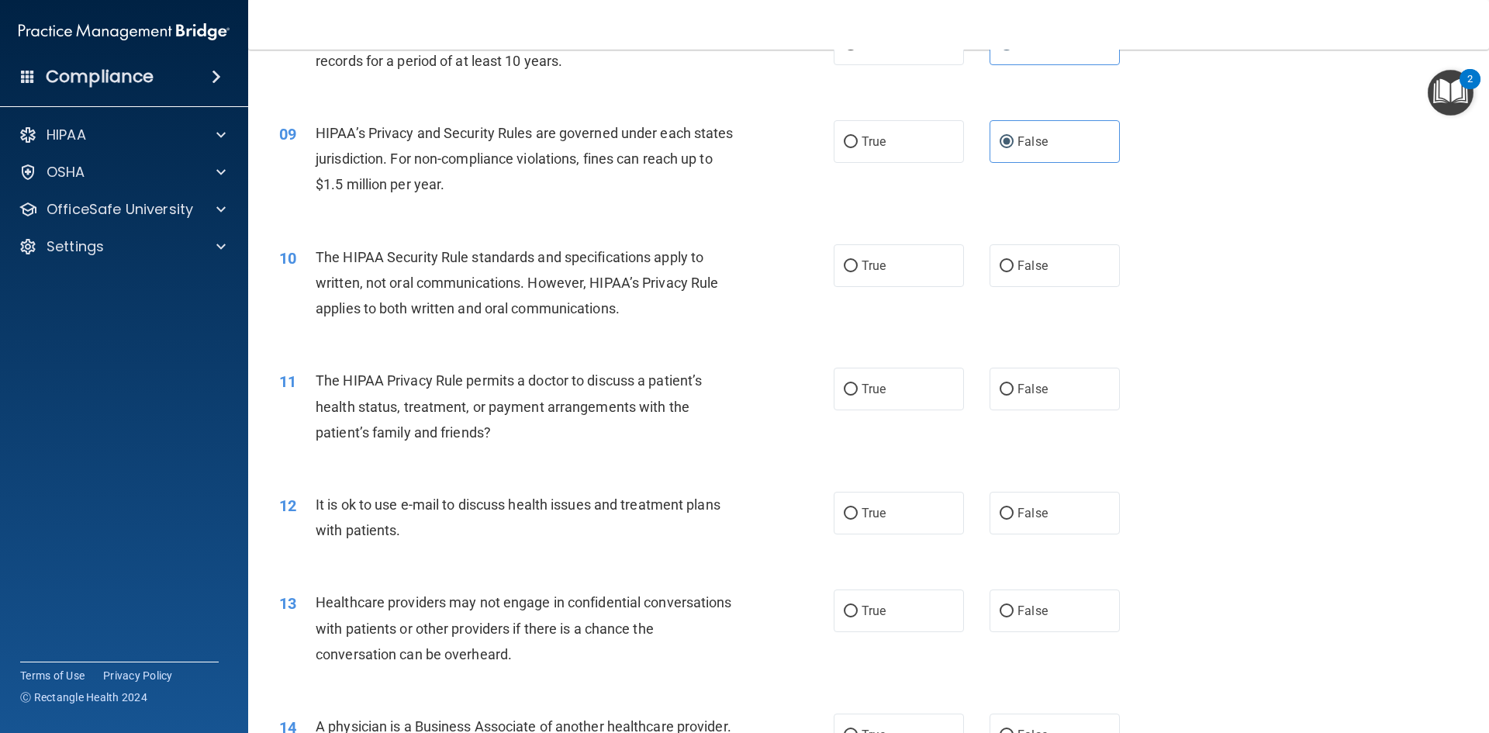
scroll to position [930, 0]
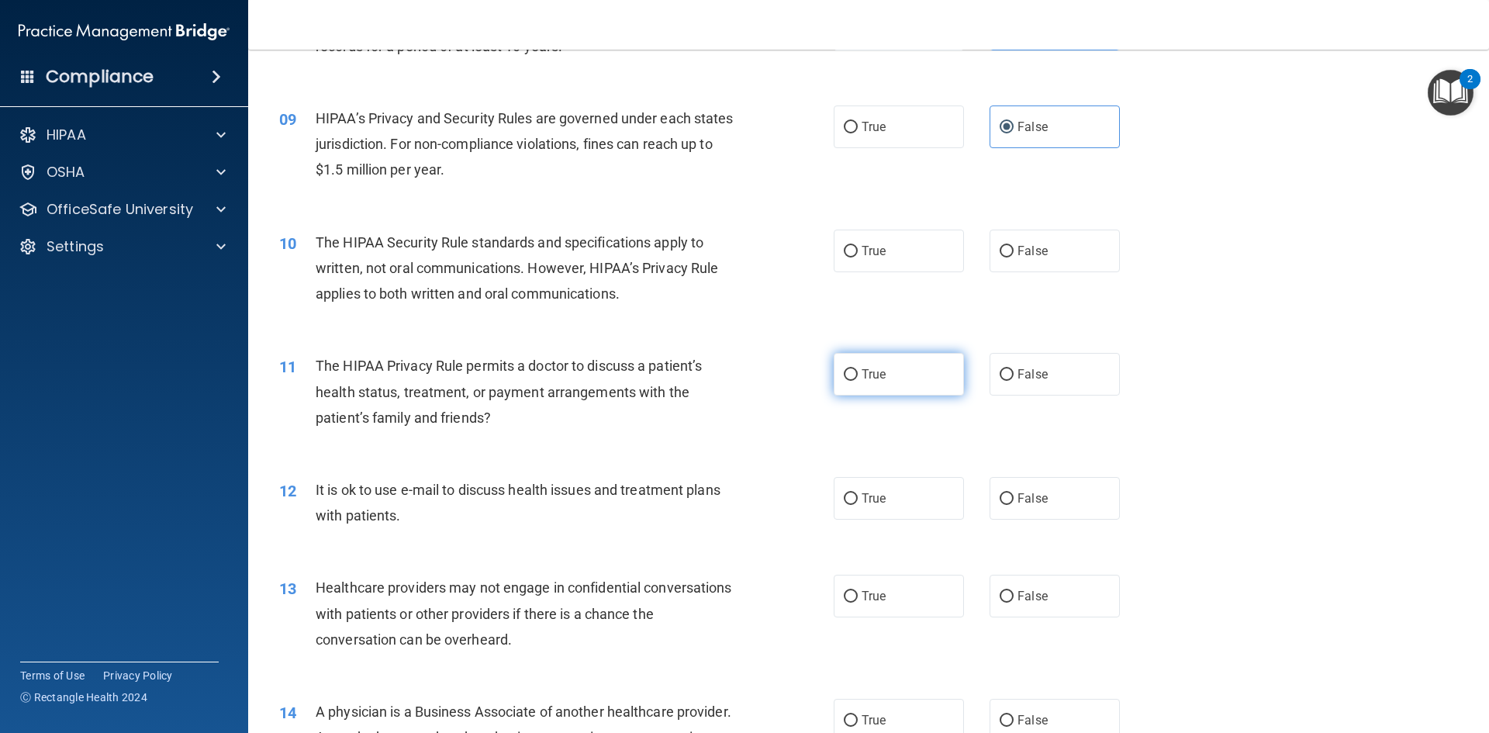
click at [895, 379] on label "True" at bounding box center [898, 374] width 130 height 43
click at [858, 379] on input "True" at bounding box center [851, 375] width 14 height 12
radio input "true"
click at [850, 250] on input "True" at bounding box center [851, 252] width 14 height 12
radio input "true"
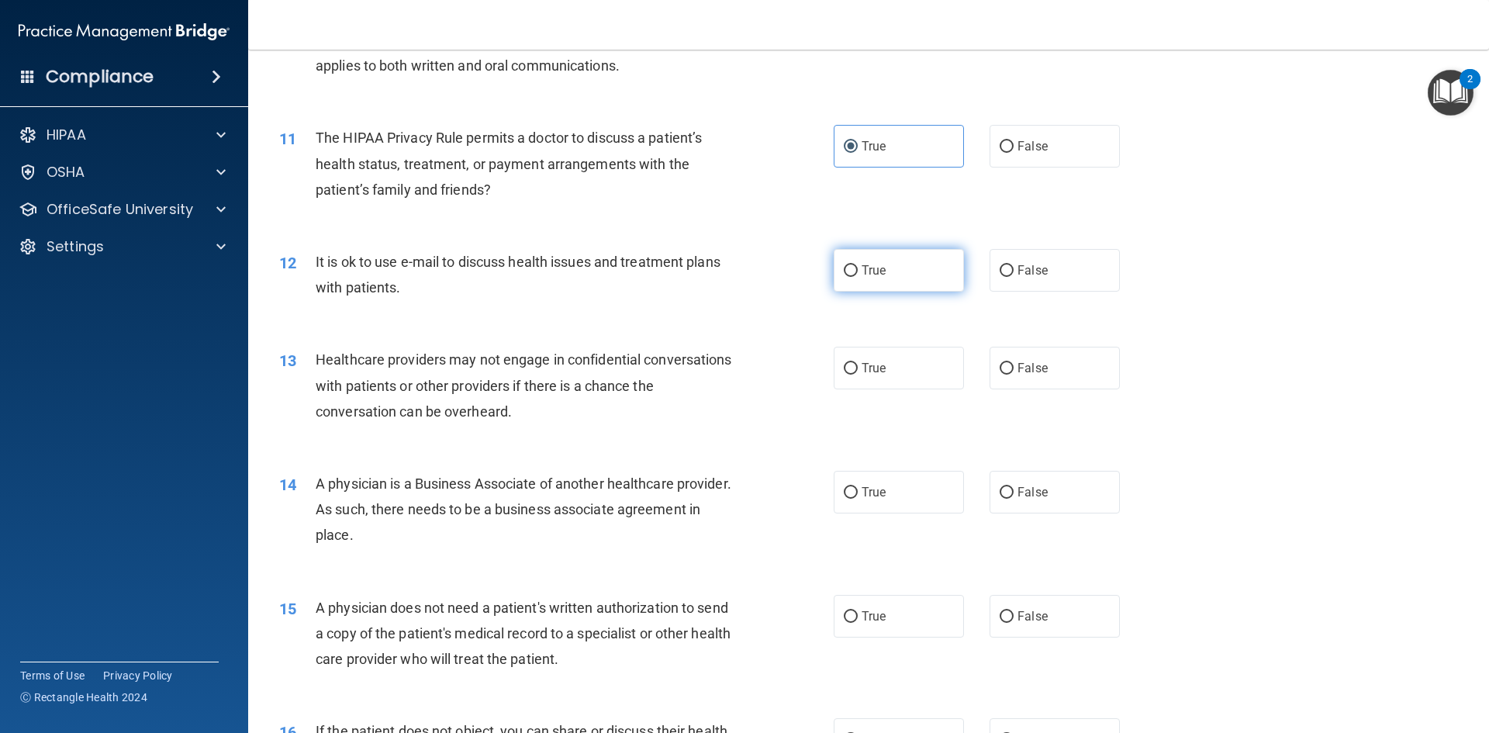
scroll to position [1163, 0]
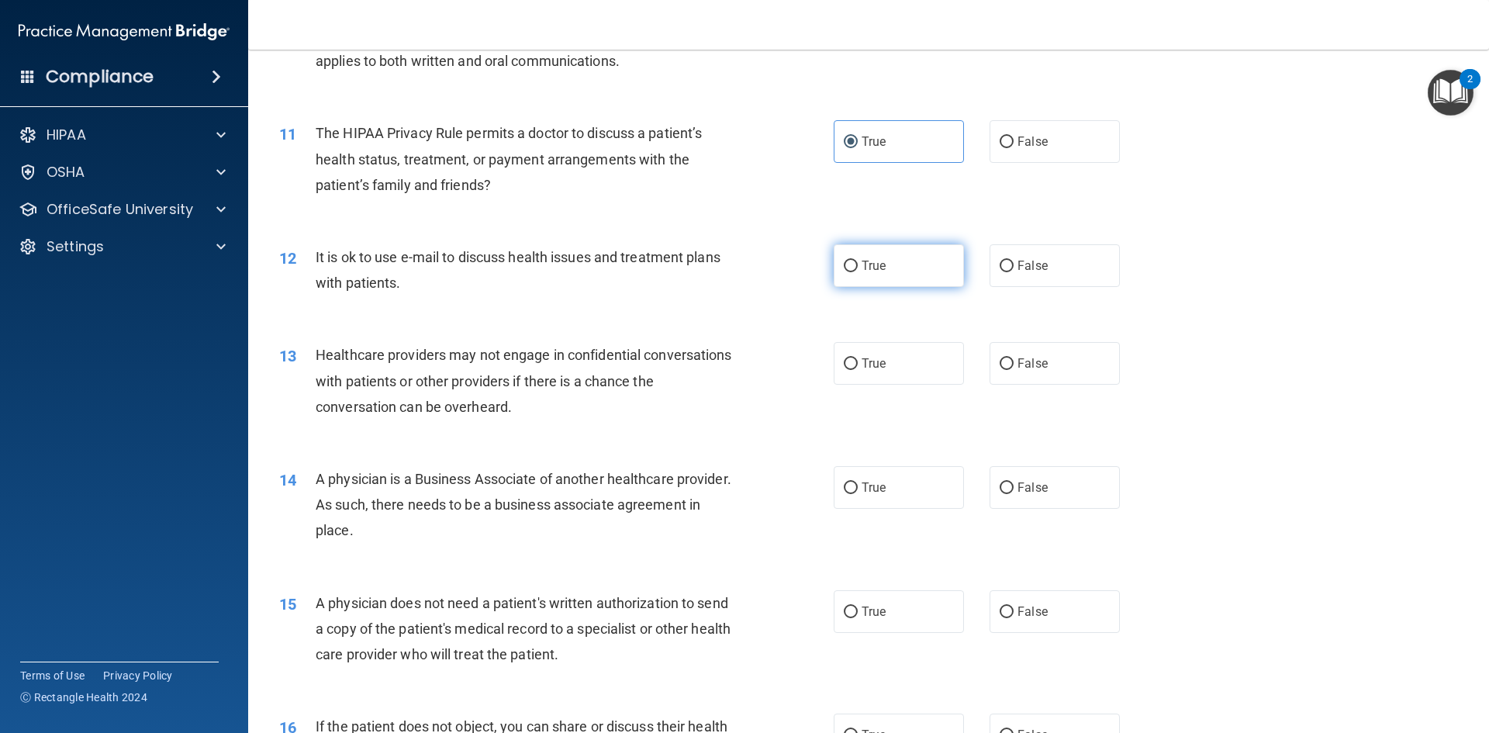
click at [910, 274] on label "True" at bounding box center [898, 265] width 130 height 43
click at [858, 272] on input "True" at bounding box center [851, 267] width 14 height 12
radio input "true"
click at [868, 352] on label "True" at bounding box center [898, 363] width 130 height 43
click at [858, 358] on input "True" at bounding box center [851, 364] width 14 height 12
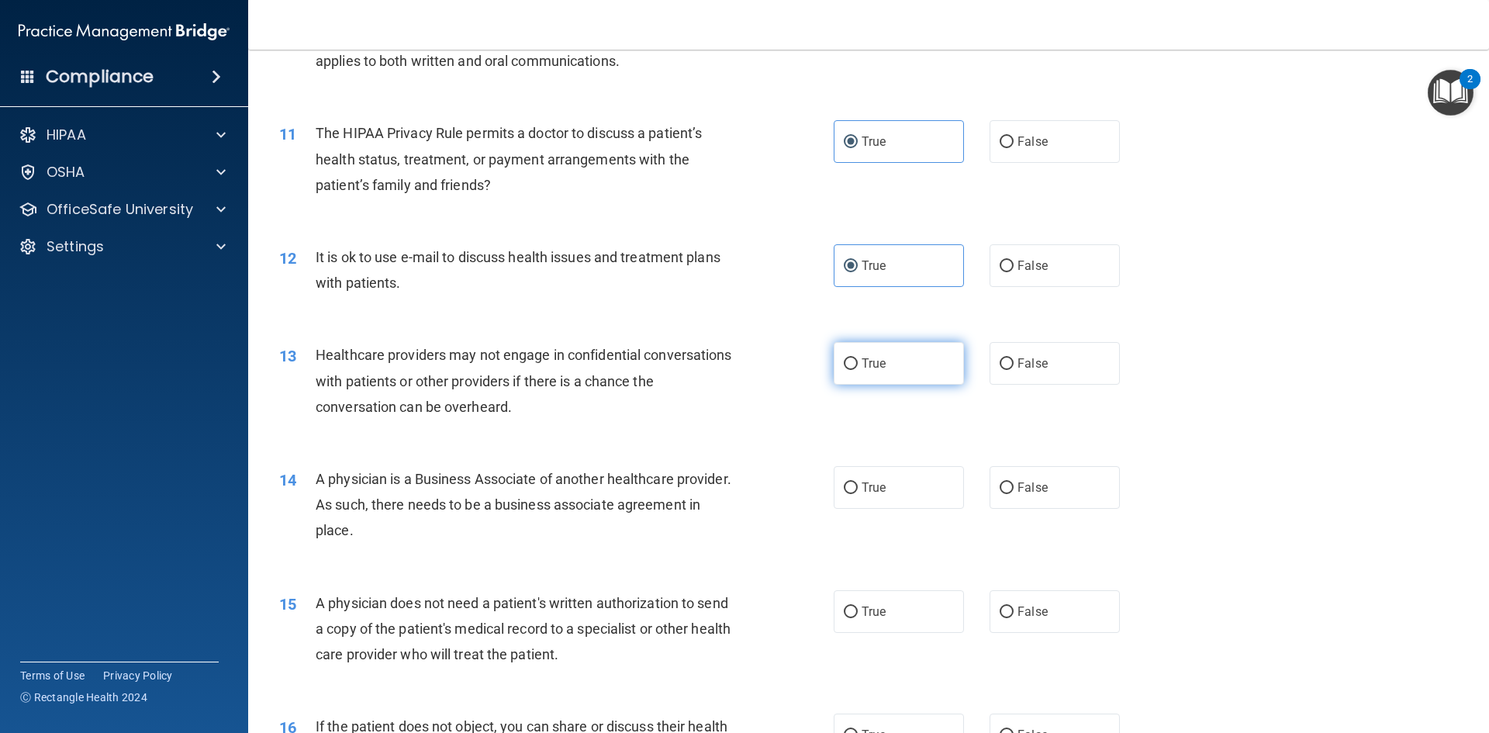
radio input "true"
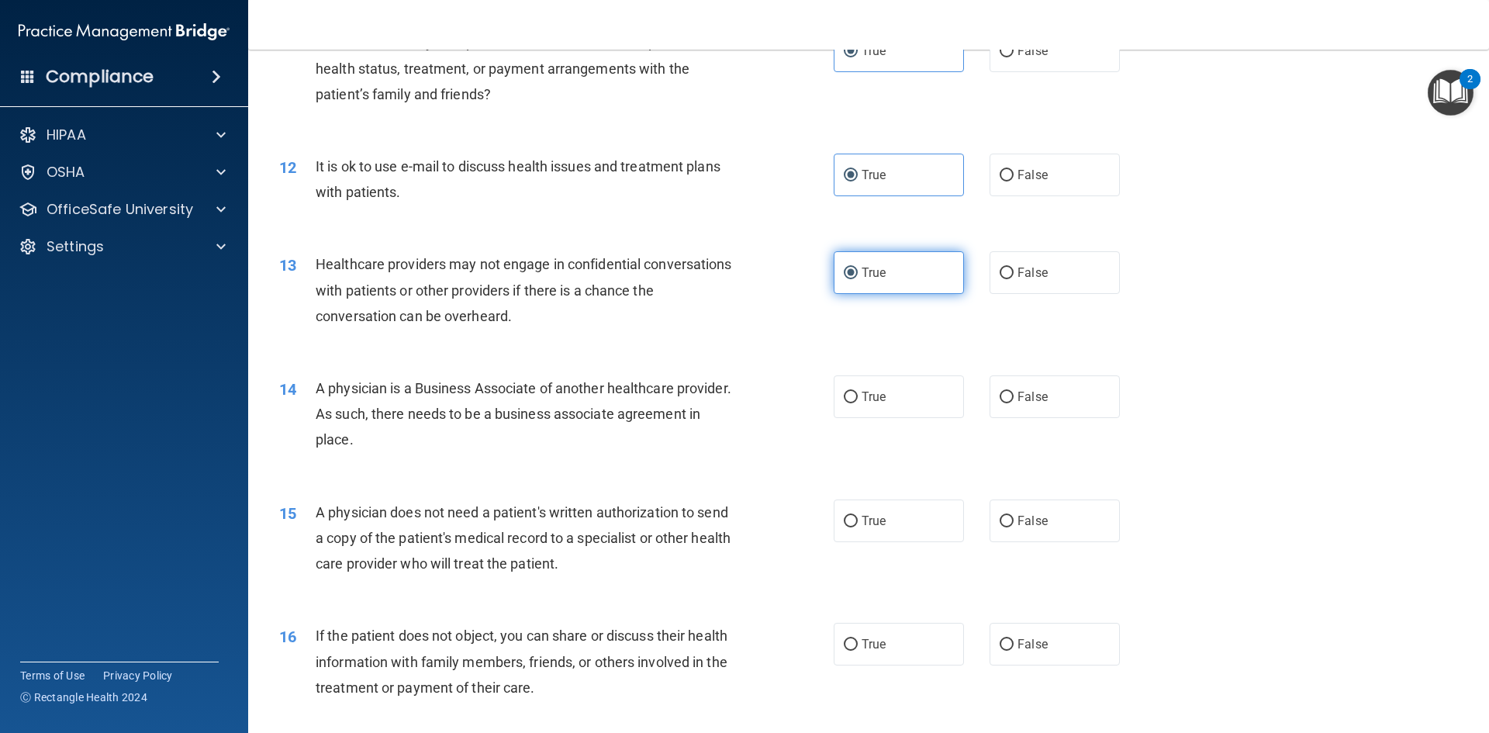
scroll to position [1396, 0]
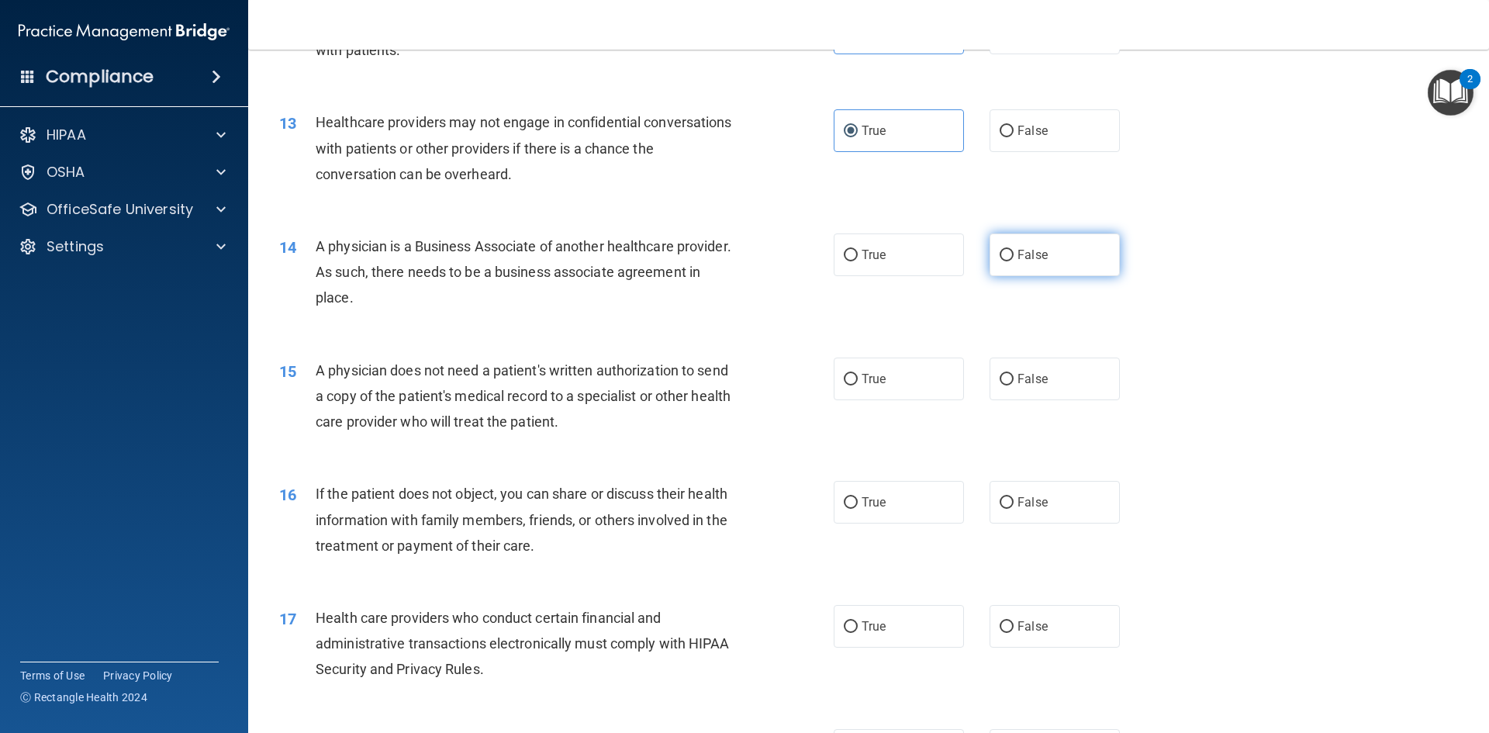
click at [1090, 257] on label "False" at bounding box center [1054, 254] width 130 height 43
click at [1013, 257] on input "False" at bounding box center [1006, 256] width 14 height 12
radio input "true"
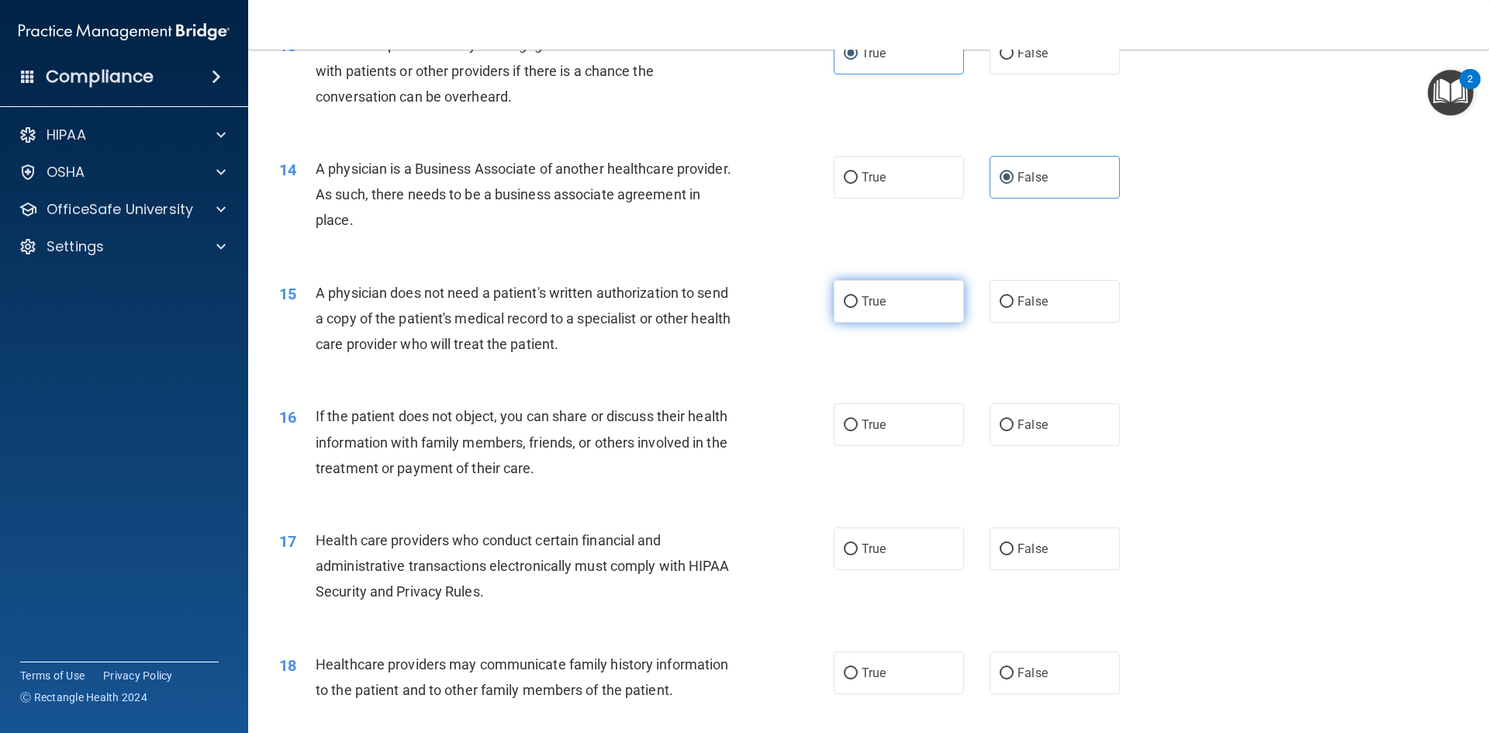
scroll to position [1318, 0]
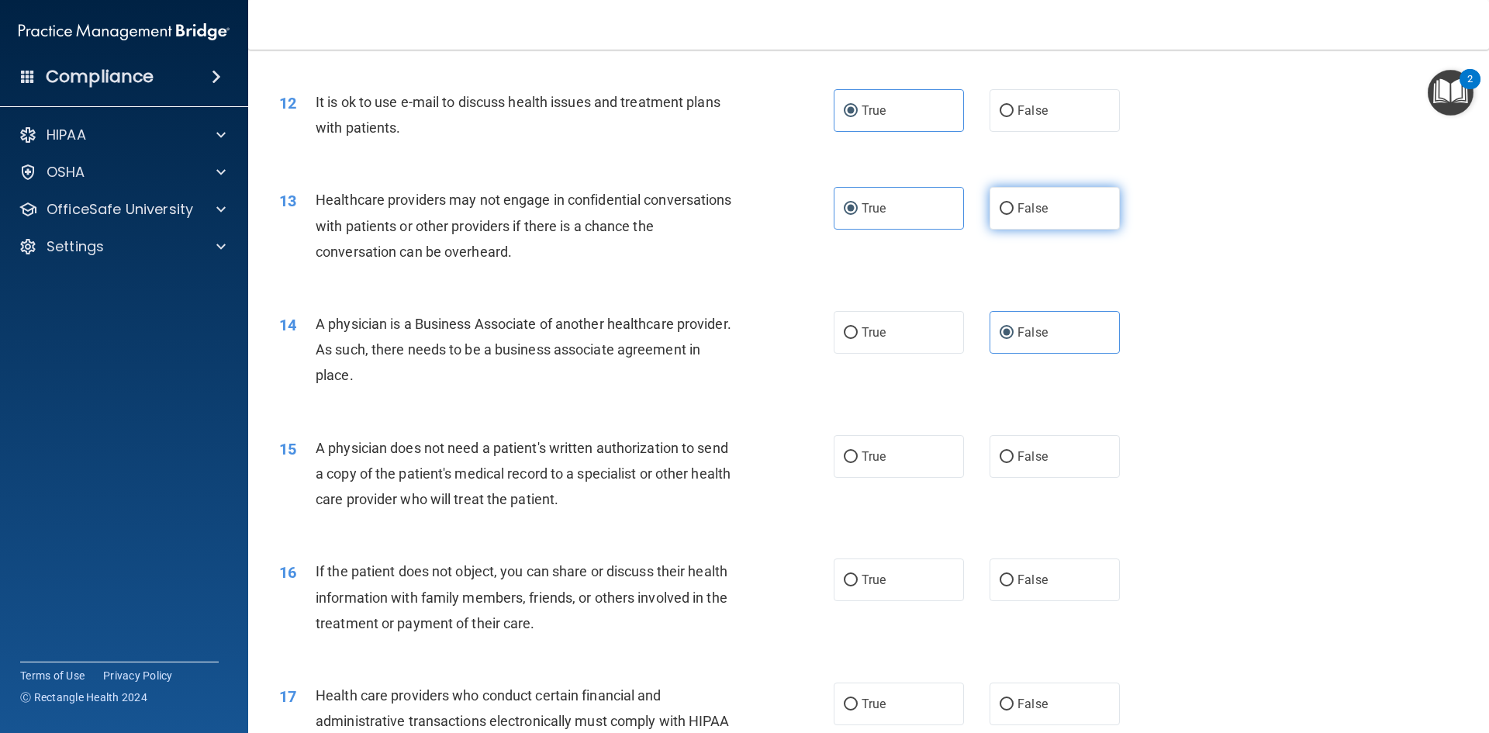
click at [1057, 216] on label "False" at bounding box center [1054, 208] width 130 height 43
click at [1013, 215] on input "False" at bounding box center [1006, 209] width 14 height 12
radio input "true"
radio input "false"
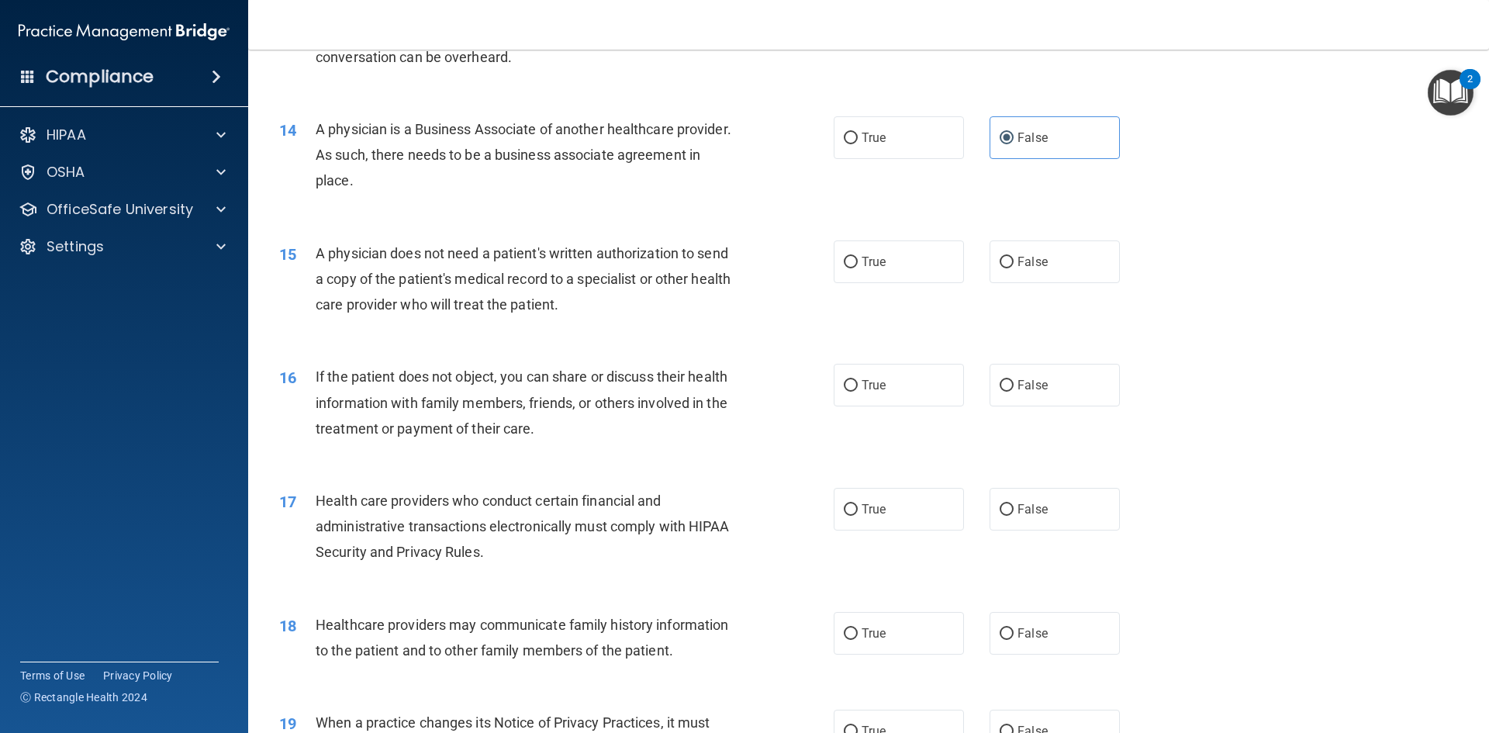
scroll to position [1551, 0]
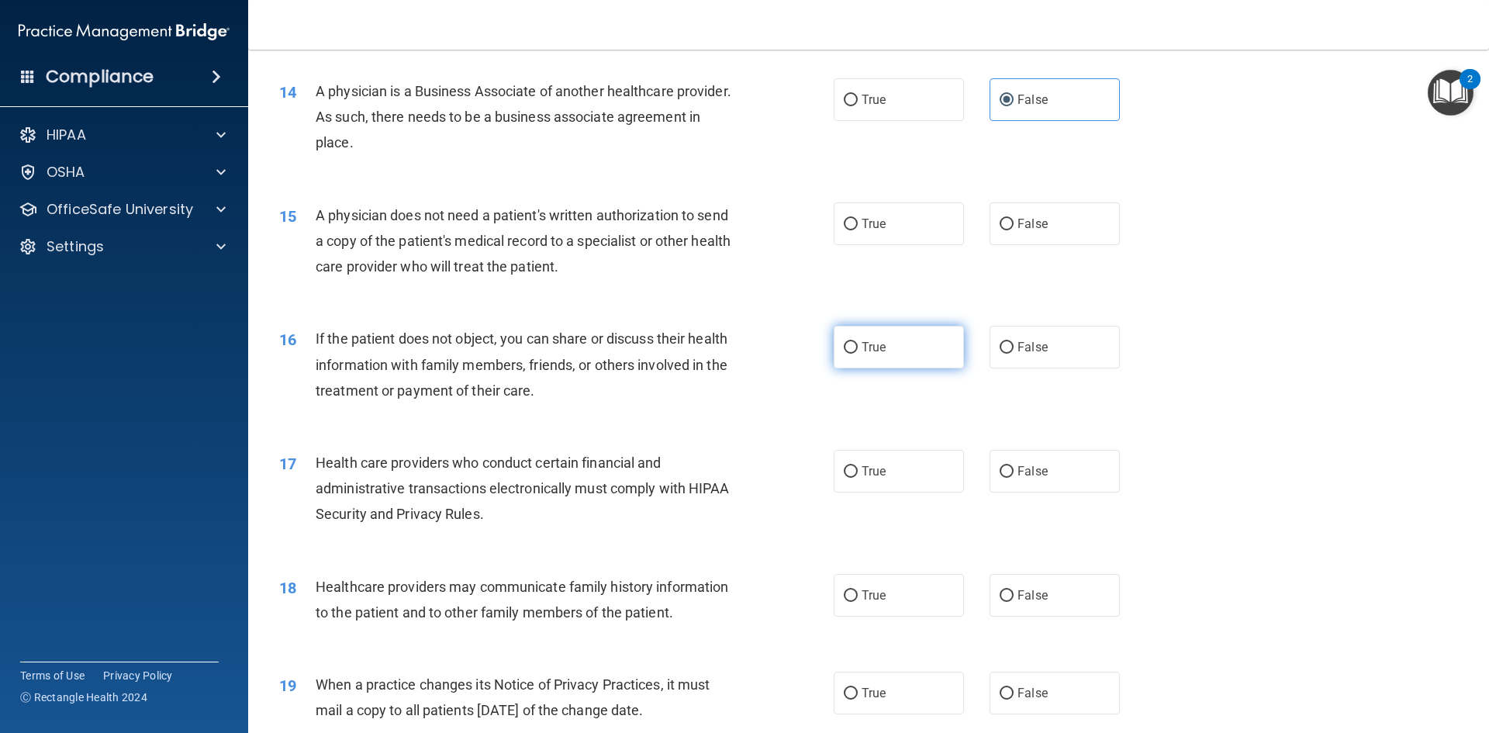
click at [909, 343] on label "True" at bounding box center [898, 347] width 130 height 43
click at [858, 343] on input "True" at bounding box center [851, 348] width 14 height 12
radio input "true"
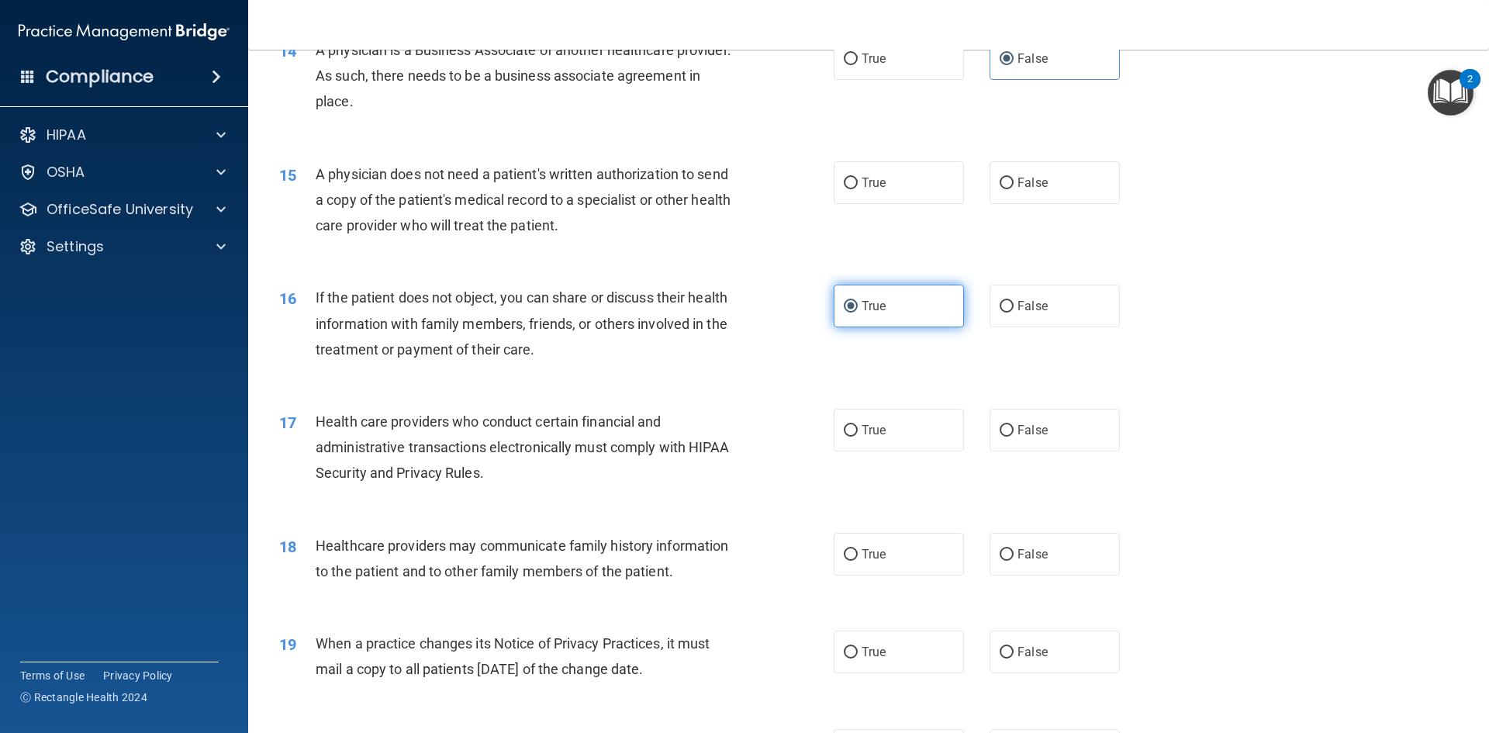
scroll to position [1628, 0]
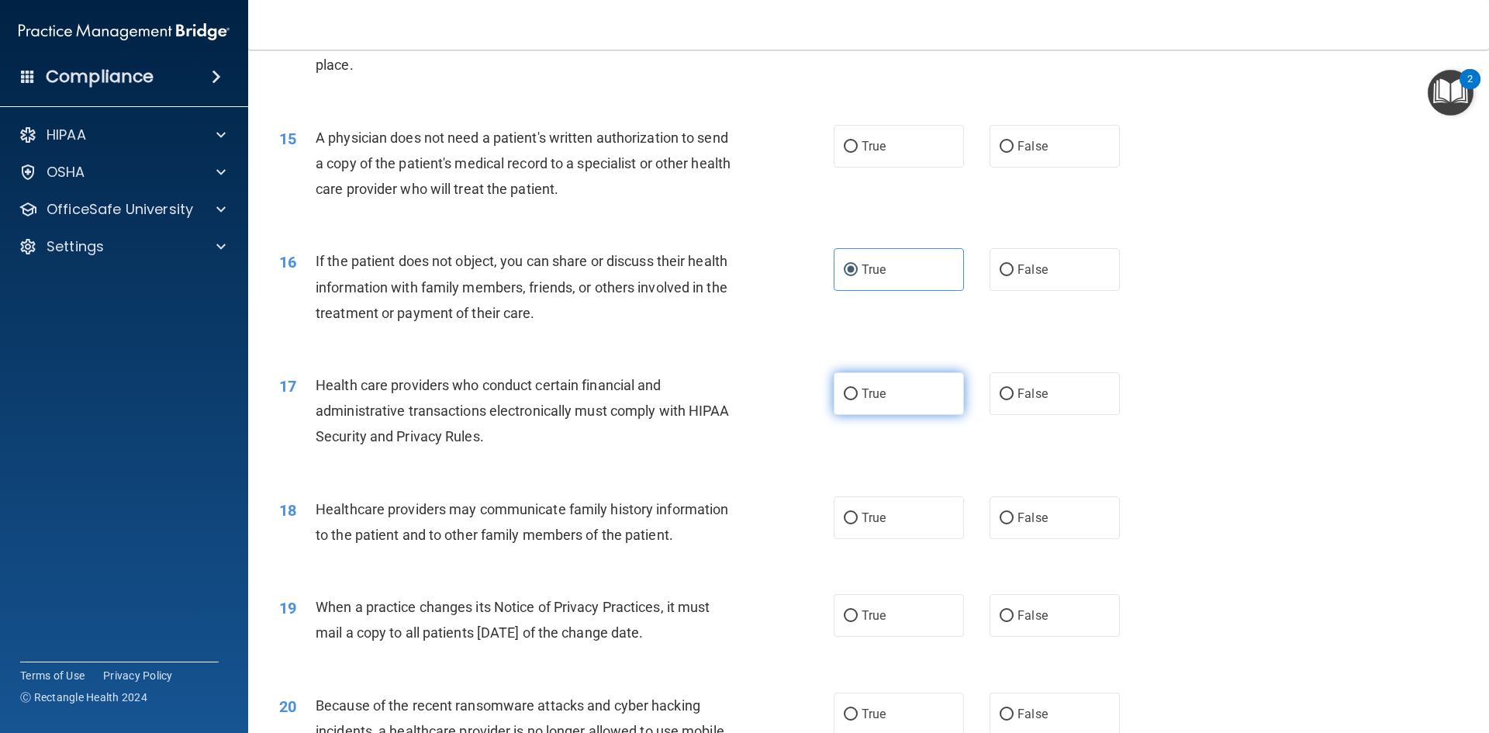
click at [914, 398] on label "True" at bounding box center [898, 393] width 130 height 43
click at [858, 398] on input "True" at bounding box center [851, 394] width 14 height 12
radio input "true"
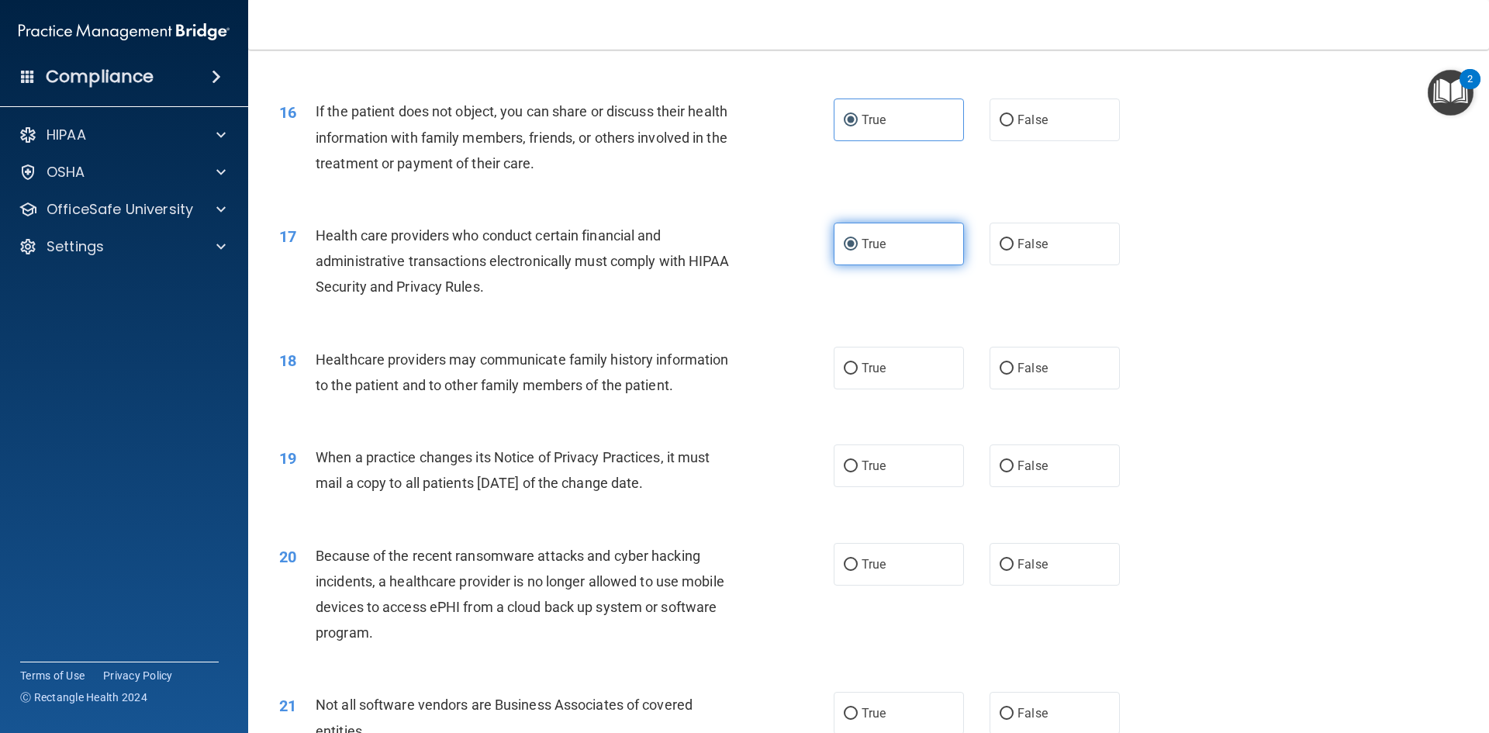
scroll to position [1783, 0]
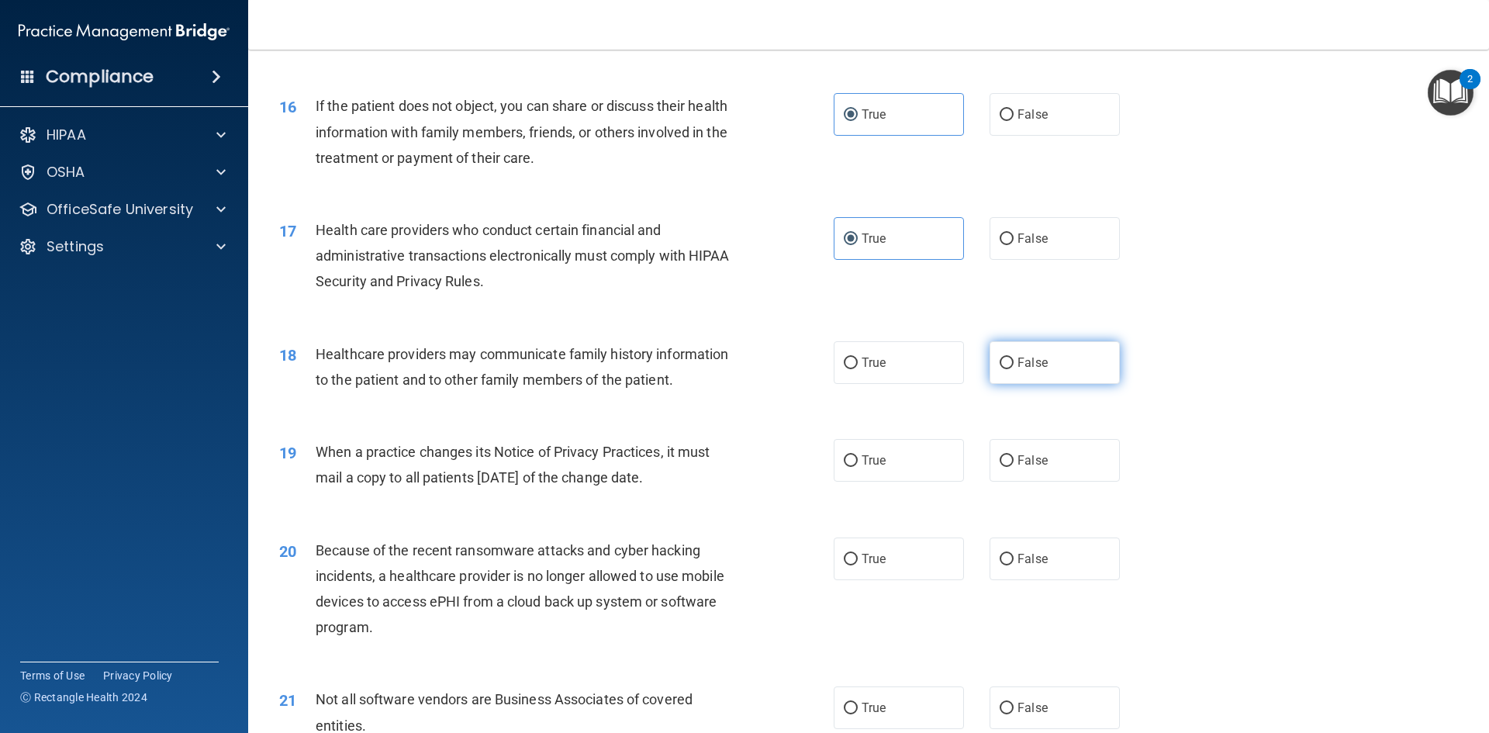
click at [1013, 382] on label "False" at bounding box center [1054, 362] width 130 height 43
click at [1013, 369] on input "False" at bounding box center [1006, 363] width 14 height 12
radio input "true"
click at [1023, 474] on label "False" at bounding box center [1054, 460] width 130 height 43
click at [1013, 467] on input "False" at bounding box center [1006, 461] width 14 height 12
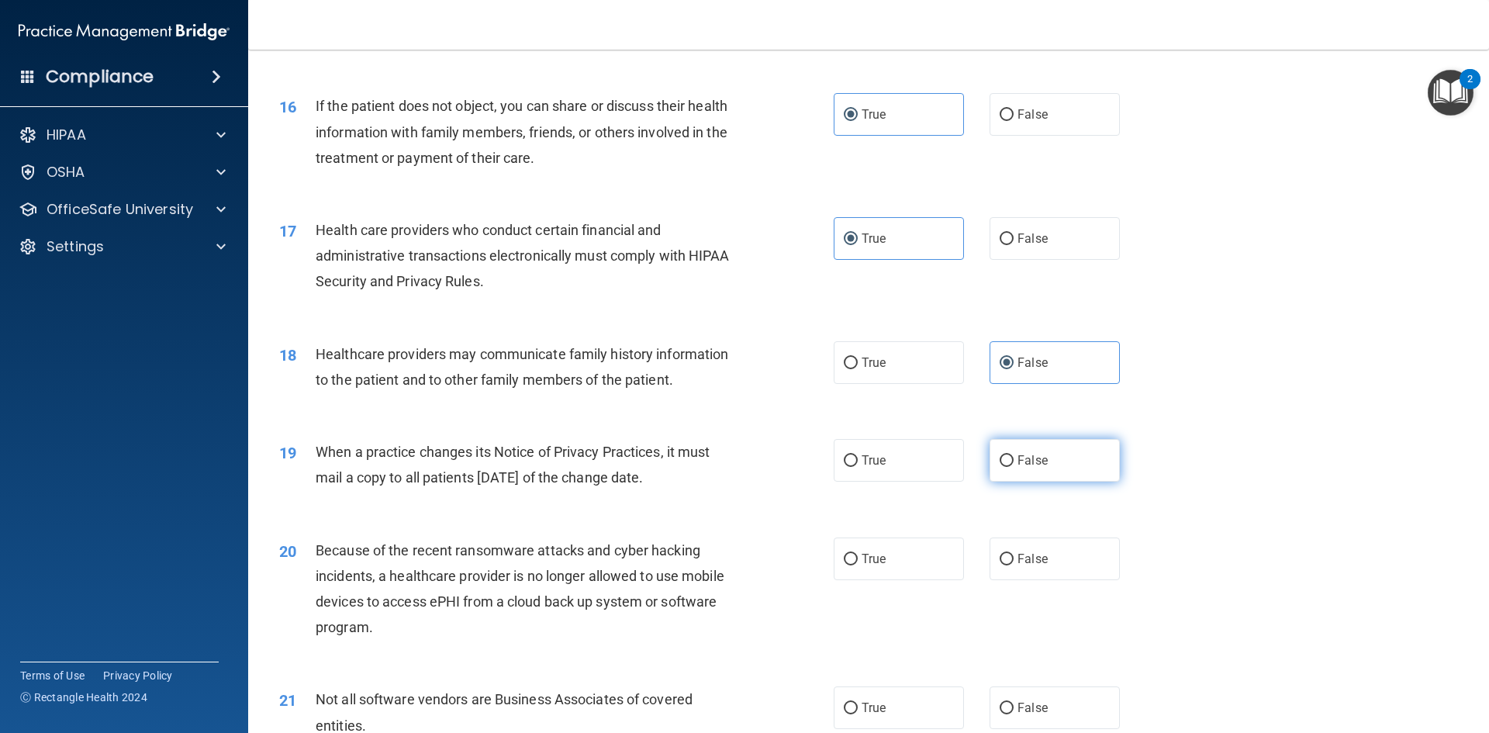
radio input "true"
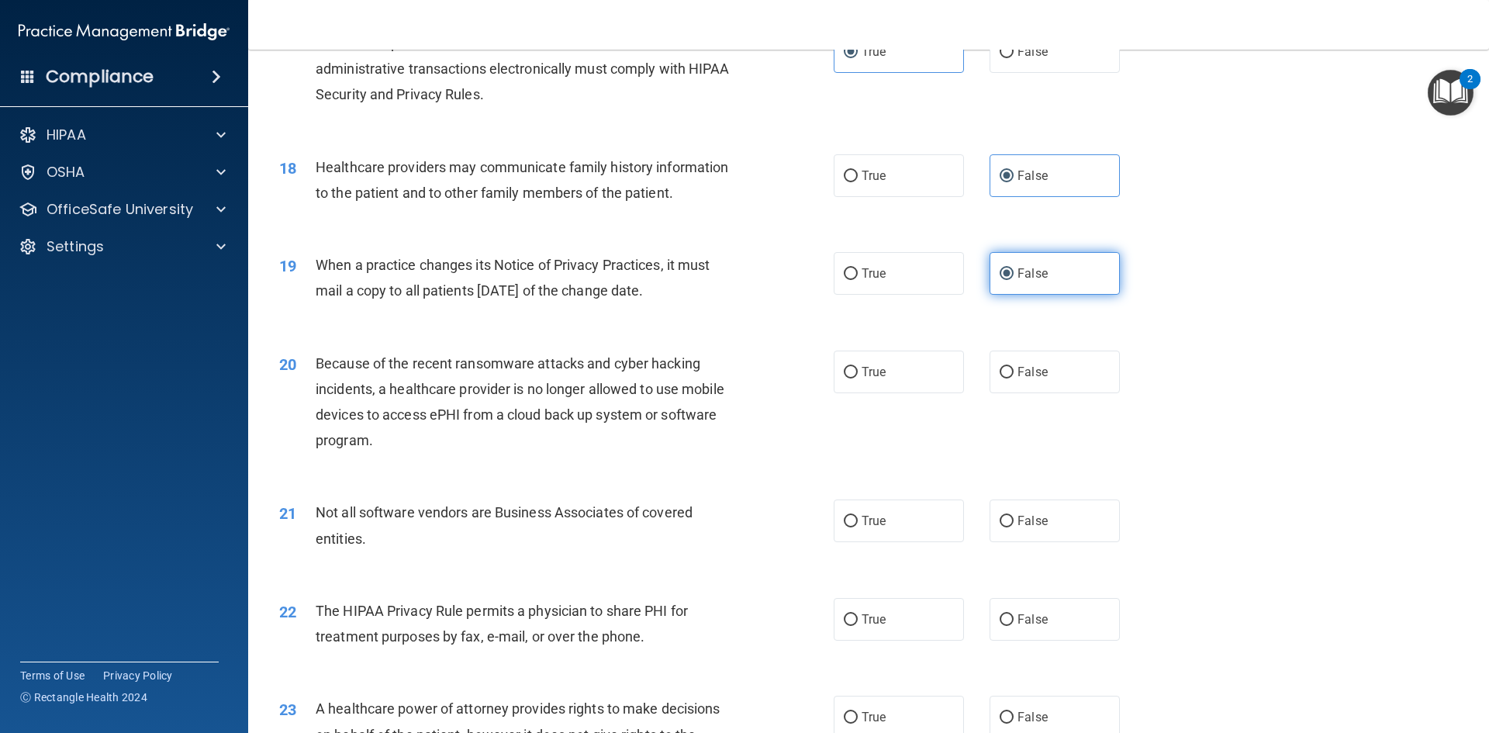
scroll to position [2016, 0]
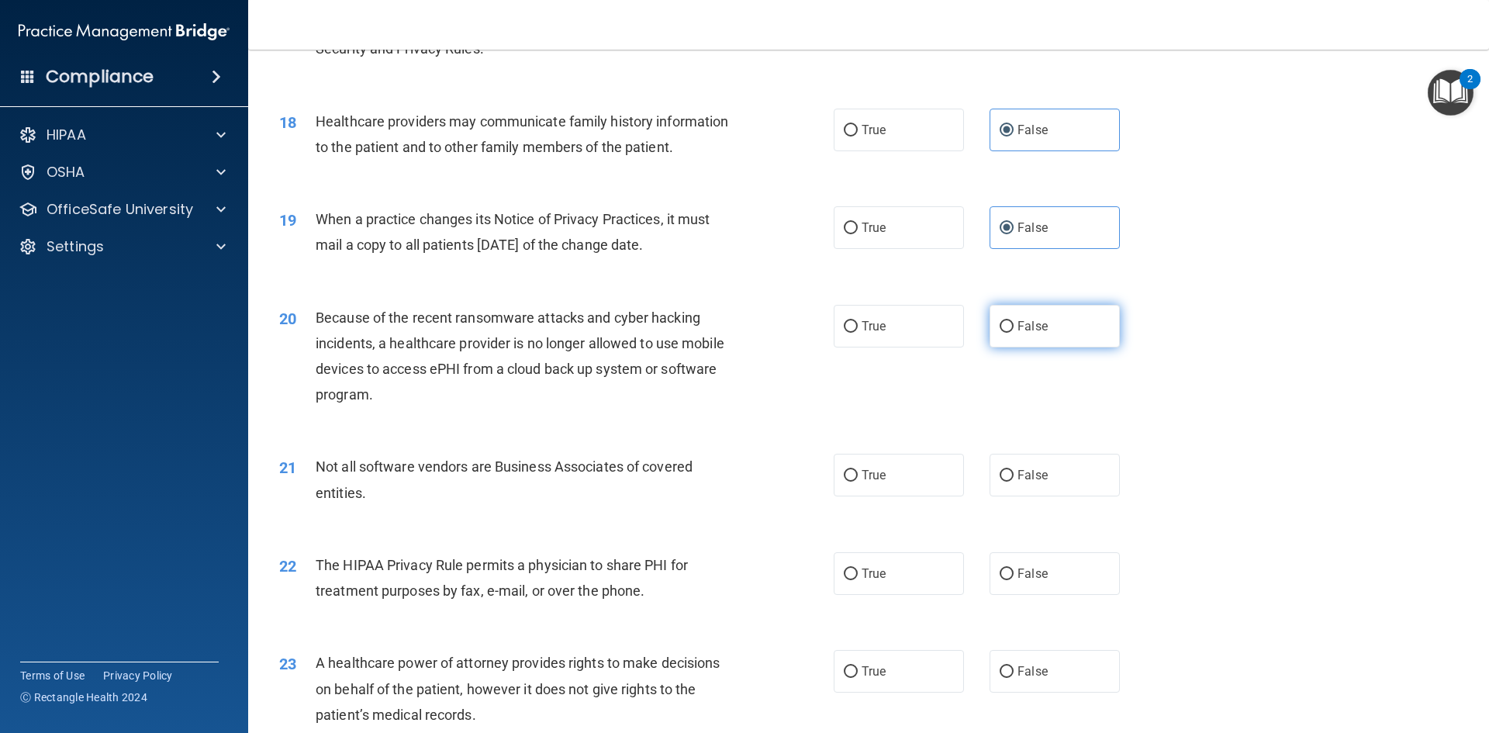
click at [1069, 330] on label "False" at bounding box center [1054, 326] width 130 height 43
click at [1013, 330] on input "False" at bounding box center [1006, 327] width 14 height 12
radio input "true"
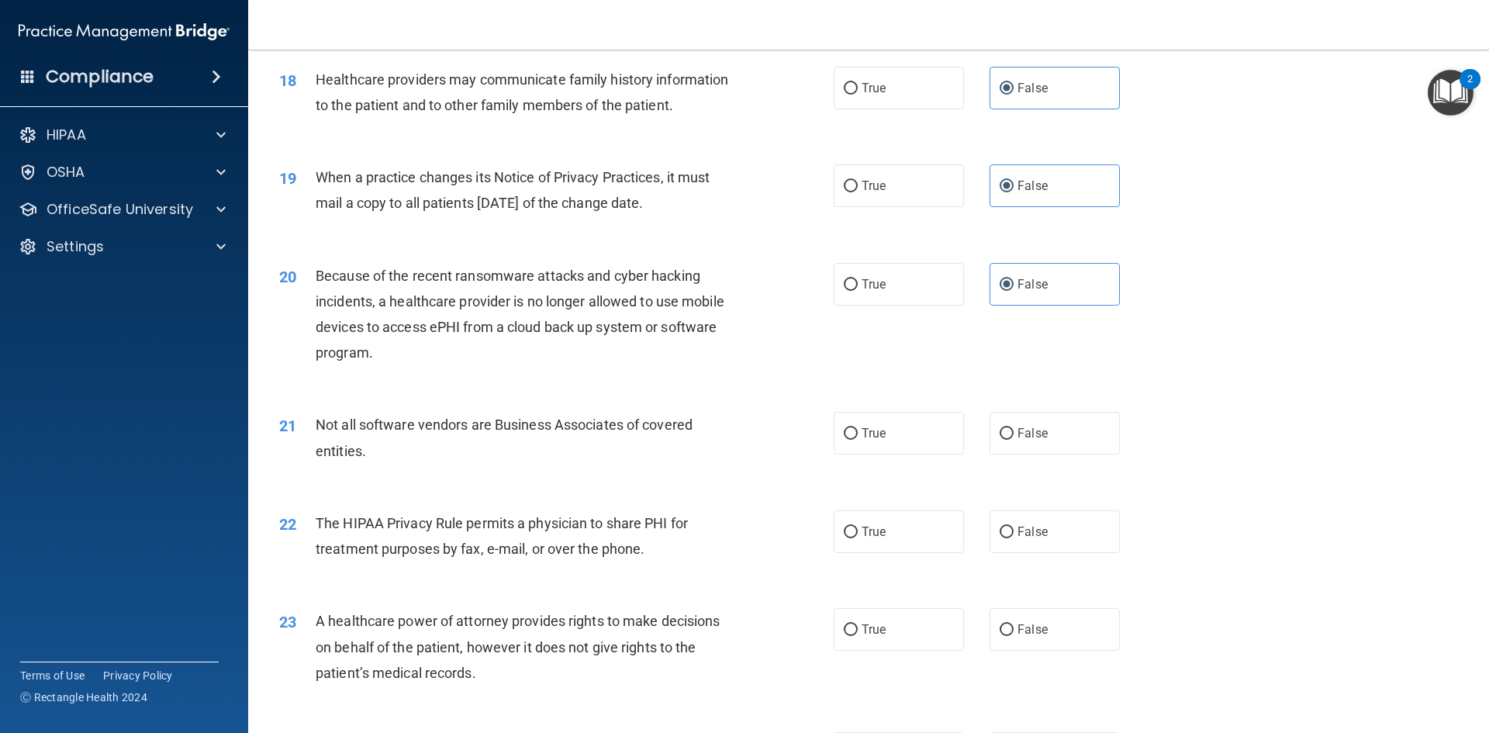
scroll to position [2171, 0]
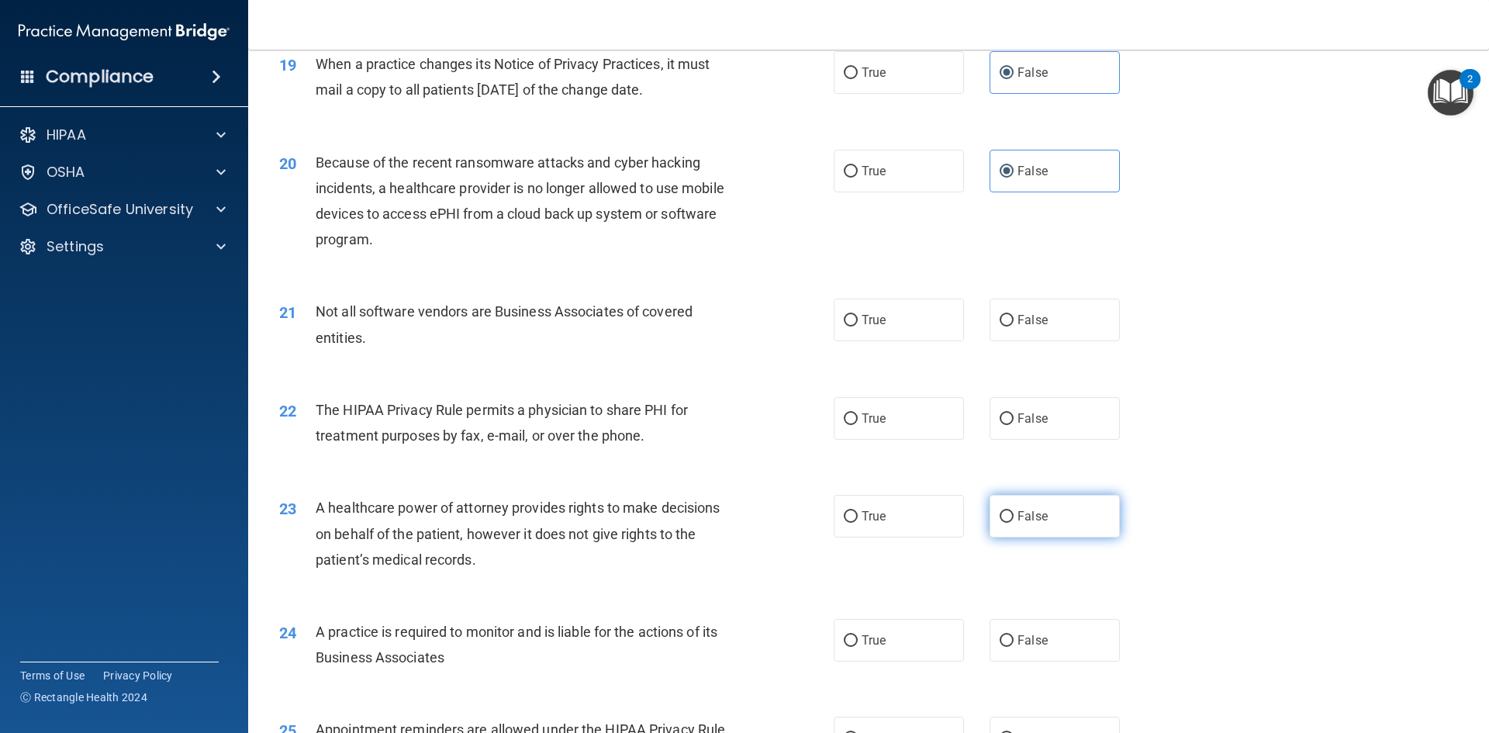
click at [1036, 512] on span "False" at bounding box center [1032, 516] width 30 height 15
click at [1013, 512] on input "False" at bounding box center [1006, 517] width 14 height 12
radio input "true"
click at [845, 414] on input "True" at bounding box center [851, 419] width 14 height 12
radio input "true"
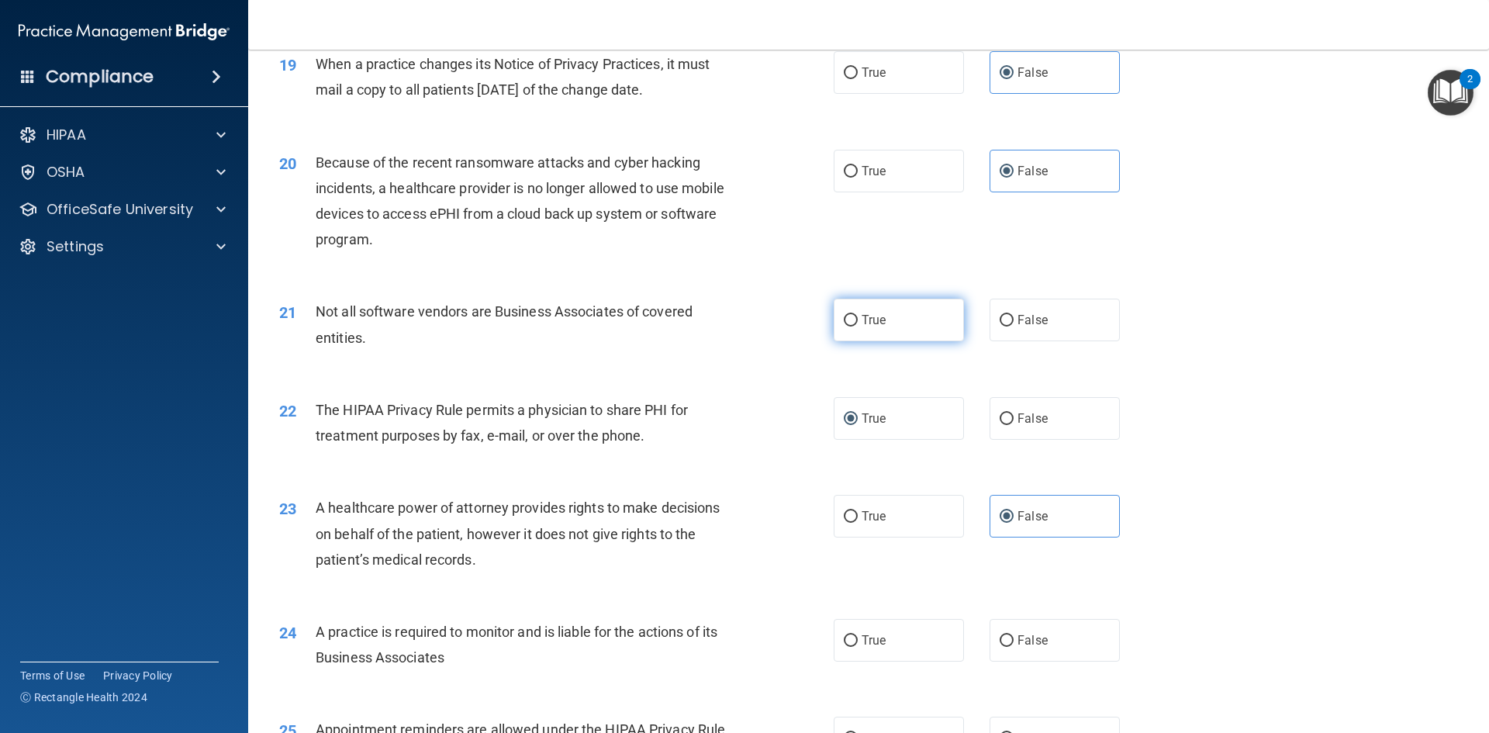
click at [873, 321] on span "True" at bounding box center [873, 319] width 24 height 15
click at [858, 321] on input "True" at bounding box center [851, 321] width 14 height 12
radio input "true"
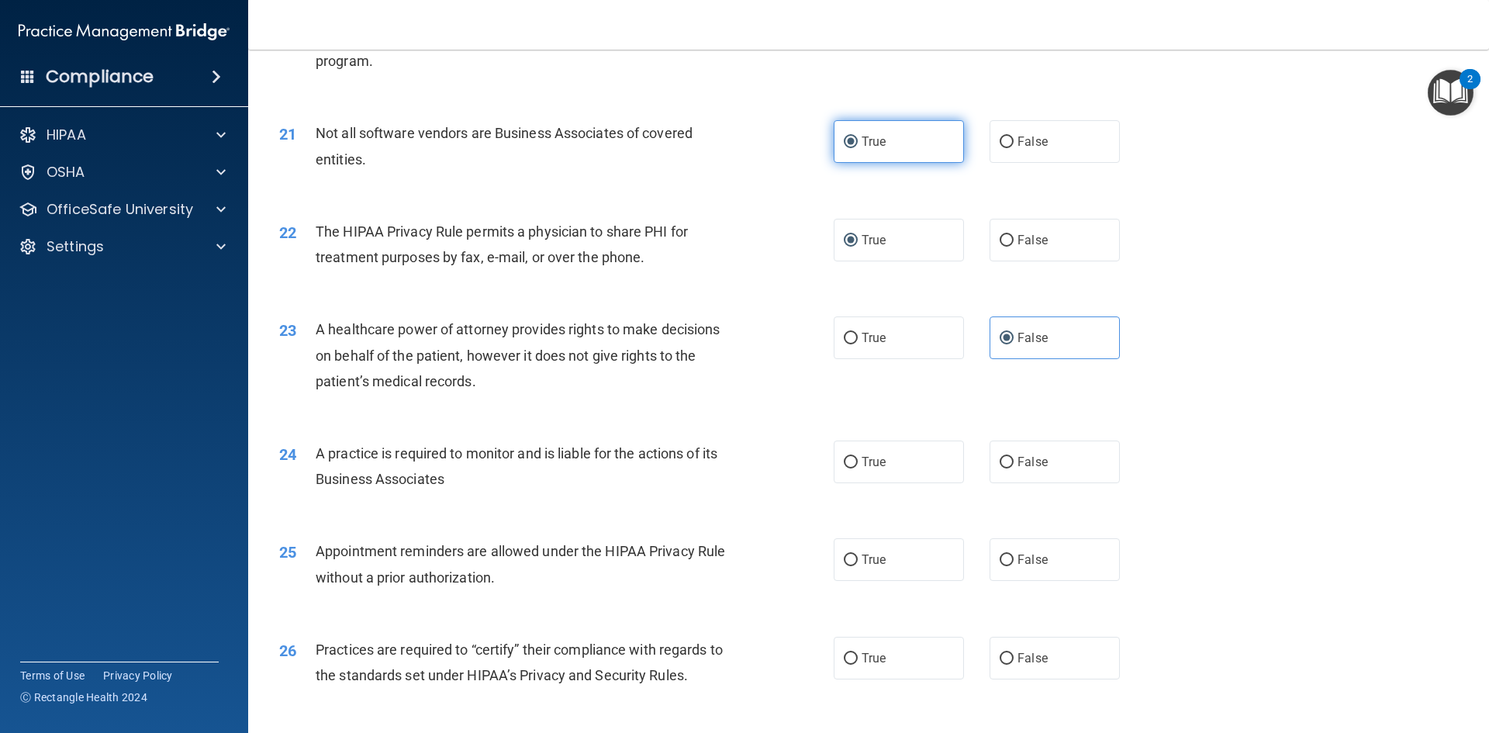
scroll to position [2481, 0]
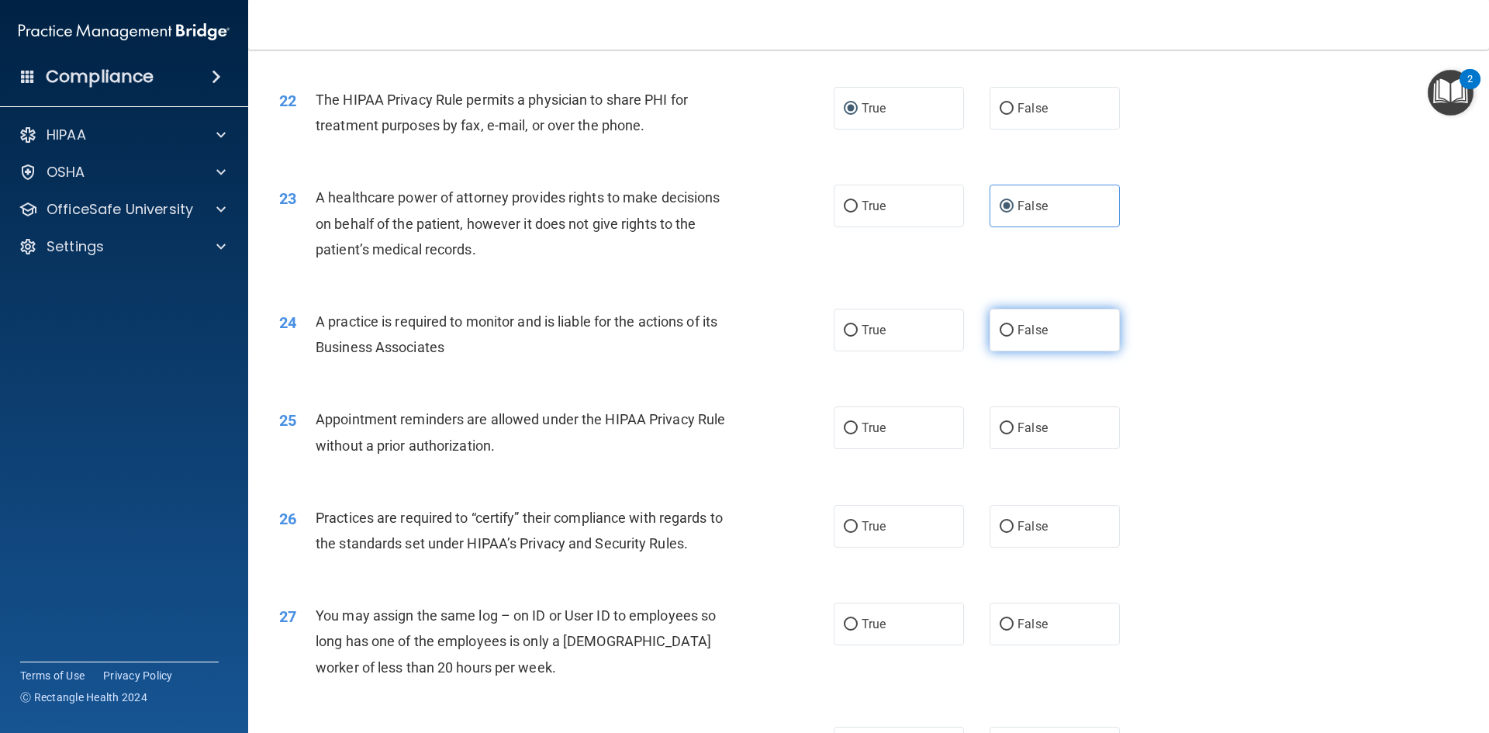
click at [1000, 339] on label "False" at bounding box center [1054, 330] width 130 height 43
click at [1000, 336] on input "False" at bounding box center [1006, 331] width 14 height 12
radio input "true"
click at [1030, 512] on label "False" at bounding box center [1054, 526] width 130 height 43
click at [1013, 521] on input "False" at bounding box center [1006, 527] width 14 height 12
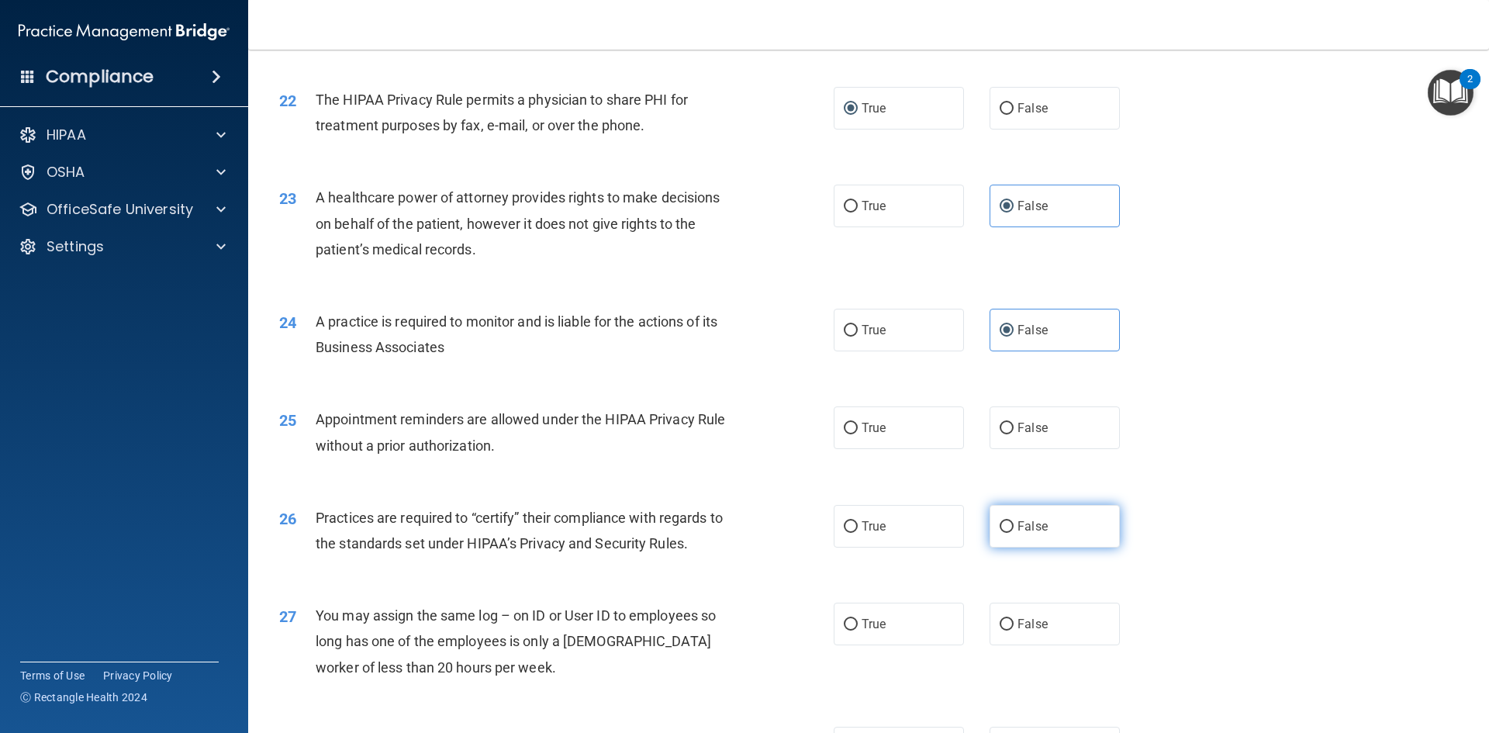
radio input "true"
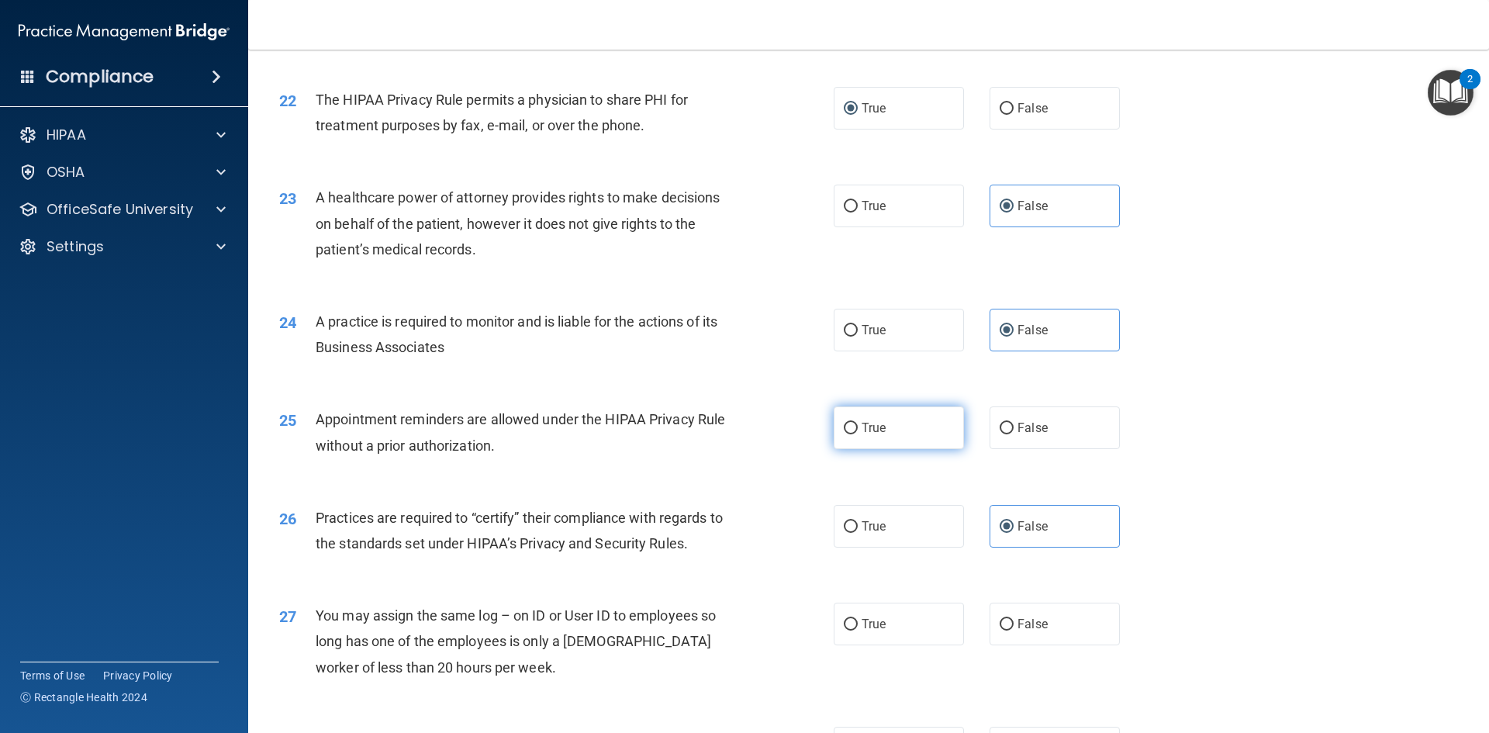
click at [840, 407] on label "True" at bounding box center [898, 427] width 130 height 43
click at [844, 423] on input "True" at bounding box center [851, 429] width 14 height 12
radio input "true"
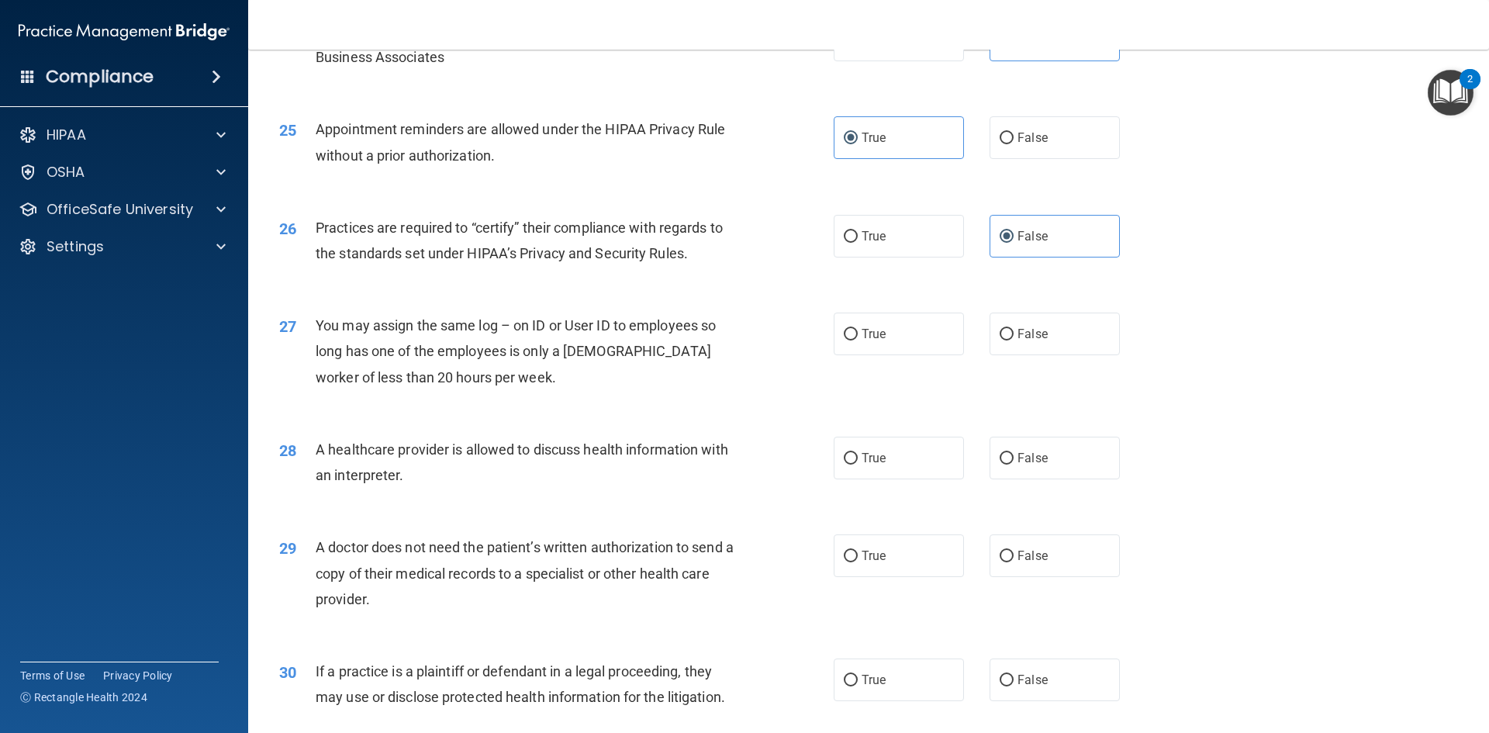
scroll to position [2876, 0]
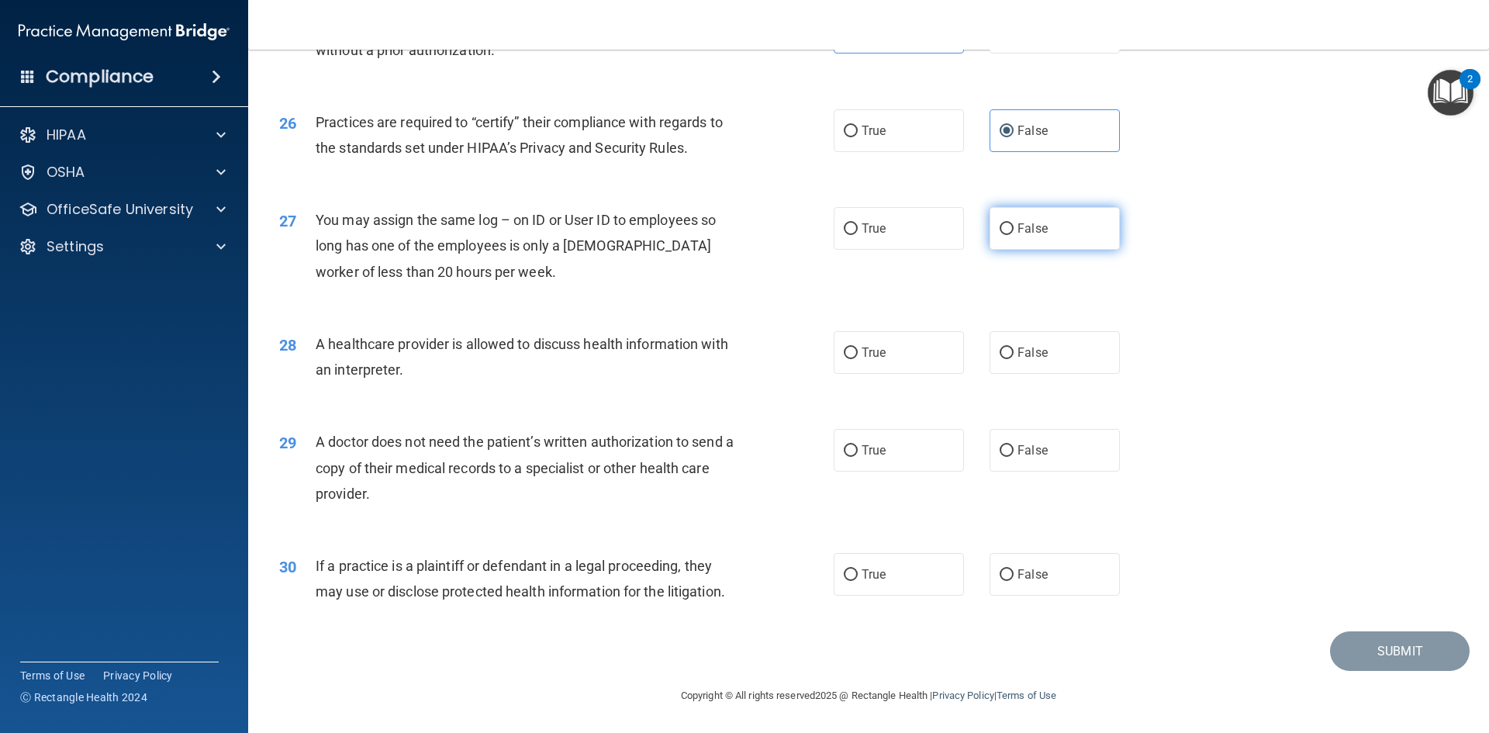
click at [1063, 235] on label "False" at bounding box center [1054, 228] width 130 height 43
click at [1013, 235] on input "False" at bounding box center [1006, 229] width 14 height 12
radio input "true"
click at [940, 362] on label "True" at bounding box center [898, 352] width 130 height 43
click at [858, 359] on input "True" at bounding box center [851, 353] width 14 height 12
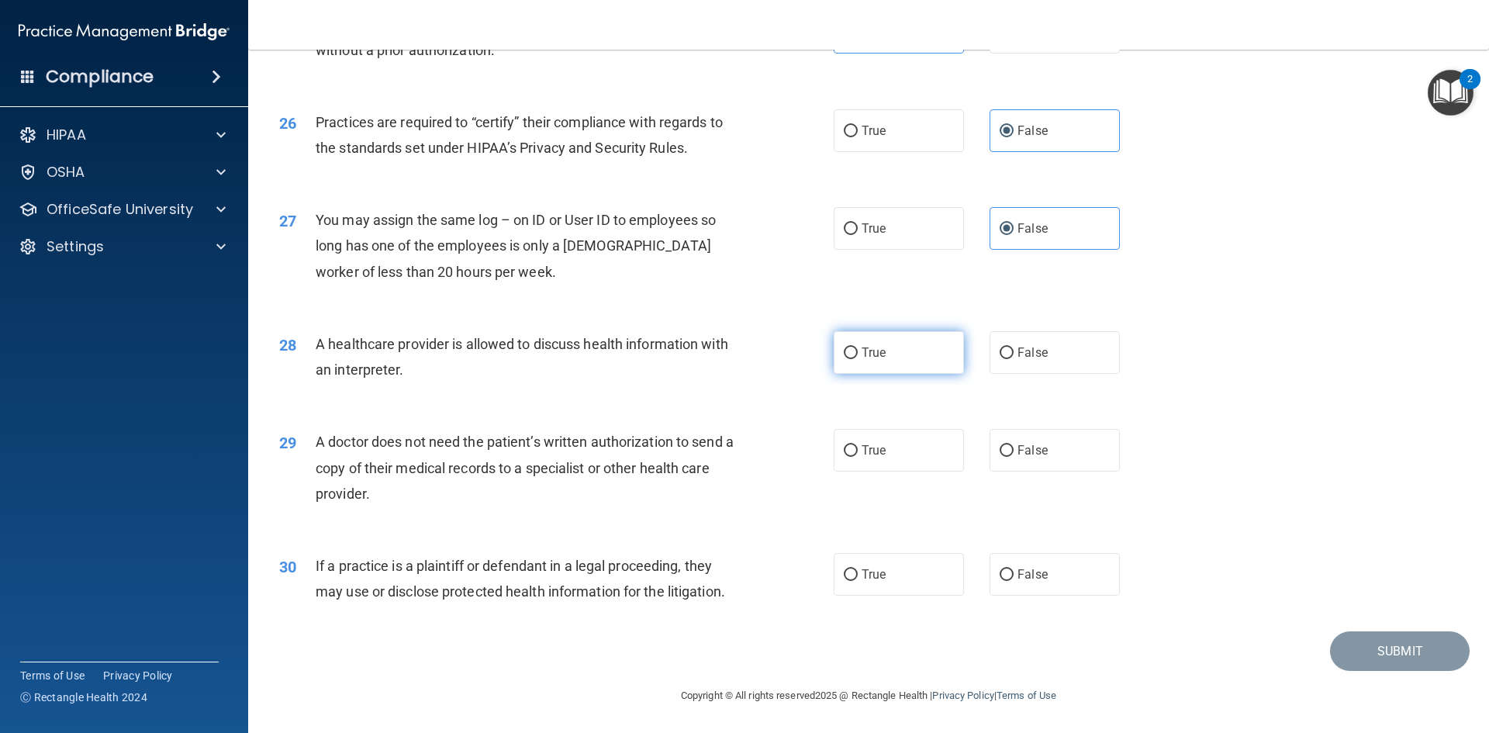
radio input "true"
click at [942, 578] on label "True" at bounding box center [898, 574] width 130 height 43
click at [858, 578] on input "True" at bounding box center [851, 575] width 14 height 12
radio input "true"
click at [898, 446] on label "True" at bounding box center [898, 450] width 130 height 43
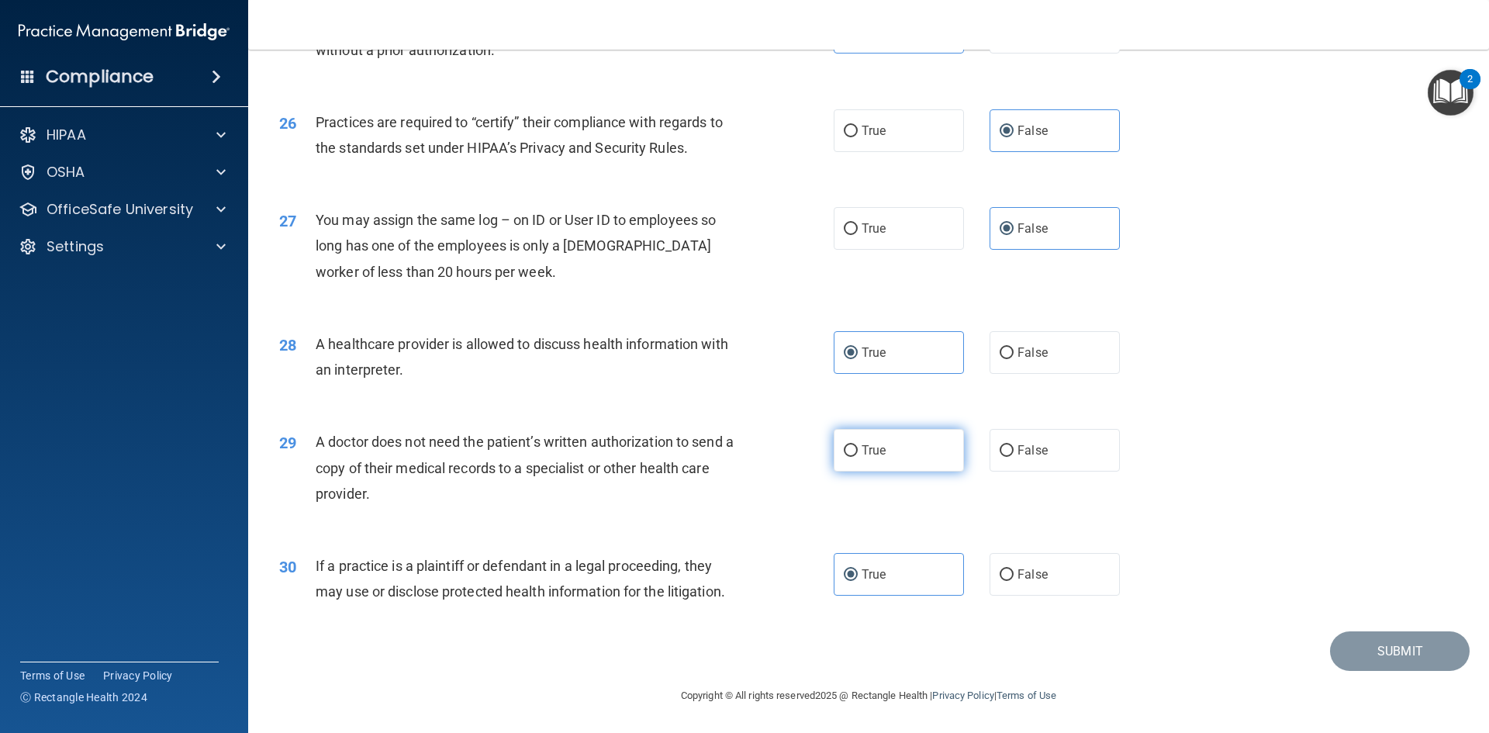
click at [858, 446] on input "True" at bounding box center [851, 451] width 14 height 12
radio input "true"
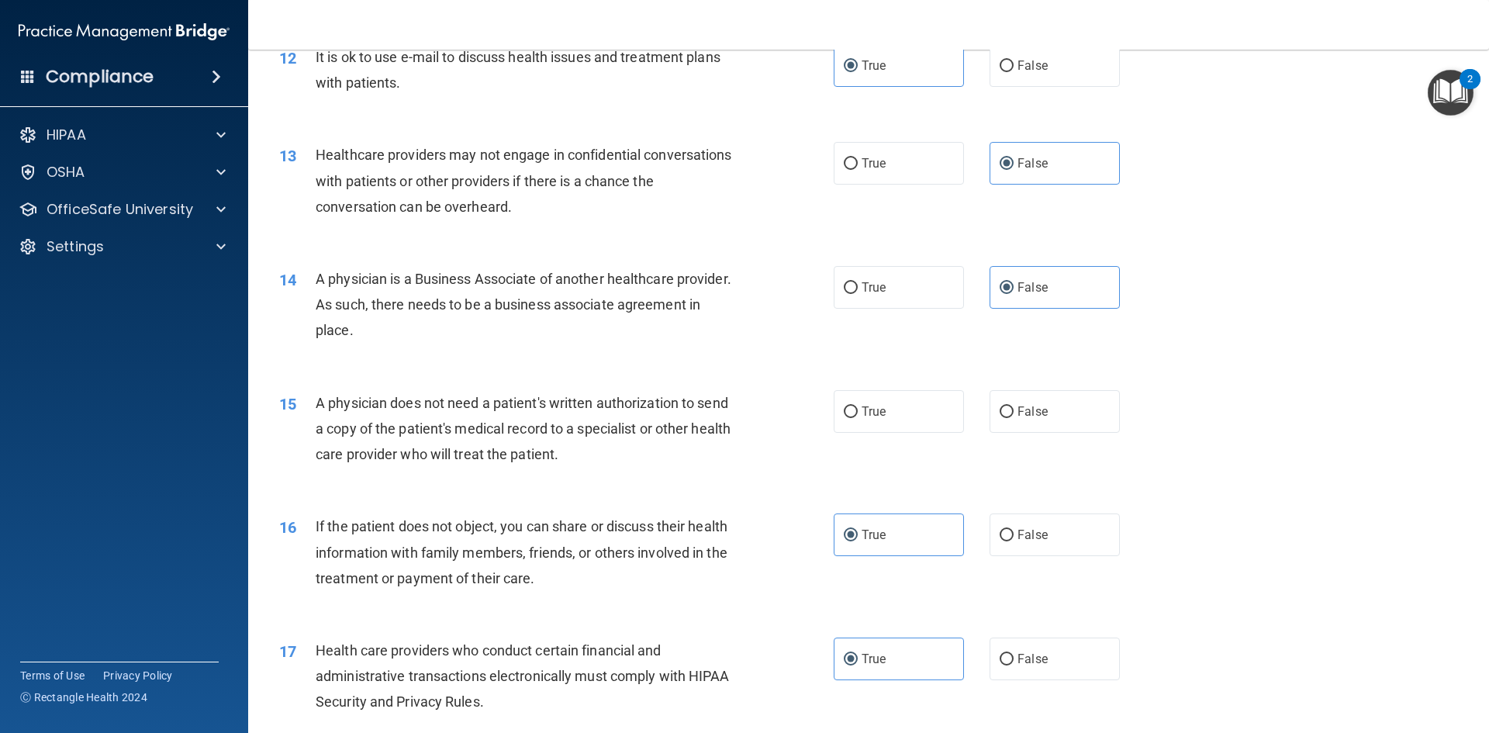
scroll to position [1326, 0]
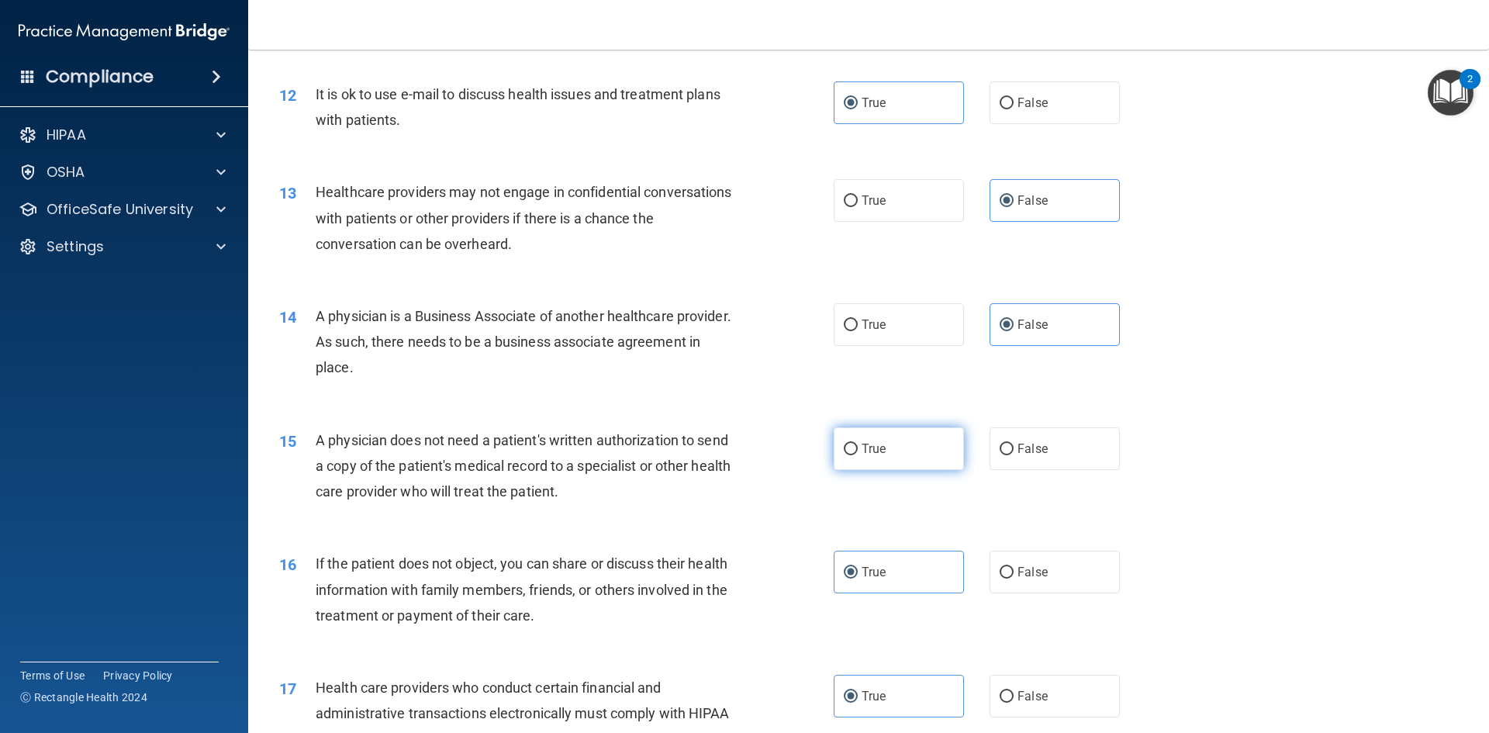
click at [909, 462] on label "True" at bounding box center [898, 448] width 130 height 43
click at [858, 455] on input "True" at bounding box center [851, 449] width 14 height 12
radio input "true"
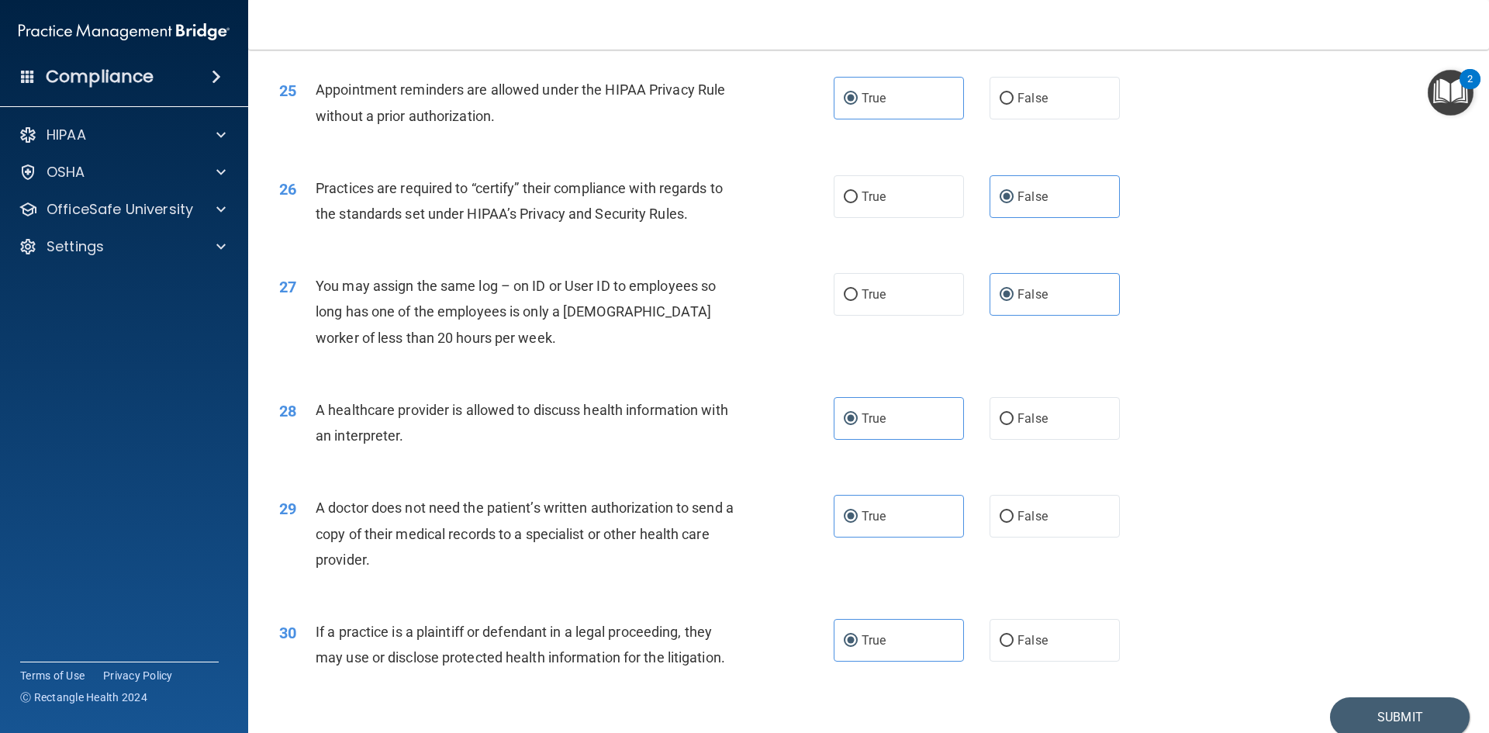
scroll to position [2876, 0]
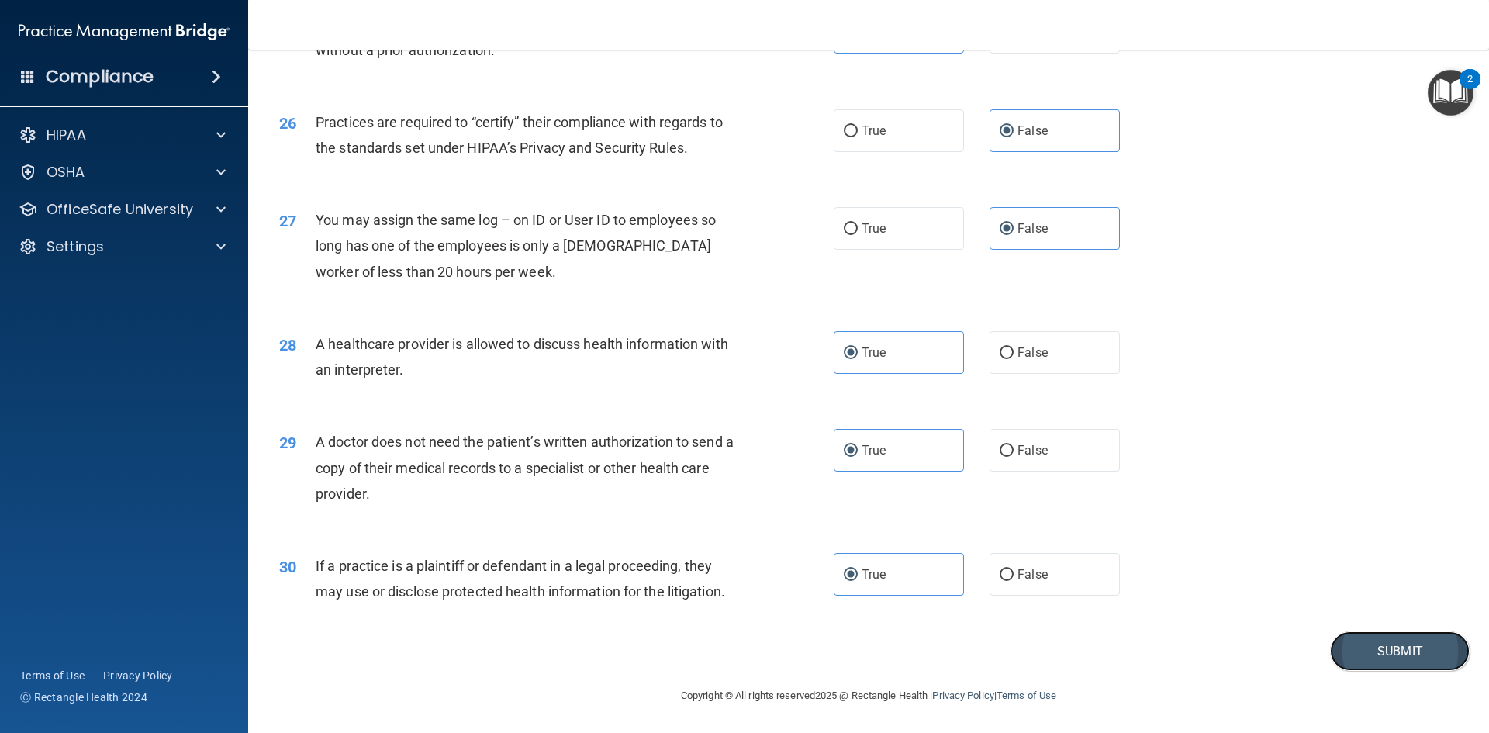
click at [1337, 649] on button "Submit" at bounding box center [1400, 651] width 140 height 40
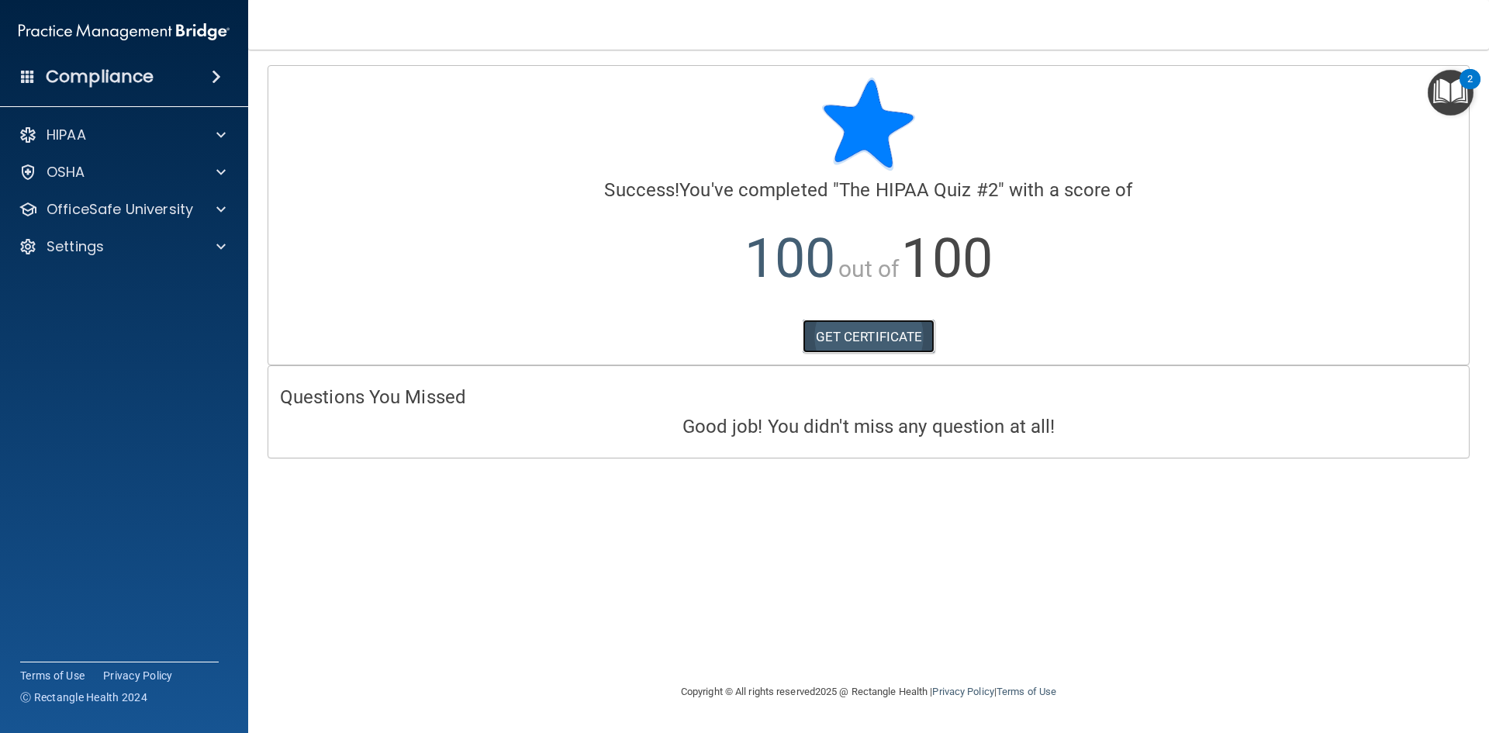
click at [881, 329] on link "GET CERTIFICATE" at bounding box center [868, 336] width 133 height 34
click at [161, 126] on div "HIPAA" at bounding box center [103, 135] width 192 height 19
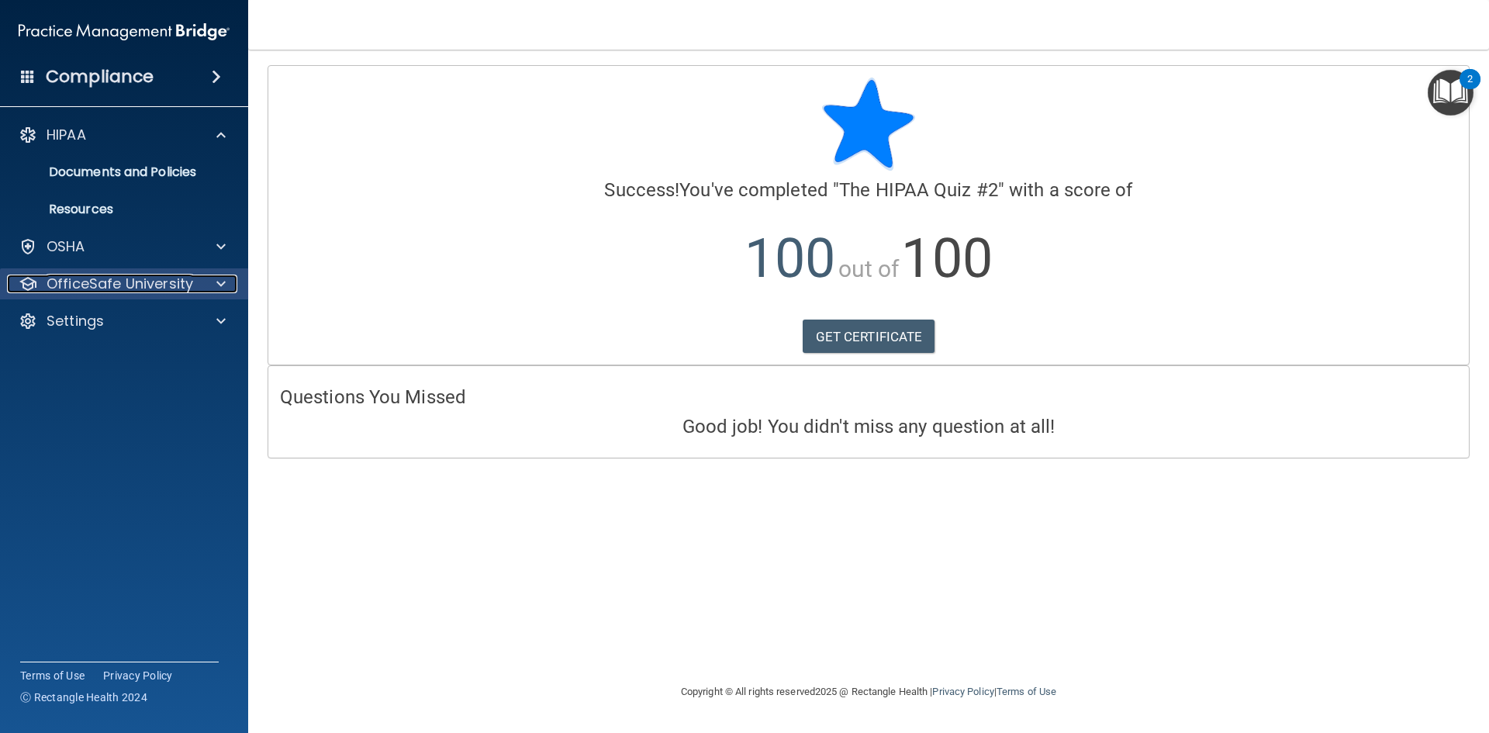
click at [167, 278] on p "OfficeSafe University" at bounding box center [120, 283] width 147 height 19
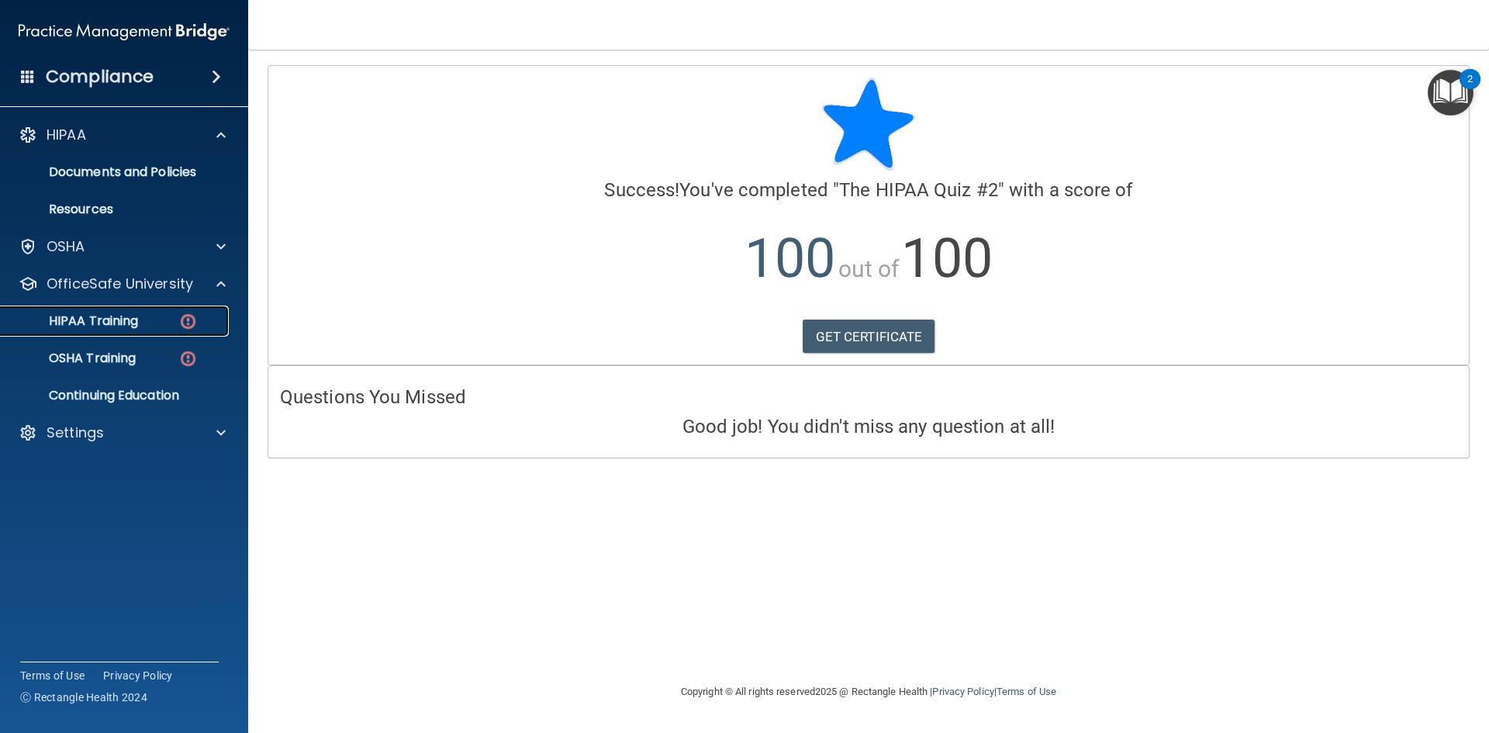
click at [191, 309] on link "HIPAA Training" at bounding box center [106, 320] width 244 height 31
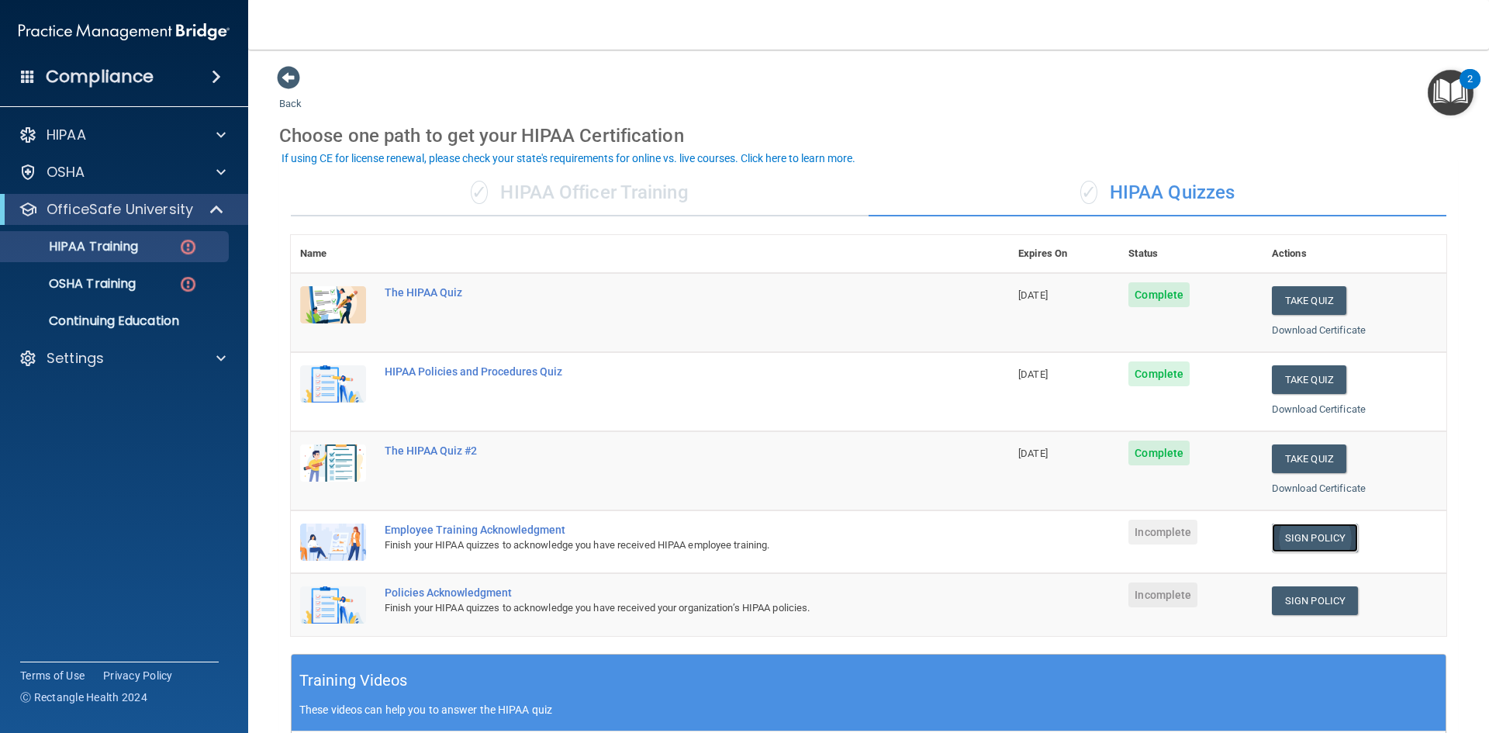
click at [1327, 542] on link "Sign Policy" at bounding box center [1315, 537] width 86 height 29
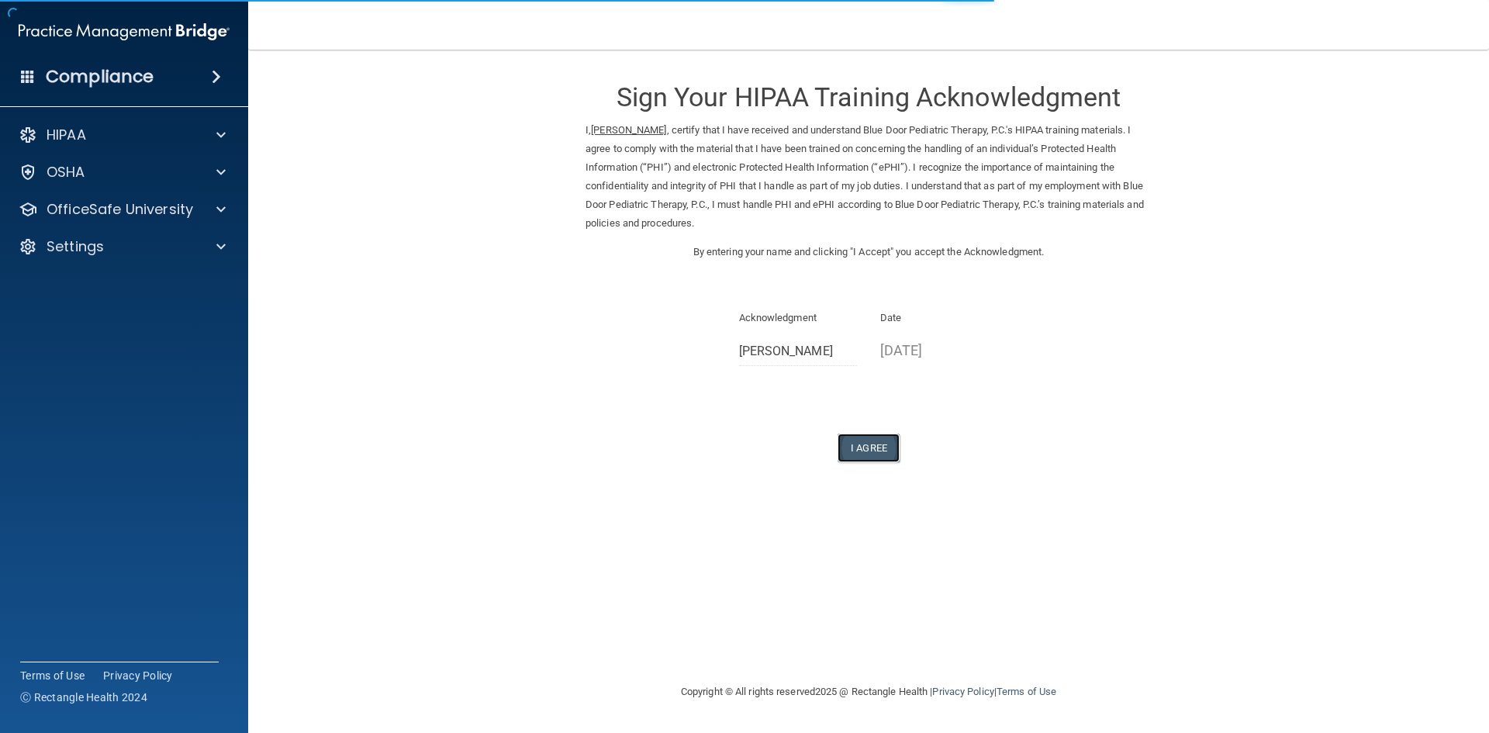
click at [877, 435] on button "I Agree" at bounding box center [868, 447] width 62 height 29
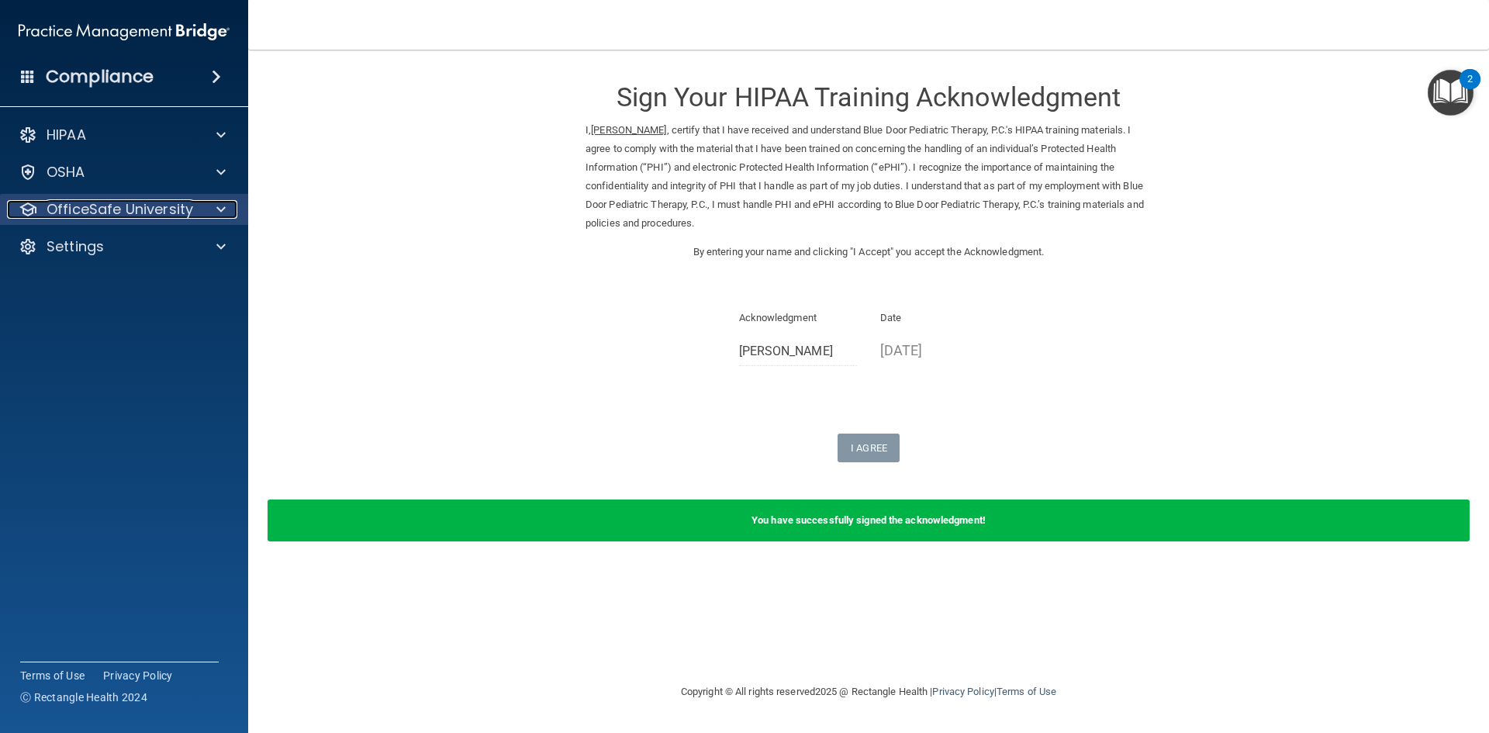
click at [209, 203] on div at bounding box center [218, 209] width 39 height 19
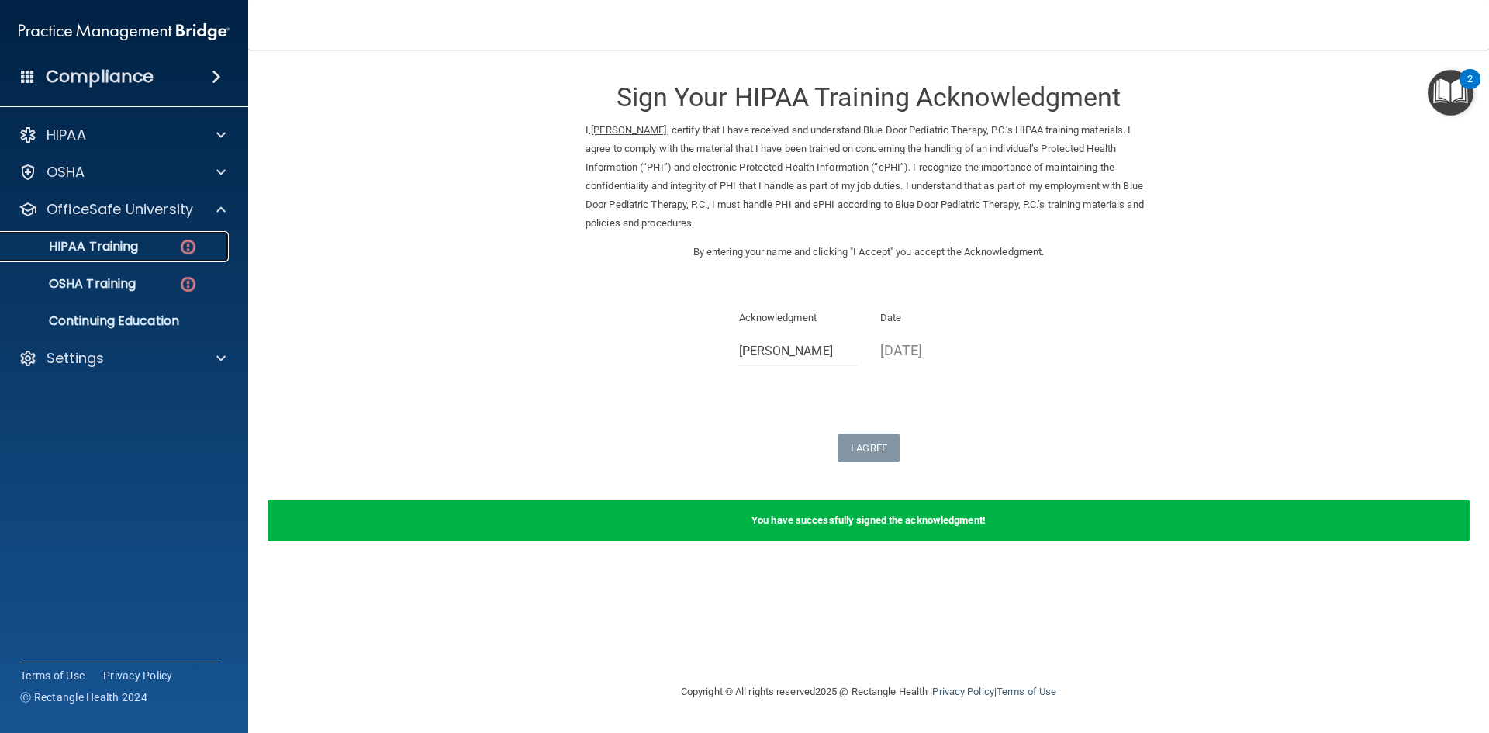
click at [192, 238] on img at bounding box center [187, 246] width 19 height 19
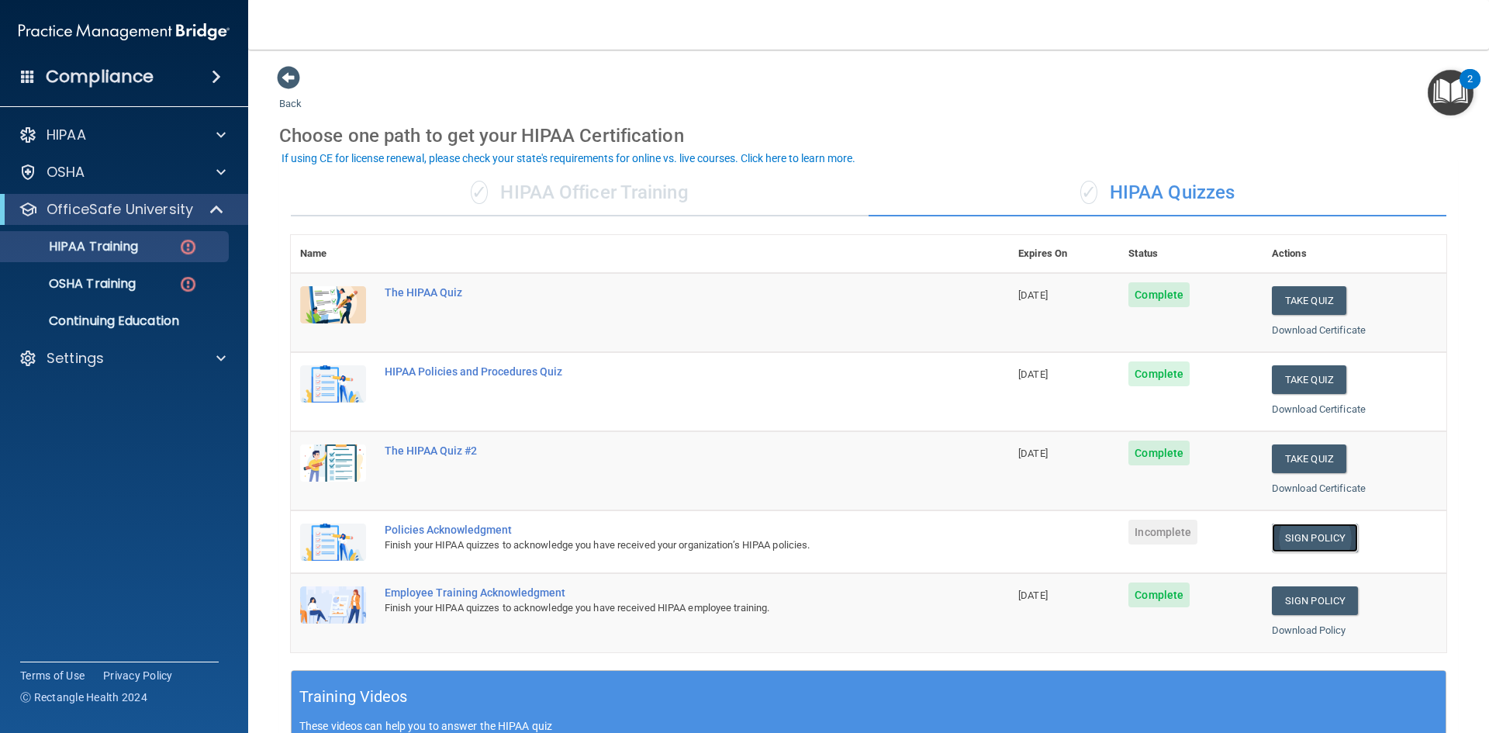
click at [1289, 536] on link "Sign Policy" at bounding box center [1315, 537] width 86 height 29
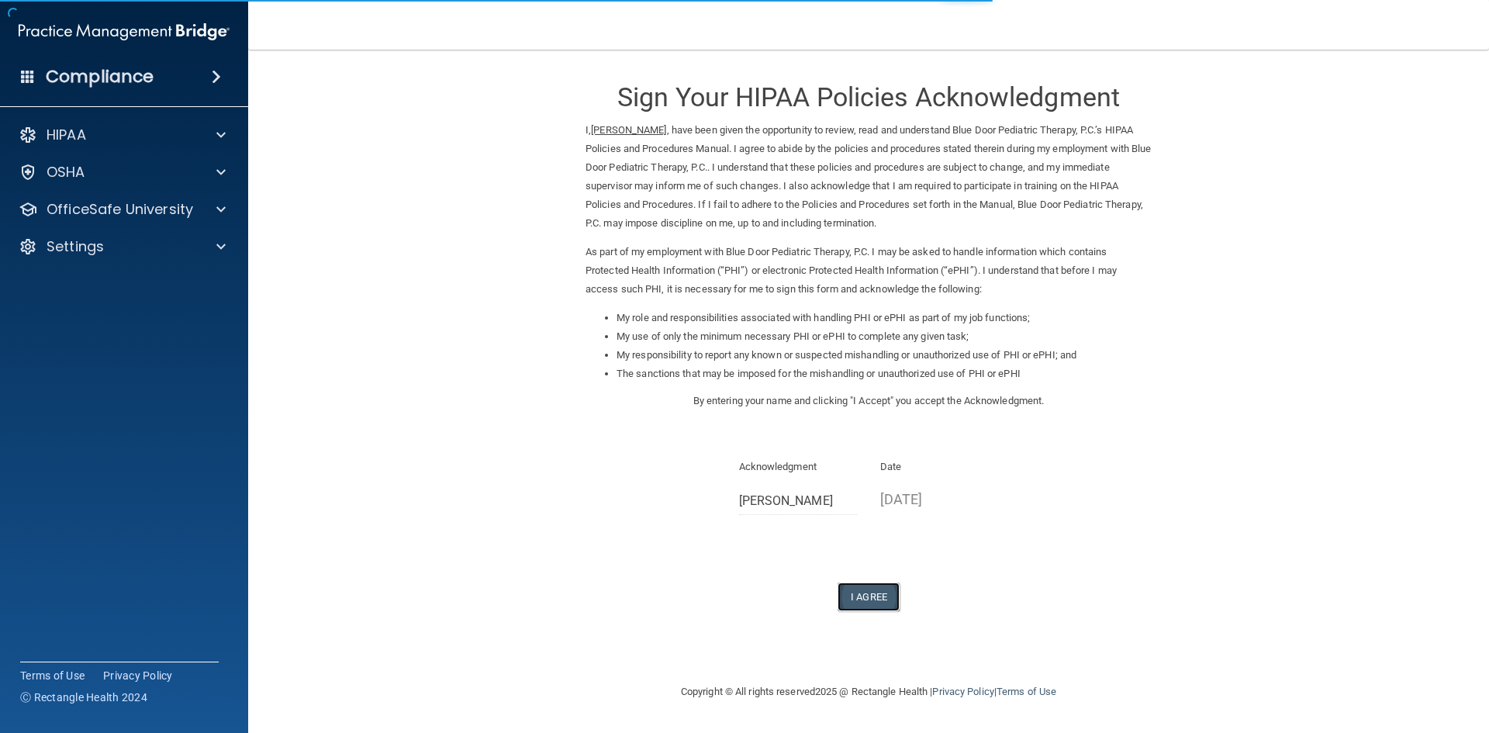
click at [871, 585] on button "I Agree" at bounding box center [868, 596] width 62 height 29
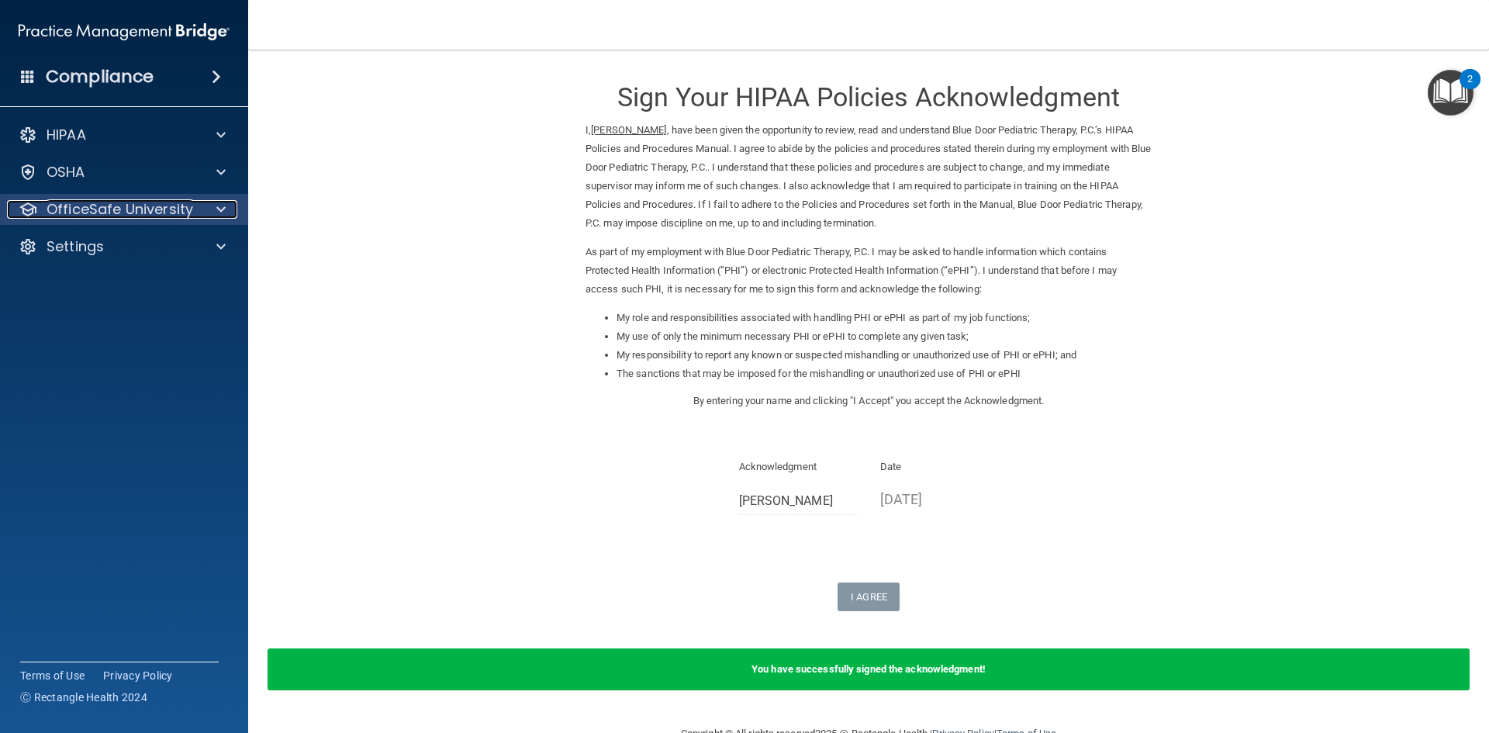
click at [152, 201] on p "OfficeSafe University" at bounding box center [120, 209] width 147 height 19
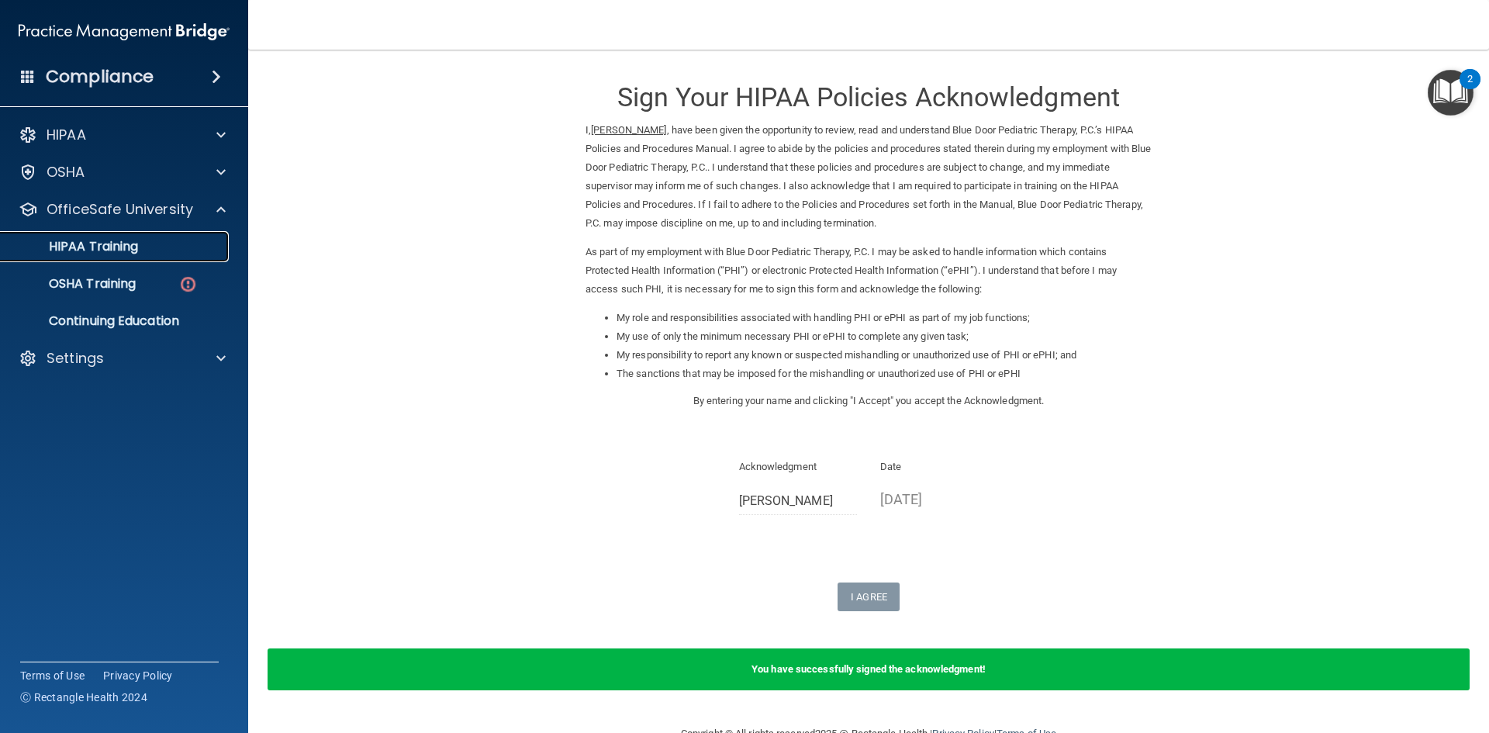
click at [143, 245] on div "HIPAA Training" at bounding box center [116, 247] width 212 height 16
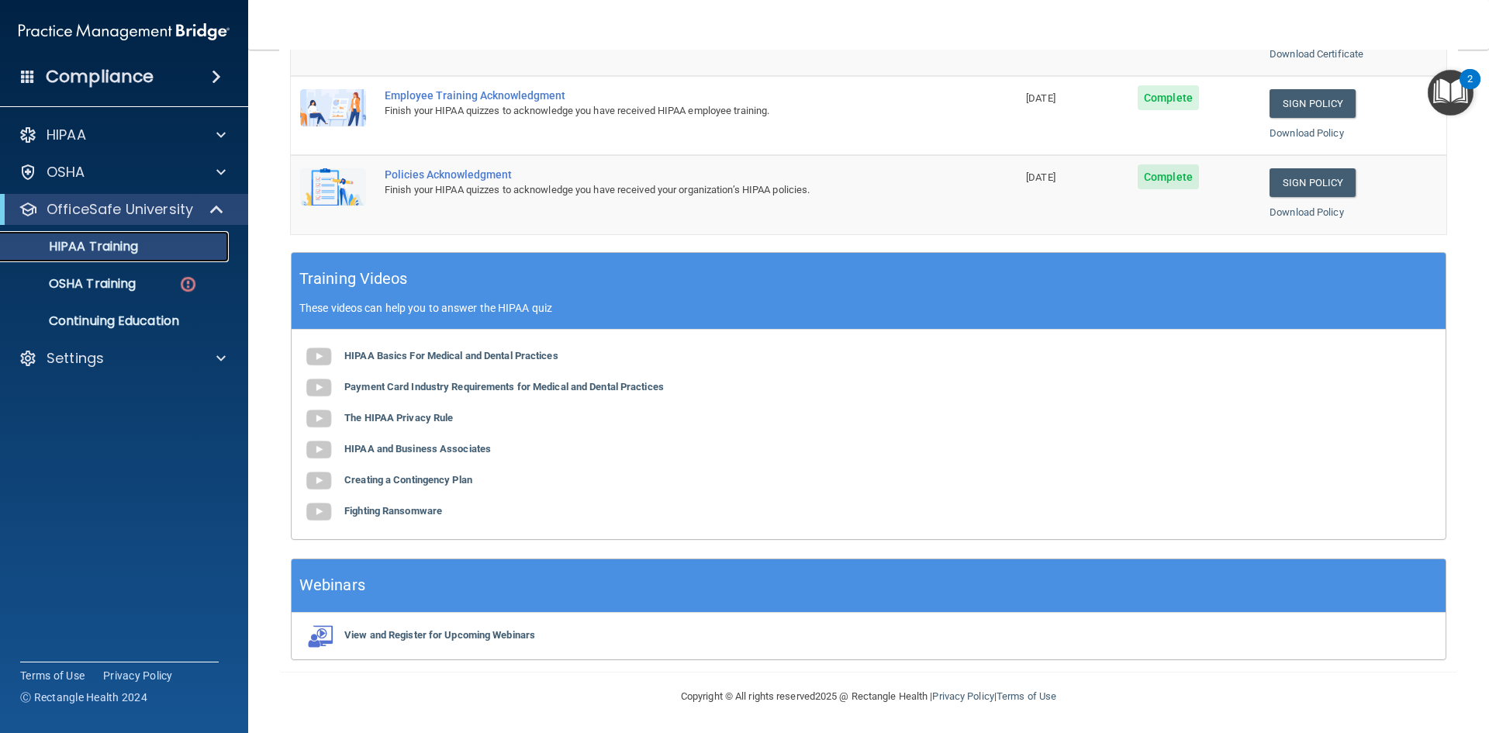
scroll to position [435, 0]
click at [99, 276] on p "OSHA Training" at bounding box center [73, 284] width 126 height 16
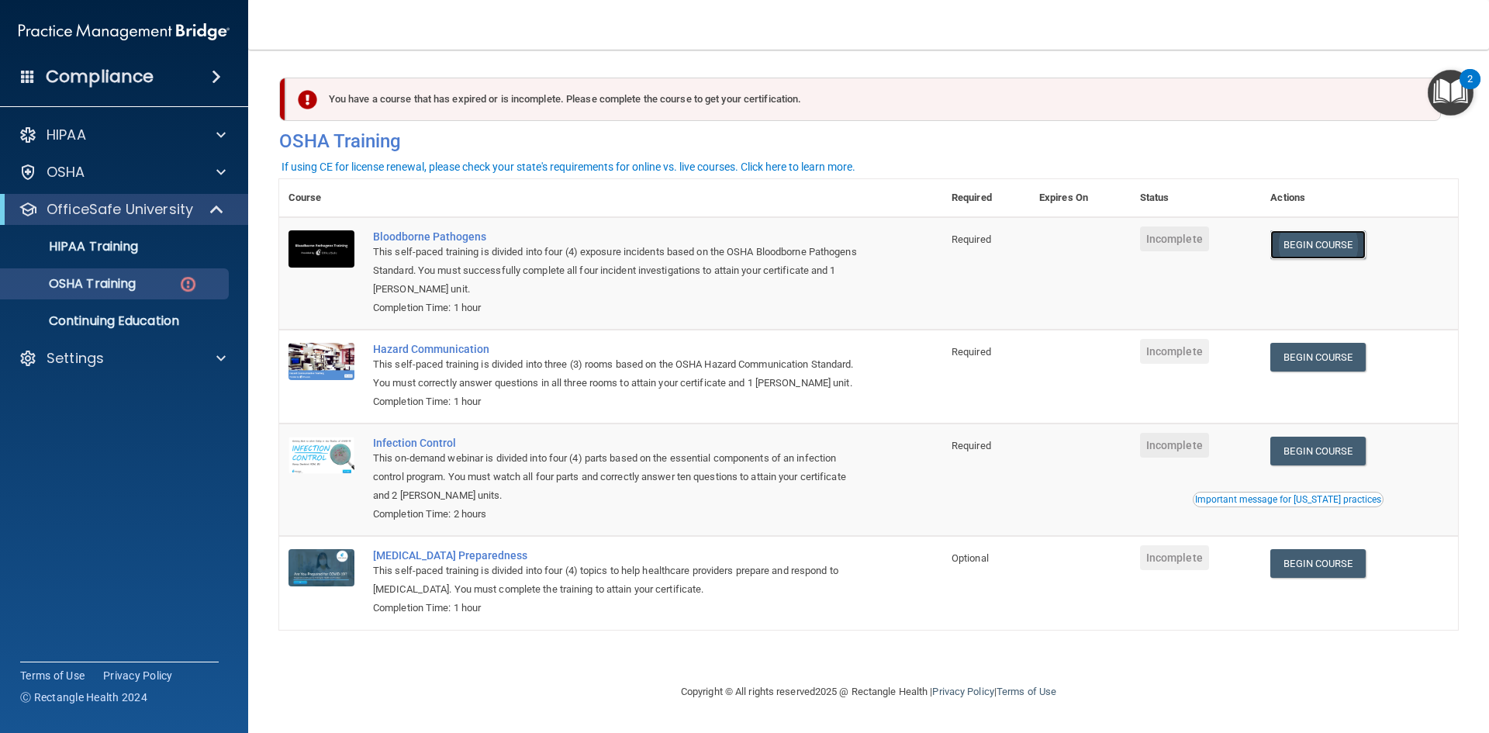
click at [1334, 245] on link "Begin Course" at bounding box center [1317, 244] width 95 height 29
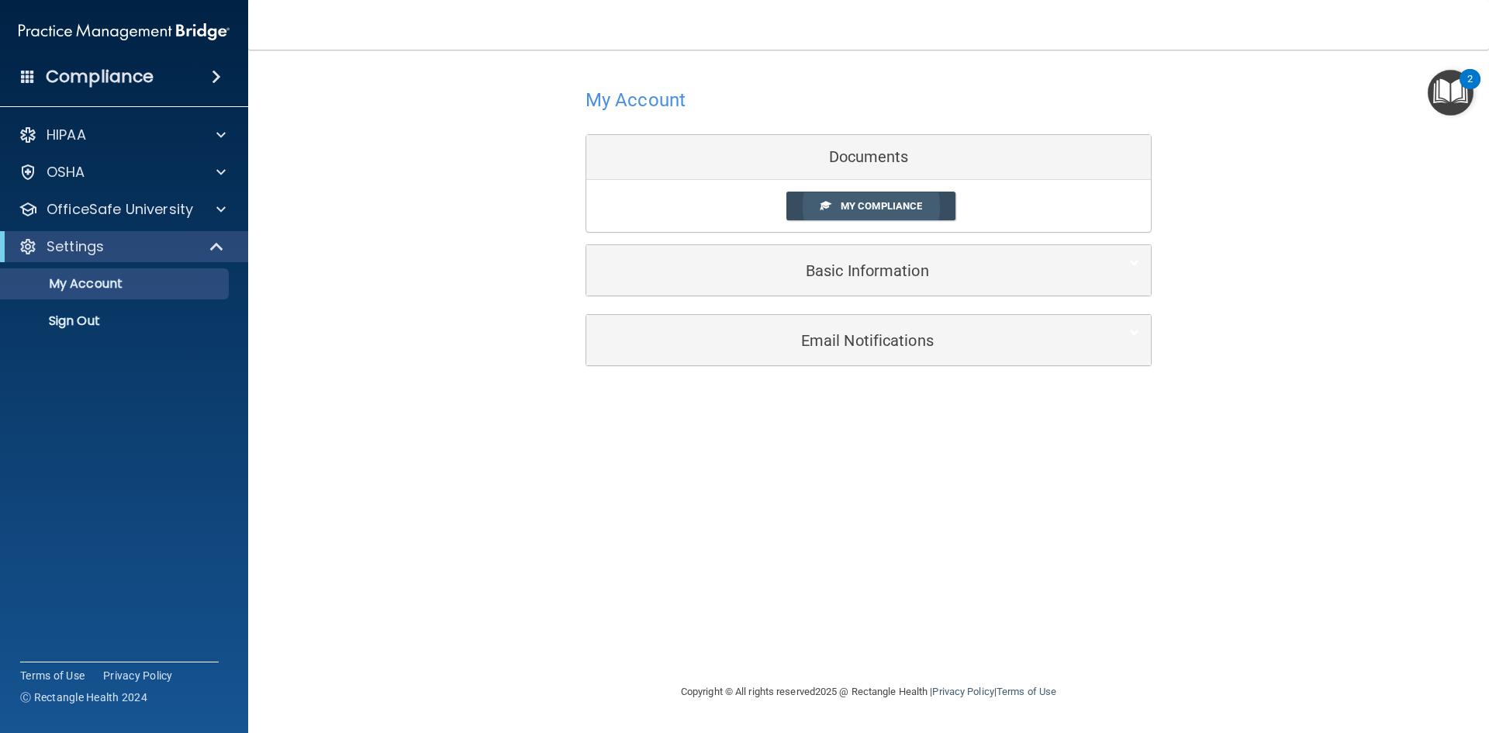
click at [882, 209] on span "My Compliance" at bounding box center [880, 206] width 81 height 12
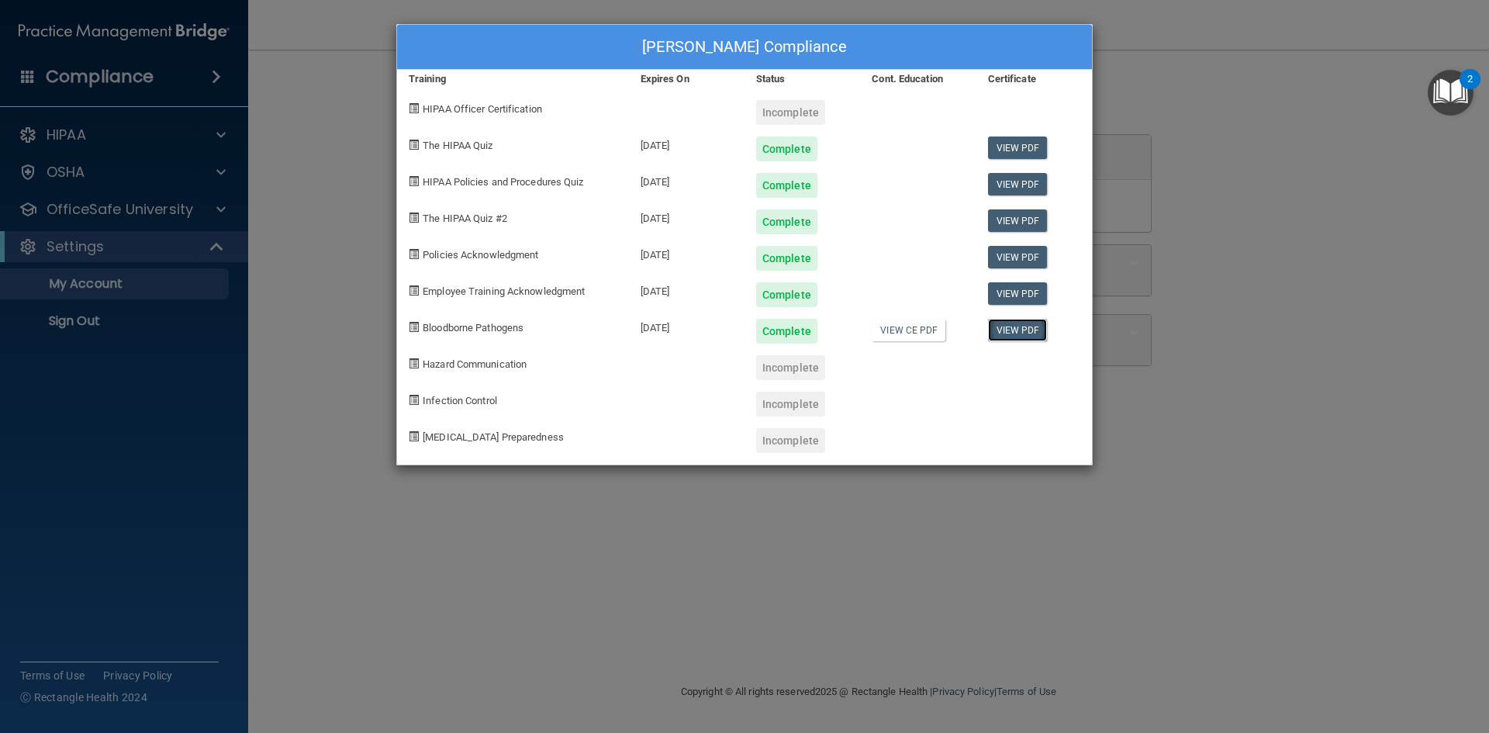
click at [1020, 330] on link "View PDF" at bounding box center [1018, 330] width 60 height 22
click at [1299, 105] on div "Amanda Halvorson's Compliance Training Expires On Status Cont. Education Certif…" at bounding box center [744, 366] width 1489 height 733
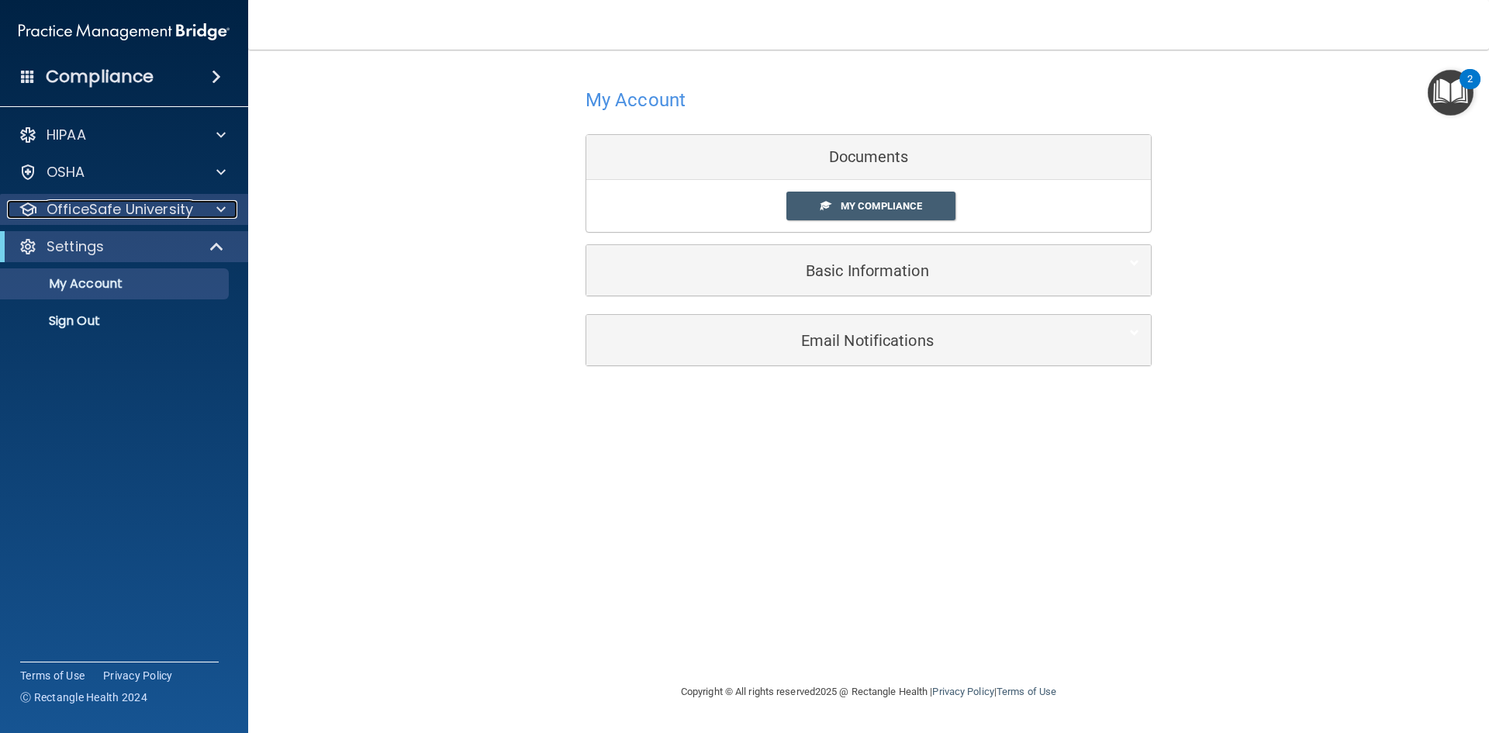
click at [212, 204] on div at bounding box center [218, 209] width 39 height 19
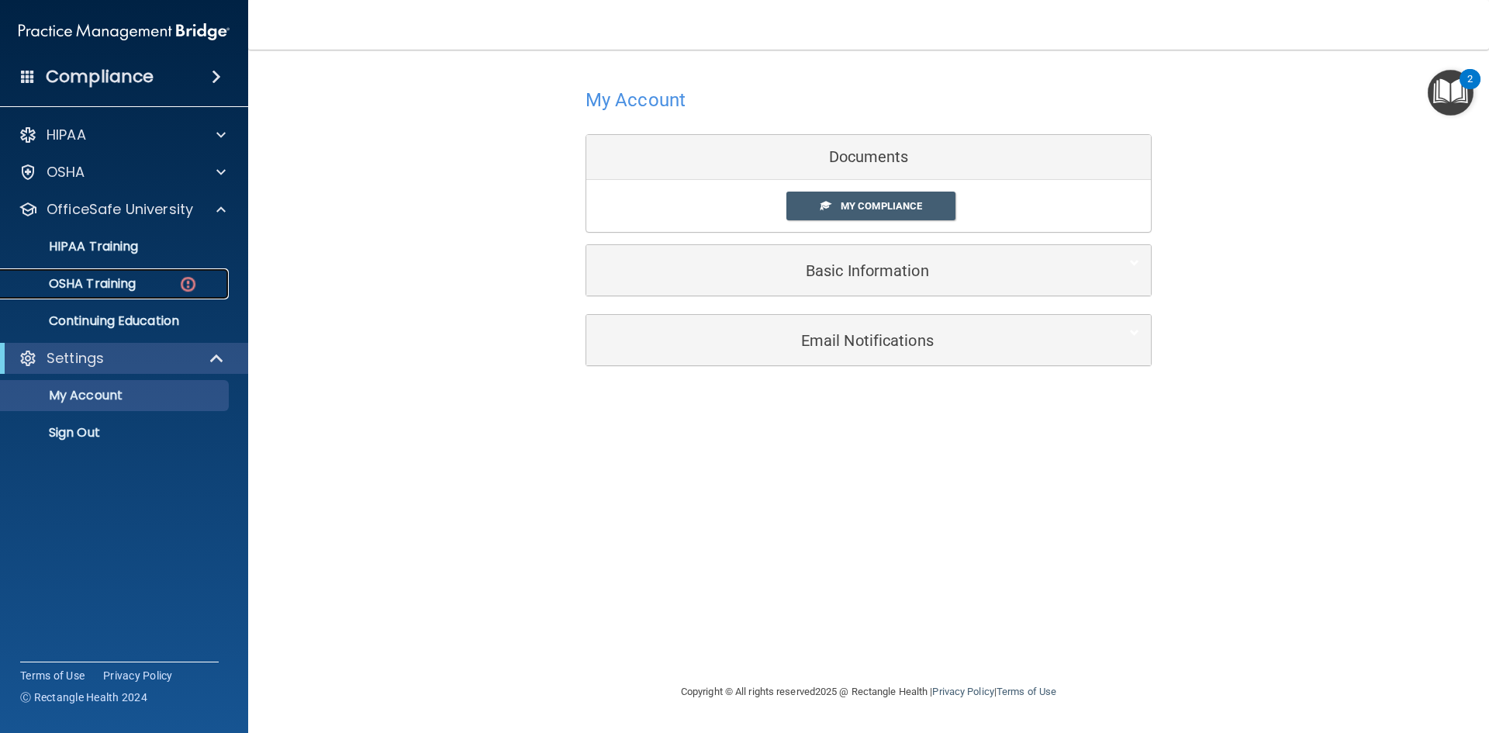
click at [201, 287] on div "OSHA Training" at bounding box center [116, 284] width 212 height 16
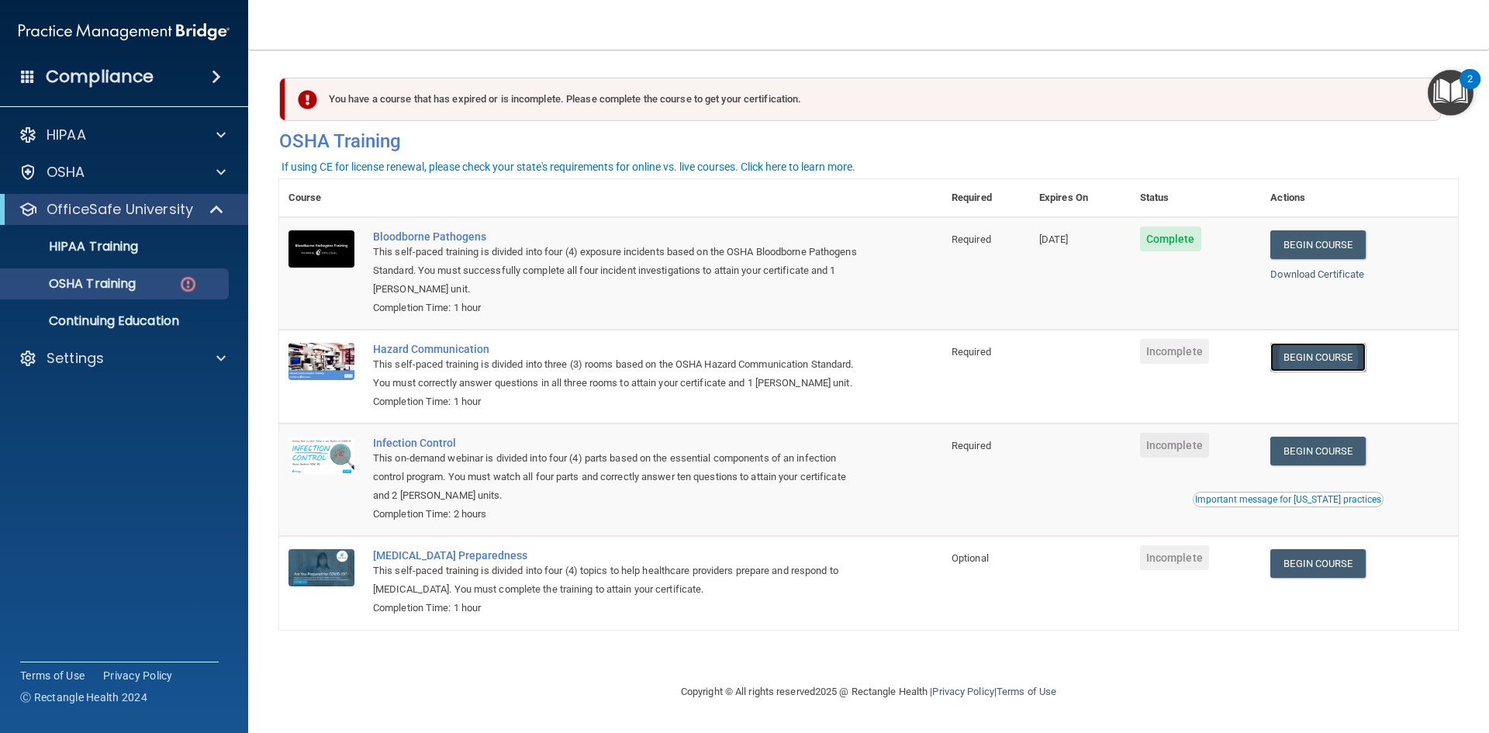
click at [1289, 346] on link "Begin Course" at bounding box center [1317, 357] width 95 height 29
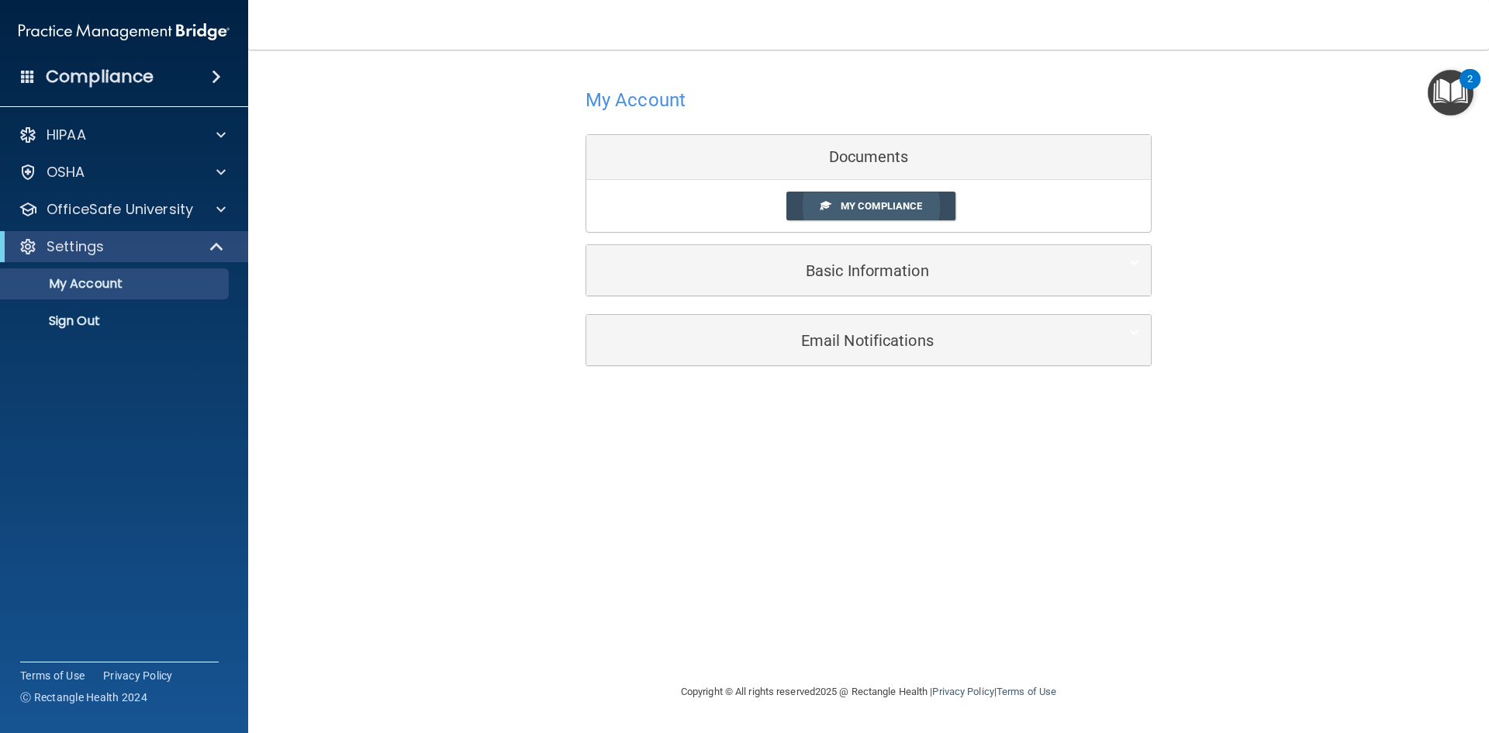
click at [899, 212] on link "My Compliance" at bounding box center [871, 206] width 170 height 29
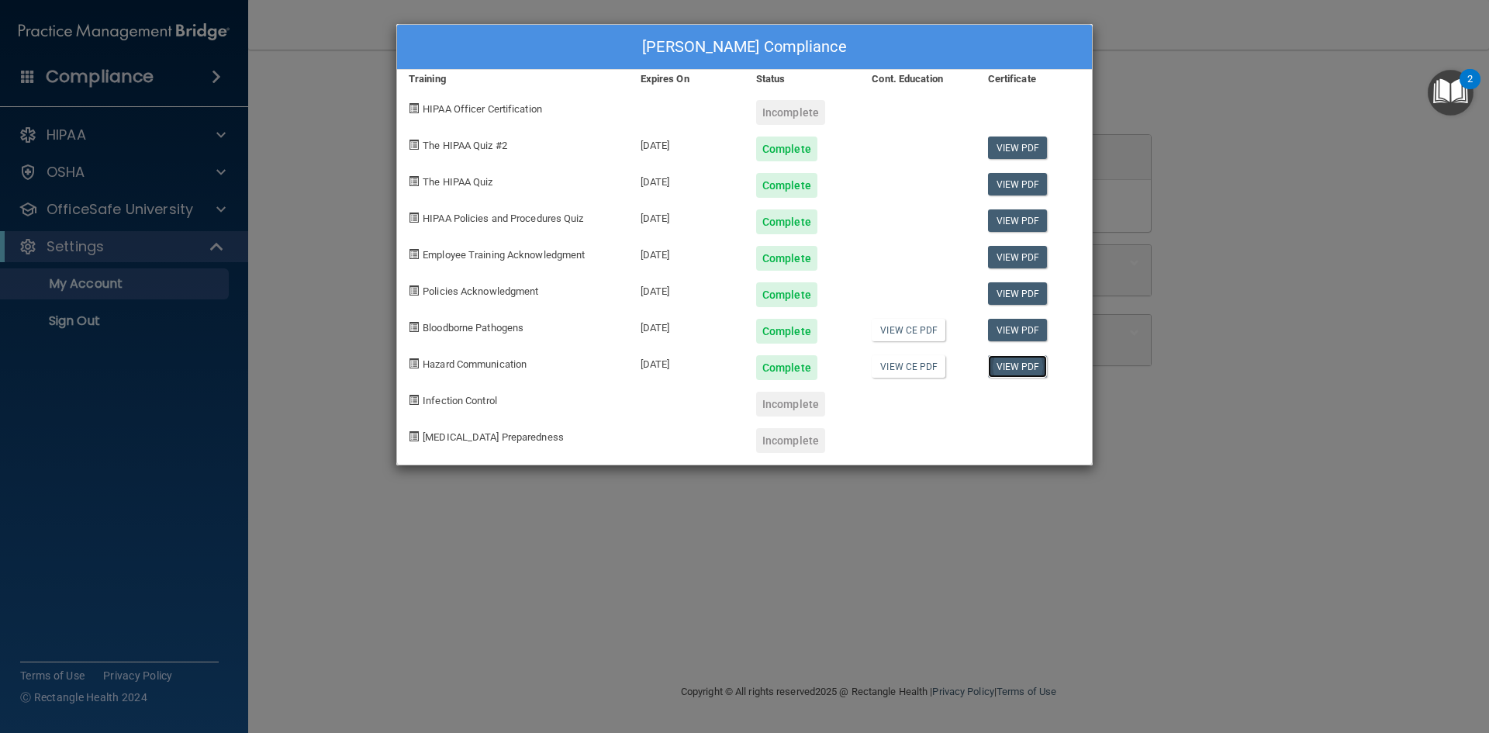
click at [999, 367] on link "View PDF" at bounding box center [1018, 366] width 60 height 22
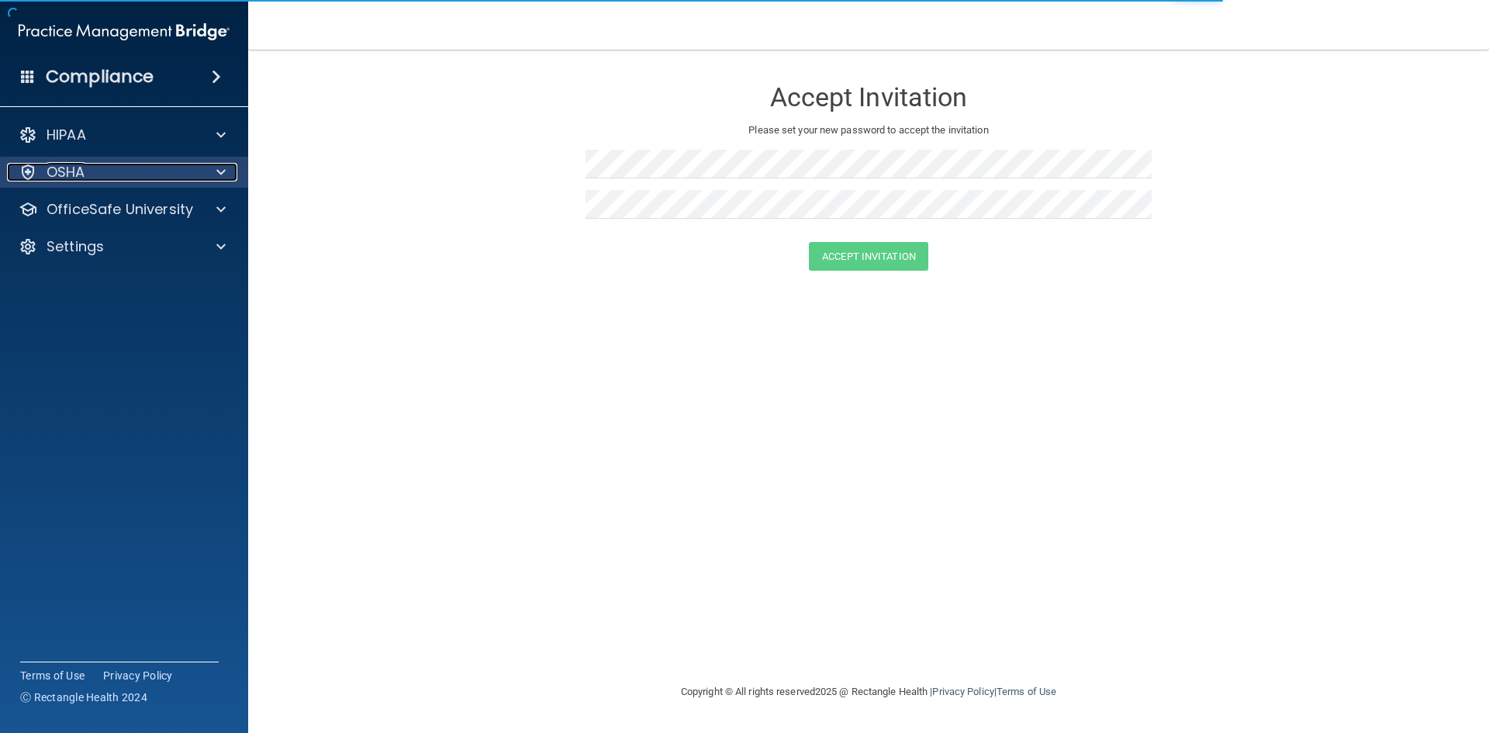
click at [167, 175] on div "OSHA" at bounding box center [103, 172] width 192 height 19
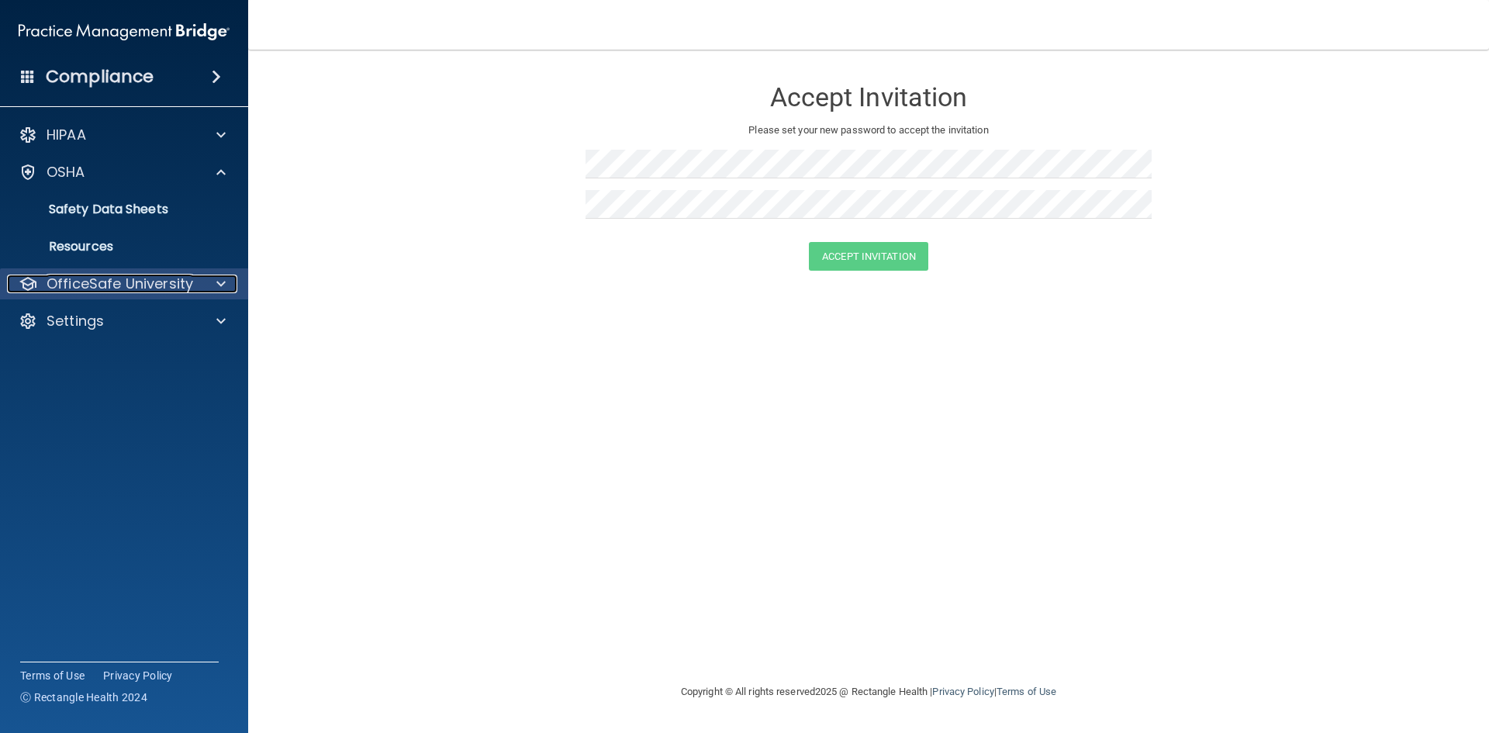
click at [150, 285] on p "OfficeSafe University" at bounding box center [120, 283] width 147 height 19
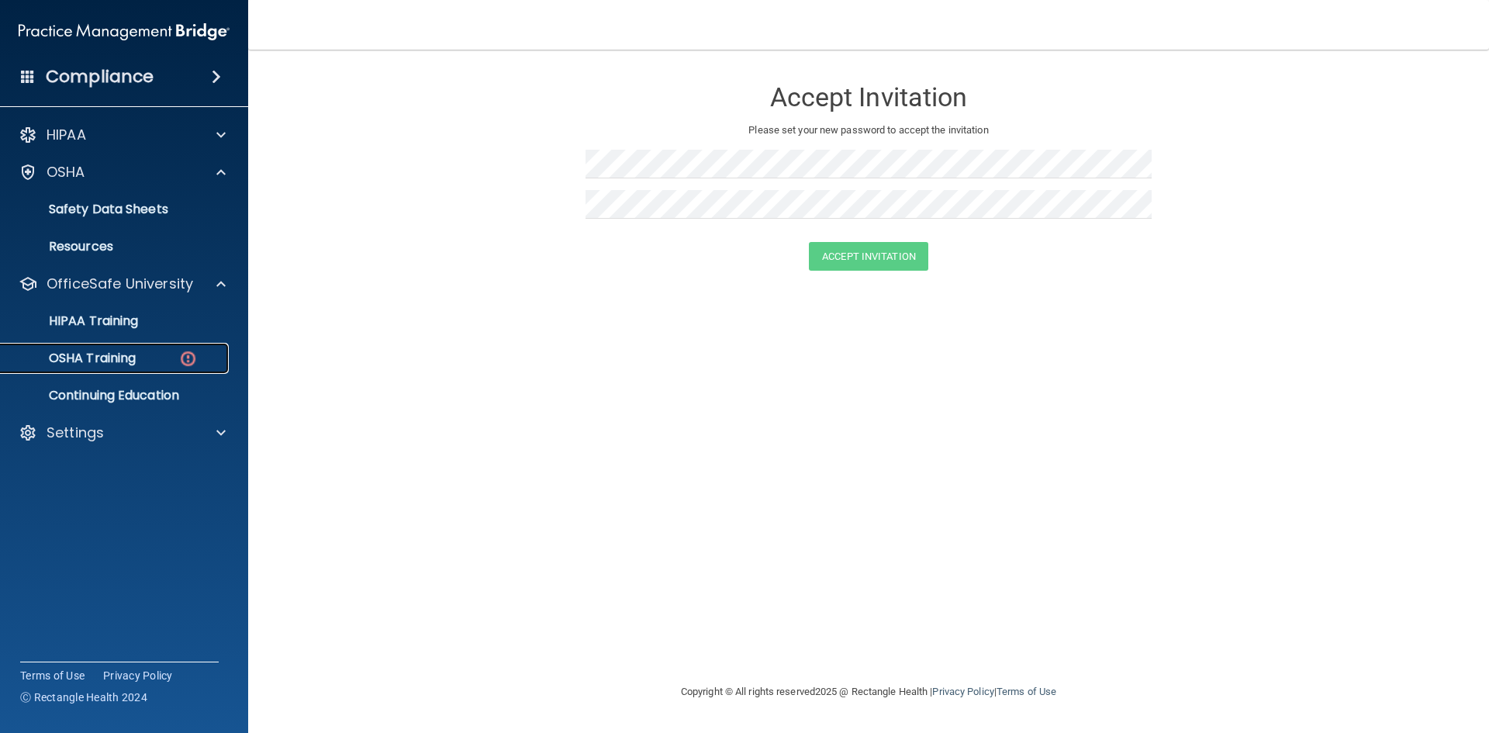
click at [143, 356] on div "OSHA Training" at bounding box center [116, 358] width 212 height 16
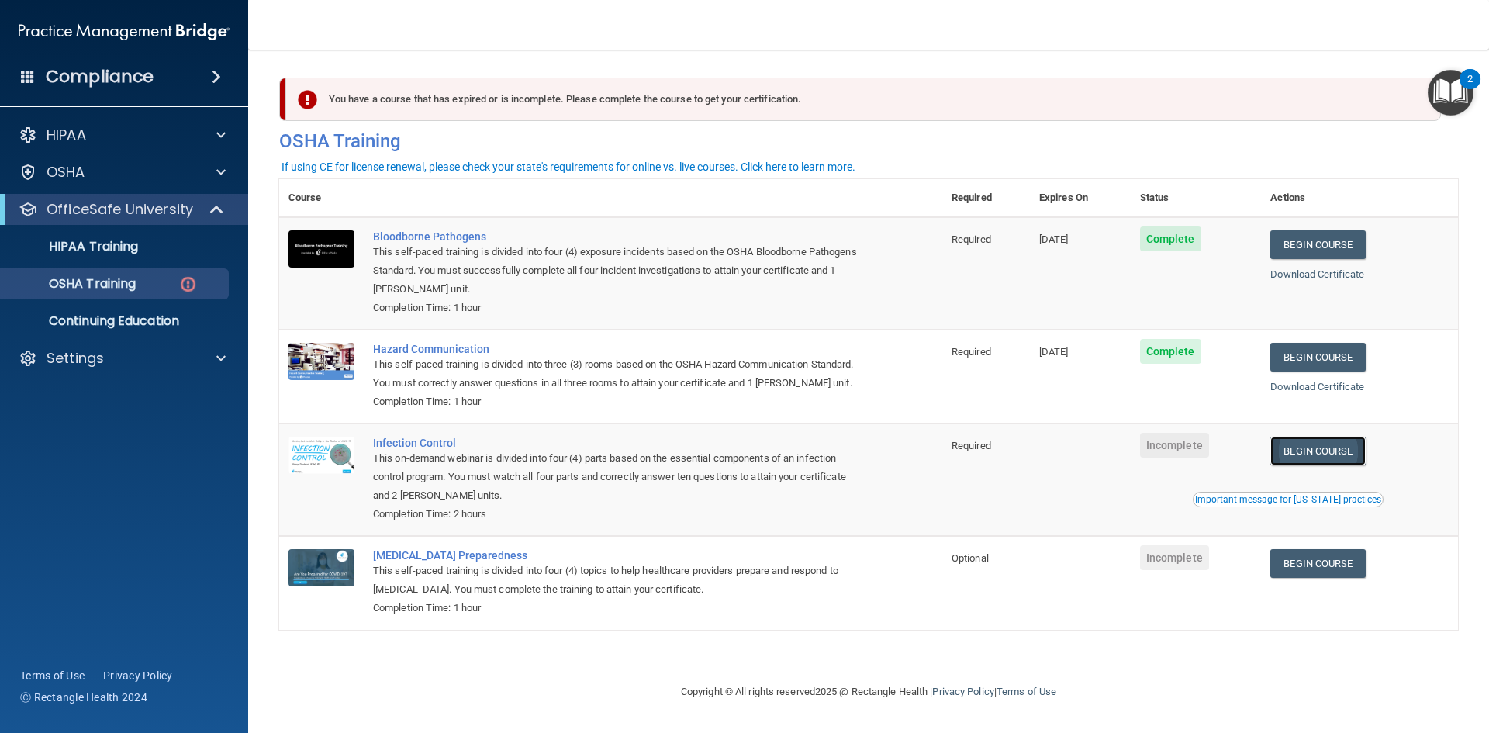
click at [1311, 442] on link "Begin Course" at bounding box center [1317, 451] width 95 height 29
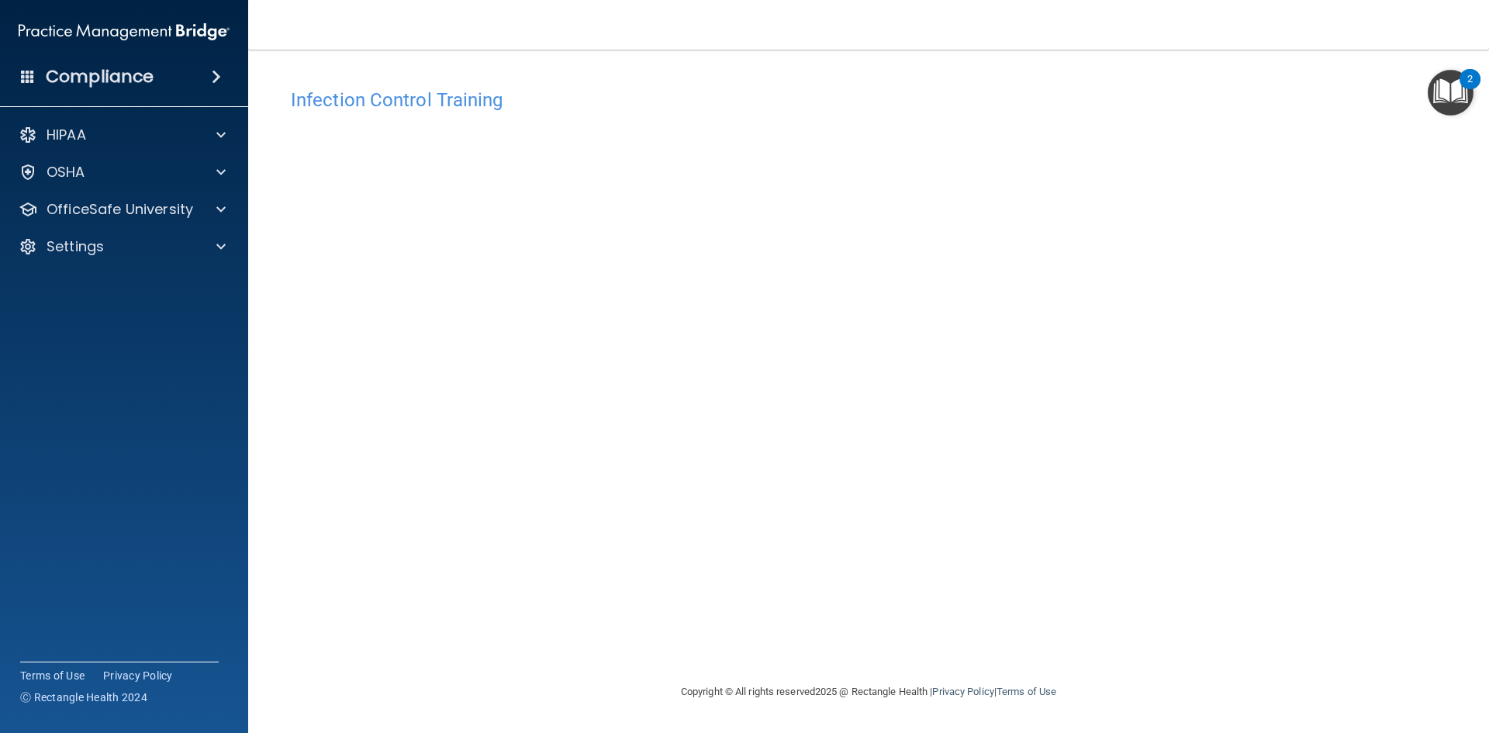
click at [156, 732] on html "Compliance HIPAA Documents and Policies Report an Incident Business Associates …" at bounding box center [744, 366] width 1489 height 733
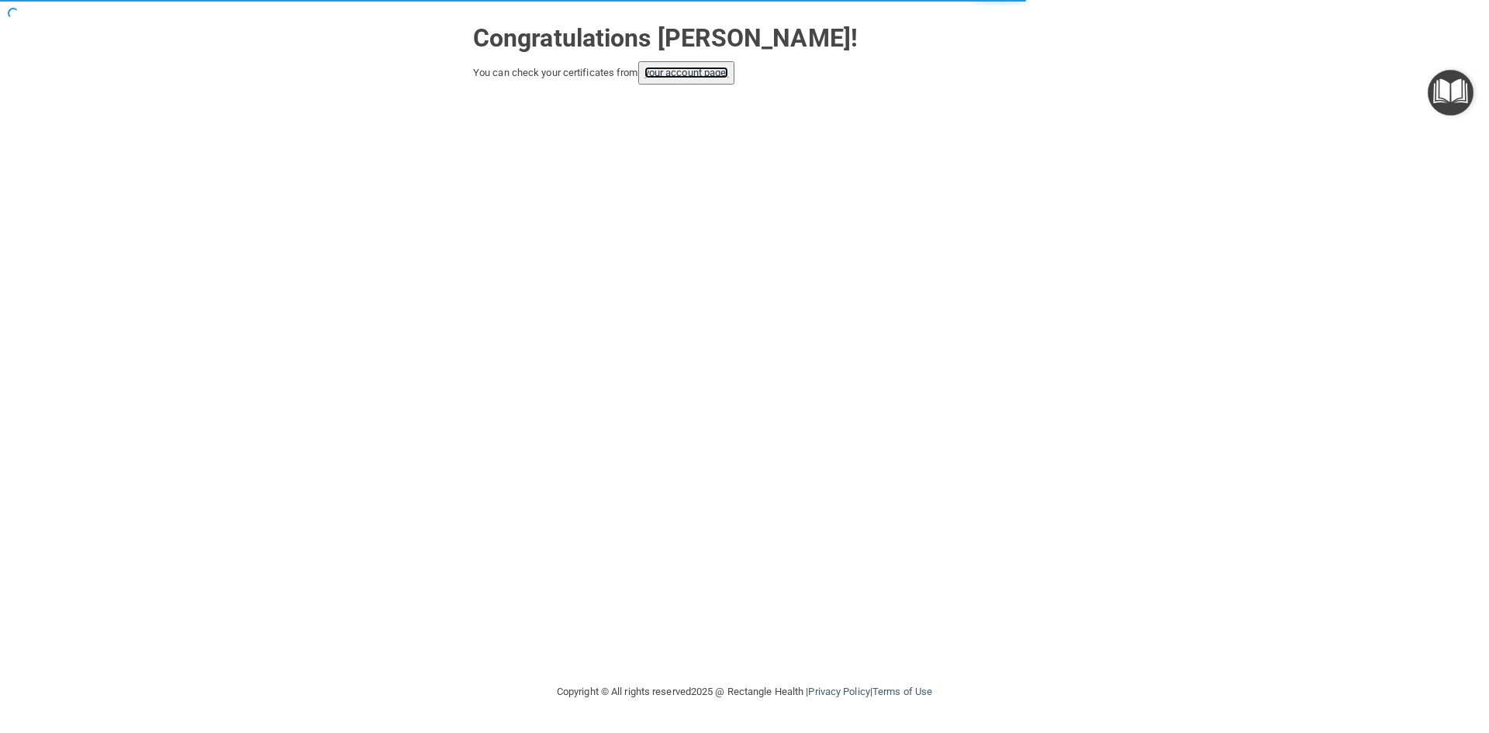
click at [716, 67] on link "your account page!" at bounding box center [686, 73] width 85 height 12
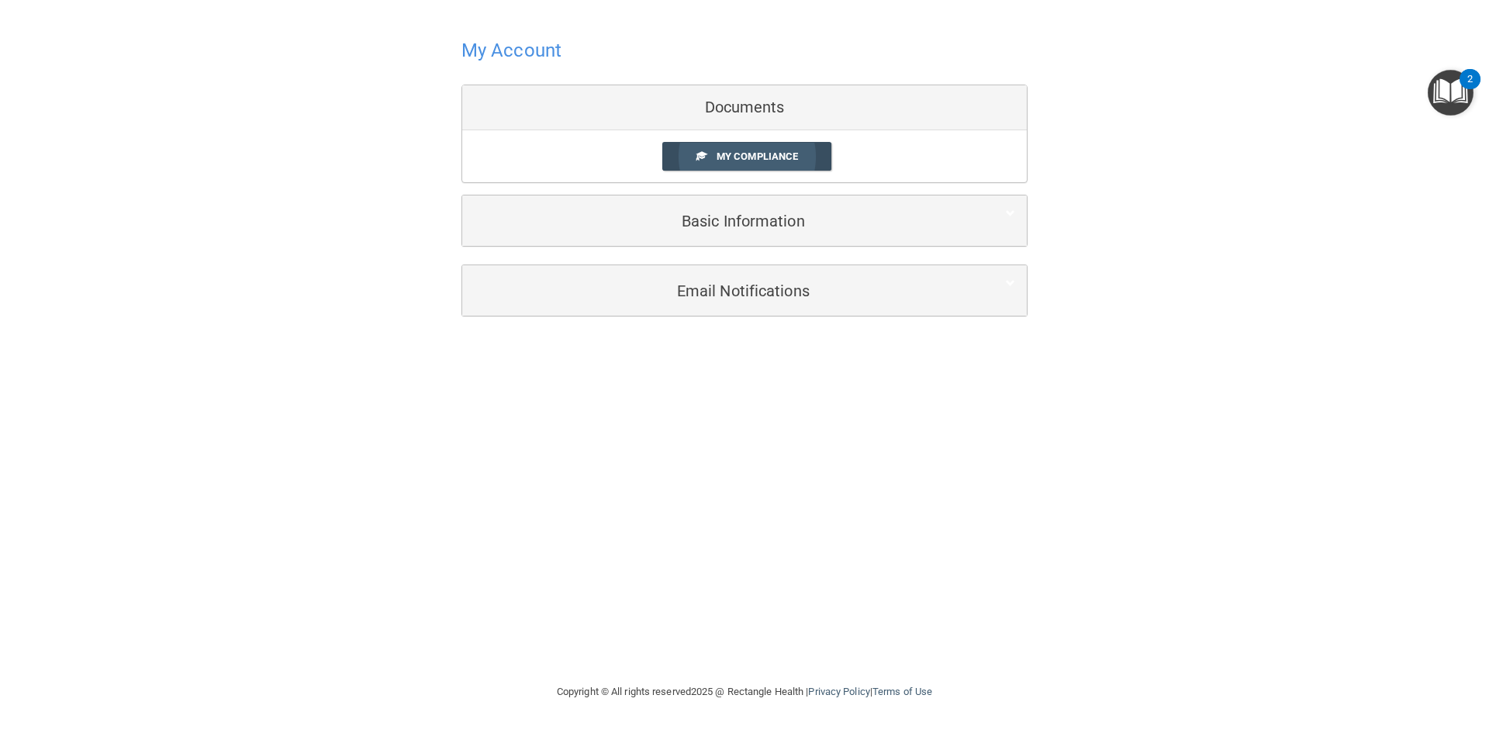
click at [744, 159] on span "My Compliance" at bounding box center [756, 156] width 81 height 12
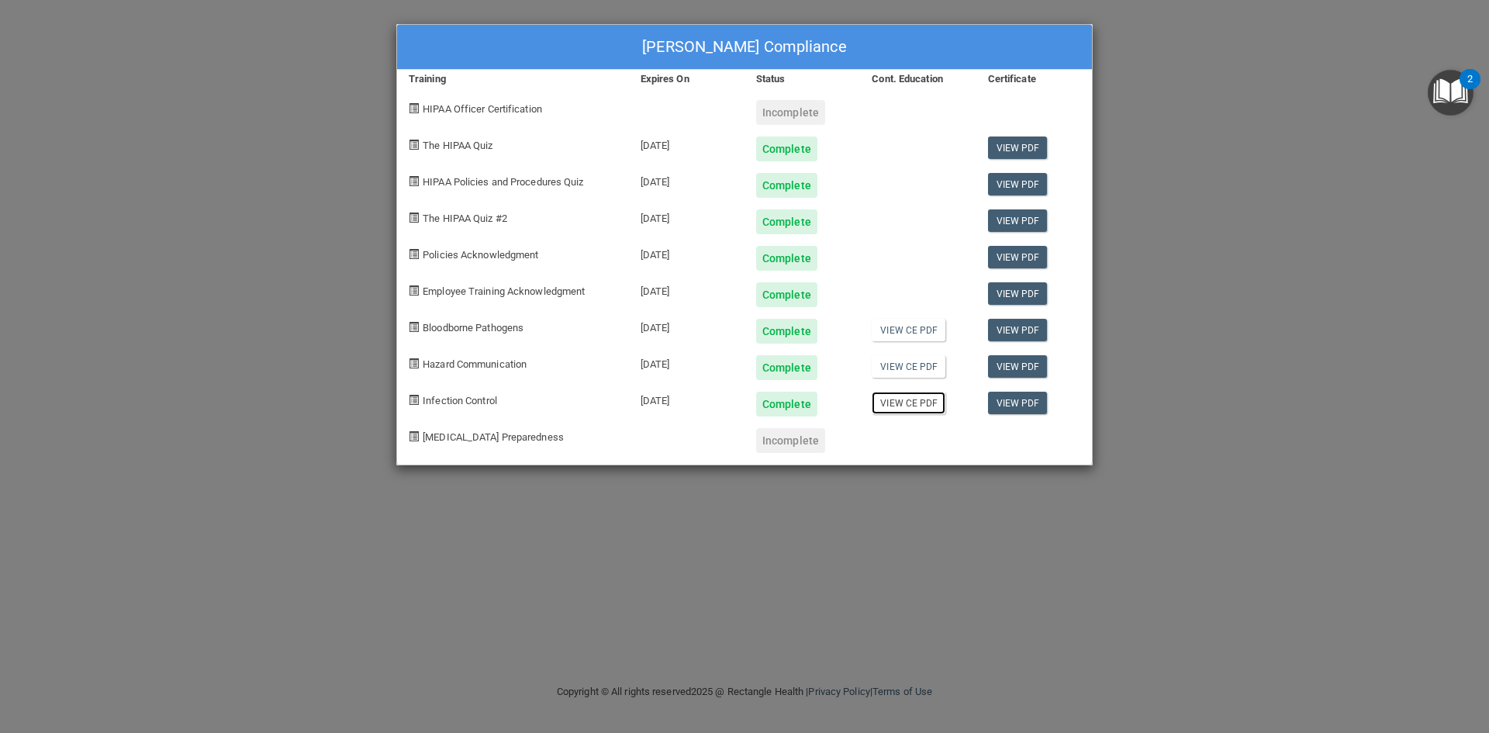
click at [905, 396] on link "View CE PDF" at bounding box center [908, 403] width 74 height 22
